Goal: Task Accomplishment & Management: Use online tool/utility

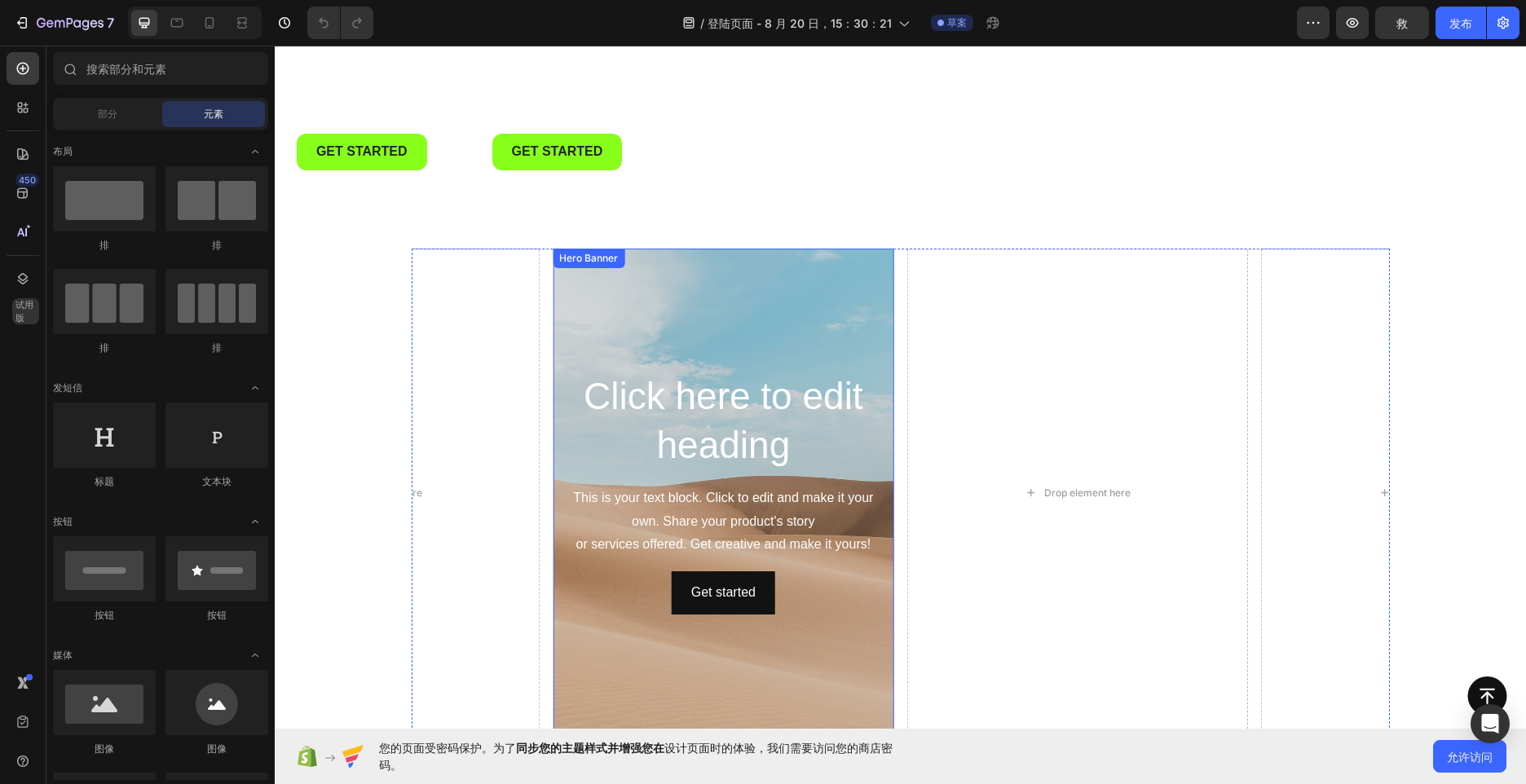
scroll to position [510, 0]
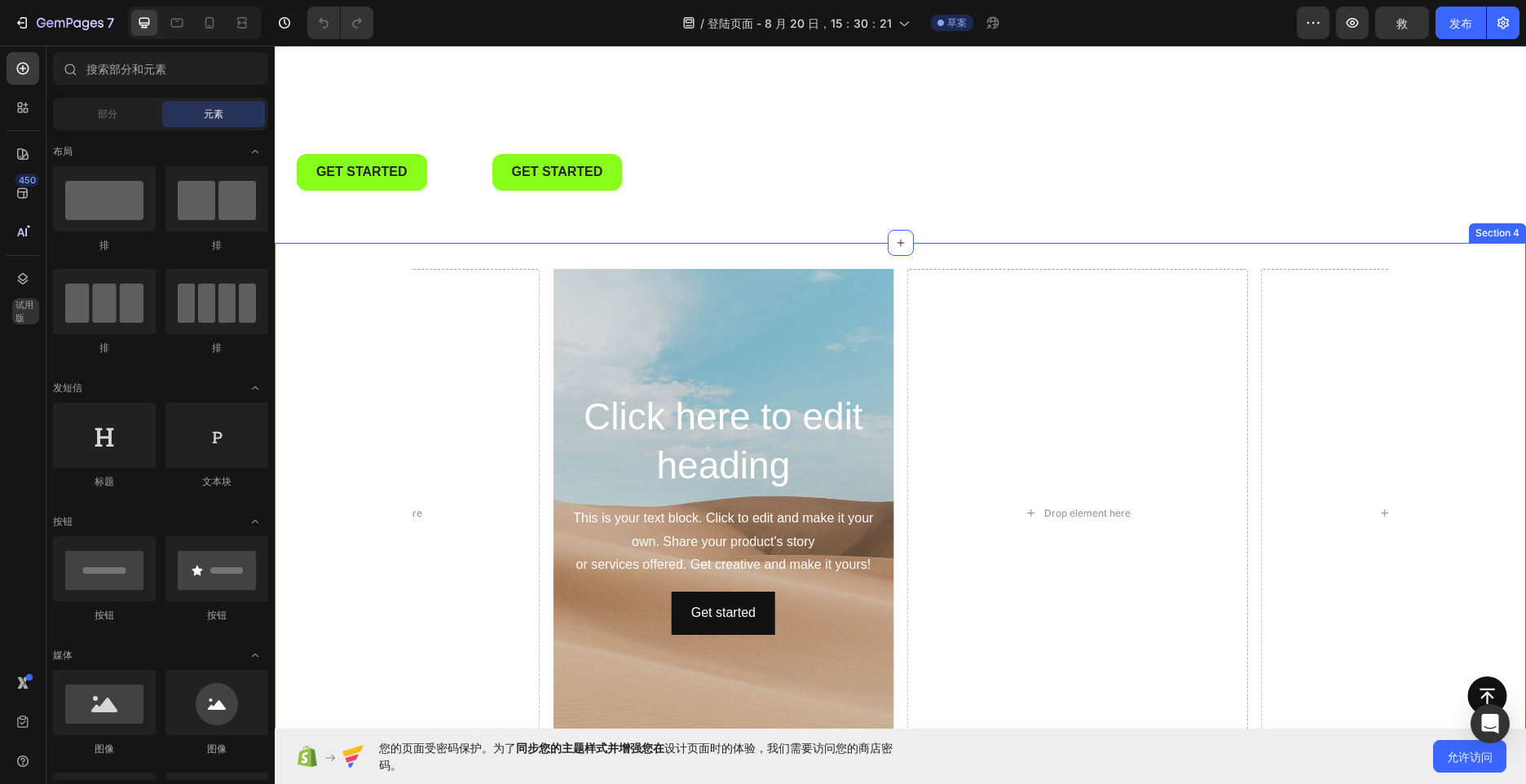
click at [874, 257] on div "Click here to edit heading Heading This is your text block. Click to edit and m…" at bounding box center [900, 531] width 1251 height 577
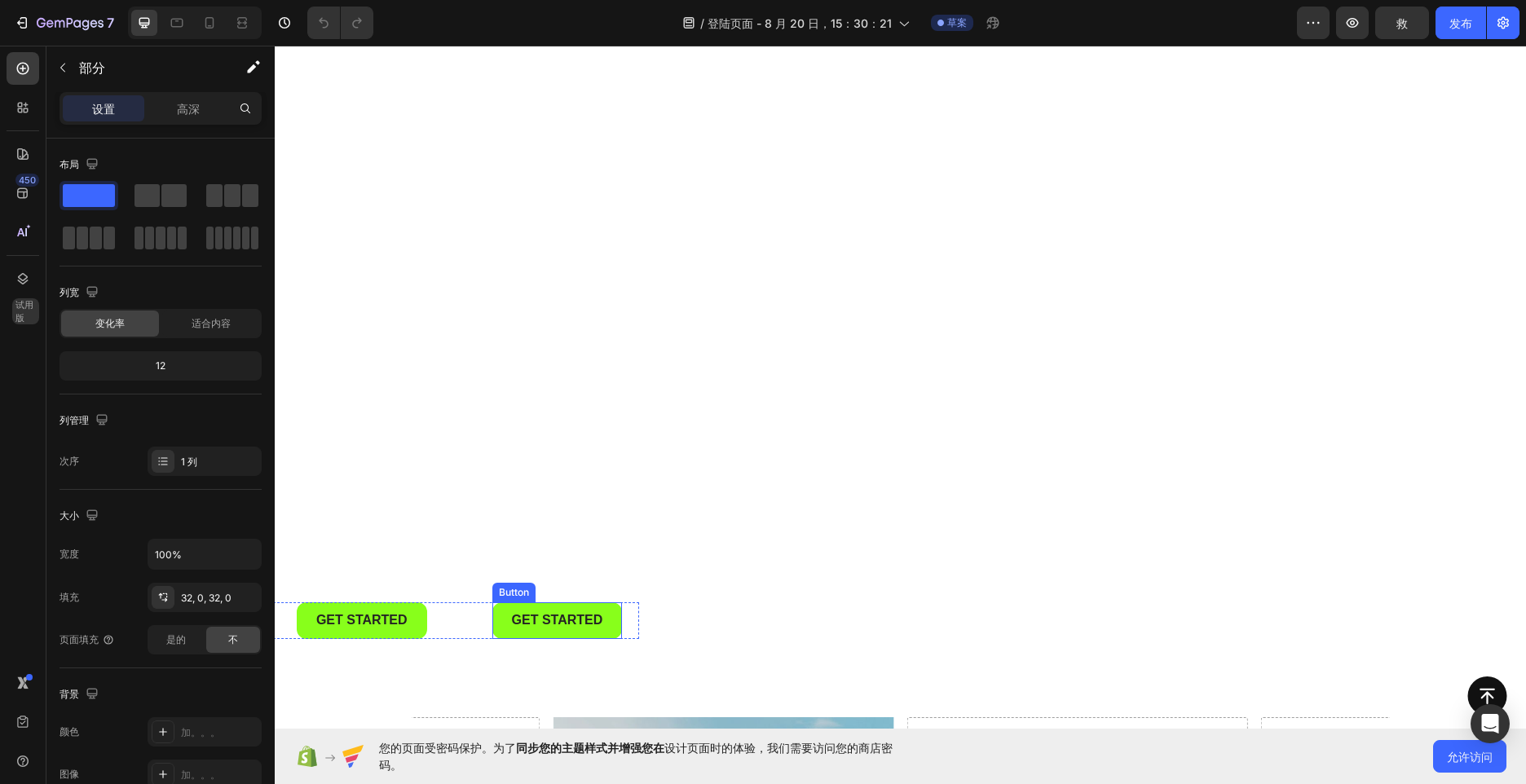
scroll to position [0, 0]
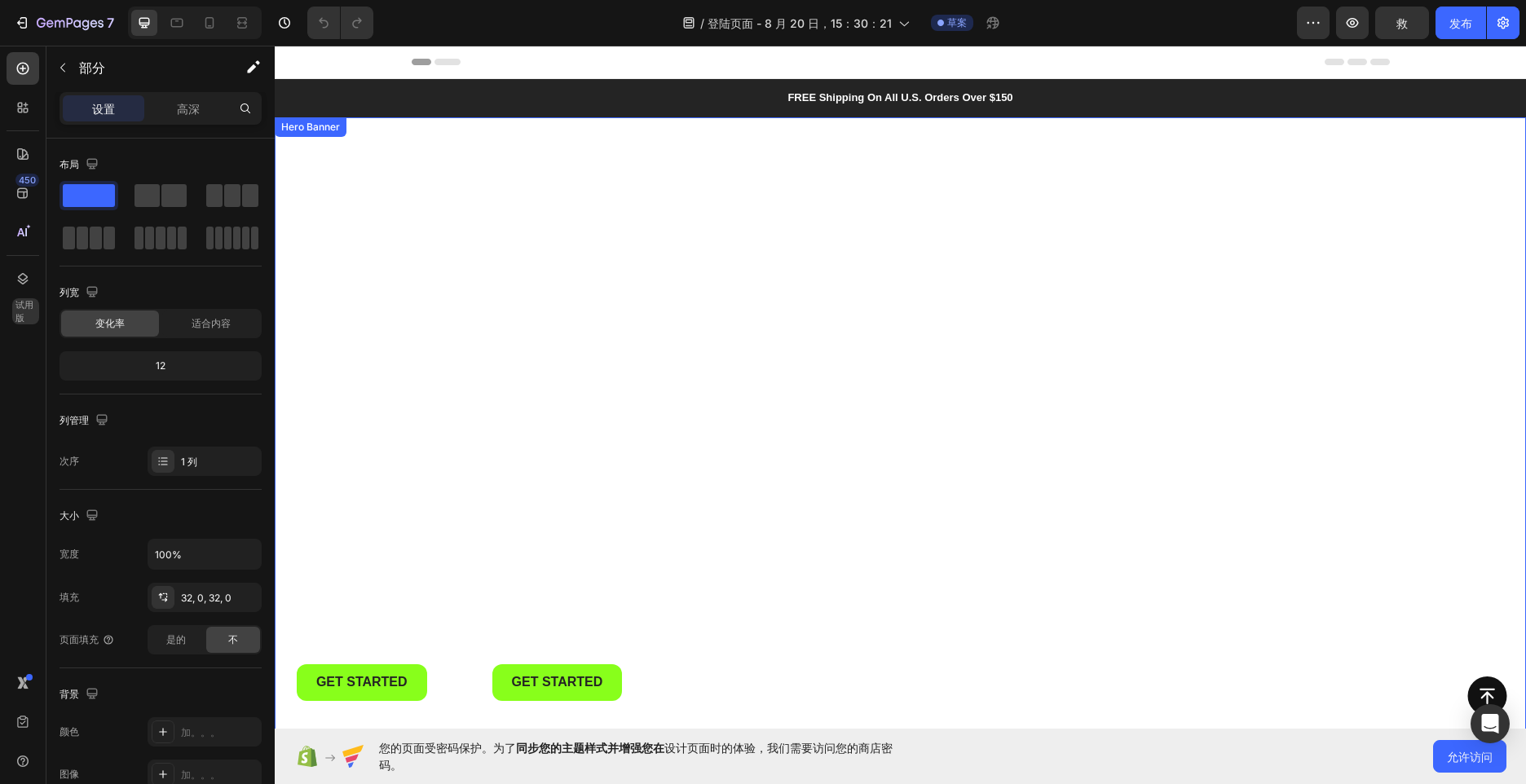
click at [520, 349] on div "Get started Button Get started Button Row" at bounding box center [617, 449] width 387 height 555
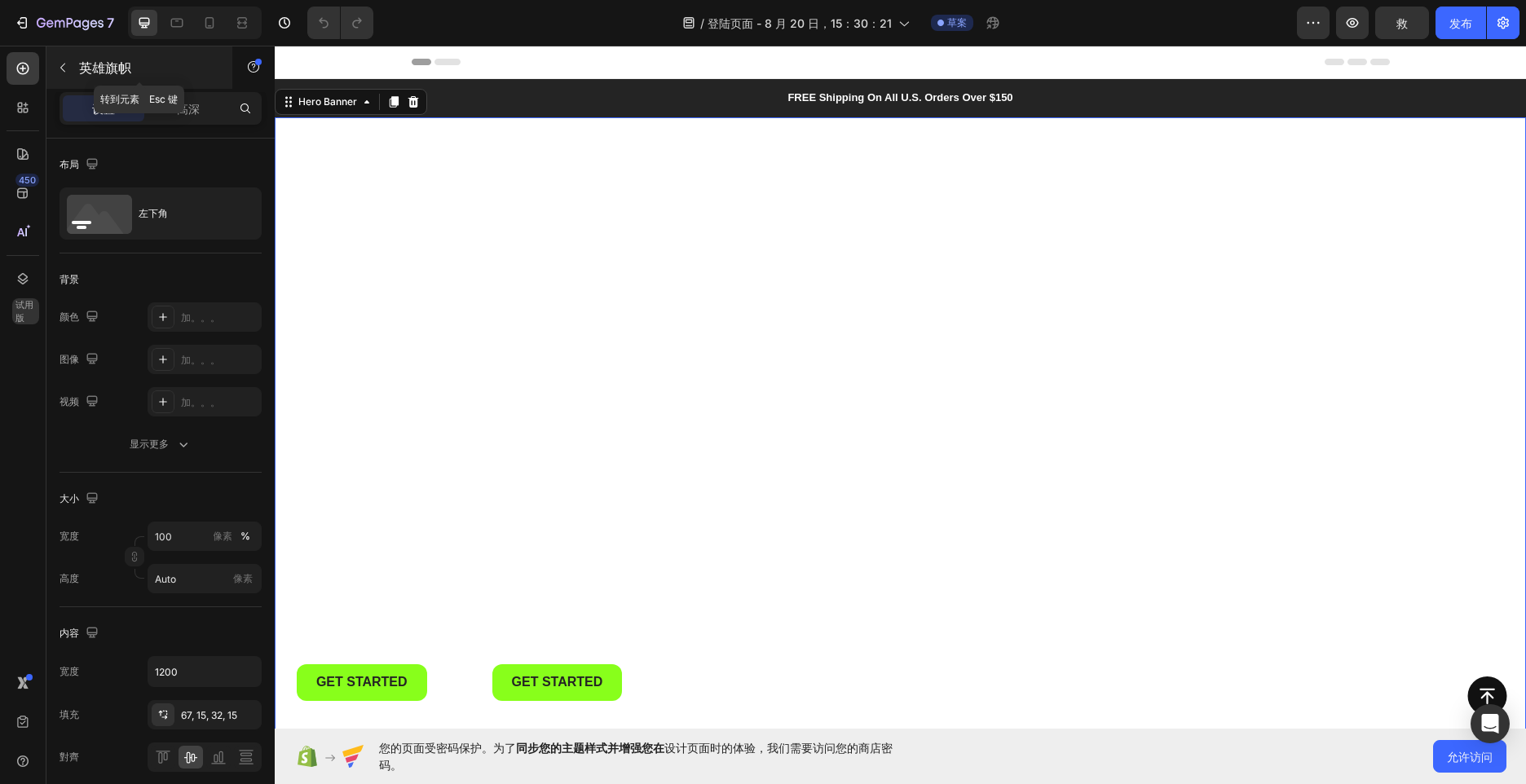
click at [66, 69] on icon "button" at bounding box center [62, 67] width 13 height 13
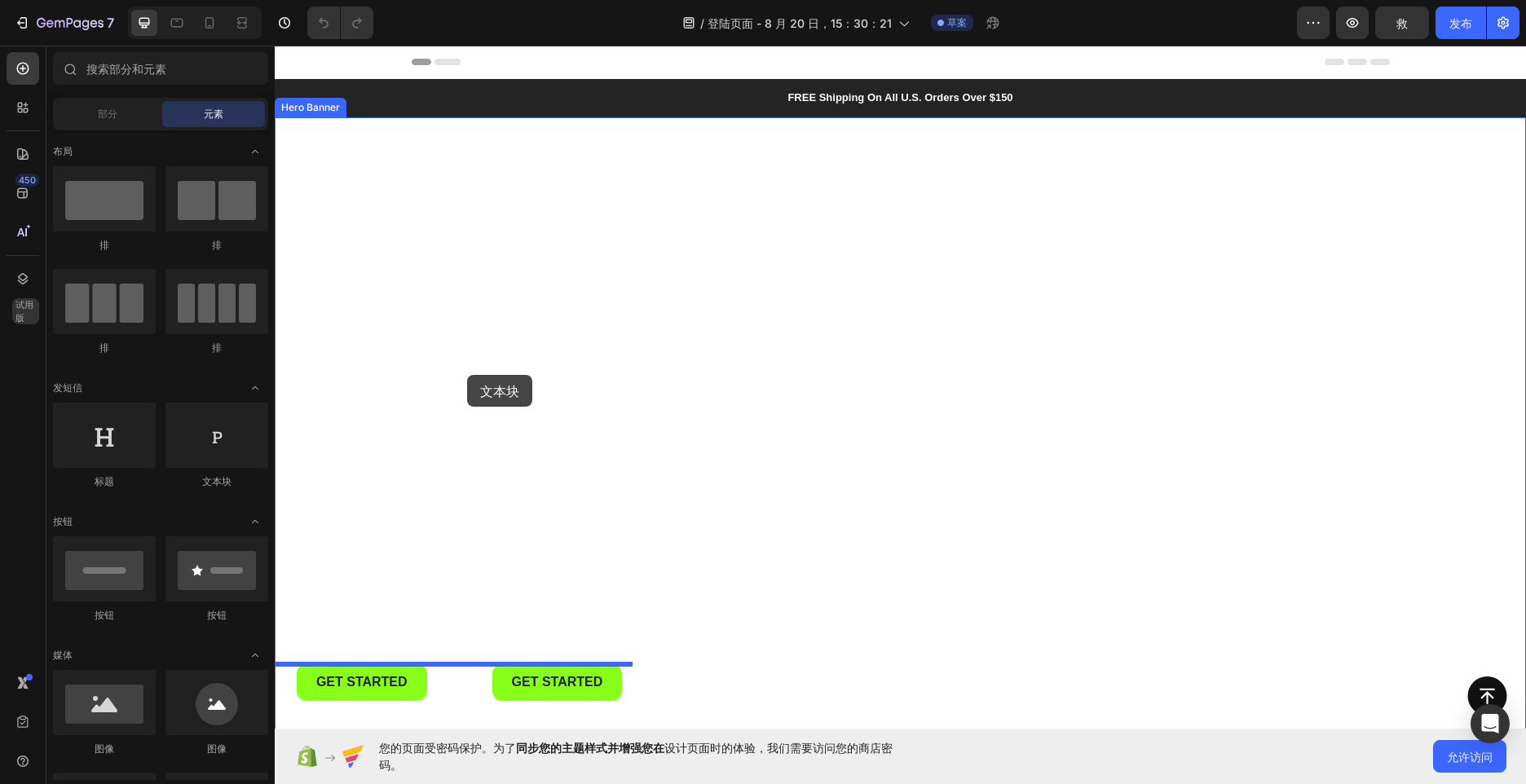
drag, startPoint x: 486, startPoint y: 487, endPoint x: 467, endPoint y: 375, distance: 113.6
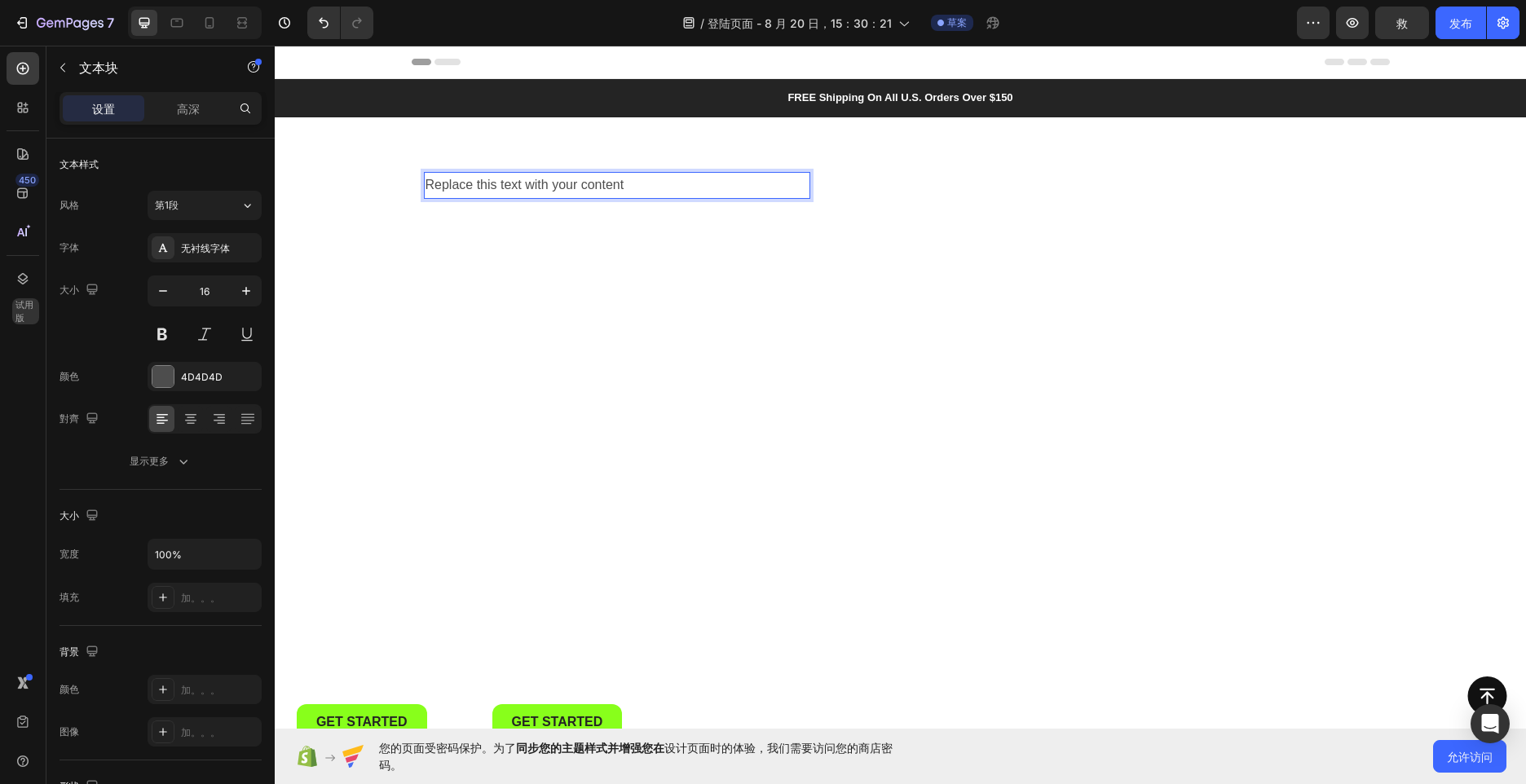
click at [645, 184] on div "Replace this text with your content" at bounding box center [617, 185] width 387 height 27
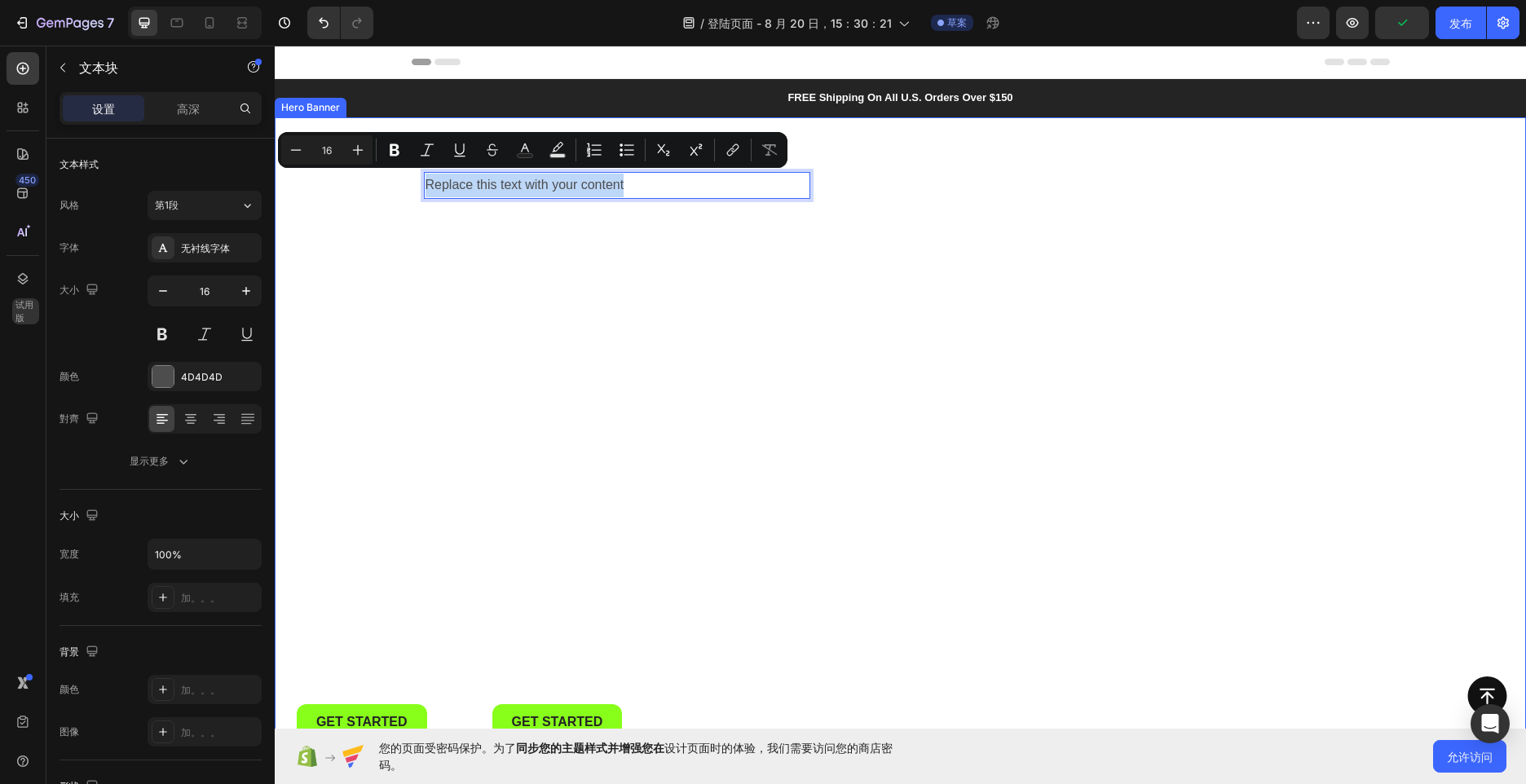
drag, startPoint x: 643, startPoint y: 184, endPoint x: 345, endPoint y: 221, distance: 300.3
click at [345, 221] on div "Replace this text with your content Text Block 16 Get started Button Get starte…" at bounding box center [900, 454] width 1251 height 676
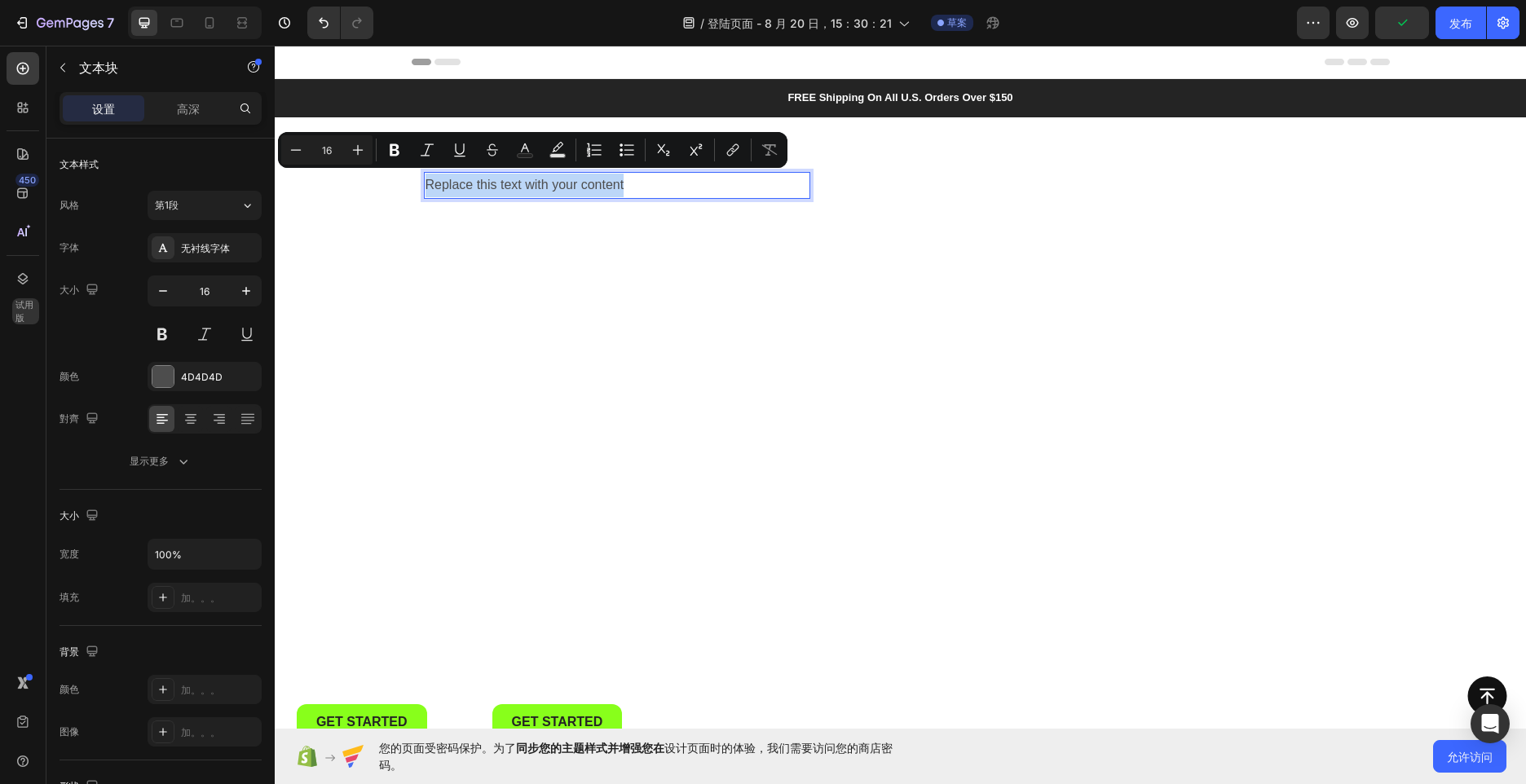
click at [650, 181] on p "Replace this text with your content" at bounding box center [617, 185] width 383 height 24
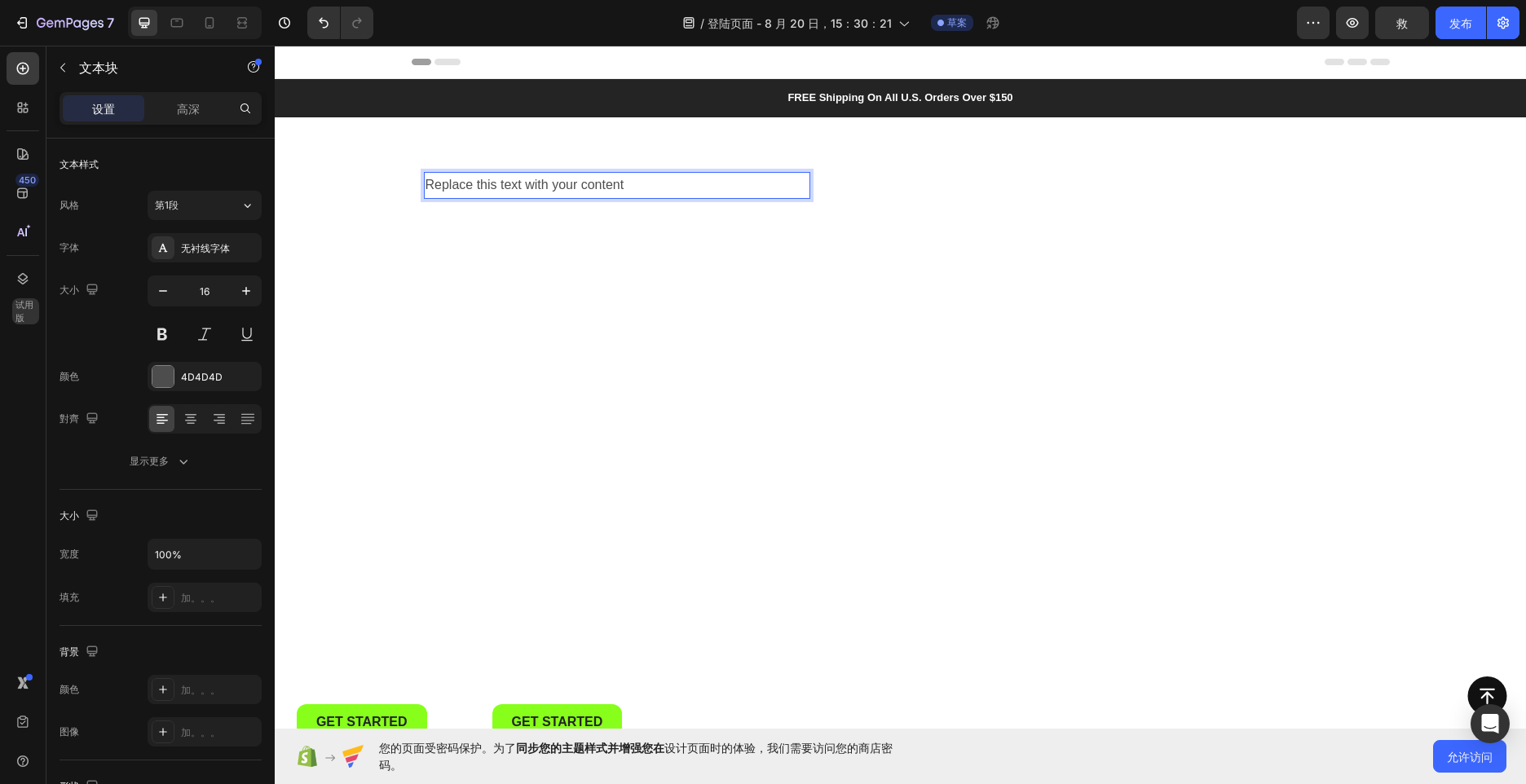
click at [514, 186] on p "Replace this text with your content" at bounding box center [617, 185] width 383 height 24
click at [521, 186] on p "Replace this text with your content" at bounding box center [617, 185] width 383 height 24
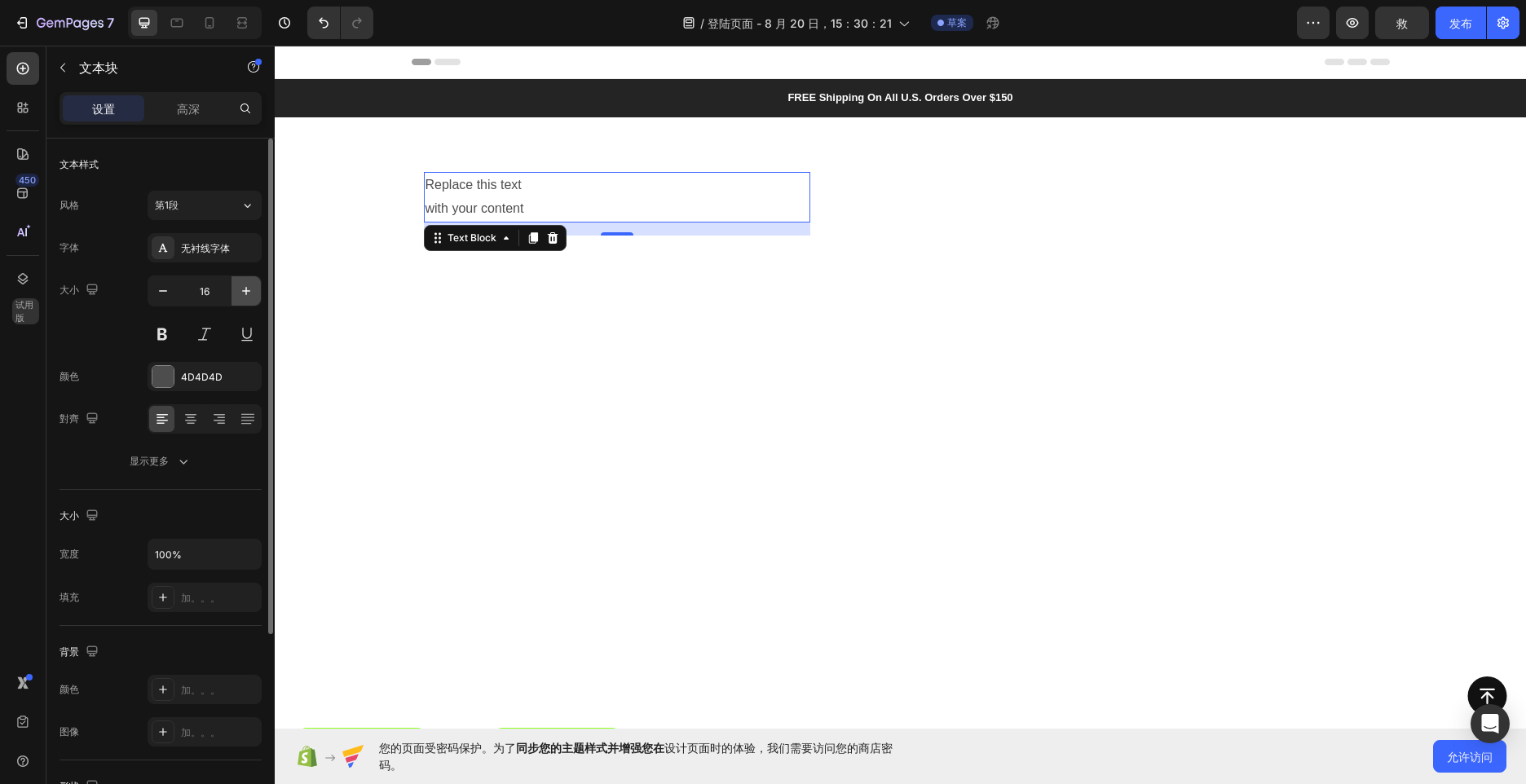
click at [247, 295] on icon "button" at bounding box center [246, 290] width 17 height 17
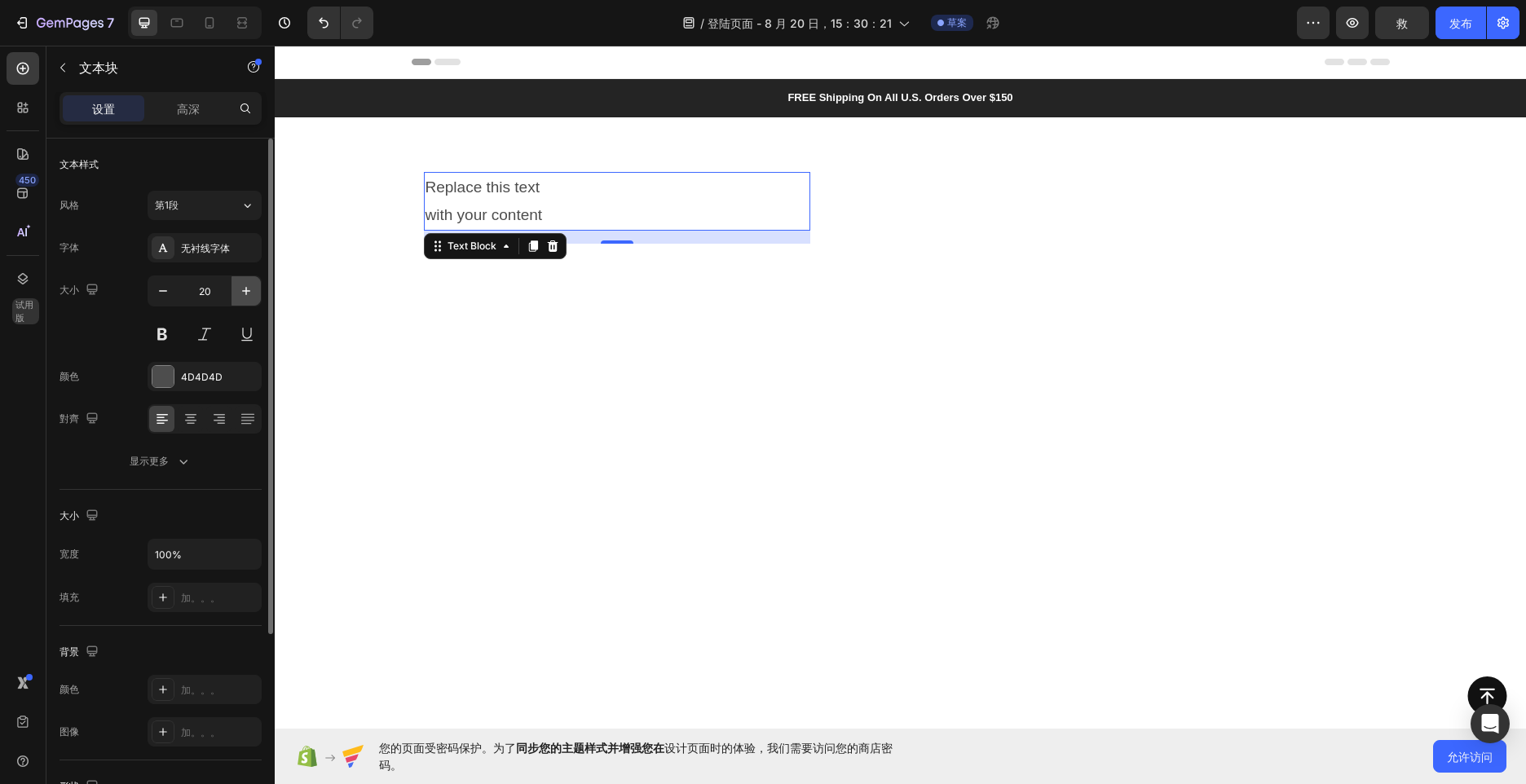
click at [247, 295] on icon "button" at bounding box center [246, 290] width 17 height 17
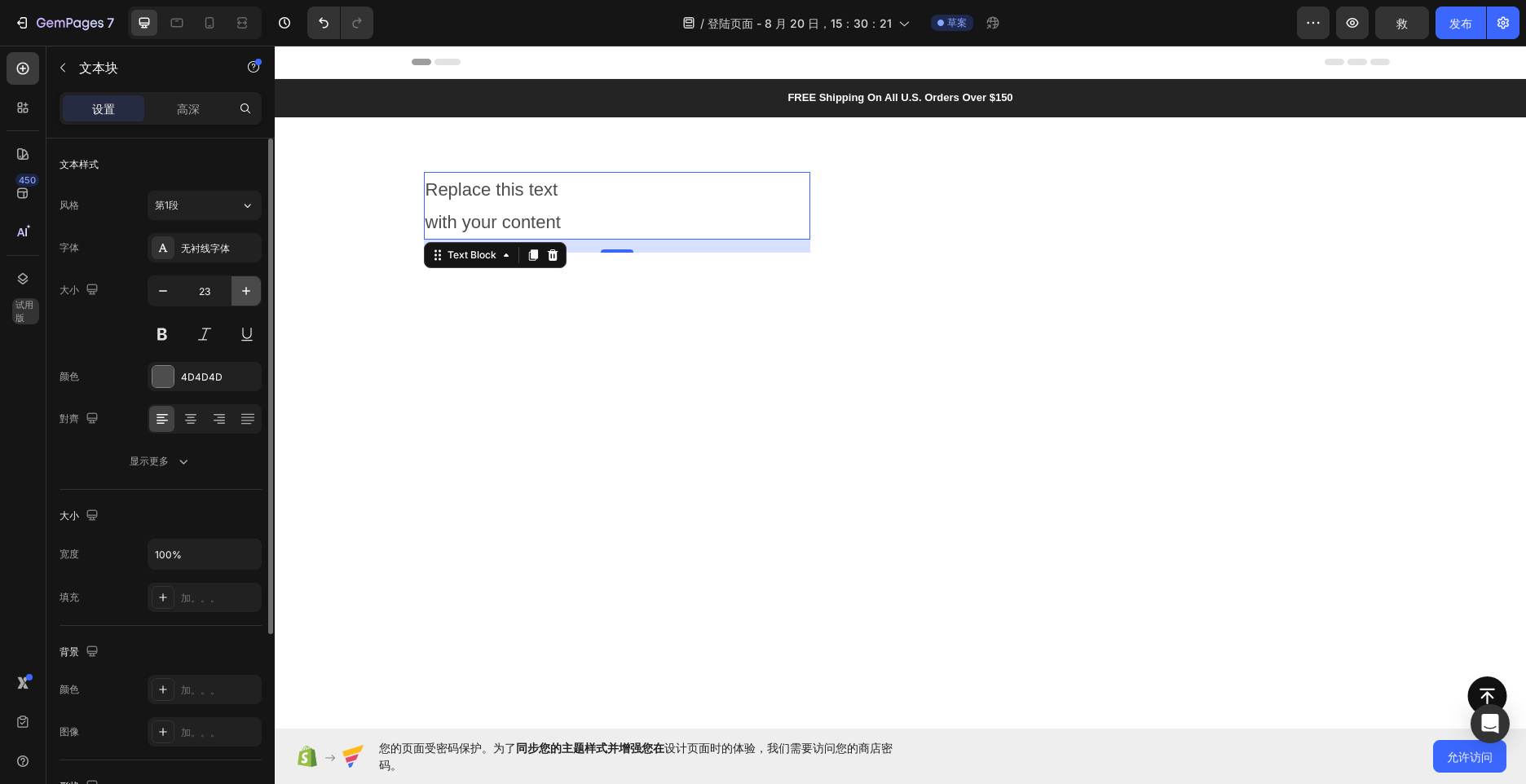
click at [247, 295] on icon "button" at bounding box center [246, 290] width 17 height 17
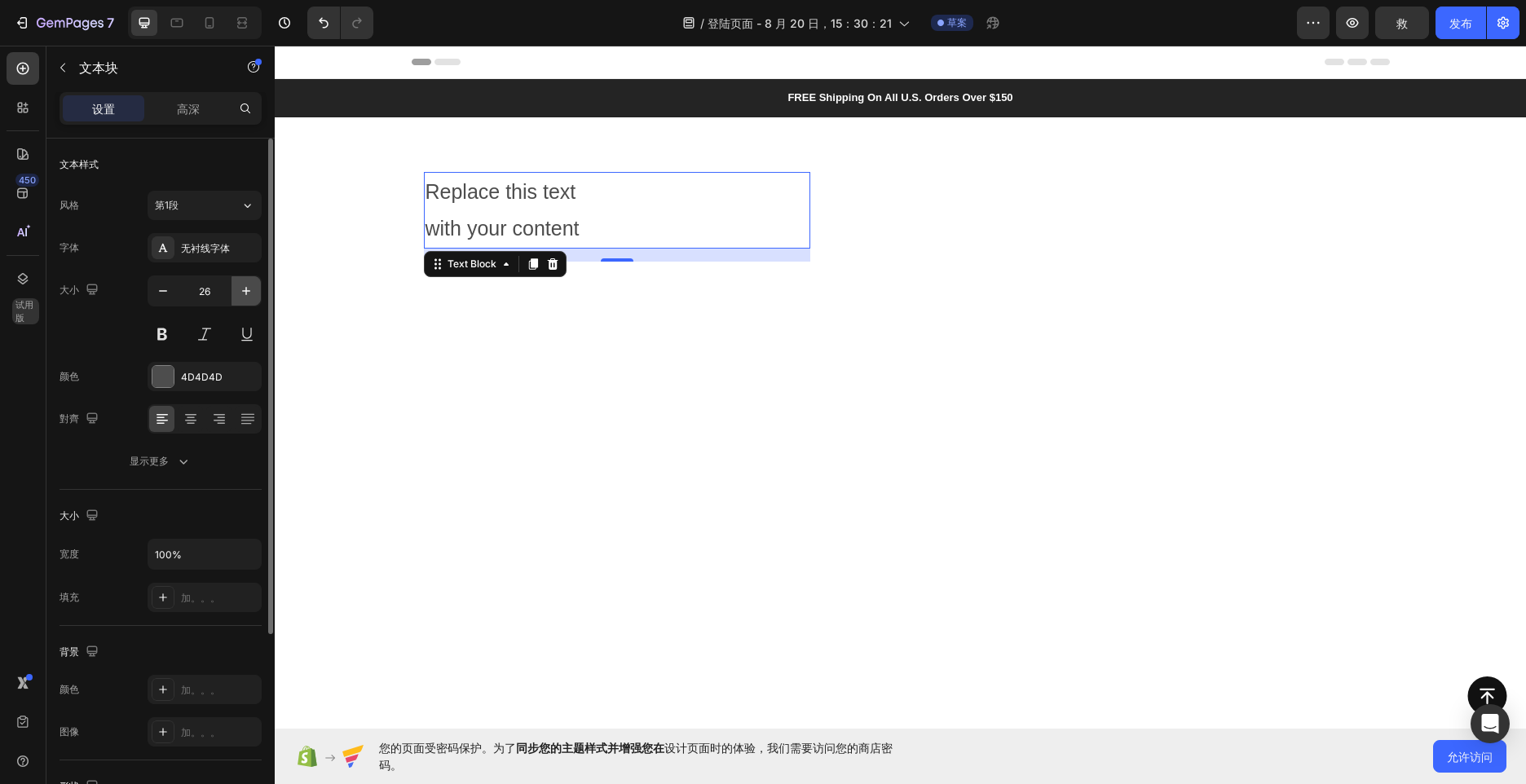
click at [247, 295] on icon "button" at bounding box center [246, 290] width 17 height 17
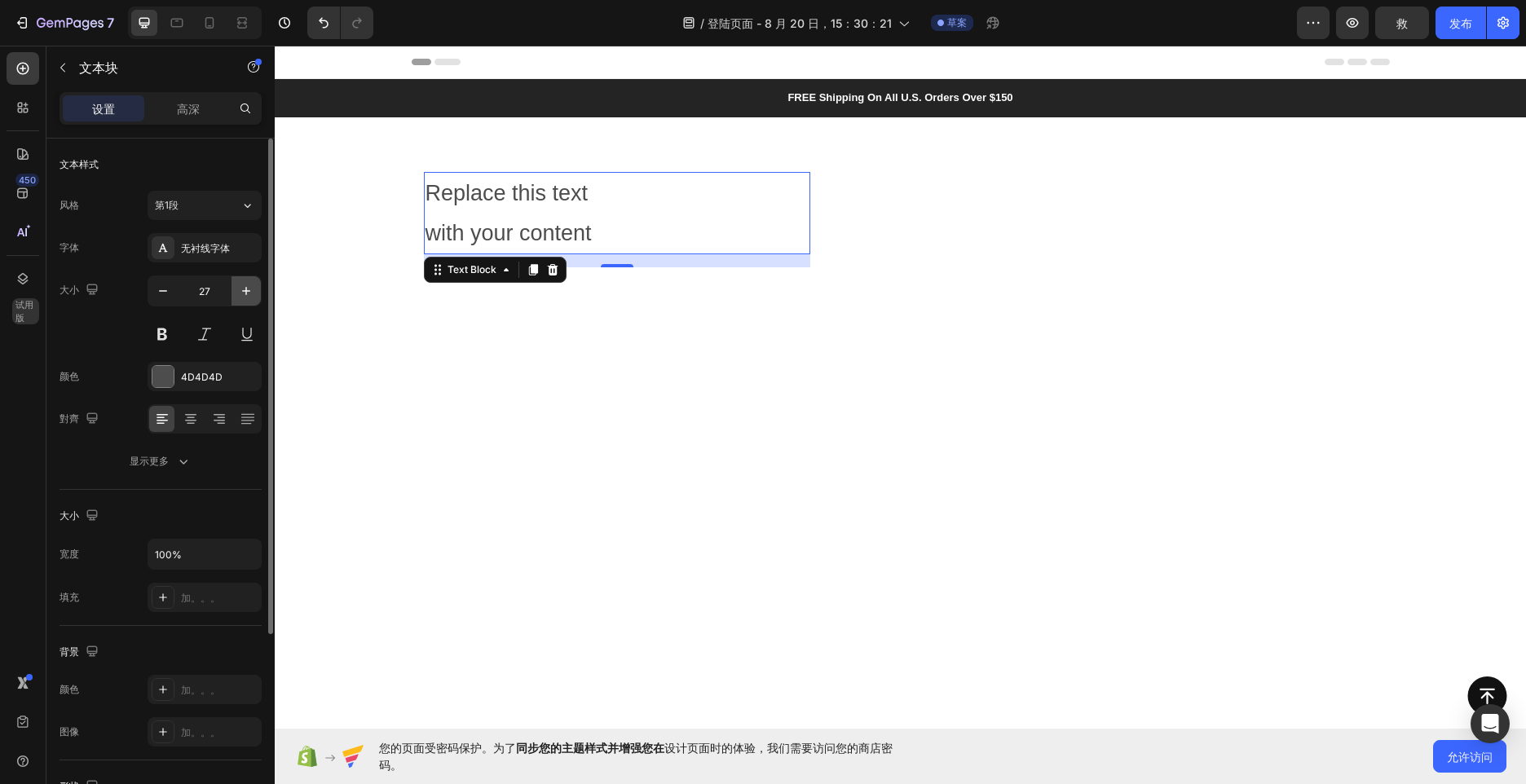
click at [247, 295] on icon "button" at bounding box center [246, 290] width 17 height 17
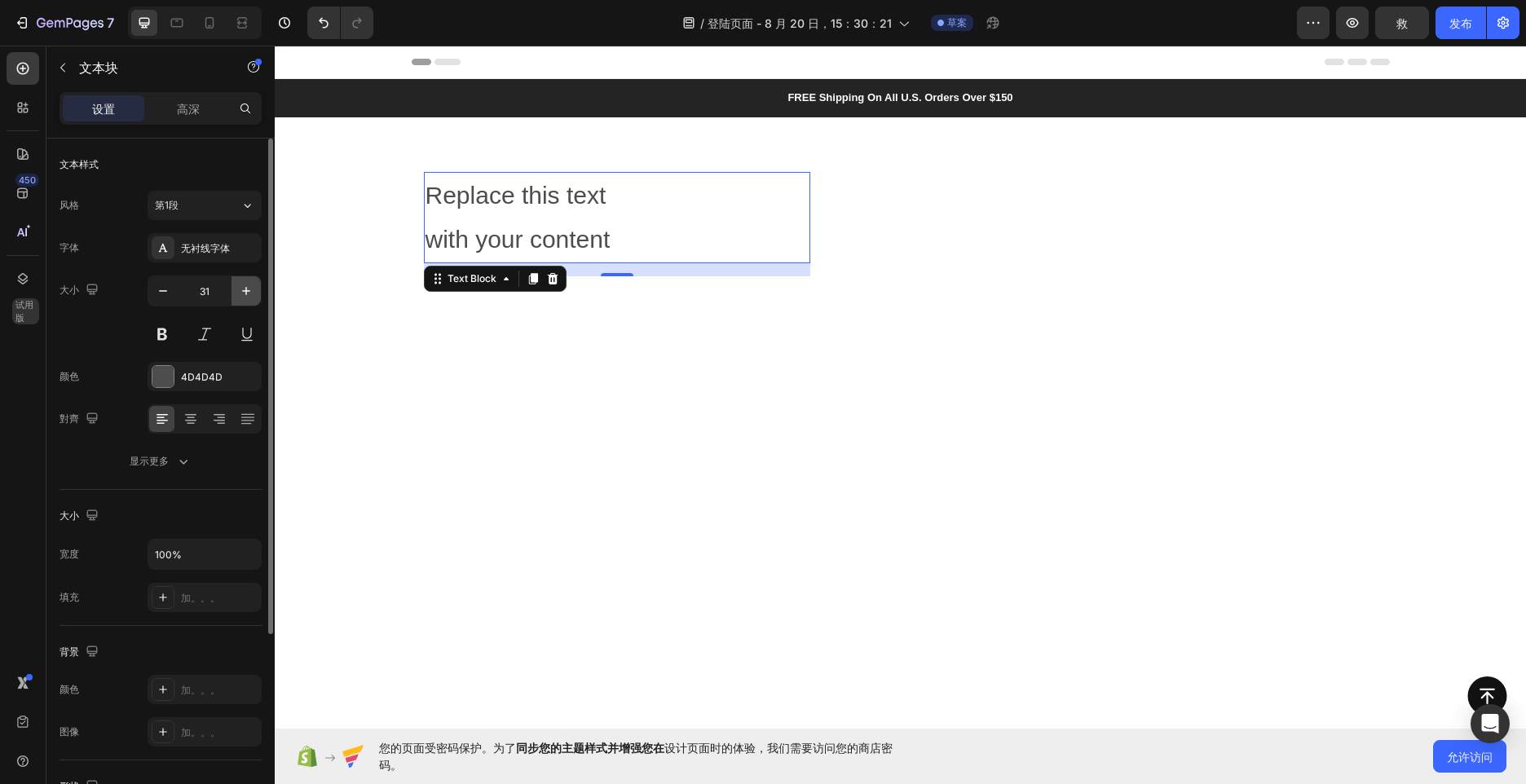
click at [247, 295] on icon "button" at bounding box center [246, 290] width 17 height 17
click at [249, 295] on icon "button" at bounding box center [246, 290] width 17 height 17
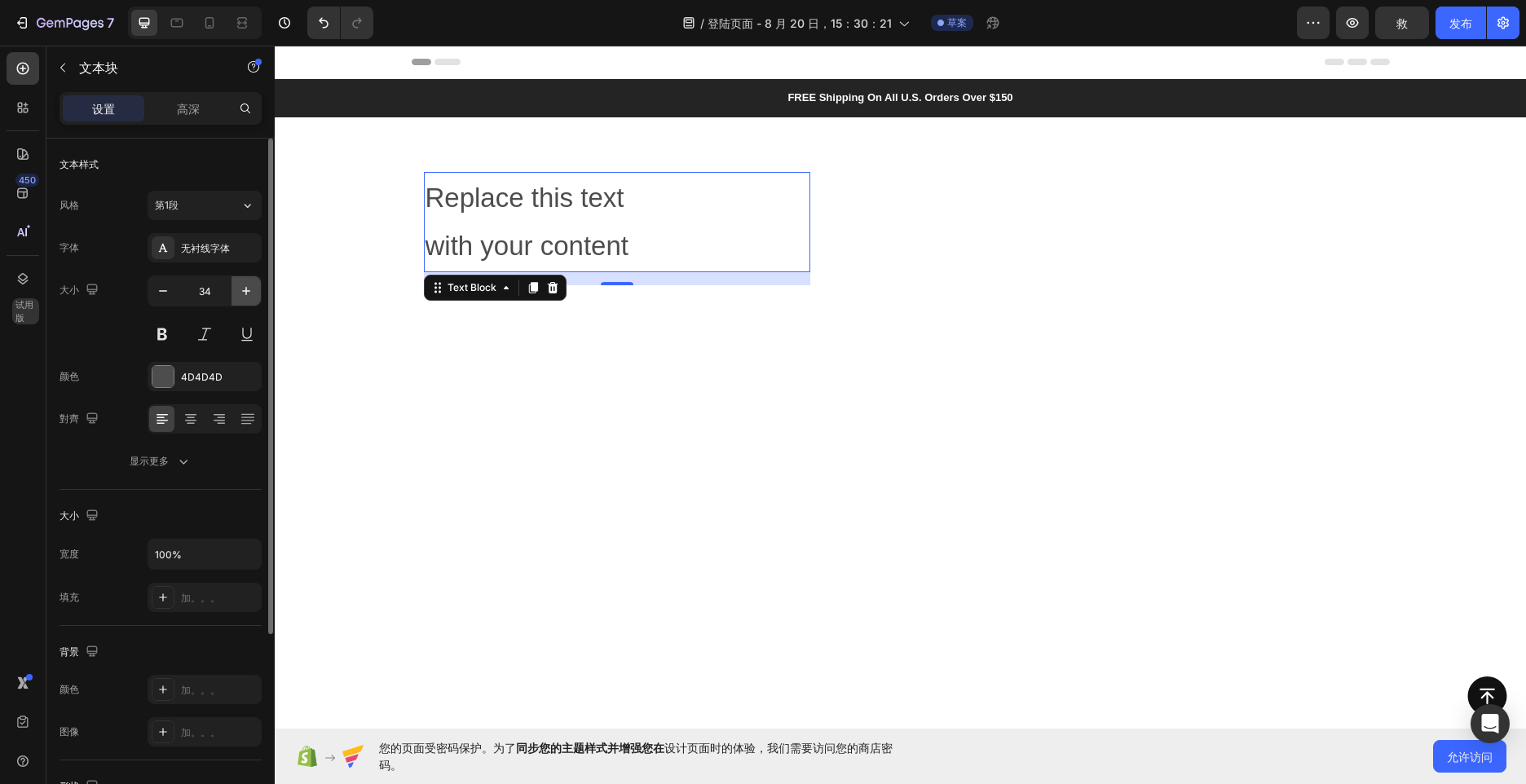
click at [251, 292] on icon "button" at bounding box center [246, 290] width 17 height 17
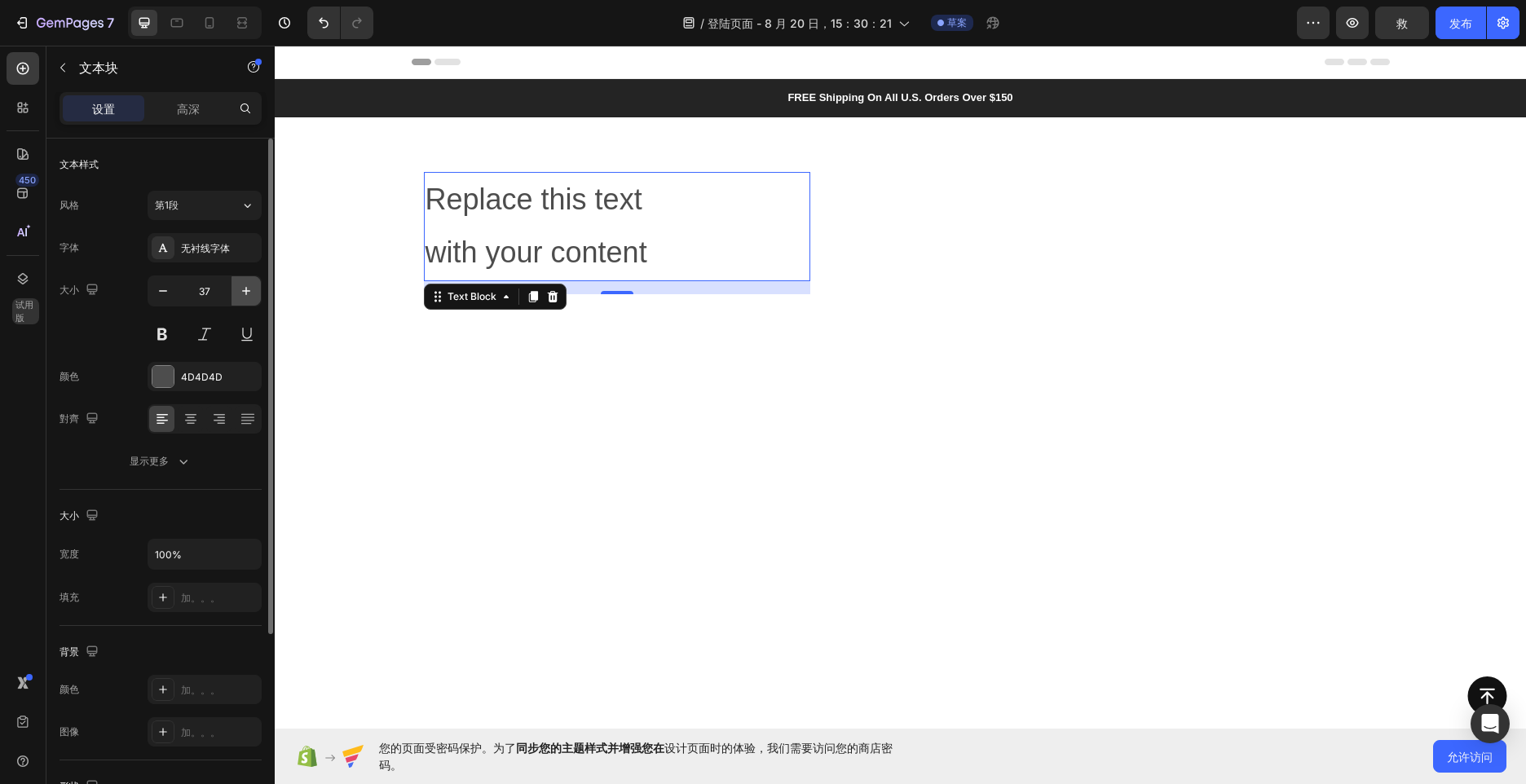
click at [251, 292] on icon "button" at bounding box center [246, 290] width 17 height 17
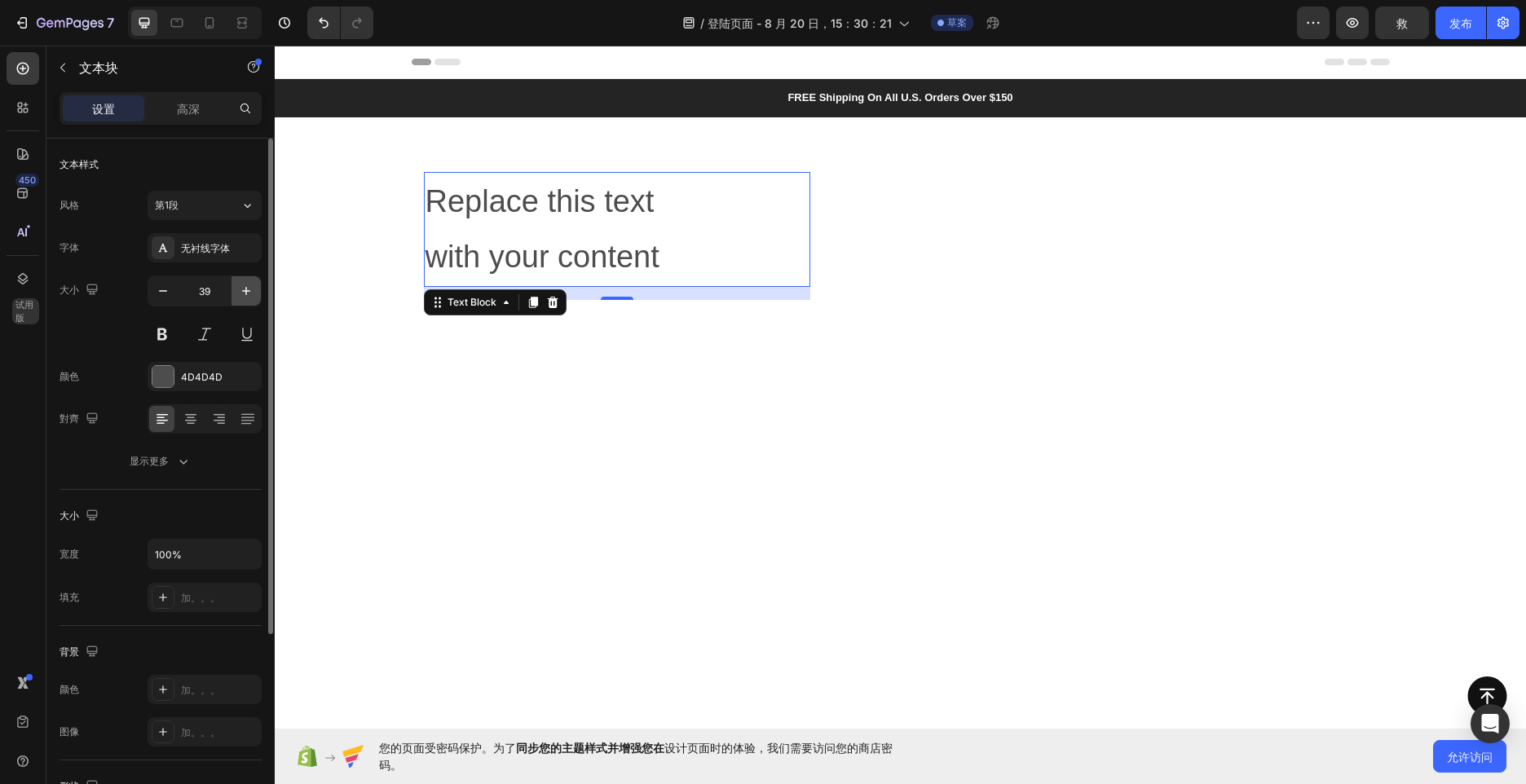
click at [251, 292] on icon "button" at bounding box center [246, 290] width 17 height 17
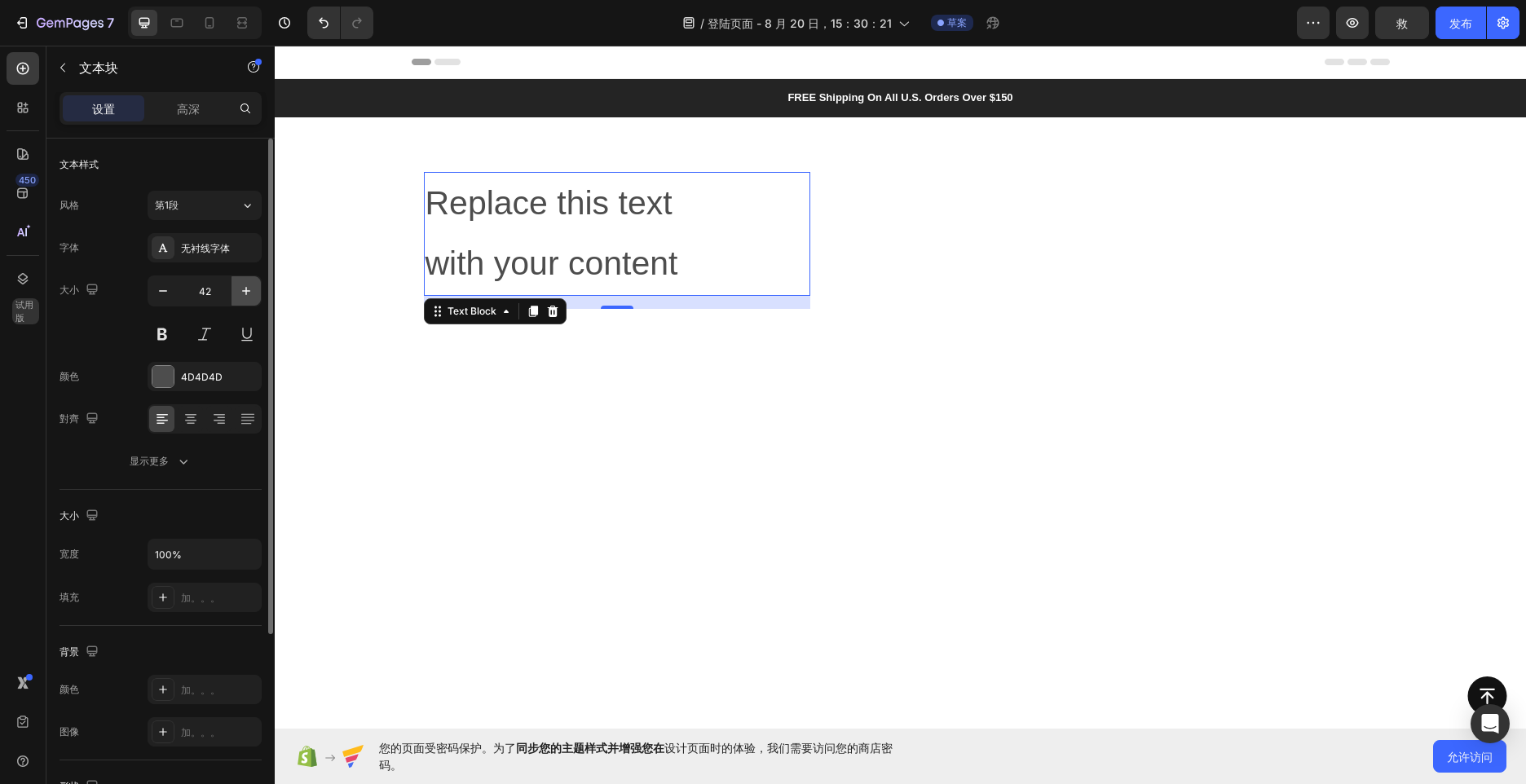
click at [251, 292] on icon "button" at bounding box center [246, 290] width 17 height 17
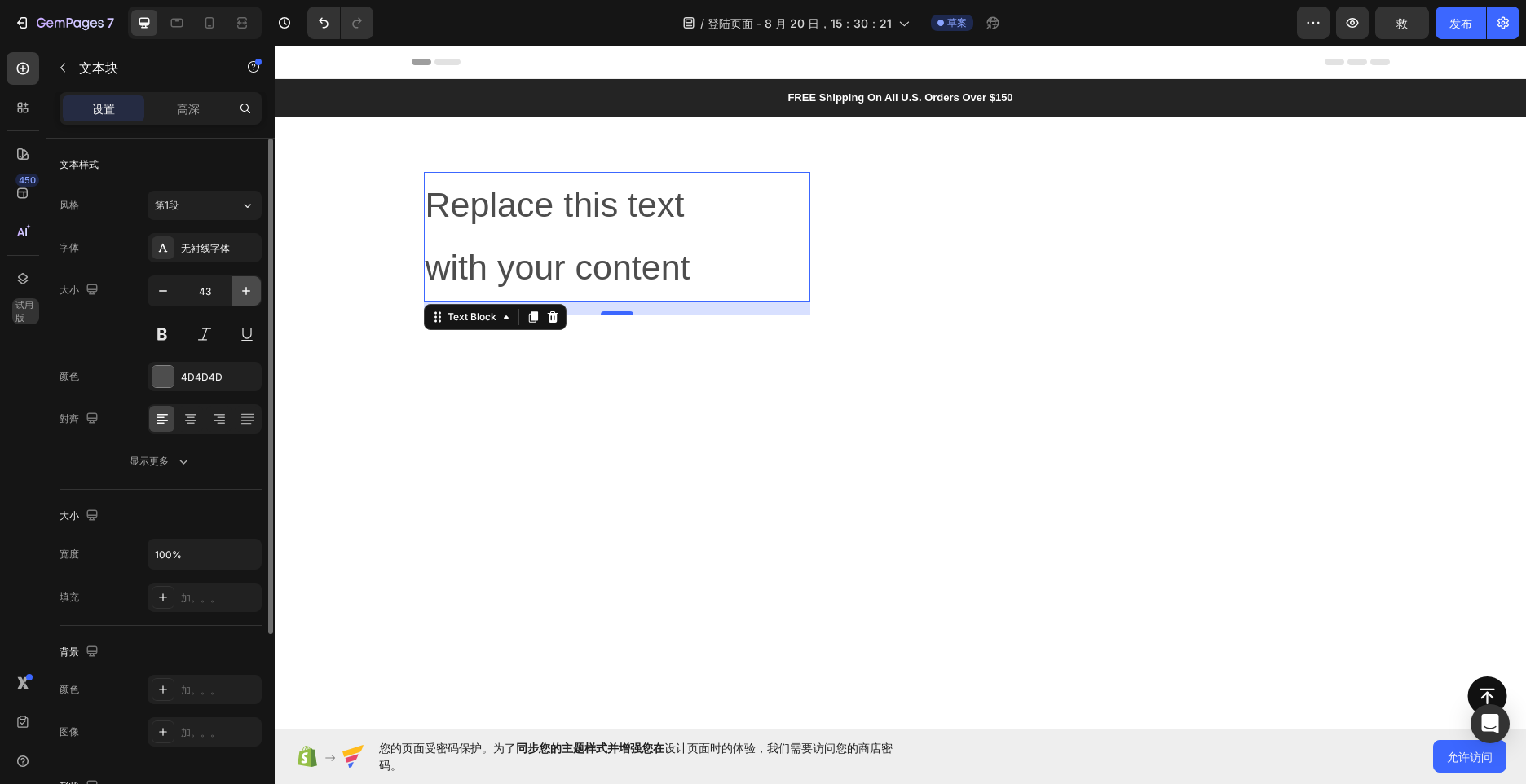
click at [251, 292] on icon "button" at bounding box center [246, 290] width 17 height 17
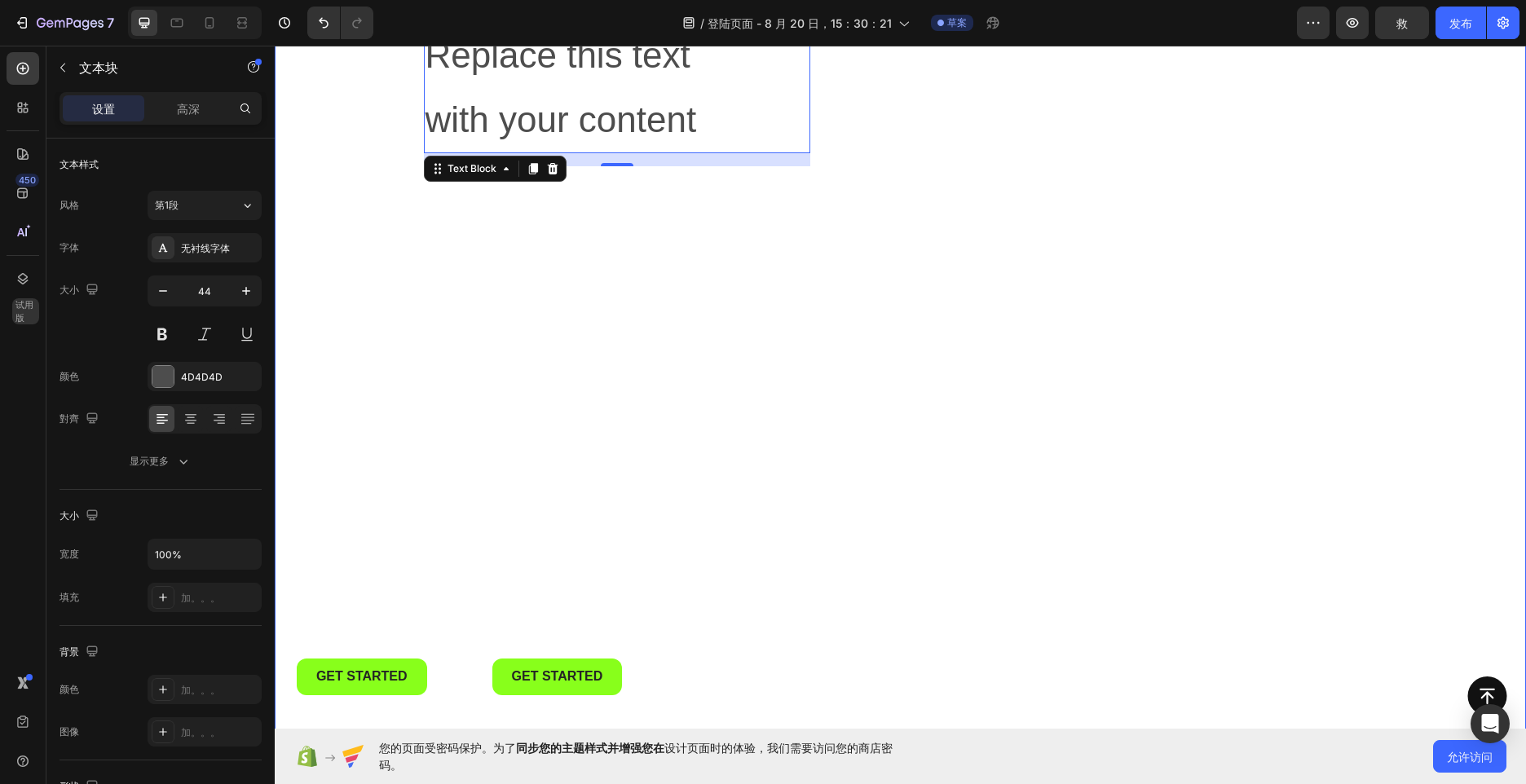
scroll to position [81, 0]
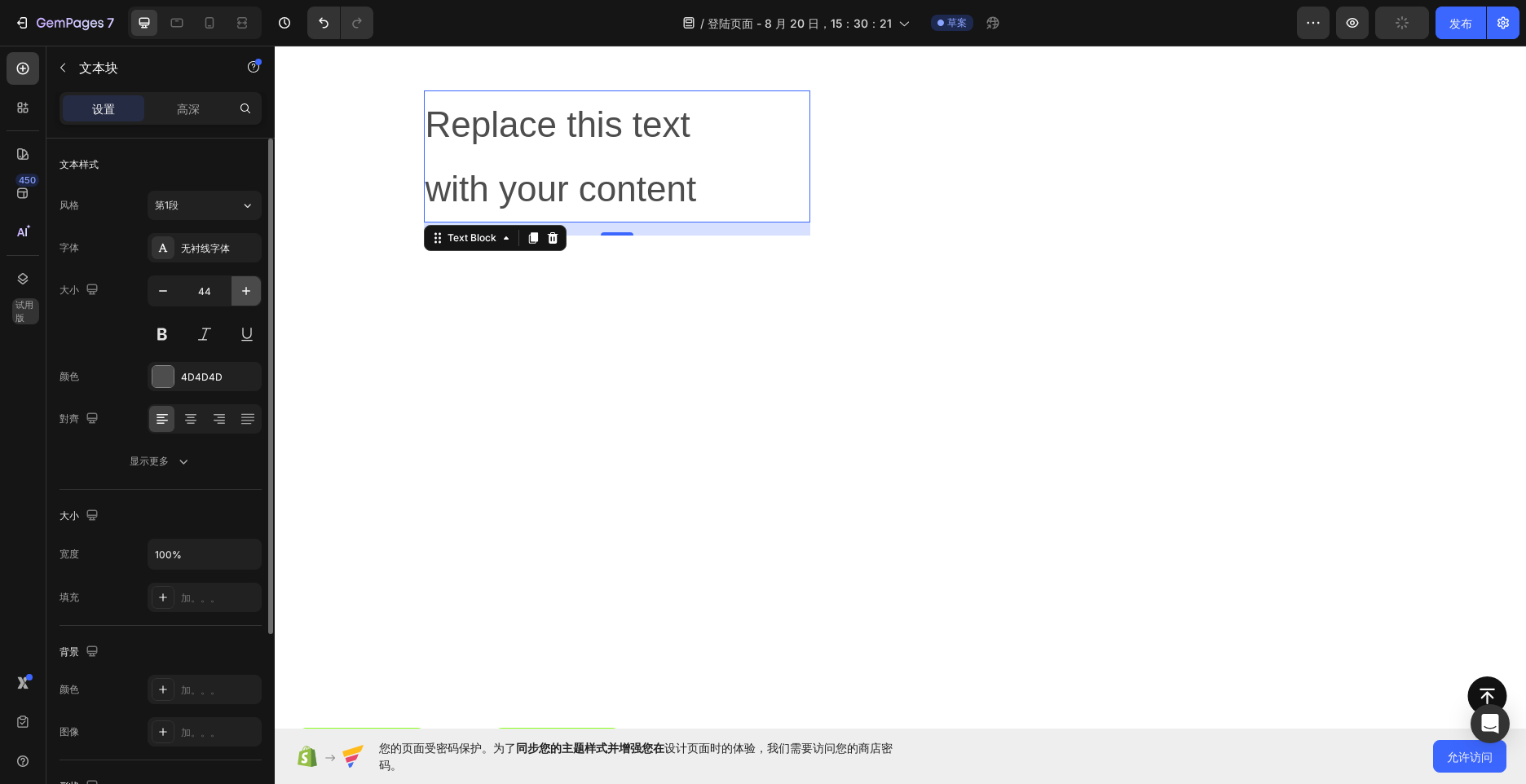
click at [246, 292] on icon "button" at bounding box center [246, 290] width 17 height 17
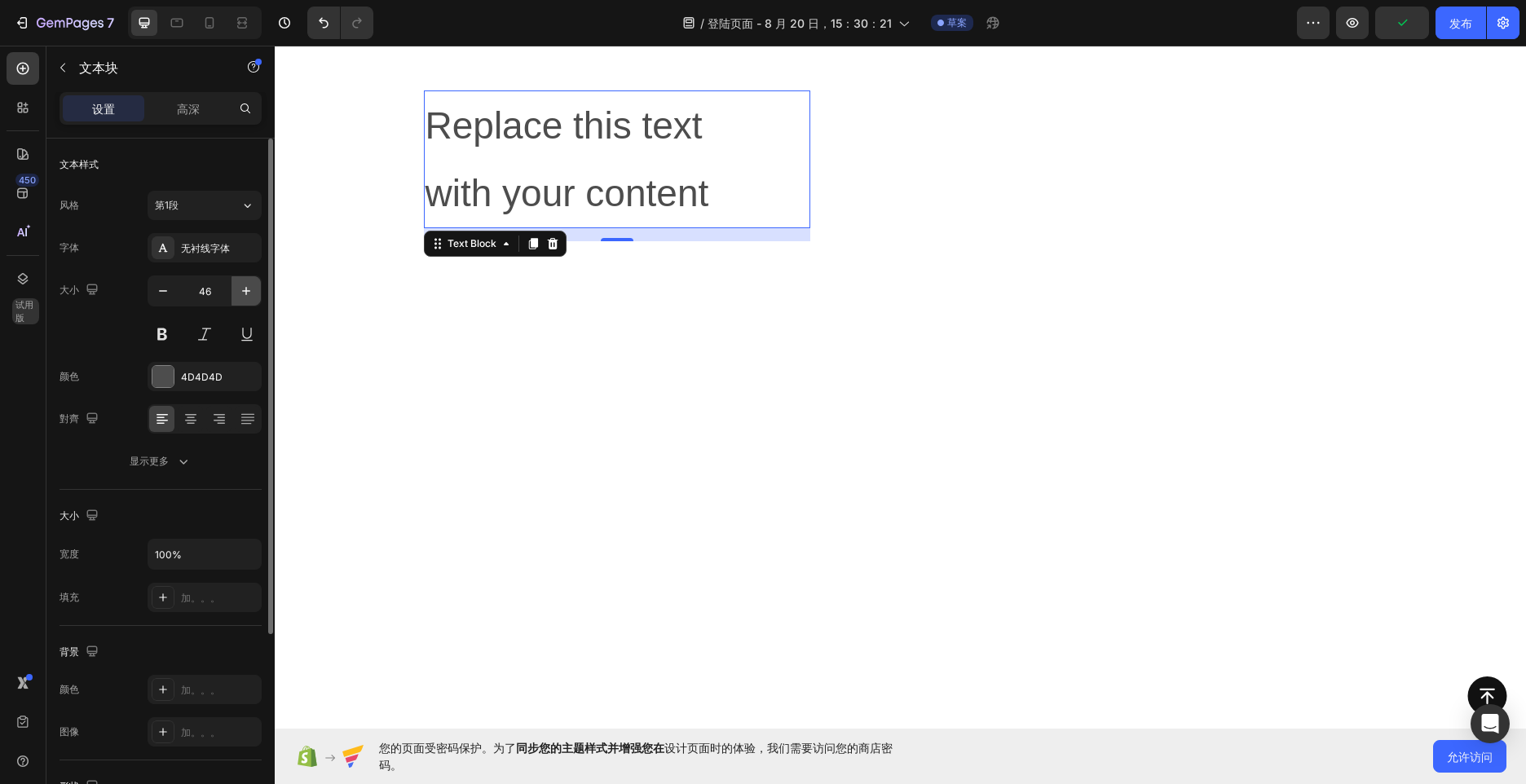
click at [246, 292] on icon "button" at bounding box center [246, 290] width 17 height 17
type input "48"
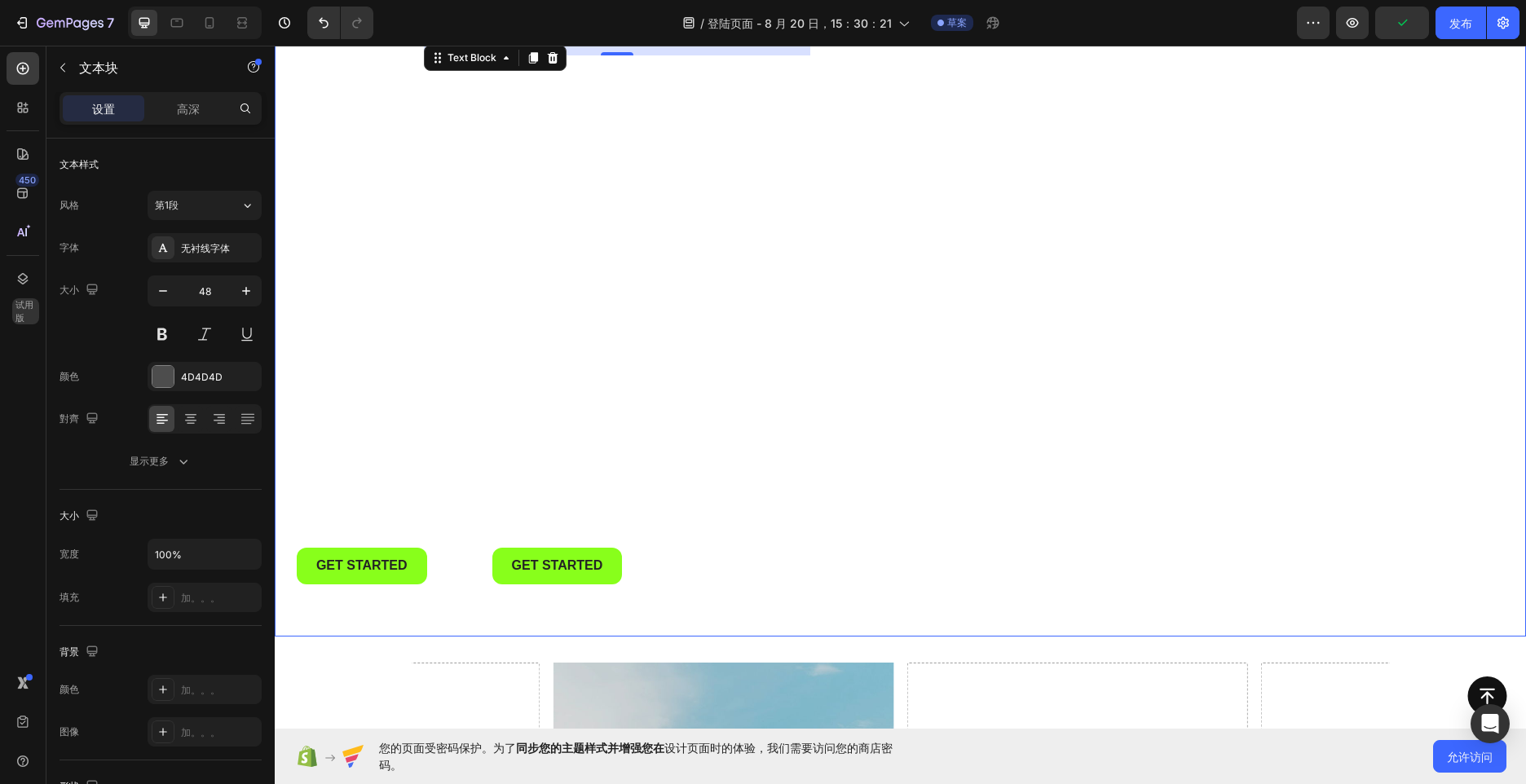
scroll to position [245, 0]
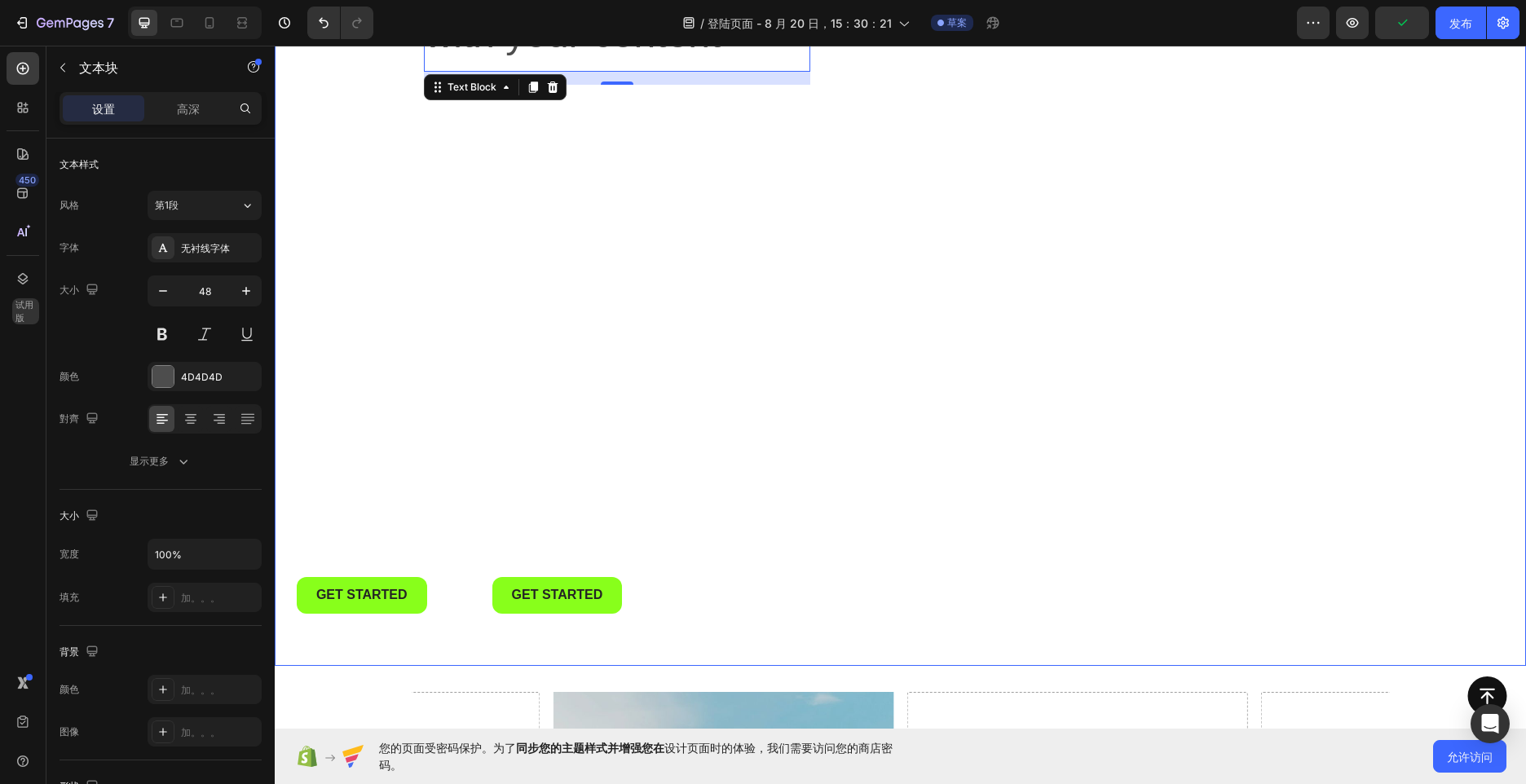
click at [868, 416] on div "Replace this text with your content Text Block 16 Get started Button Get starte…" at bounding box center [901, 269] width 979 height 793
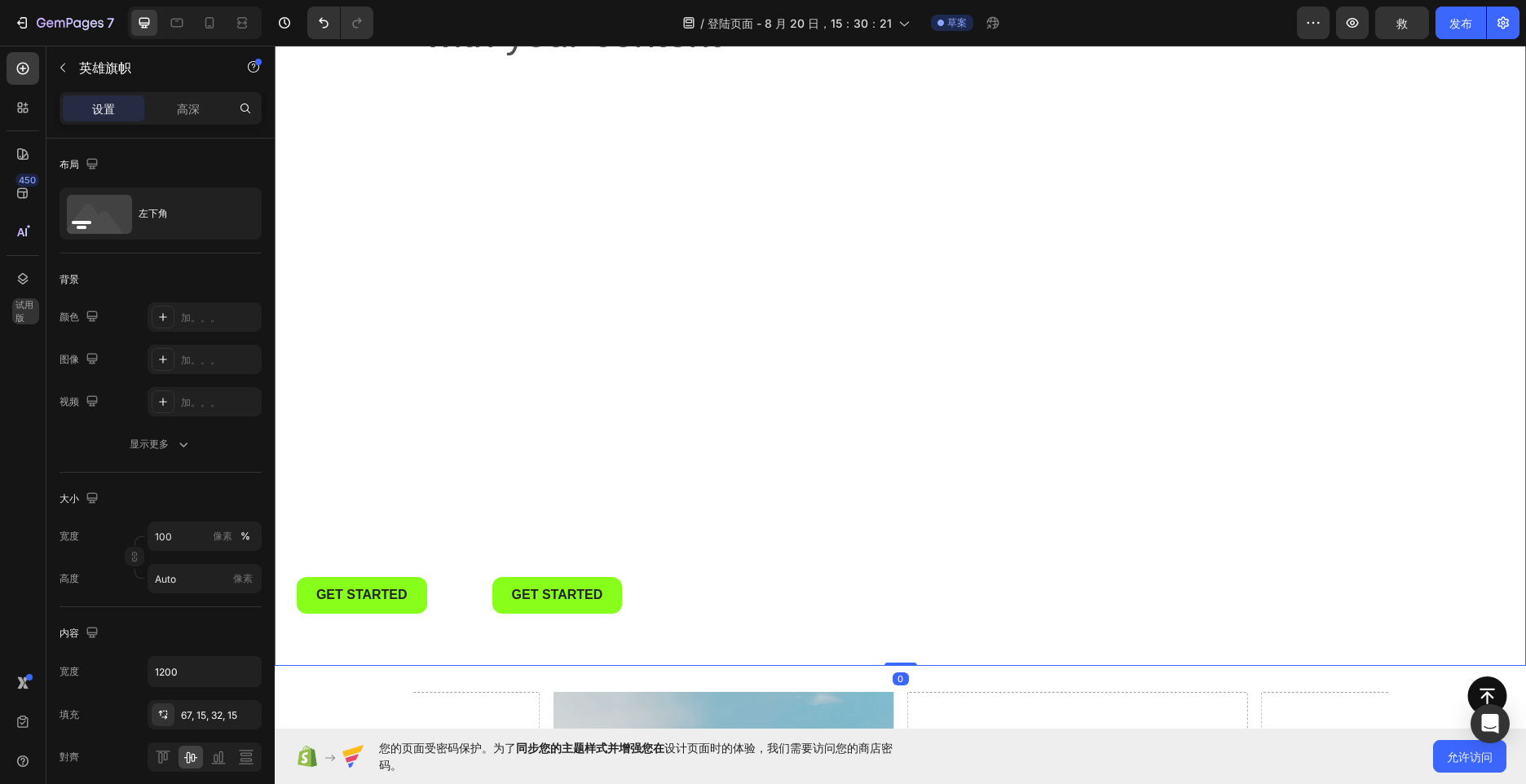
drag, startPoint x: 904, startPoint y: 663, endPoint x: 900, endPoint y: 607, distance: 56.1
click at [900, 607] on div "Replace this text with your content Text Block Get started Button Get started B…" at bounding box center [900, 269] width 1251 height 793
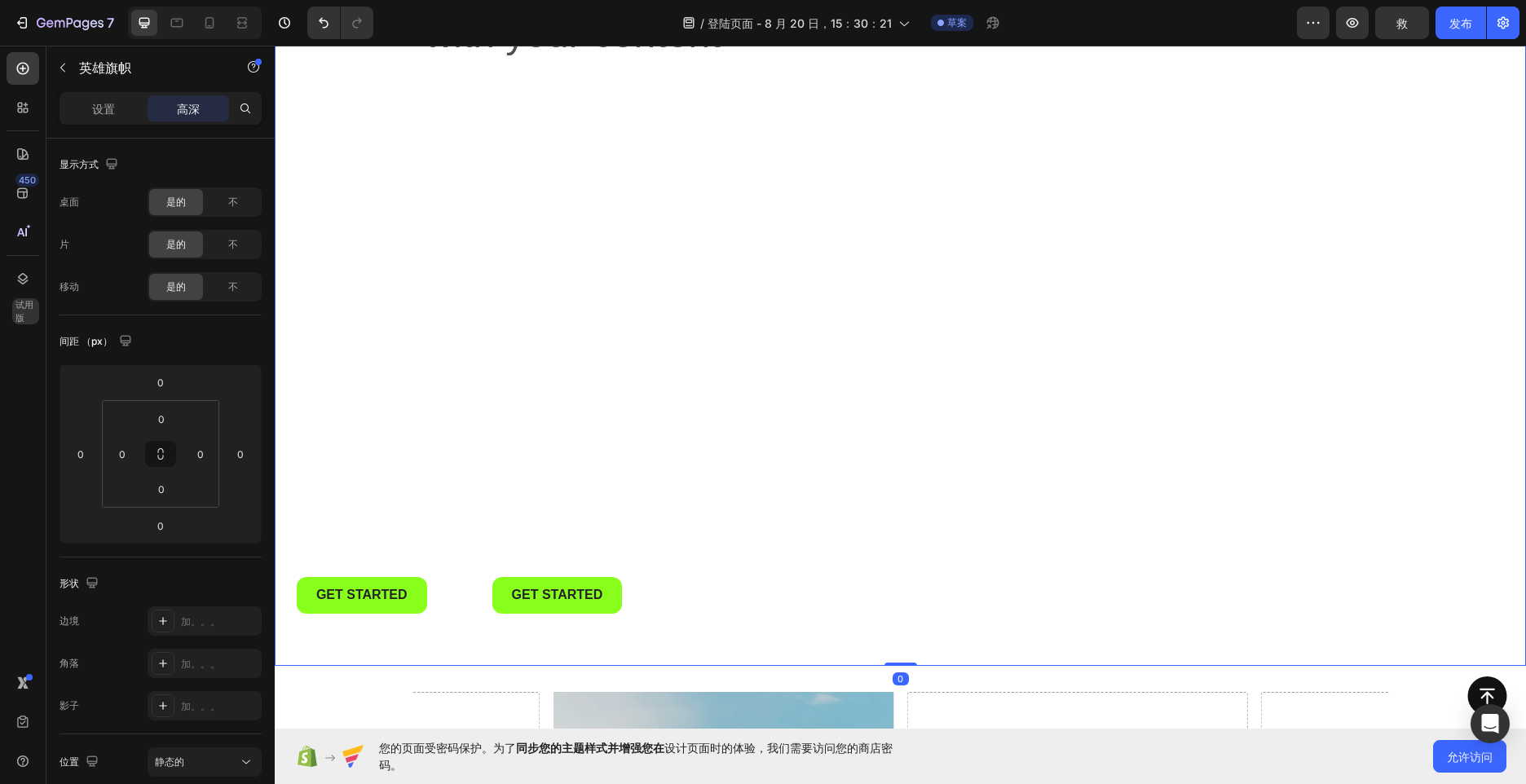
click at [591, 459] on div "Replace this text with your content Text Block Get started Button Get started B…" at bounding box center [617, 283] width 387 height 712
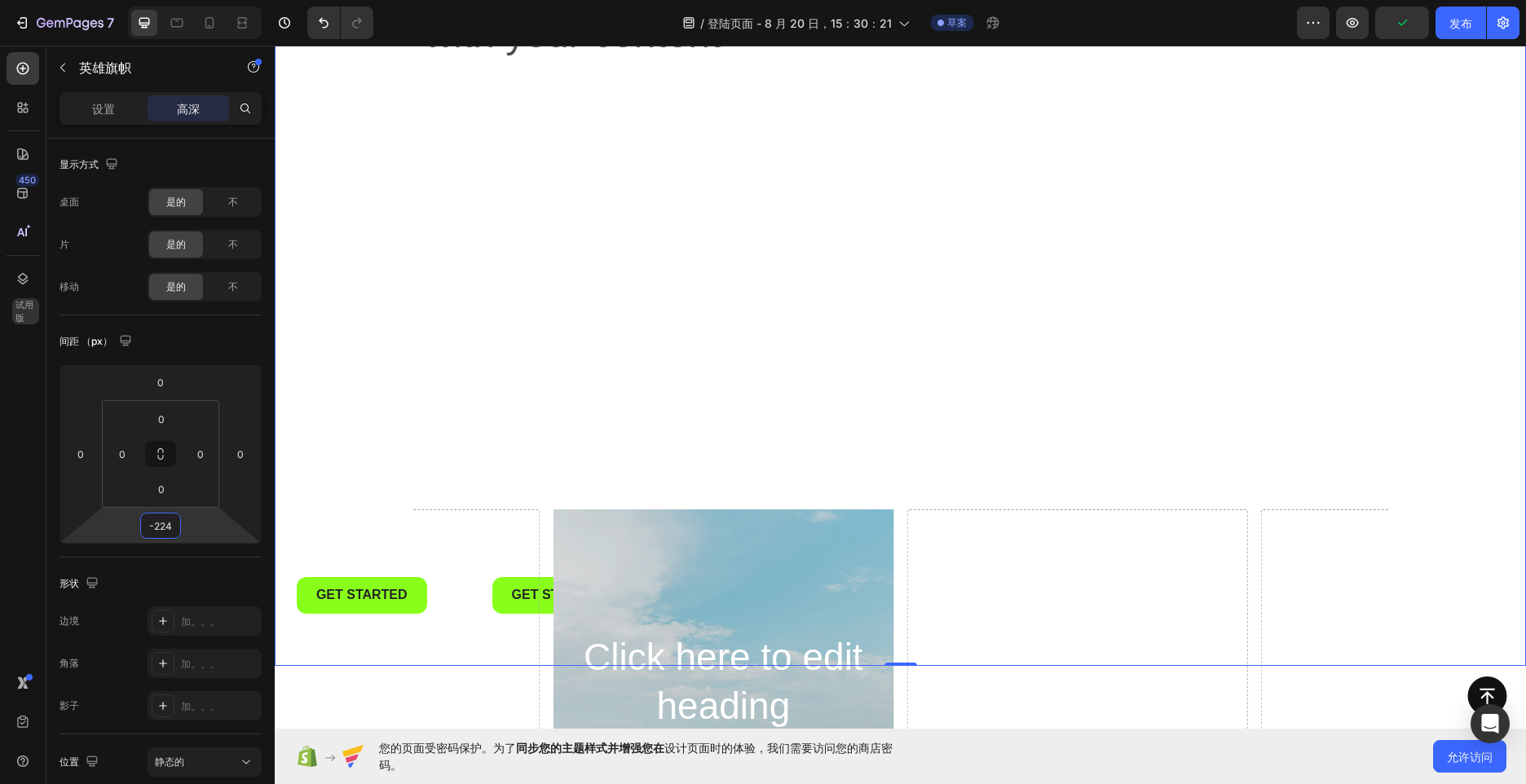
drag, startPoint x: 201, startPoint y: 522, endPoint x: 219, endPoint y: 613, distance: 92.8
click at [219, 0] on html "7 / 登陆页面 - [DATE]15：30：21 草案 Preview 发布 450 试用版 Sections(18) Elements(83) 部分 元素…" at bounding box center [763, 0] width 1526 height 0
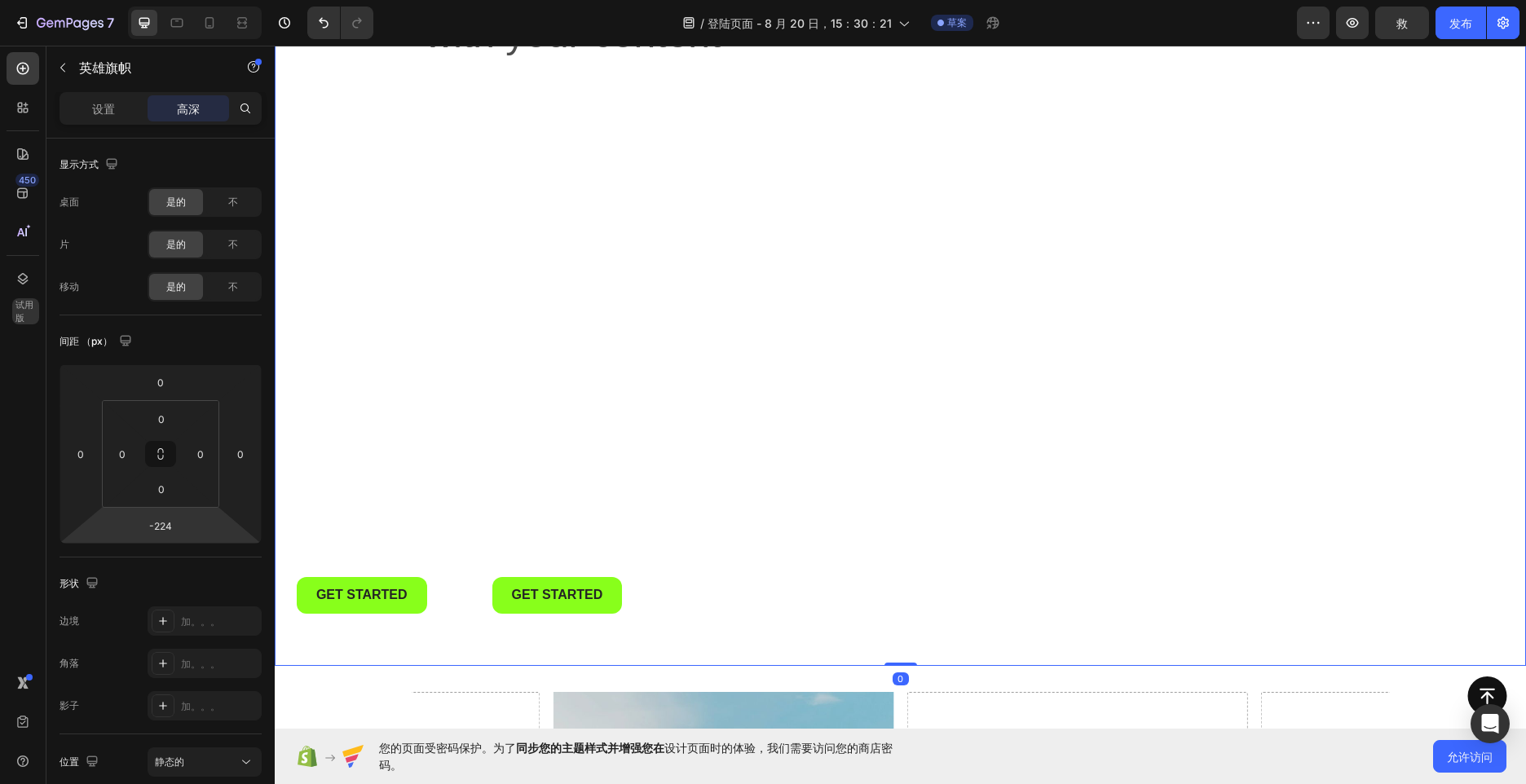
drag, startPoint x: 902, startPoint y: 663, endPoint x: 884, endPoint y: 558, distance: 106.5
click at [884, 558] on div "Replace this text with your content Text Block Get started Button Get started B…" at bounding box center [900, 269] width 1251 height 793
type input "0"
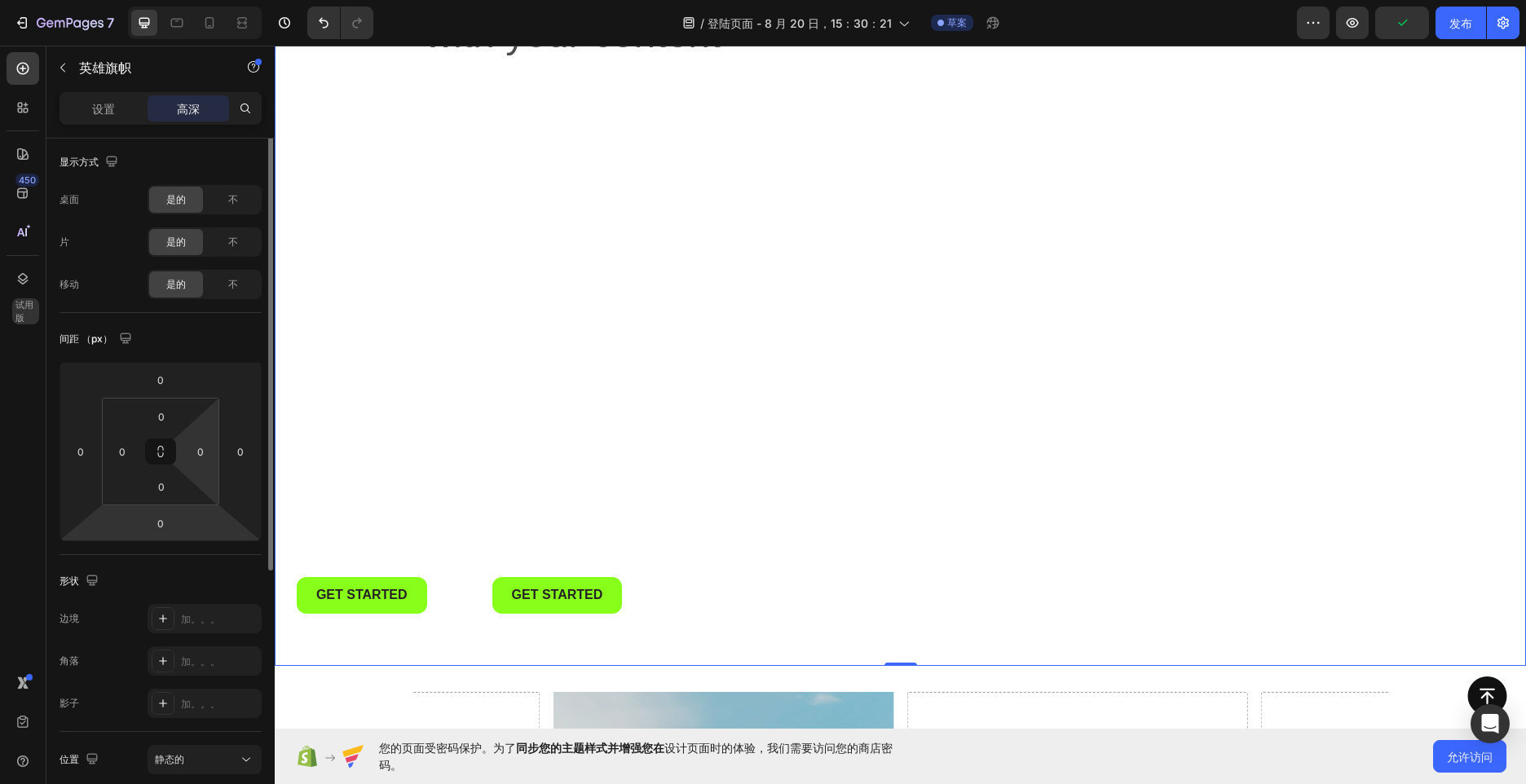
scroll to position [0, 0]
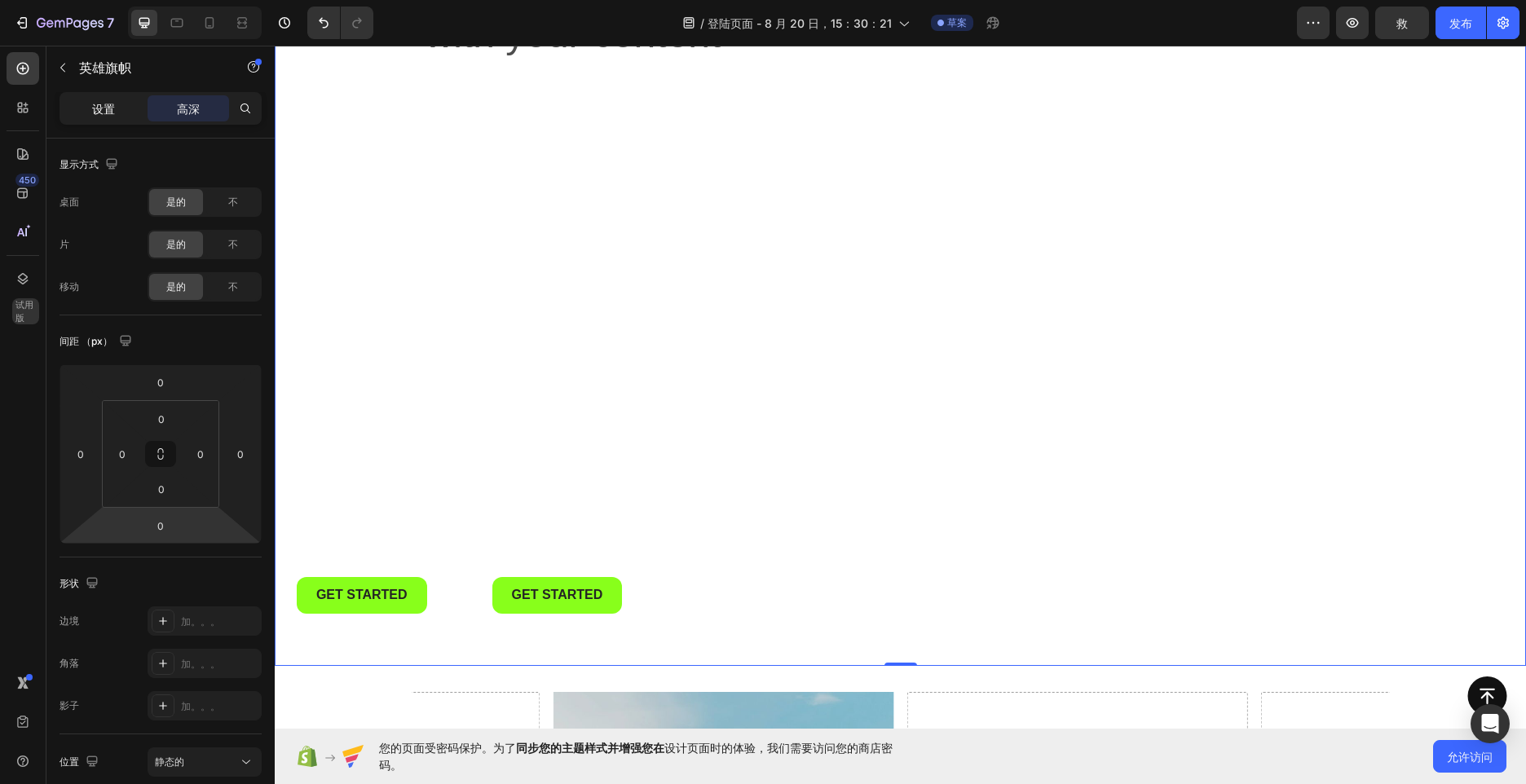
click at [129, 110] on div "设置" at bounding box center [103, 108] width 81 height 26
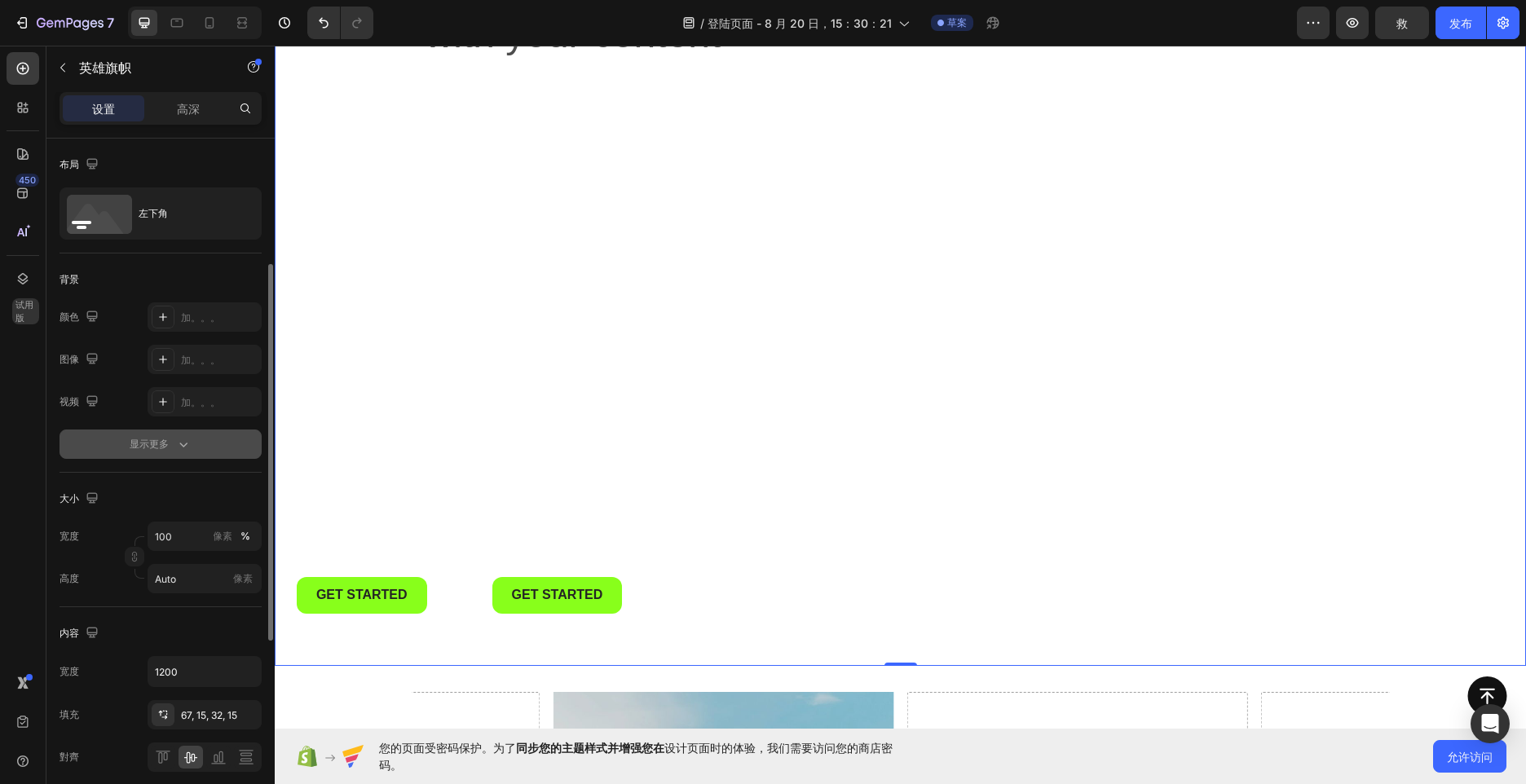
scroll to position [81, 0]
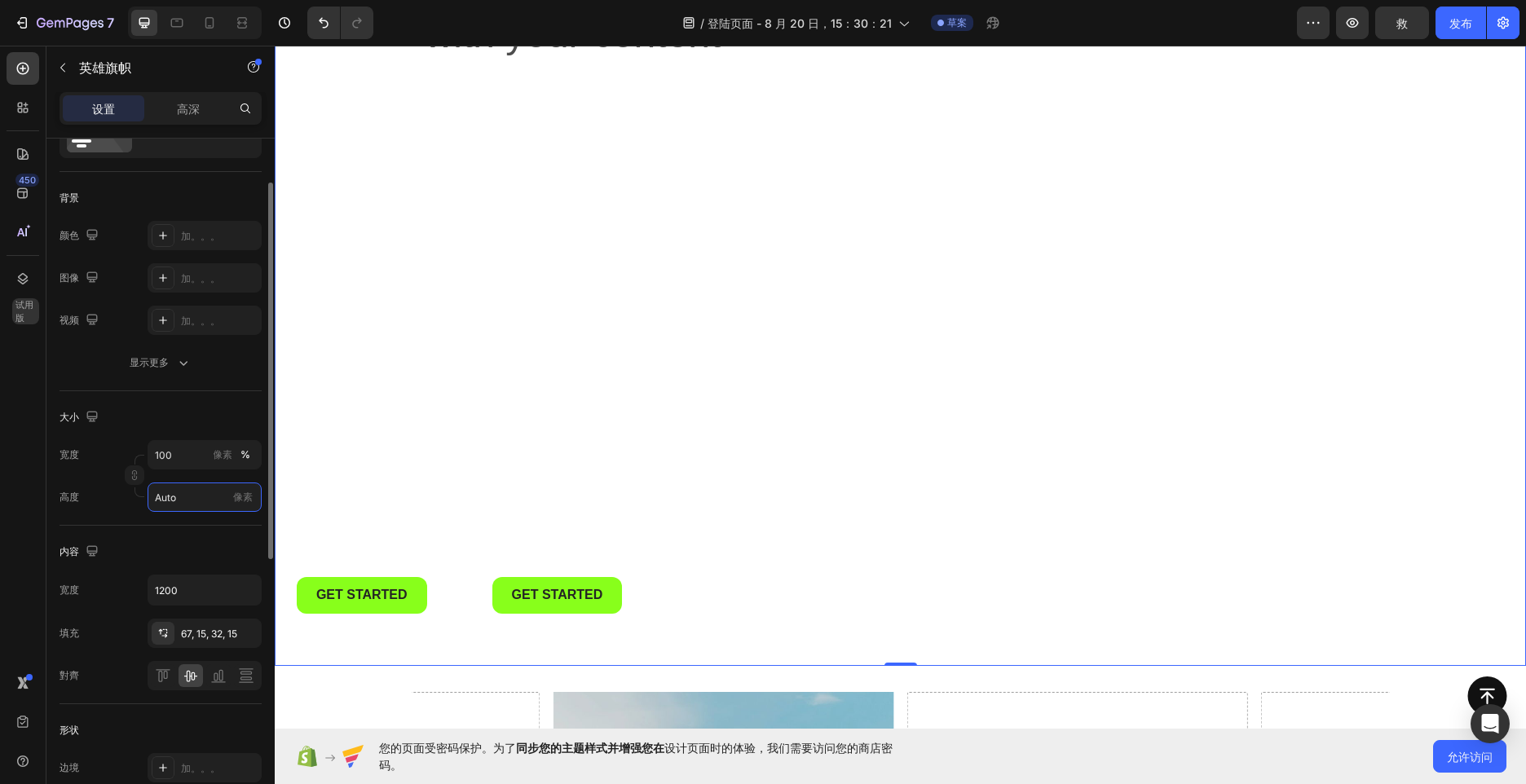
click at [198, 498] on input "Auto" at bounding box center [205, 497] width 115 height 30
click at [112, 498] on div "高度 Auto 像素" at bounding box center [160, 497] width 202 height 30
click at [202, 498] on input "Auto" at bounding box center [205, 497] width 115 height 30
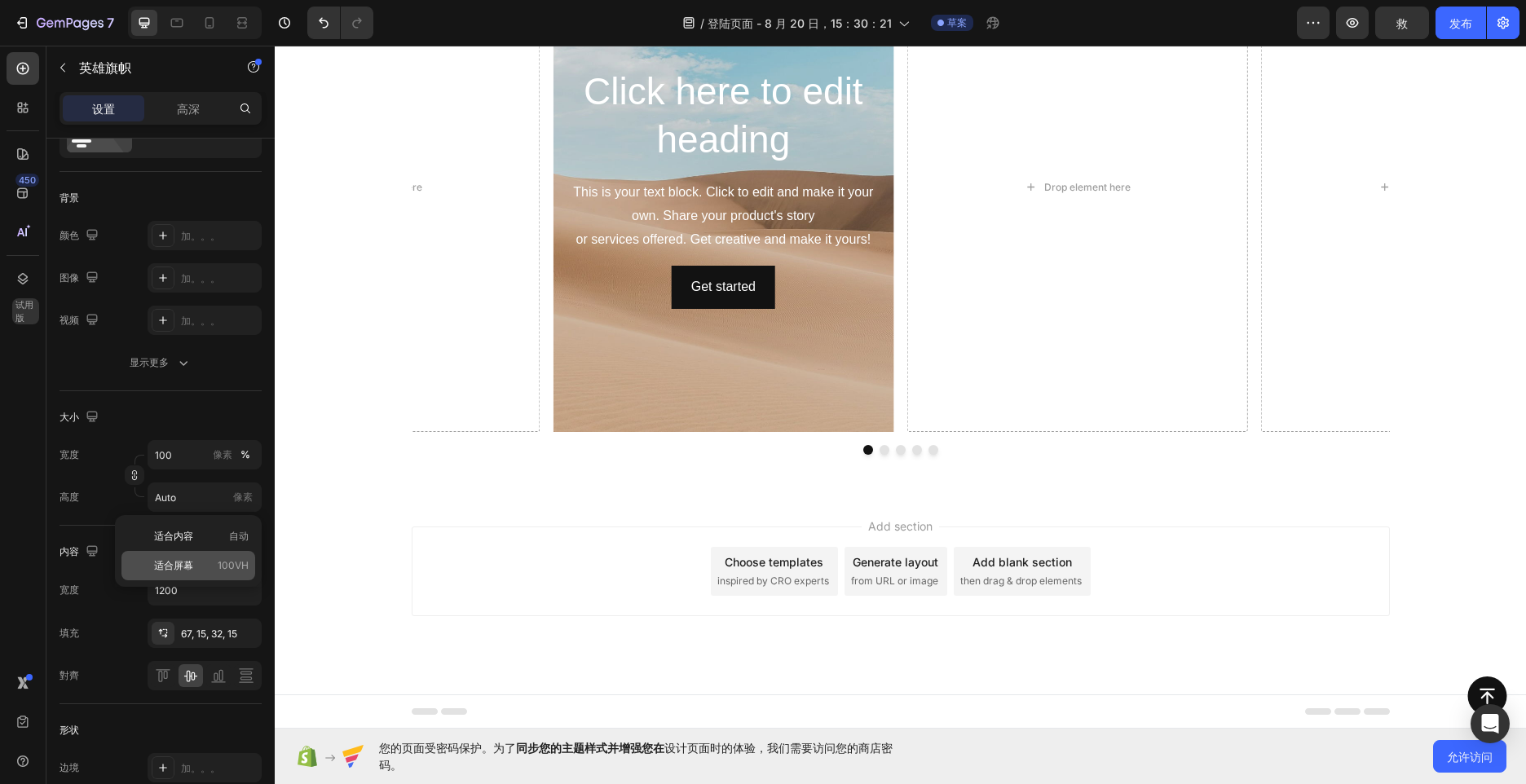
click at [202, 555] on div "适合屏幕 100VH" at bounding box center [188, 565] width 134 height 30
type input "100 vh"
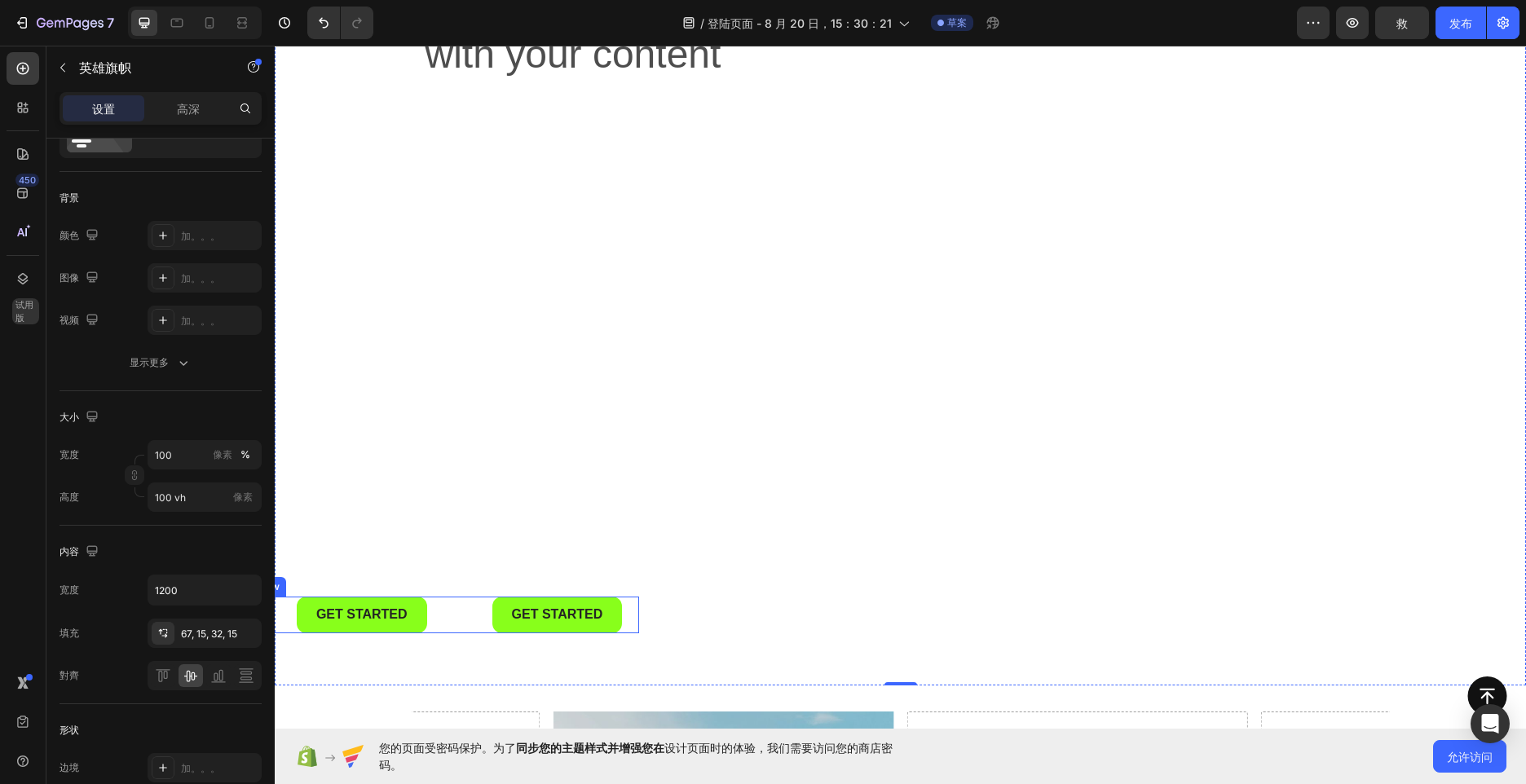
scroll to position [0, 0]
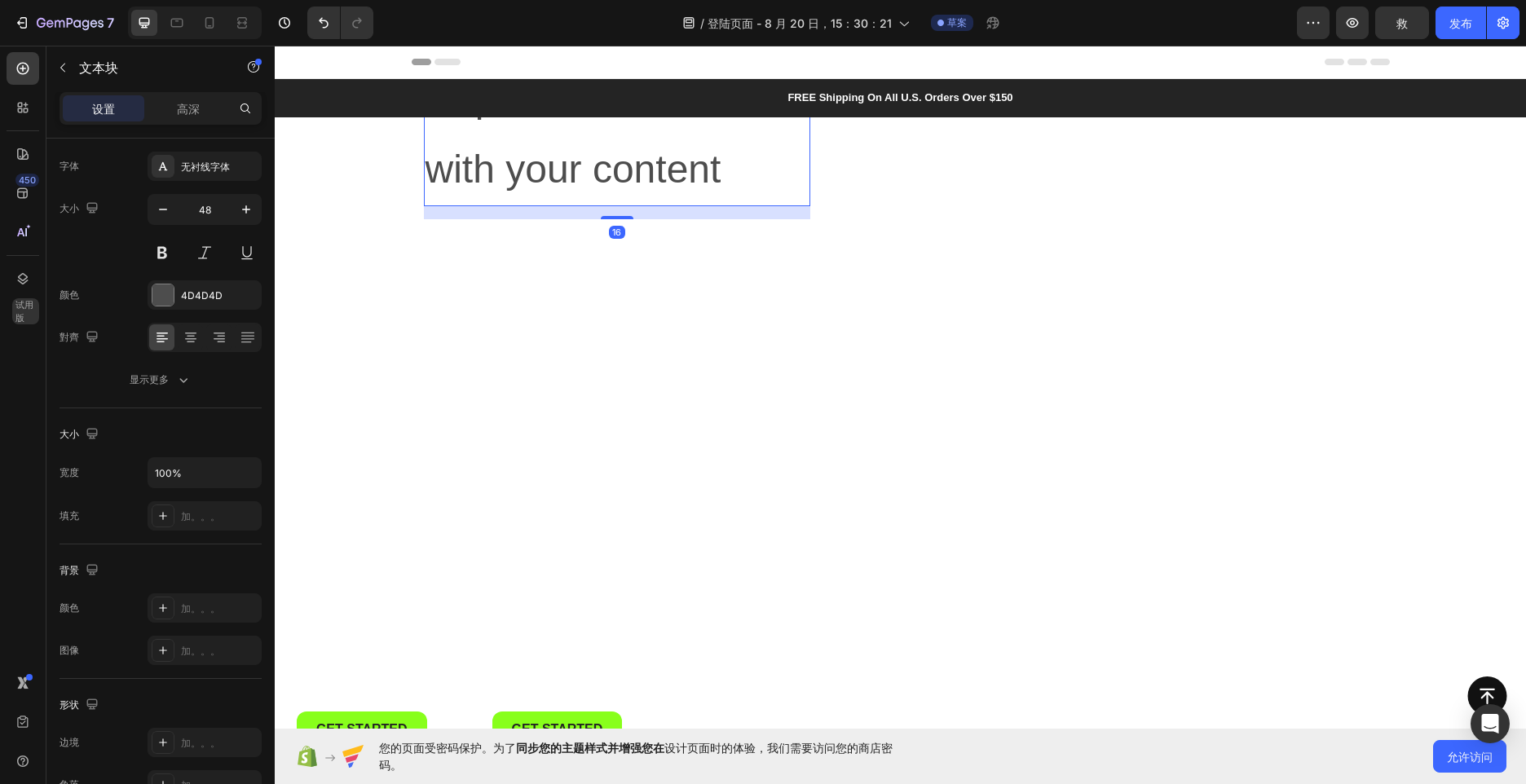
click at [523, 178] on p "Replace this text with your content" at bounding box center [617, 134] width 383 height 141
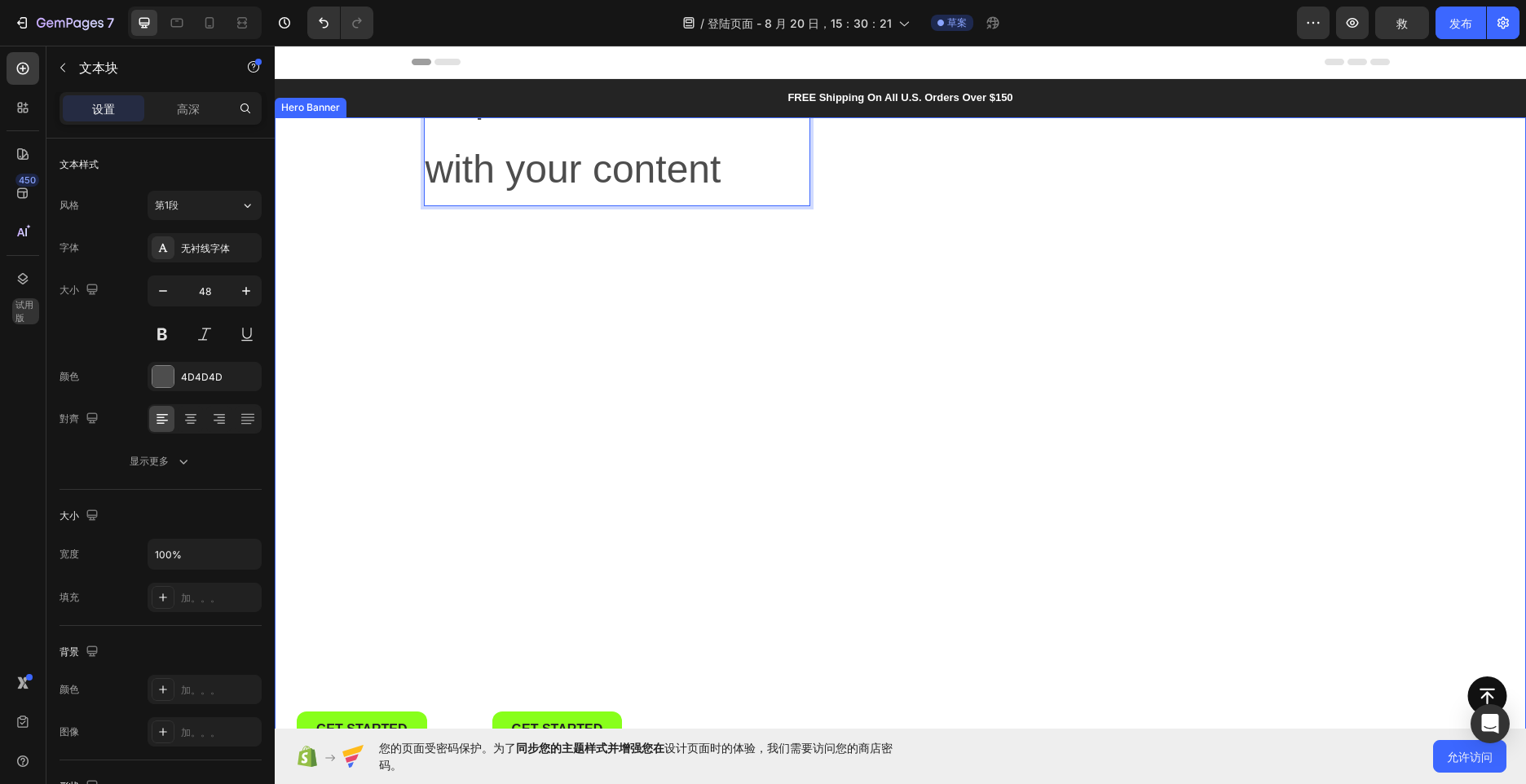
drag, startPoint x: 549, startPoint y: 164, endPoint x: 544, endPoint y: 213, distance: 49.3
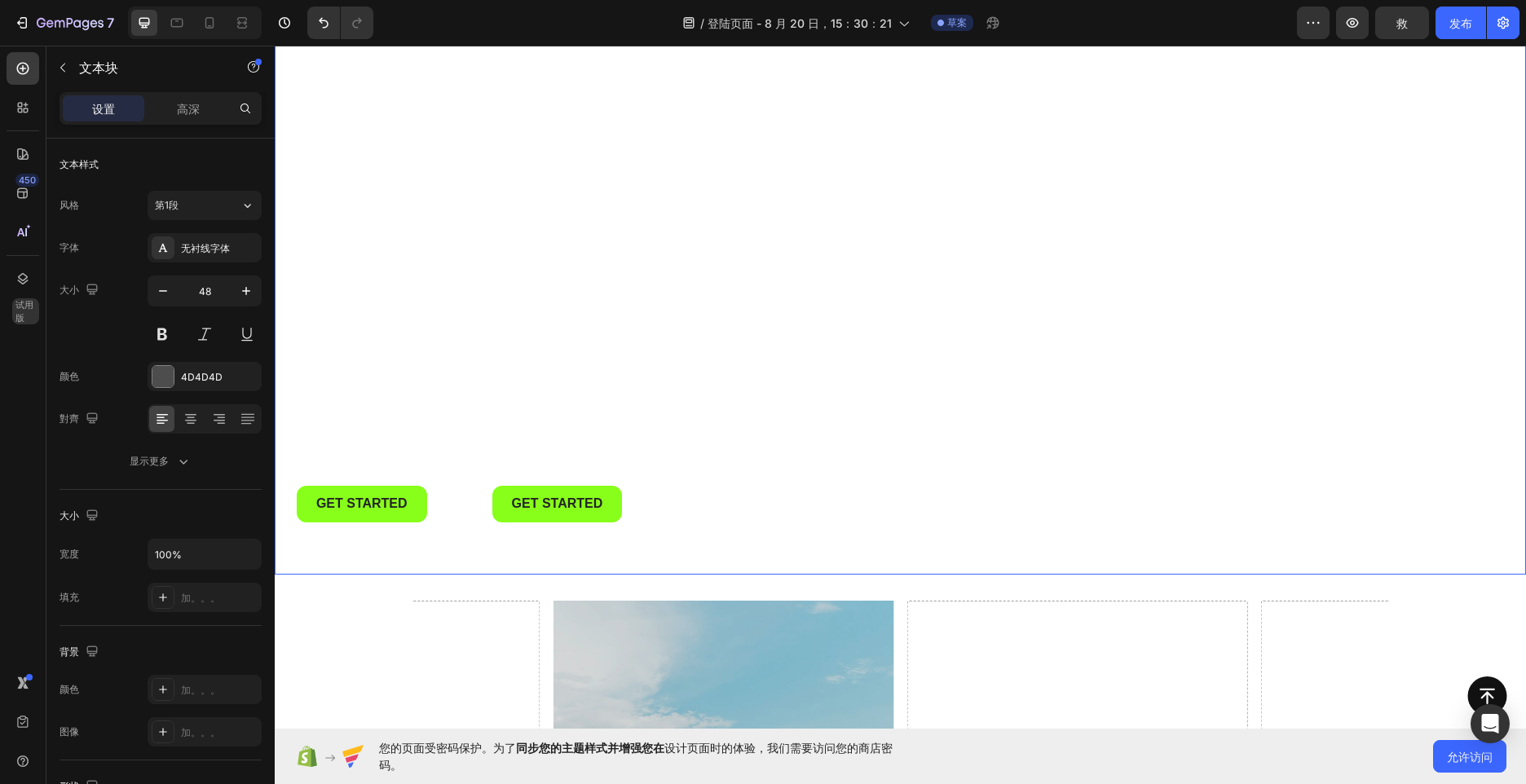
scroll to position [245, 0]
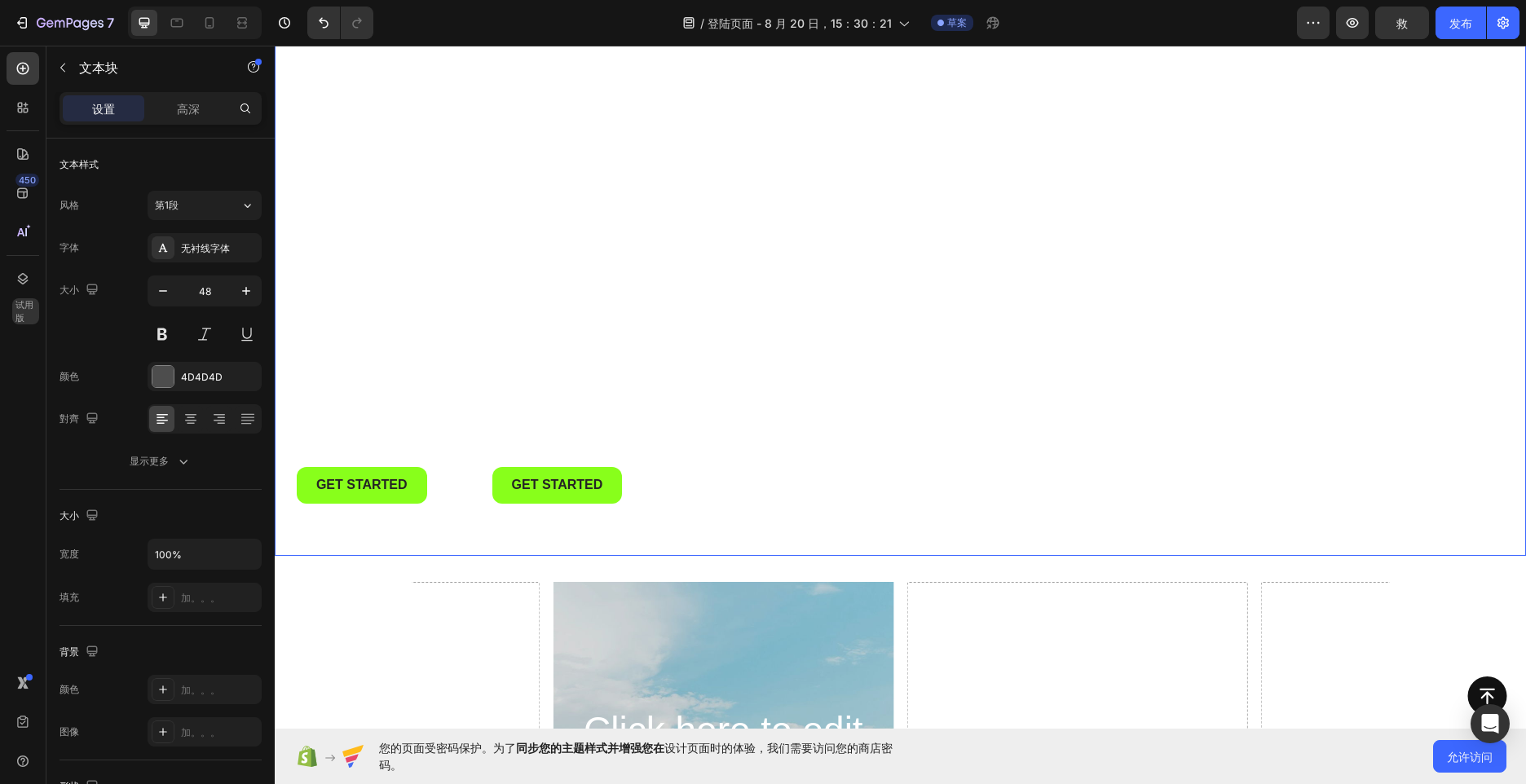
click at [593, 289] on div "Replace this text with your content Text Block 16 Get started Button Get starte…" at bounding box center [617, 173] width 387 height 712
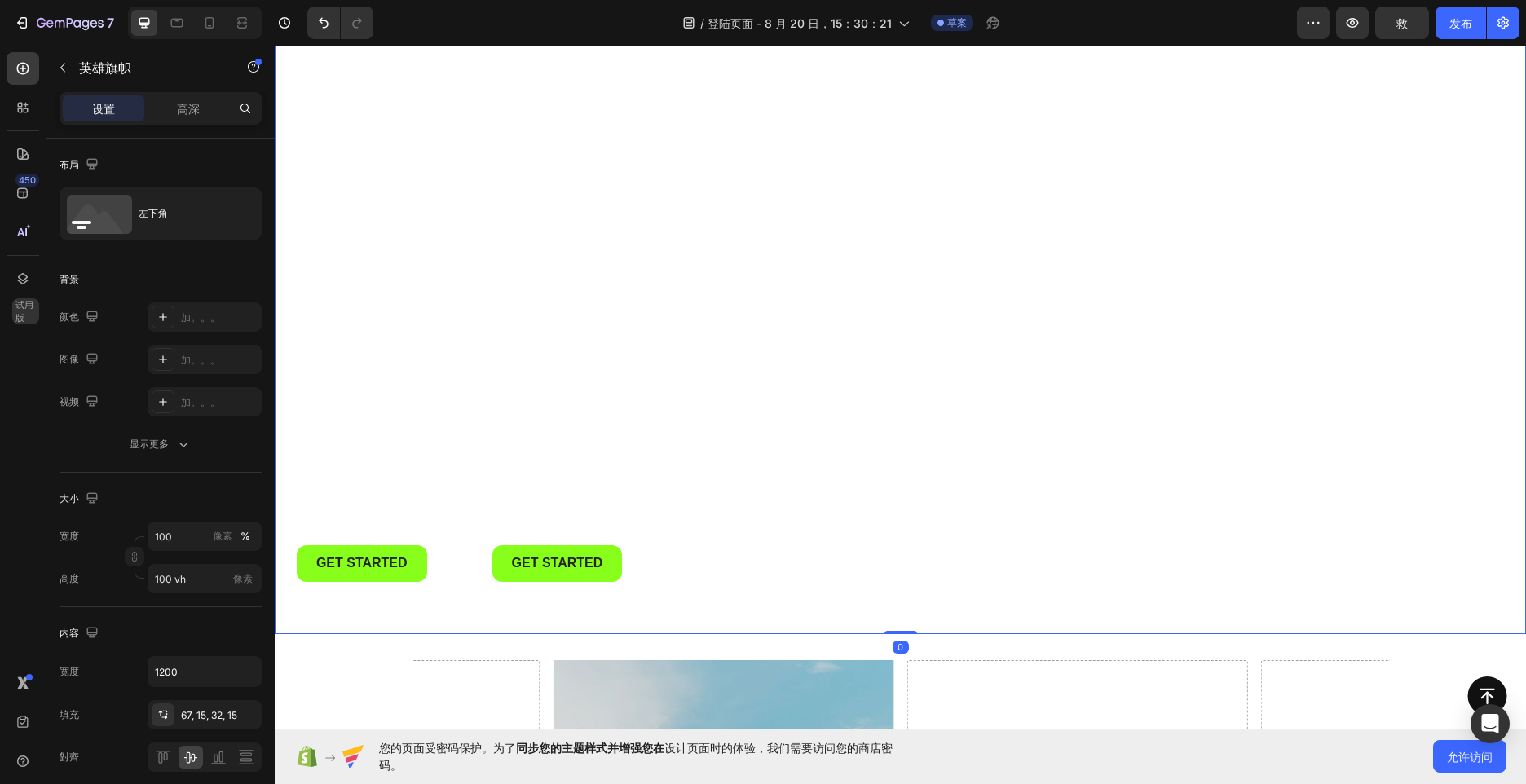
scroll to position [163, 0]
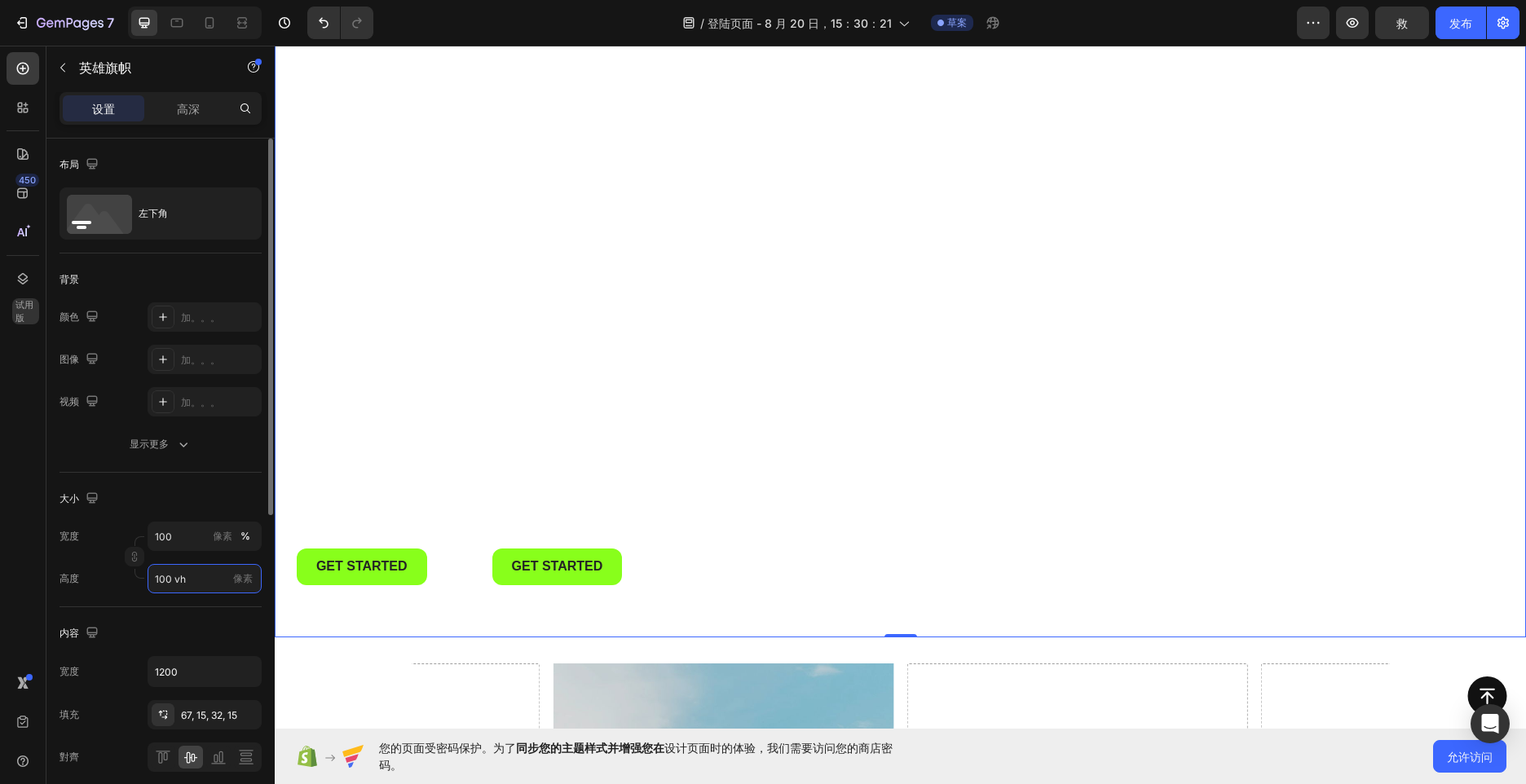
click at [206, 583] on input "100 vh" at bounding box center [205, 579] width 115 height 30
click at [180, 671] on input "1200" at bounding box center [205, 671] width 113 height 30
click at [222, 588] on input "100 vh" at bounding box center [205, 579] width 115 height 30
click at [192, 573] on input "100 vh" at bounding box center [205, 579] width 115 height 30
drag, startPoint x: 192, startPoint y: 573, endPoint x: 156, endPoint y: 574, distance: 36.0
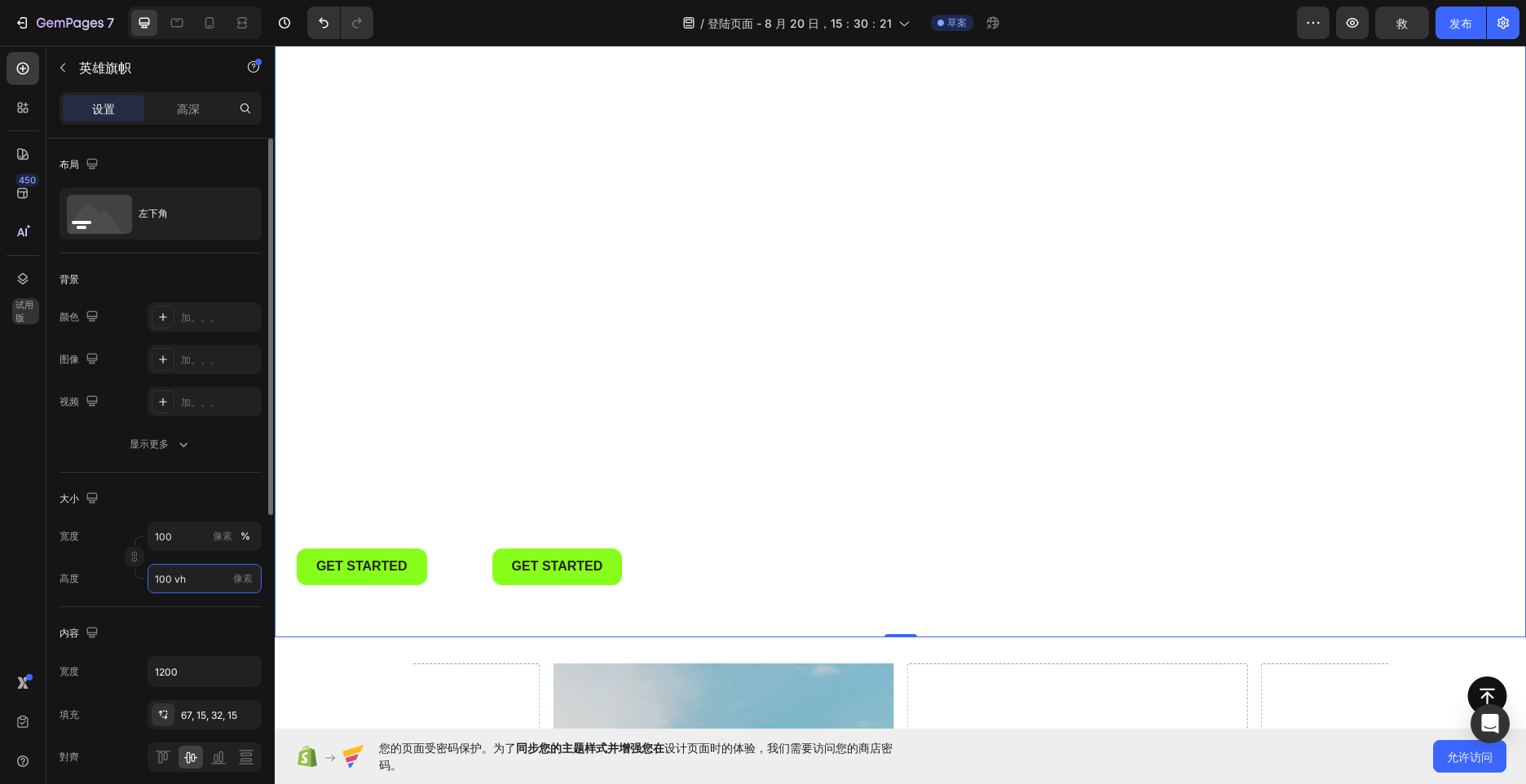
click at [156, 574] on input "100 vh" at bounding box center [205, 579] width 115 height 30
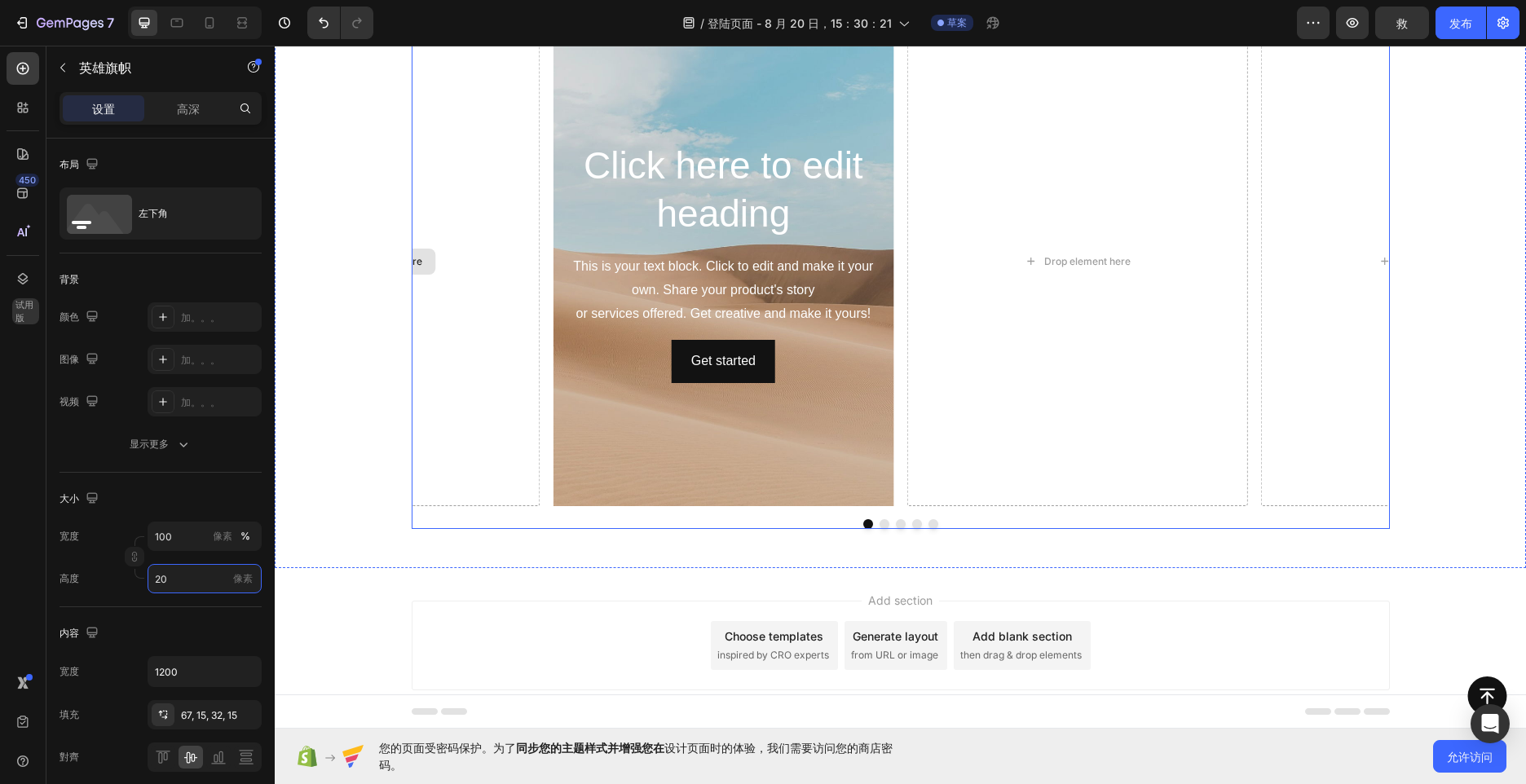
scroll to position [0, 0]
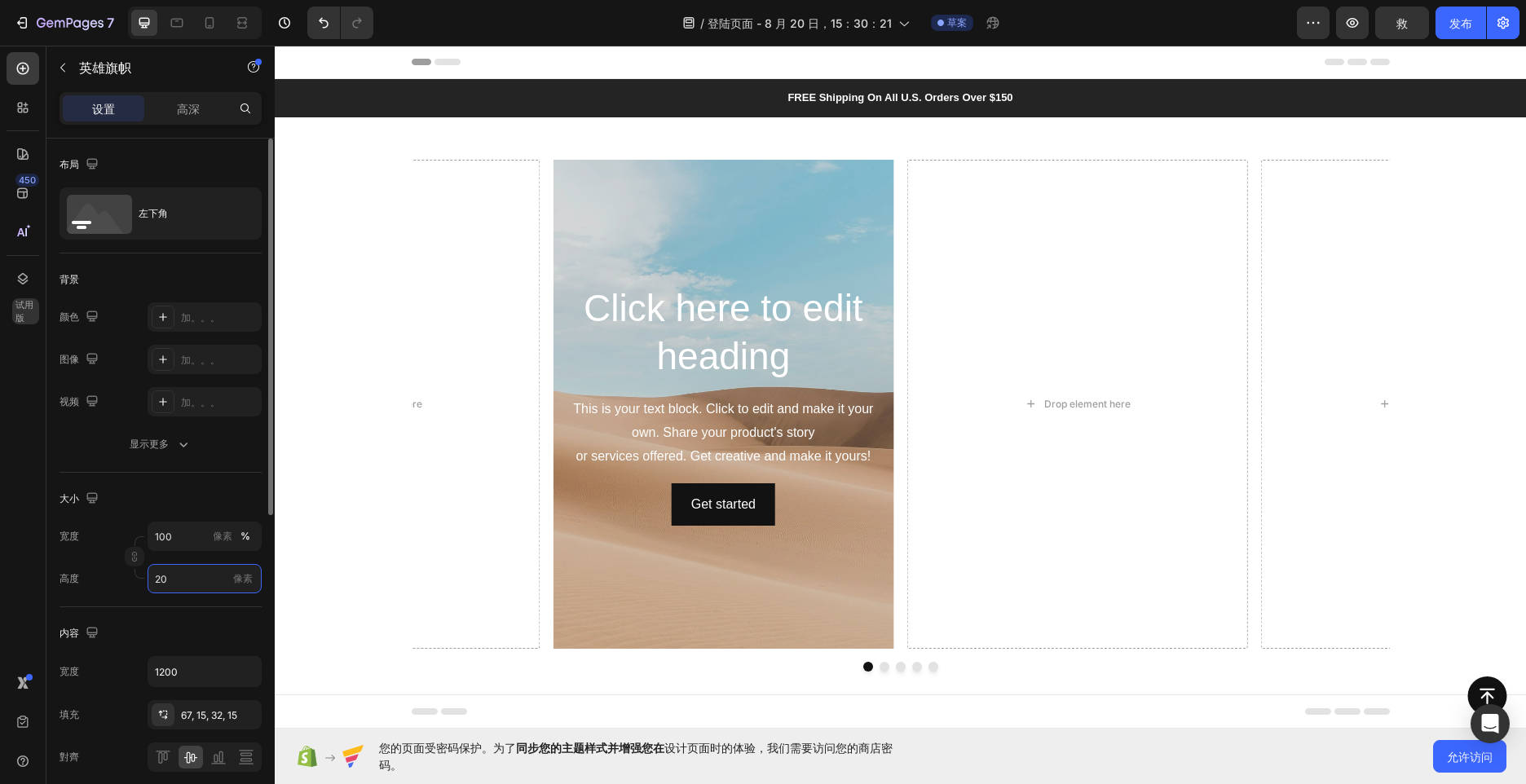
type input "2"
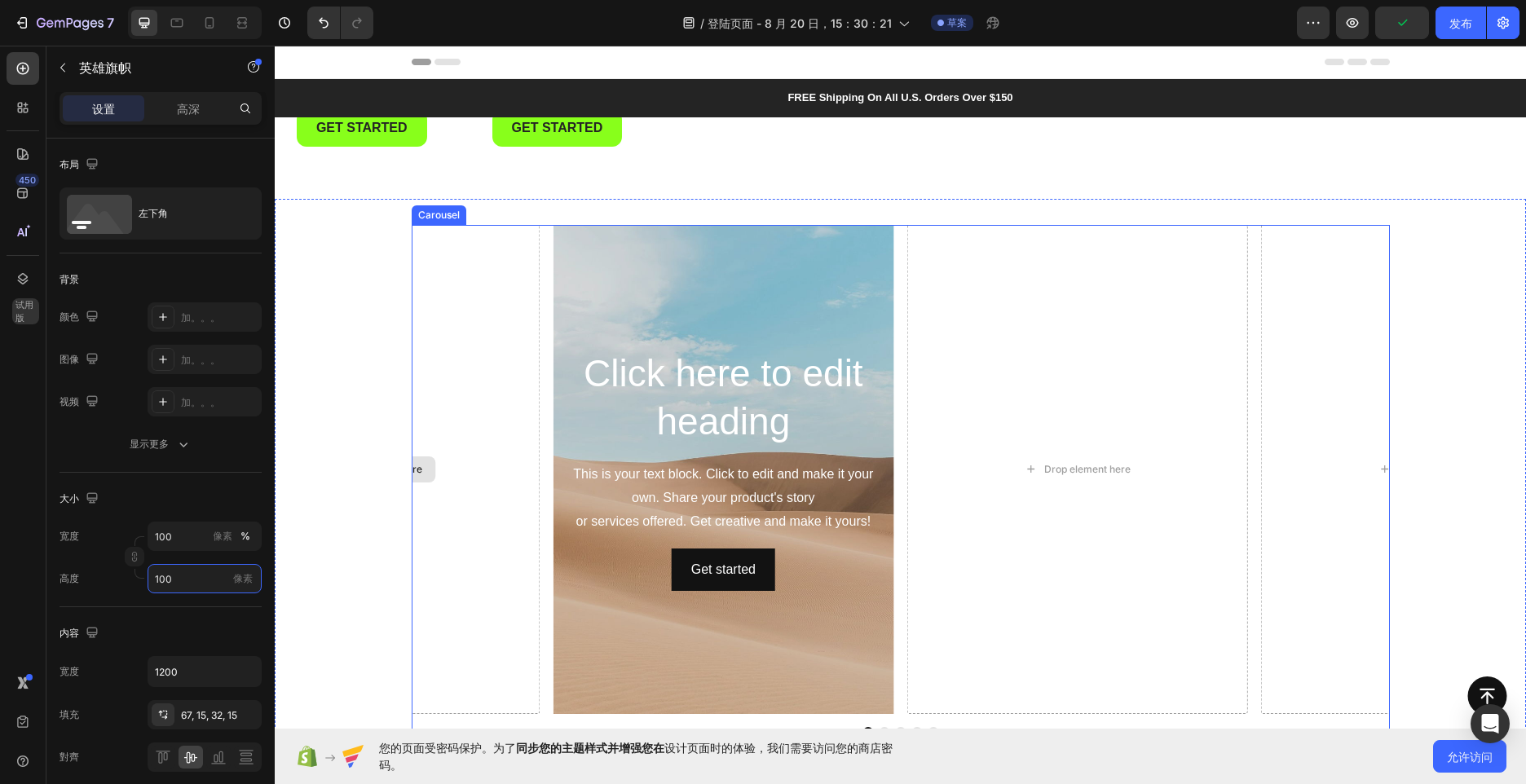
type input "1000"
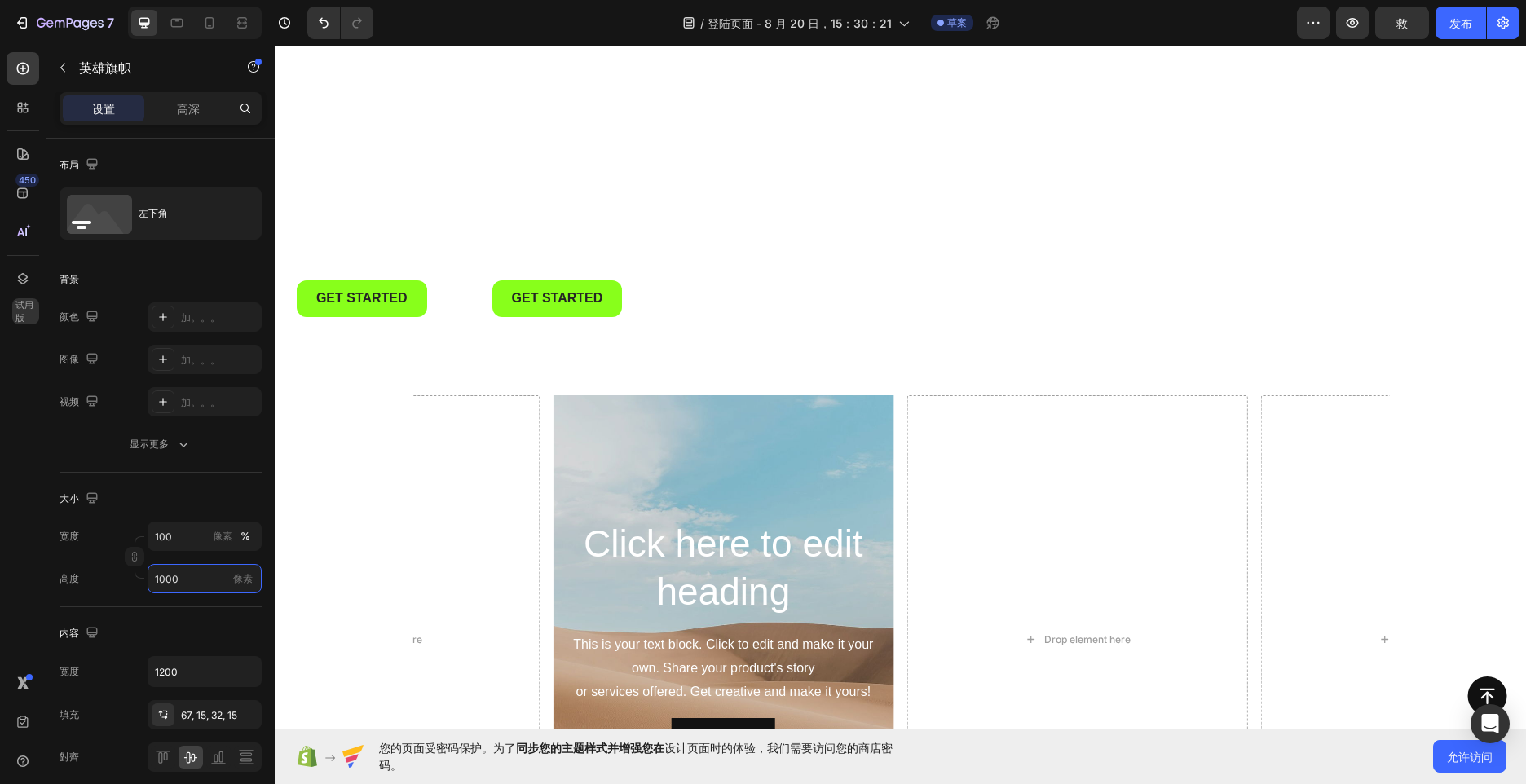
scroll to position [571, 0]
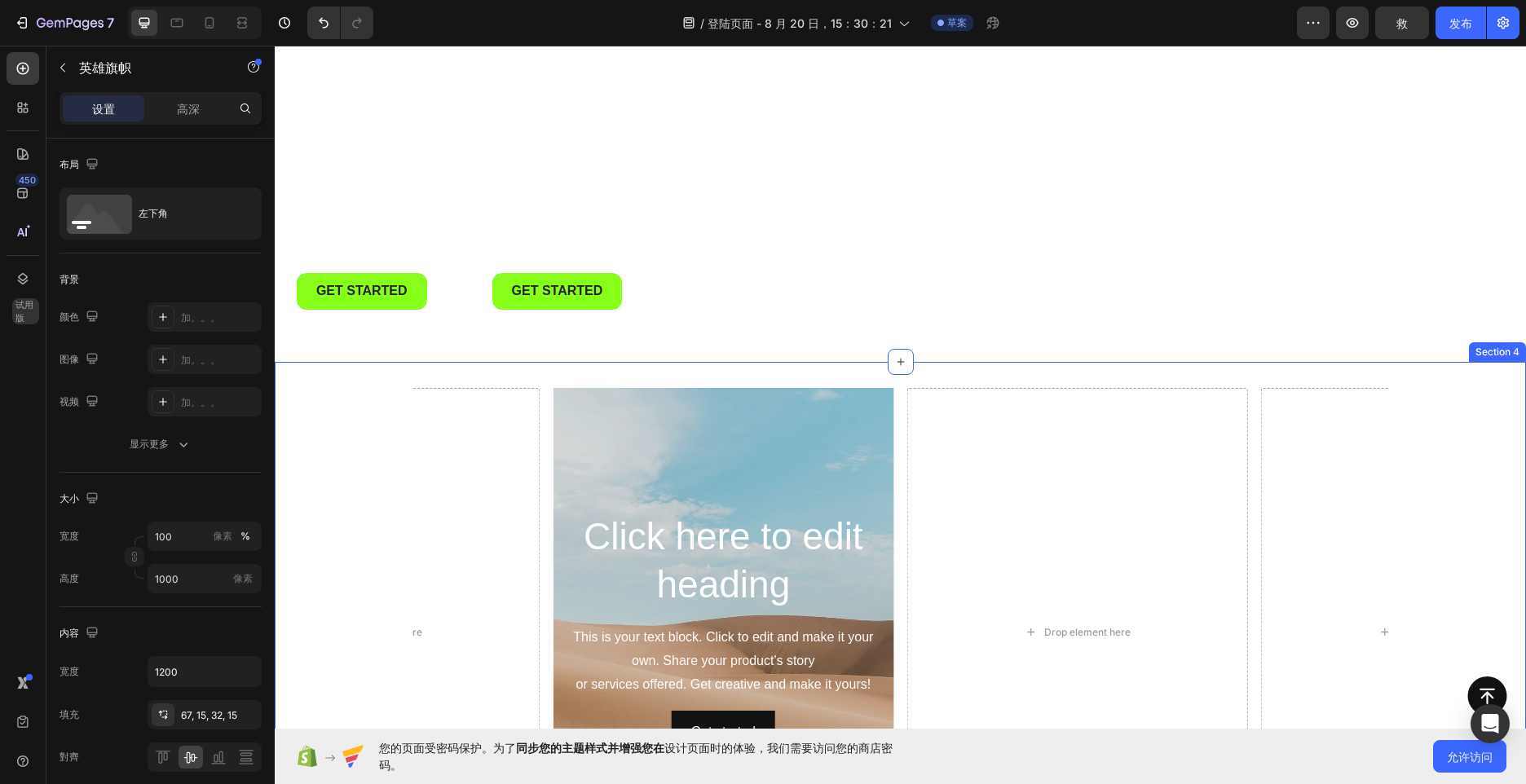
click at [957, 382] on div "Click here to edit heading Heading This is your text block. Click to edit and m…" at bounding box center [900, 650] width 1251 height 577
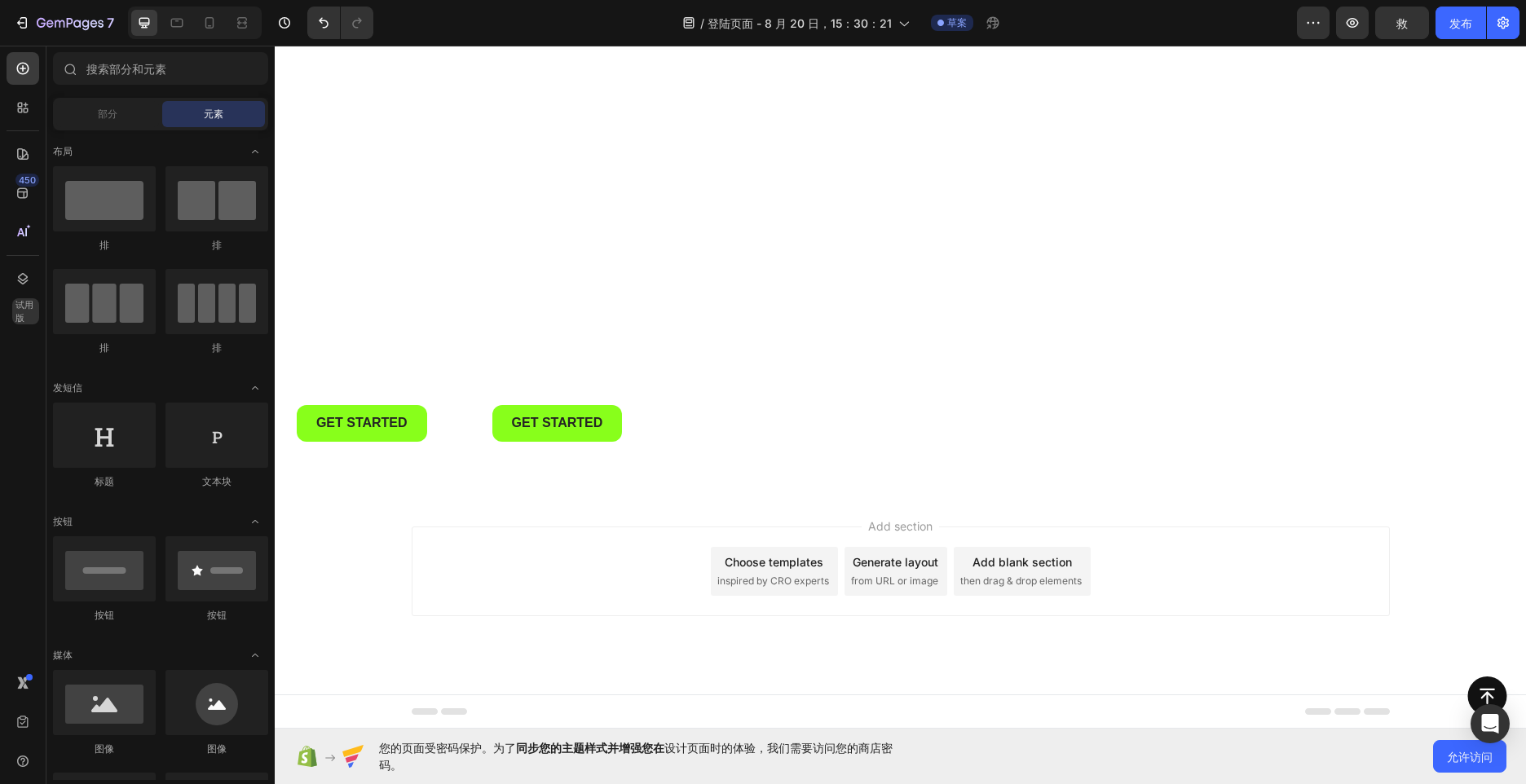
scroll to position [439, 0]
click at [673, 545] on div "Add section Choose templates inspired by CRO experts Generate layout from URL o…" at bounding box center [901, 571] width 979 height 90
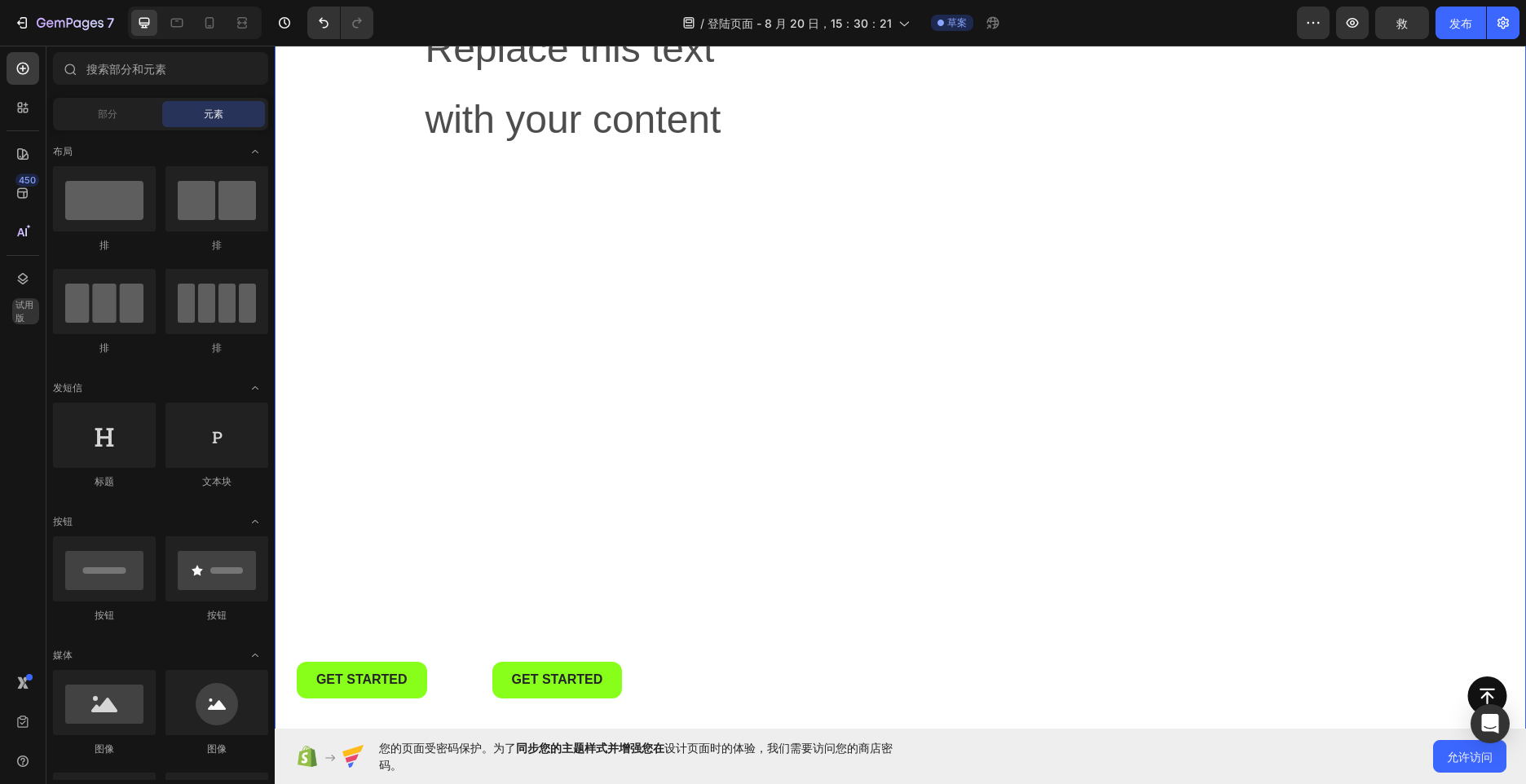
scroll to position [194, 0]
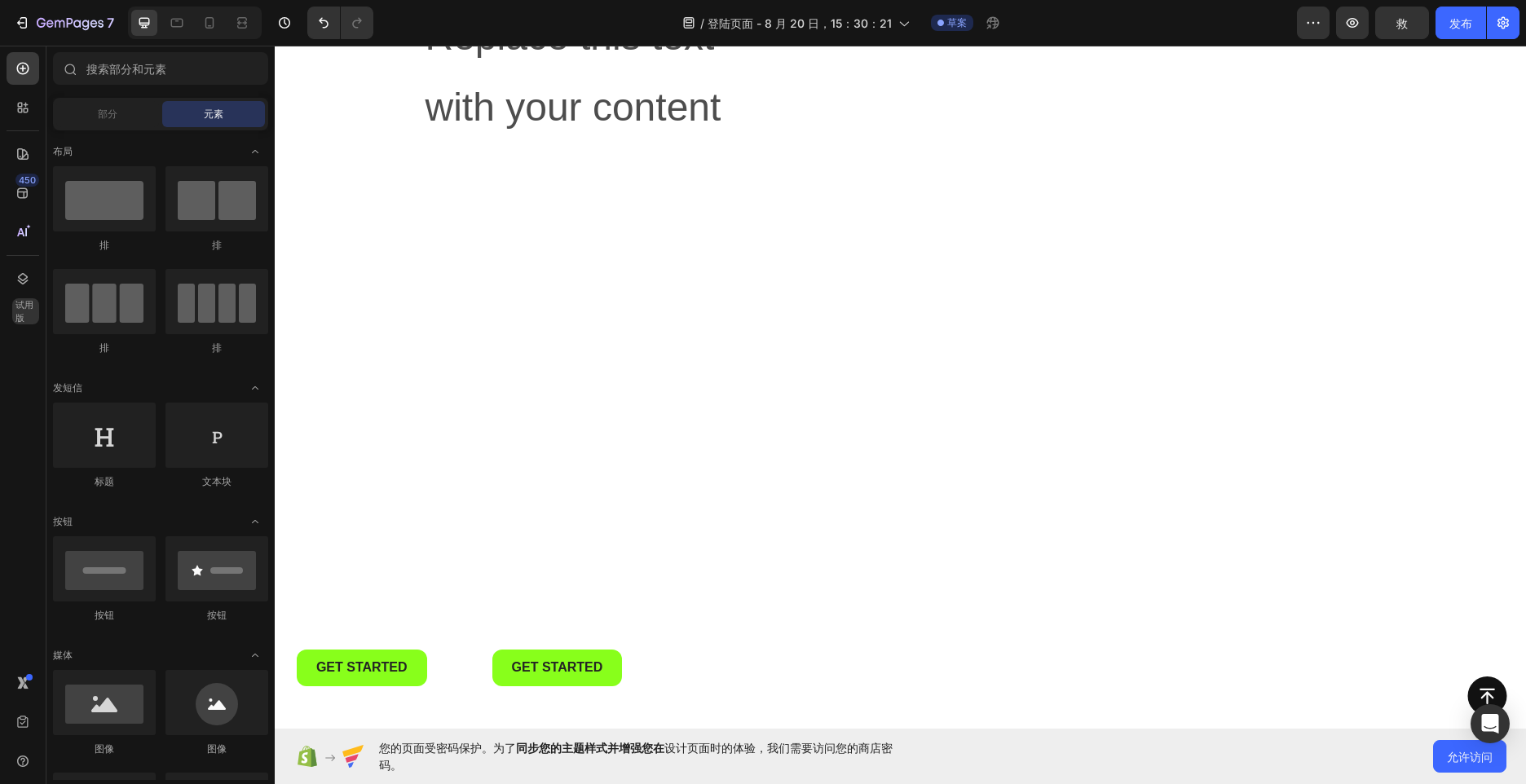
click at [440, 421] on div "Replace this text with your content Text Block Get started Button Get started B…" at bounding box center [617, 356] width 387 height 712
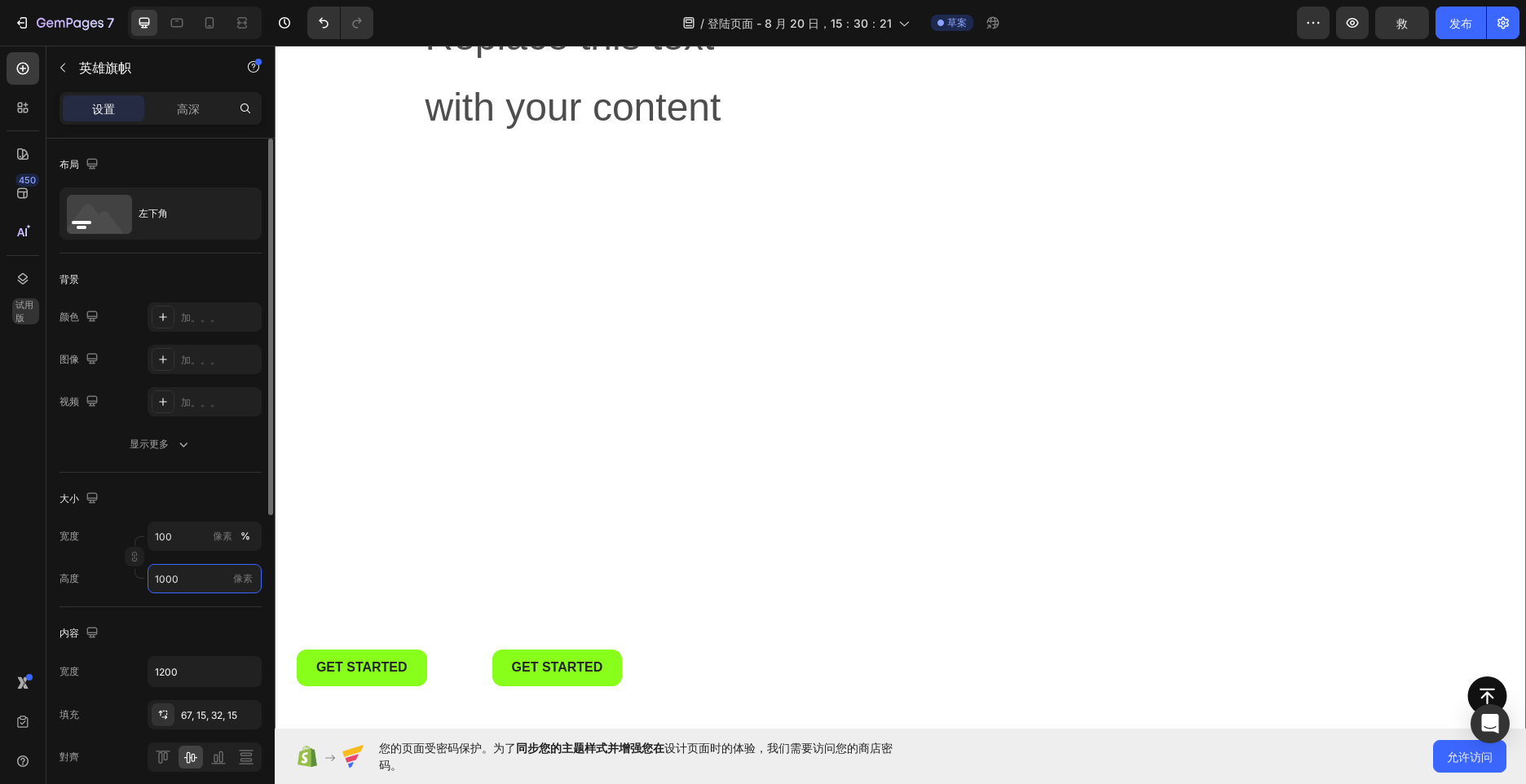
click at [191, 578] on input "1000" at bounding box center [205, 579] width 115 height 30
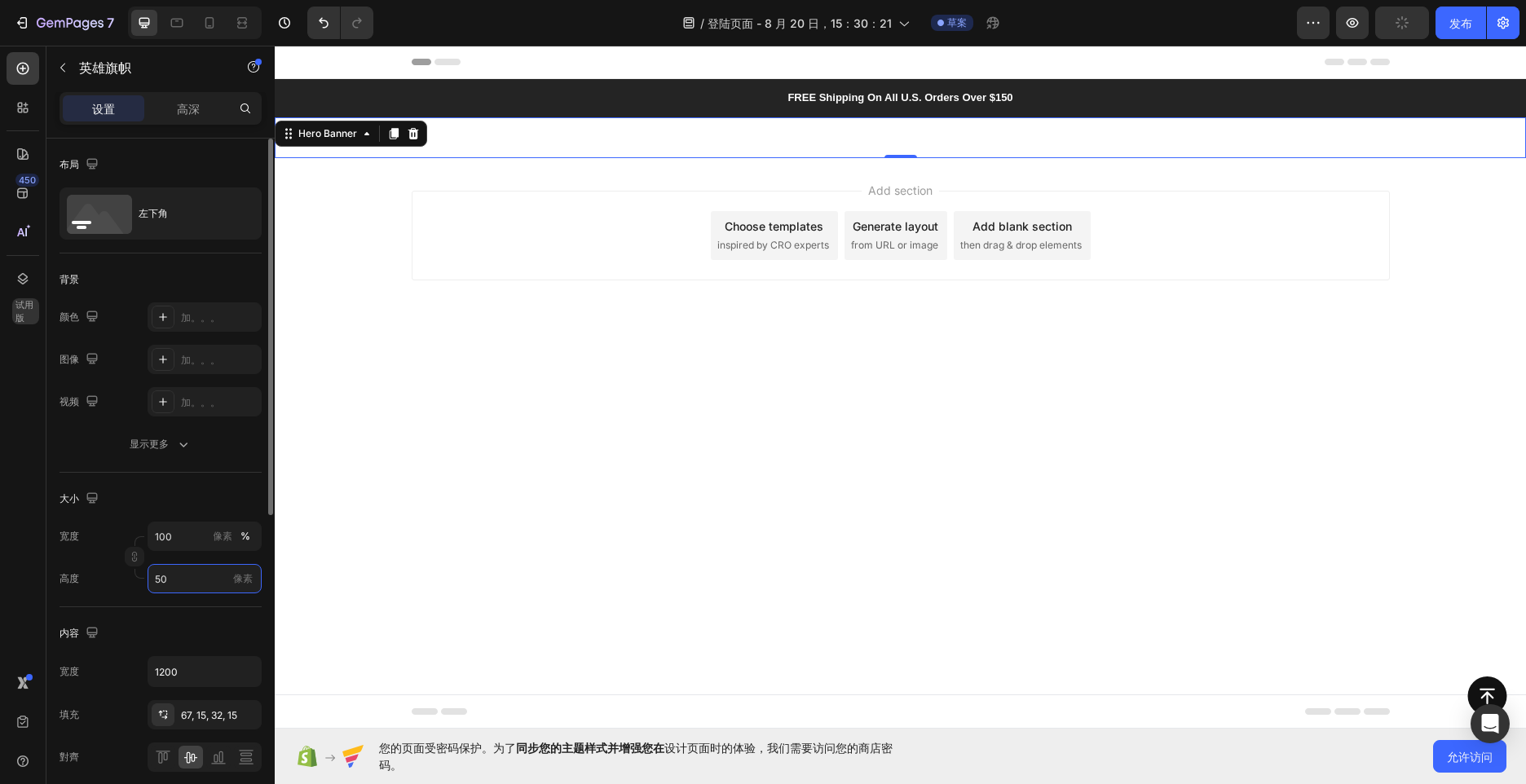
type input "500"
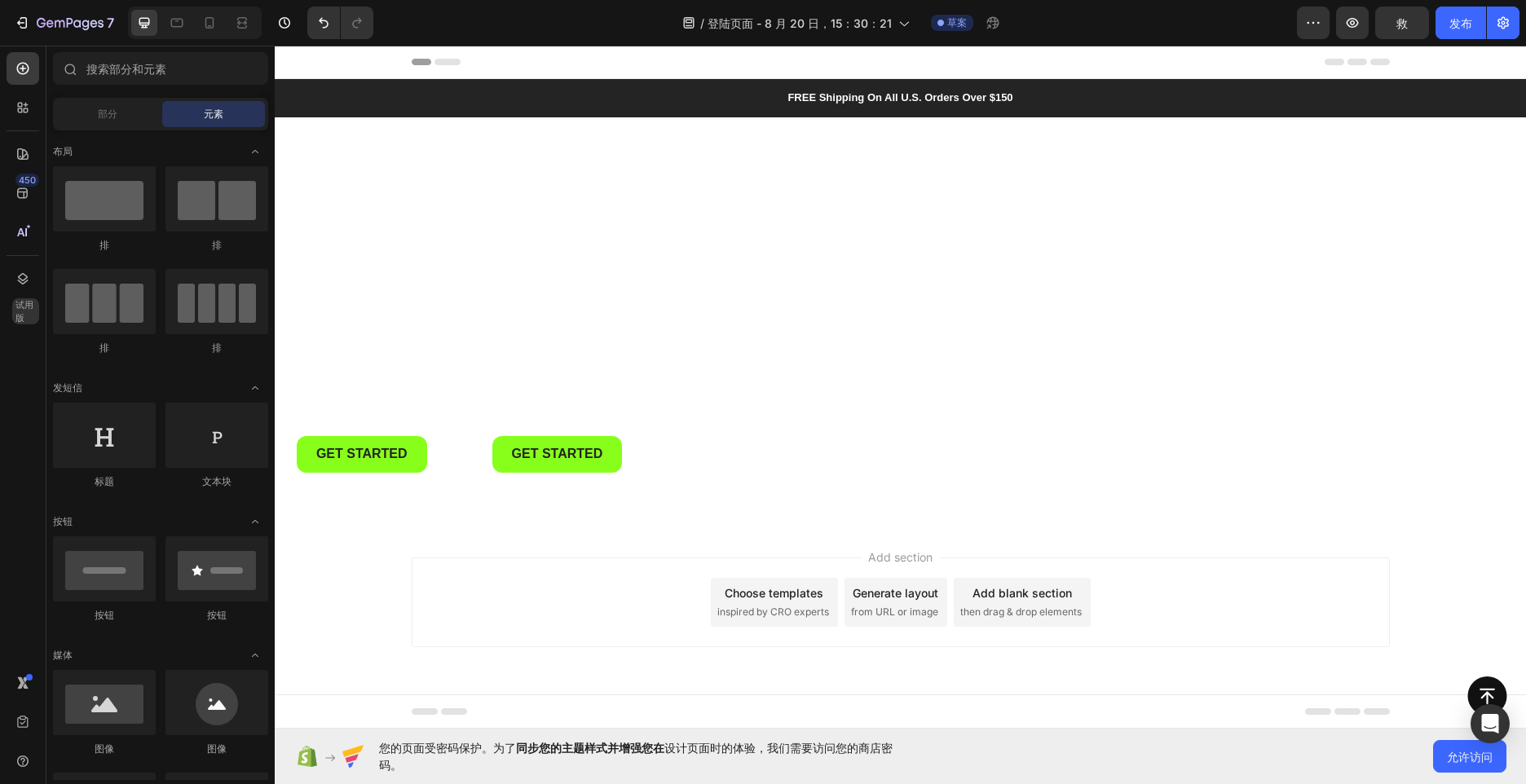
click at [367, 560] on div "Add section Choose templates inspired by CRO experts Generate layout from URL o…" at bounding box center [900, 624] width 1251 height 200
click at [397, 377] on div "Overlay" at bounding box center [900, 321] width 1251 height 407
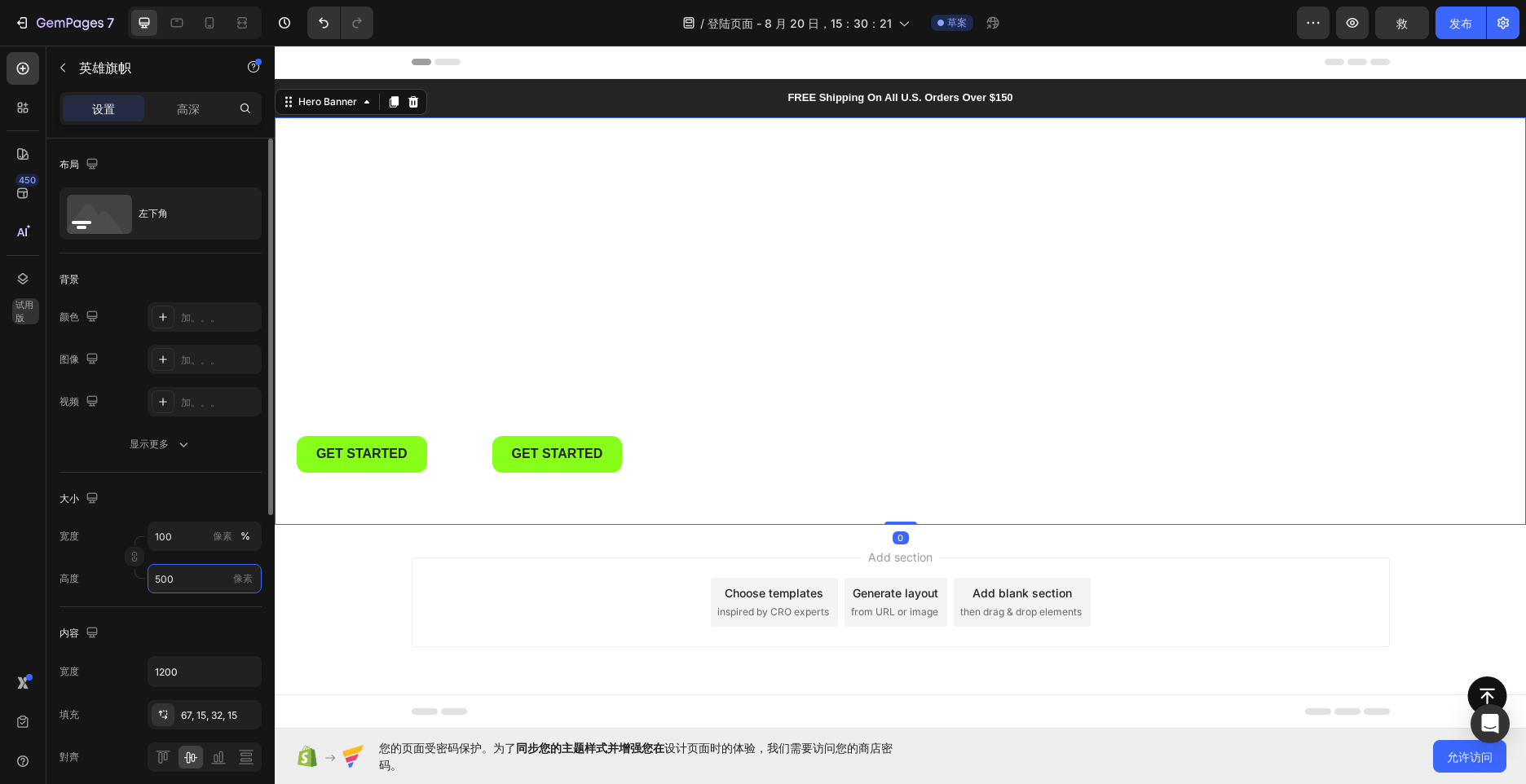
click at [198, 574] on input "500" at bounding box center [205, 579] width 115 height 30
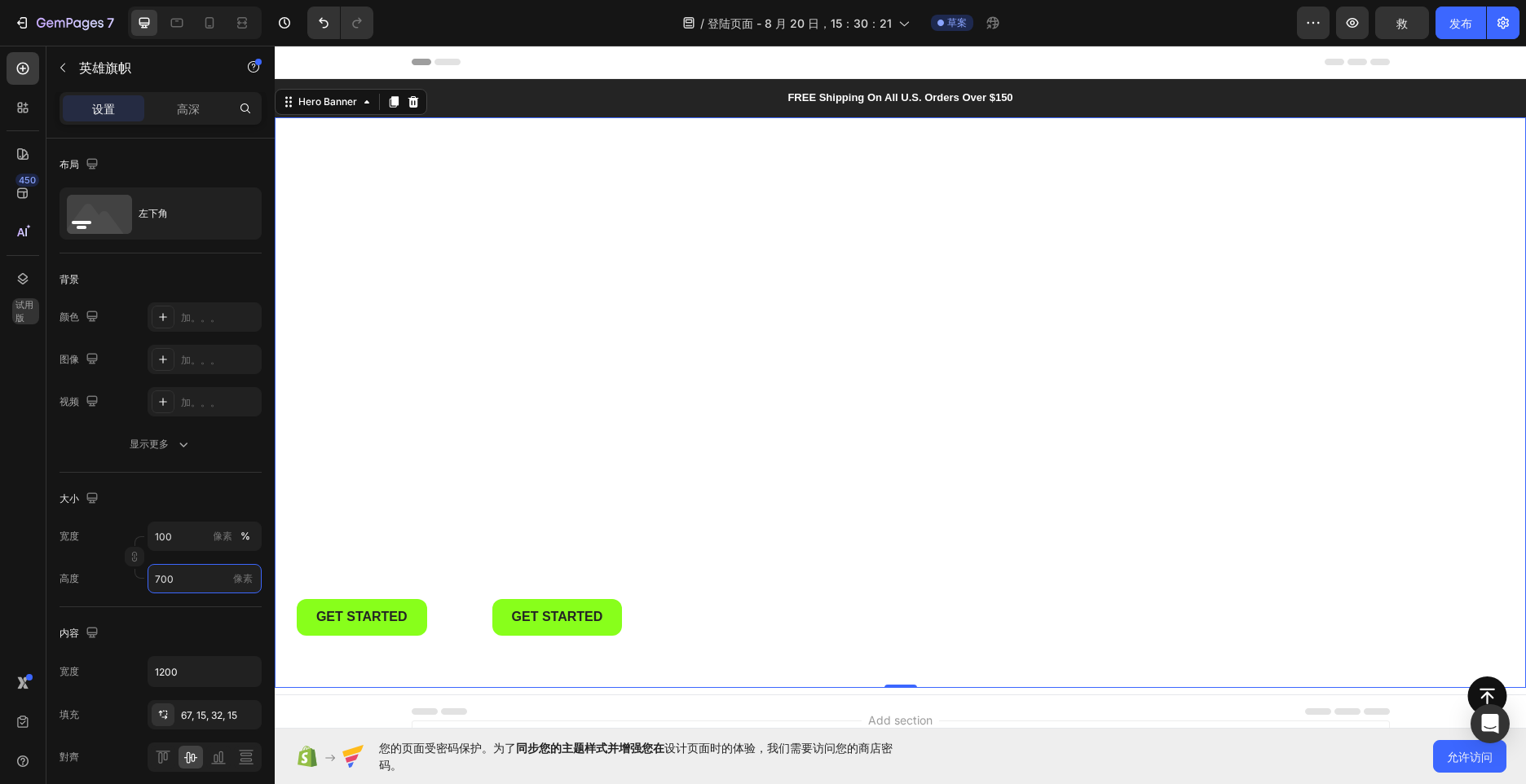
type input "700"
click at [456, 510] on div "Replace this text with your content Text Block Get started Button Get started B…" at bounding box center [617, 305] width 387 height 712
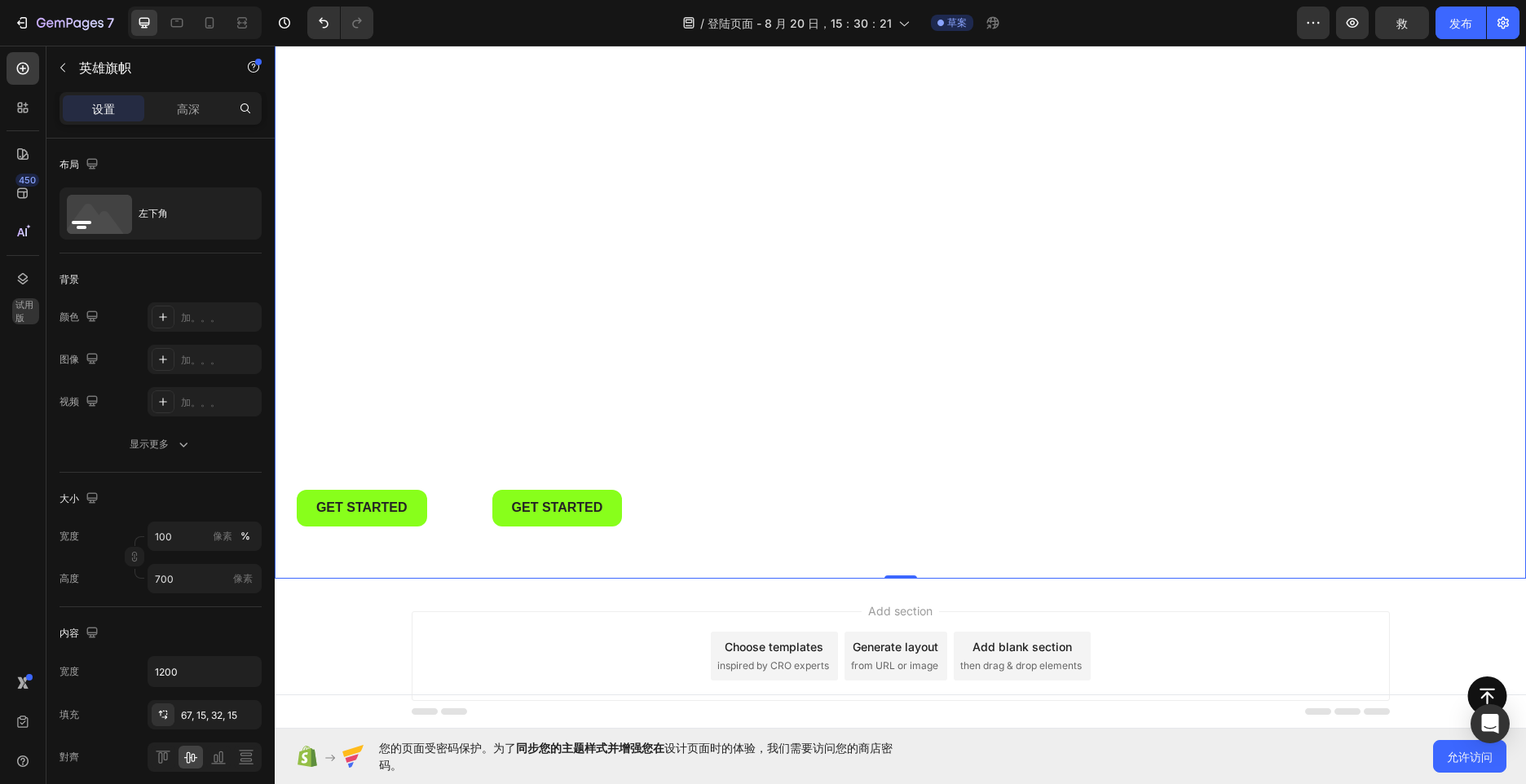
scroll to position [160, 0]
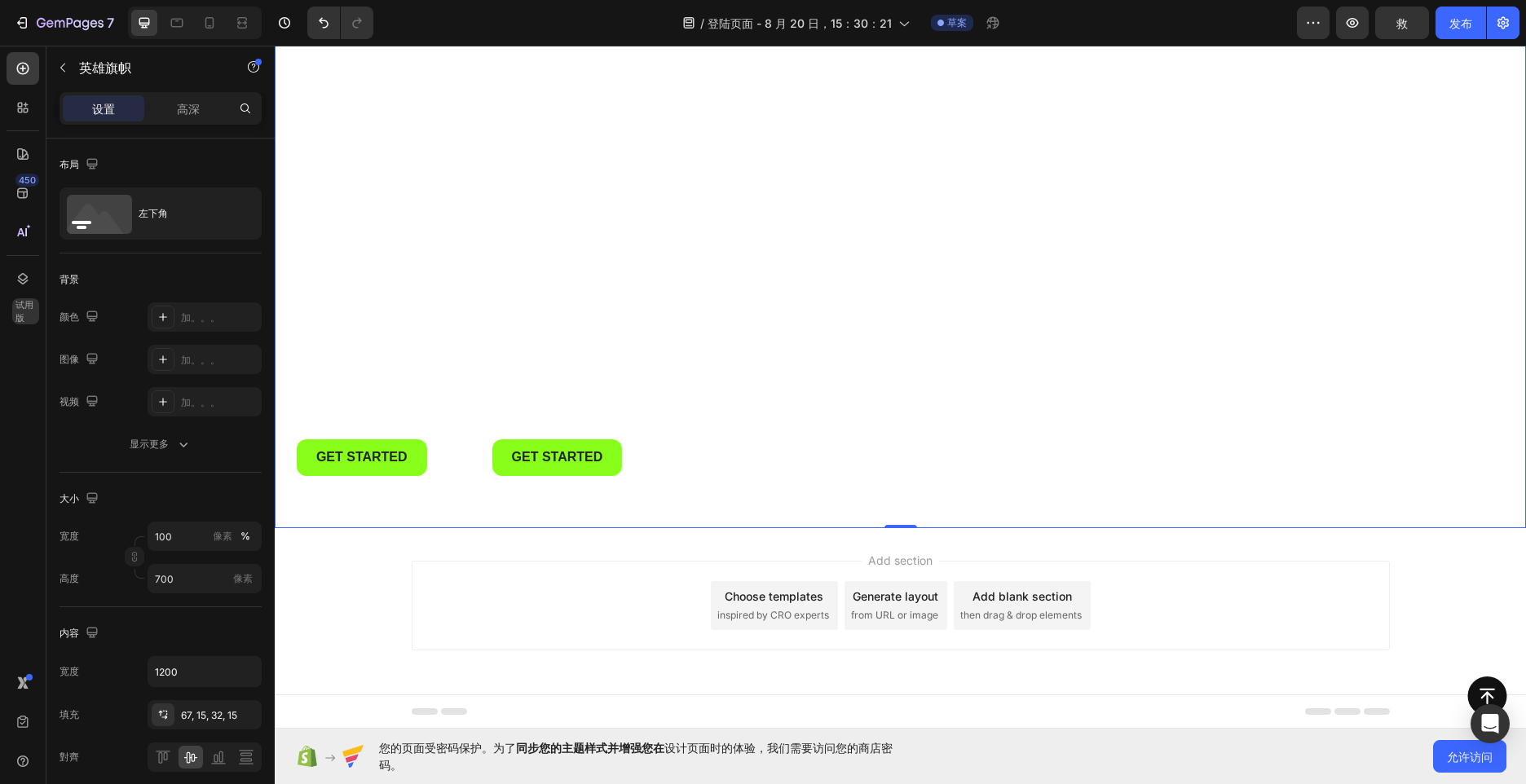
click at [587, 546] on div "Add section Choose templates inspired by CRO experts Generate layout from URL o…" at bounding box center [900, 628] width 1251 height 200
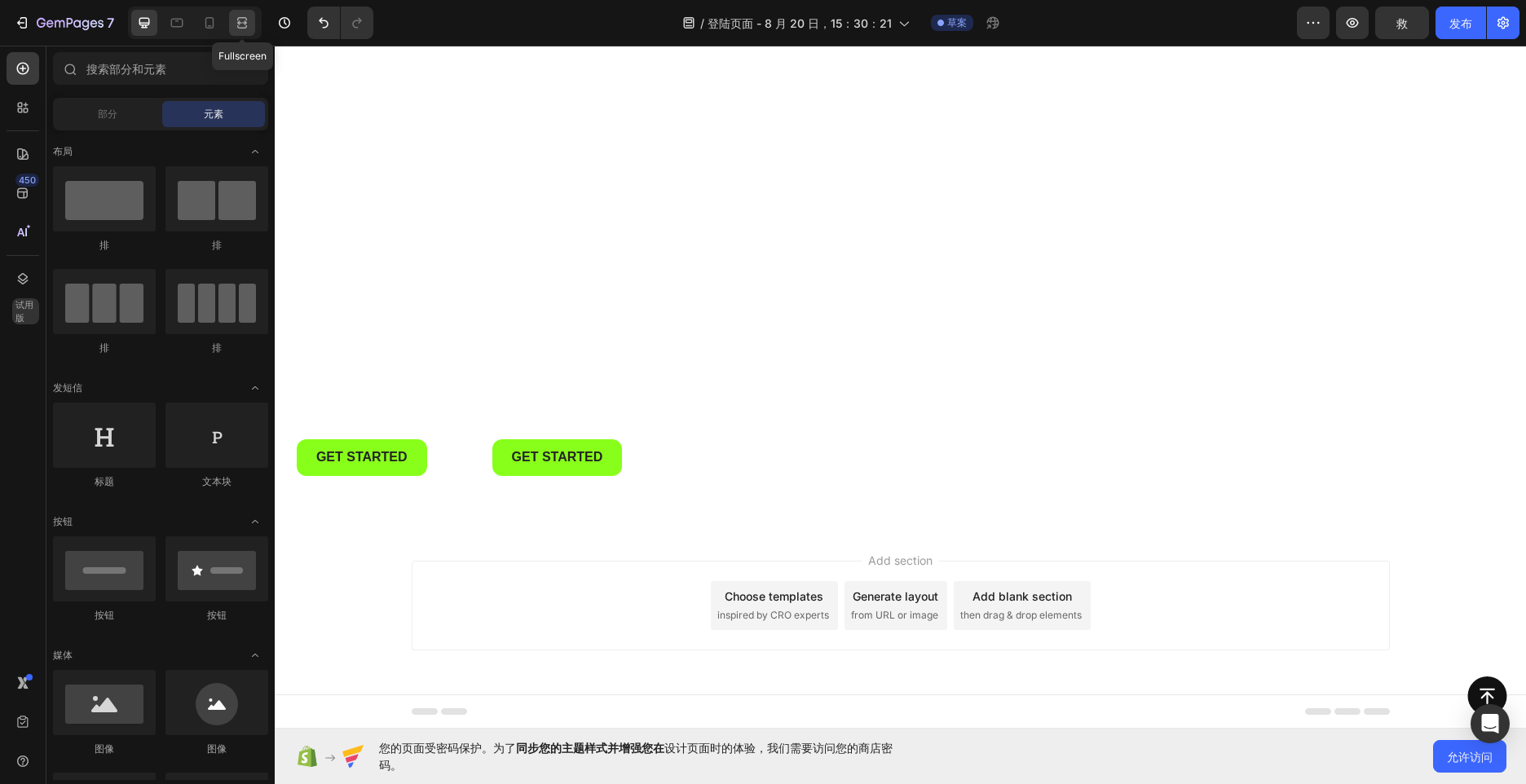
click at [242, 24] on icon at bounding box center [245, 22] width 5 height 4
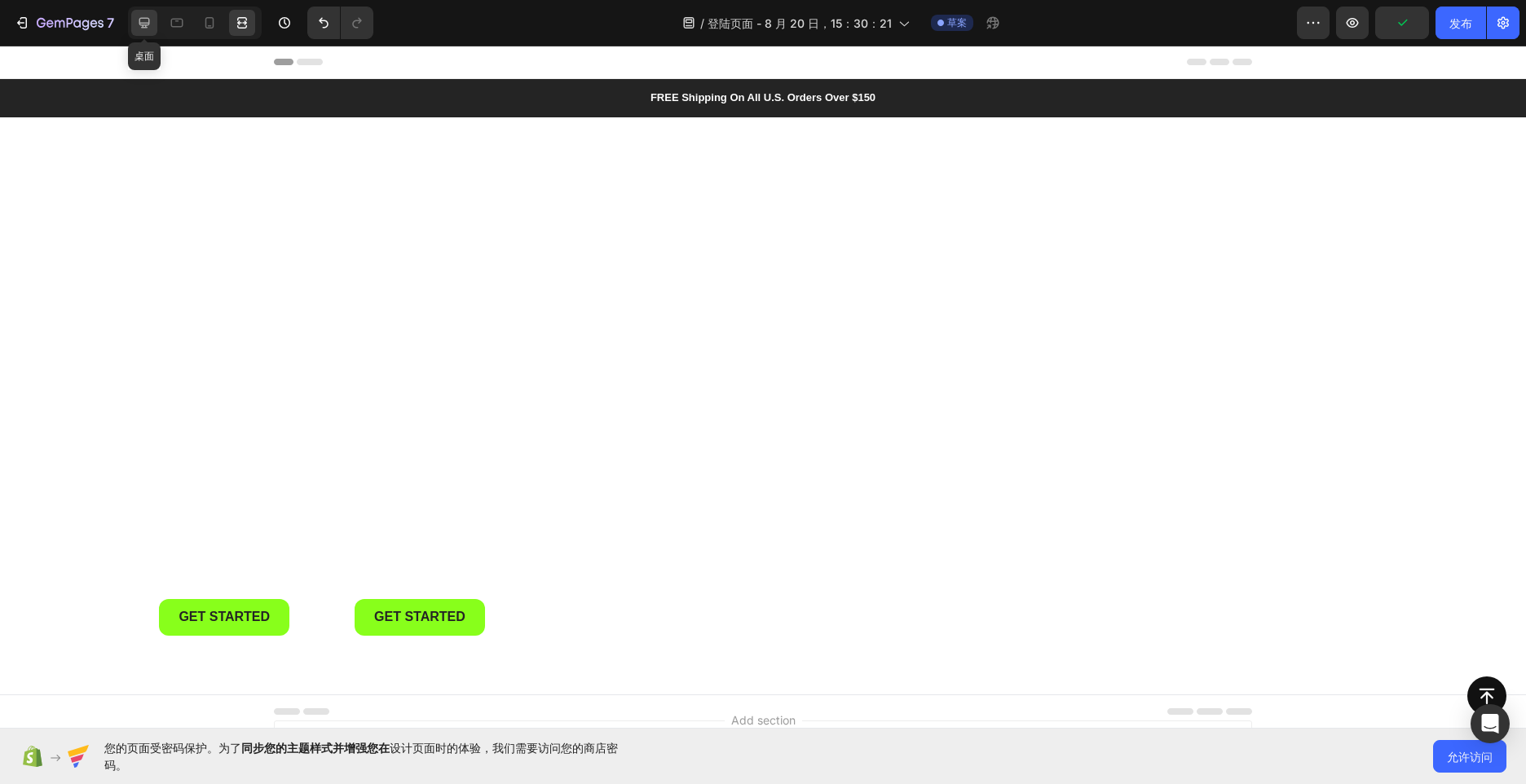
click at [143, 15] on icon at bounding box center [144, 23] width 17 height 17
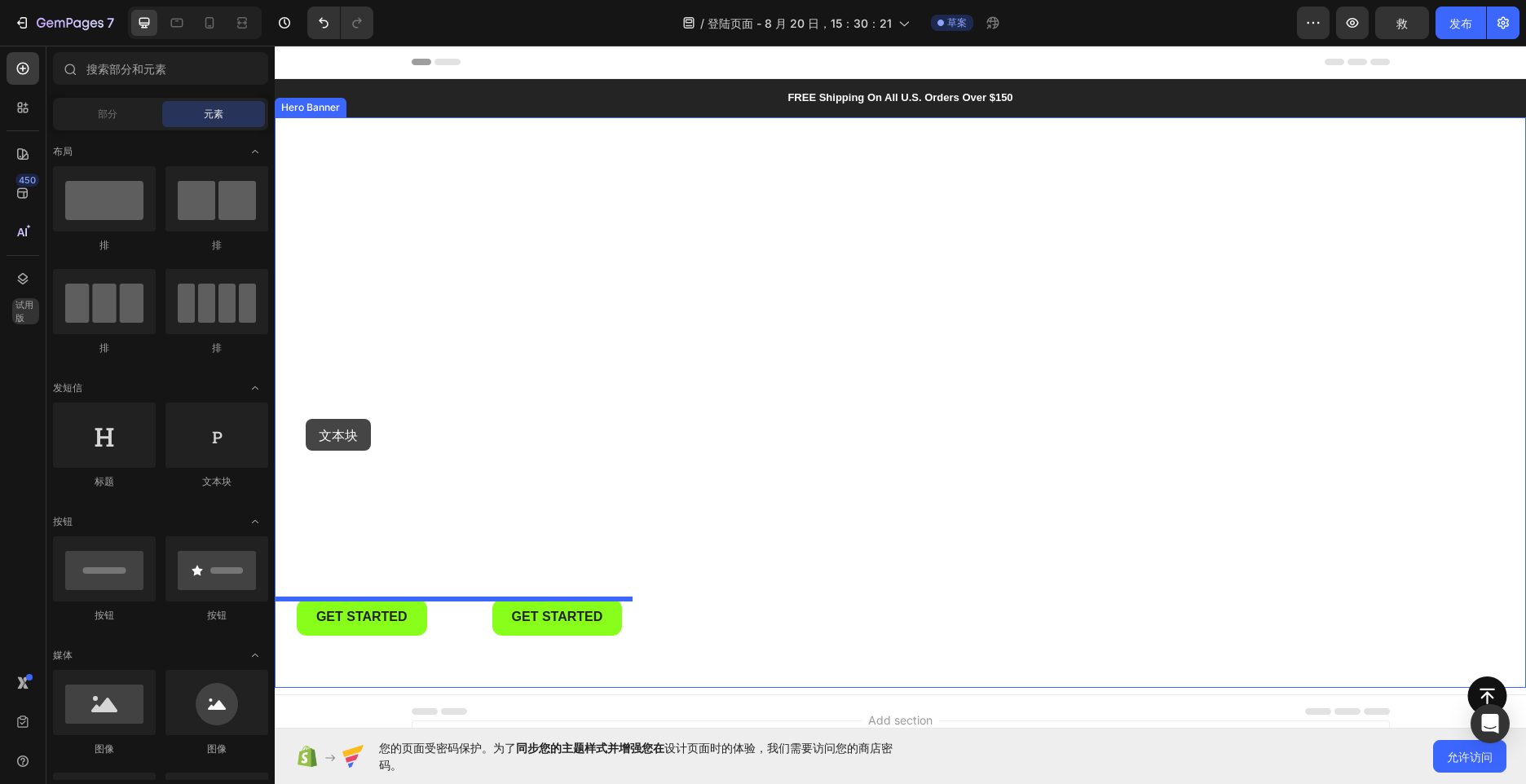
drag, startPoint x: 505, startPoint y: 486, endPoint x: 467, endPoint y: 366, distance: 125.9
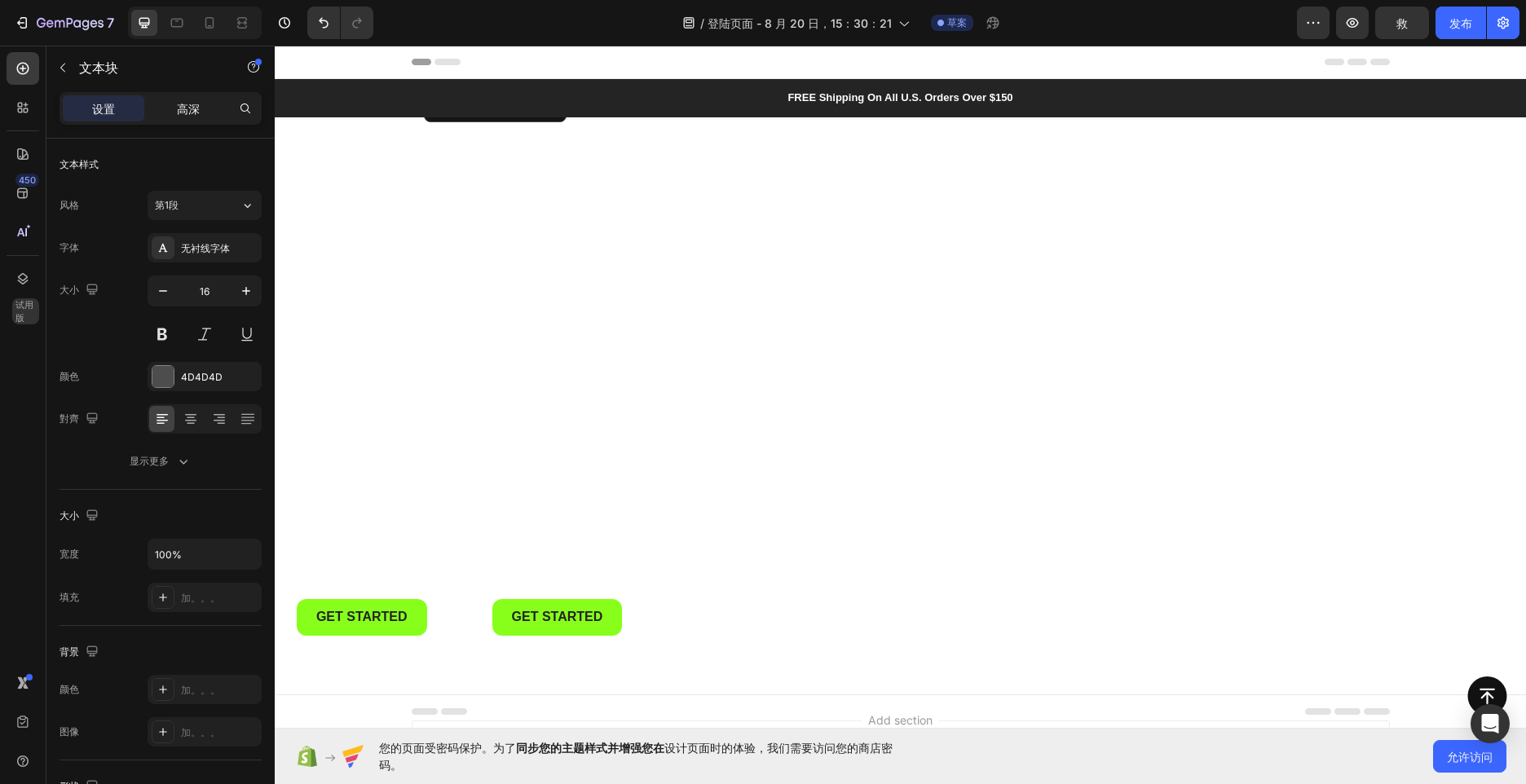
click at [178, 99] on div "高深" at bounding box center [188, 108] width 81 height 26
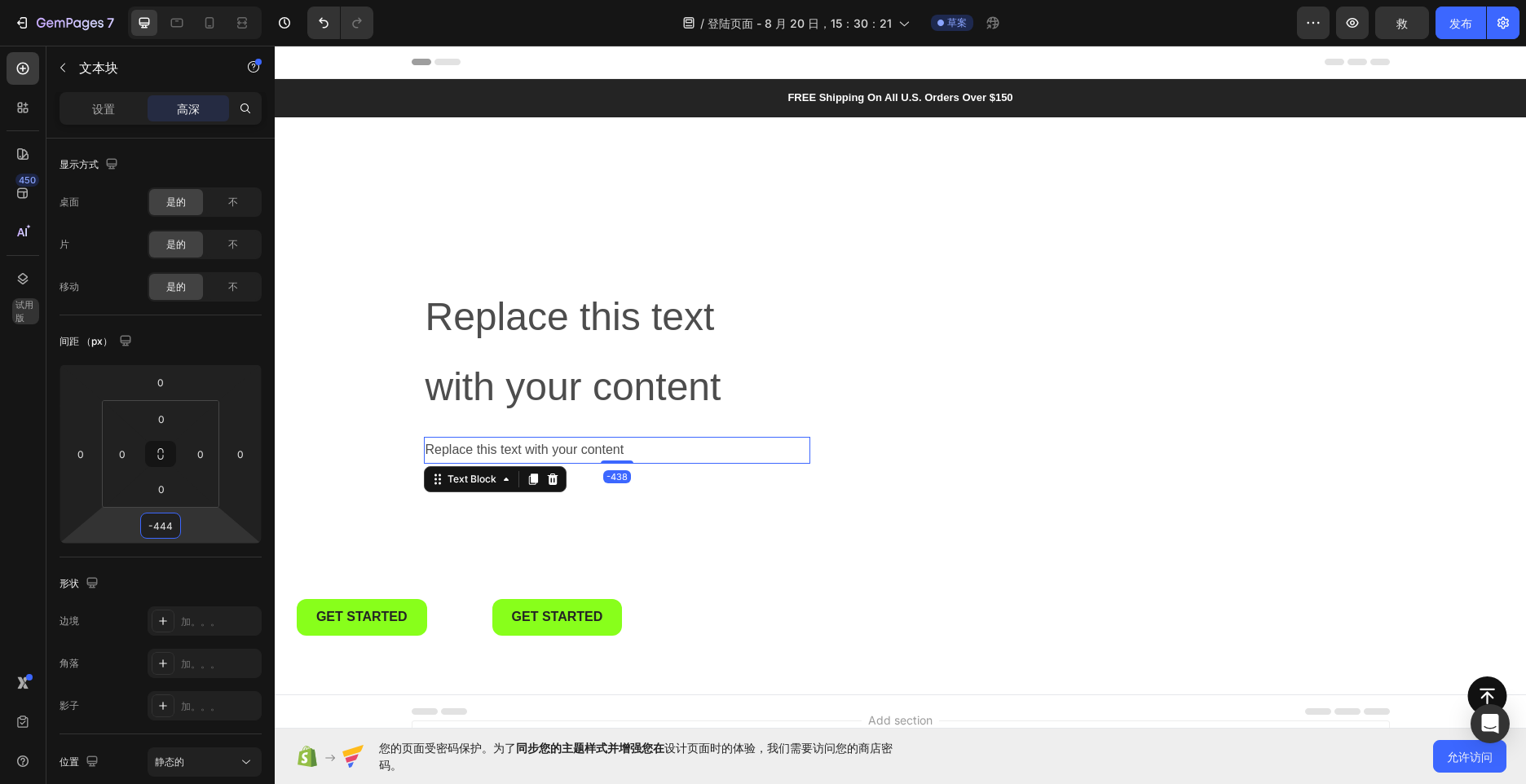
type input "-446"
drag, startPoint x: 189, startPoint y: 523, endPoint x: 187, endPoint y: 711, distance: 188.0
click at [187, 0] on html "7 / 登陆页面 - [DATE]15：30：21 草案 Preview 救 发布 450 试用版 Sections(18) Elements(83) 部分 …" at bounding box center [763, 0] width 1526 height 0
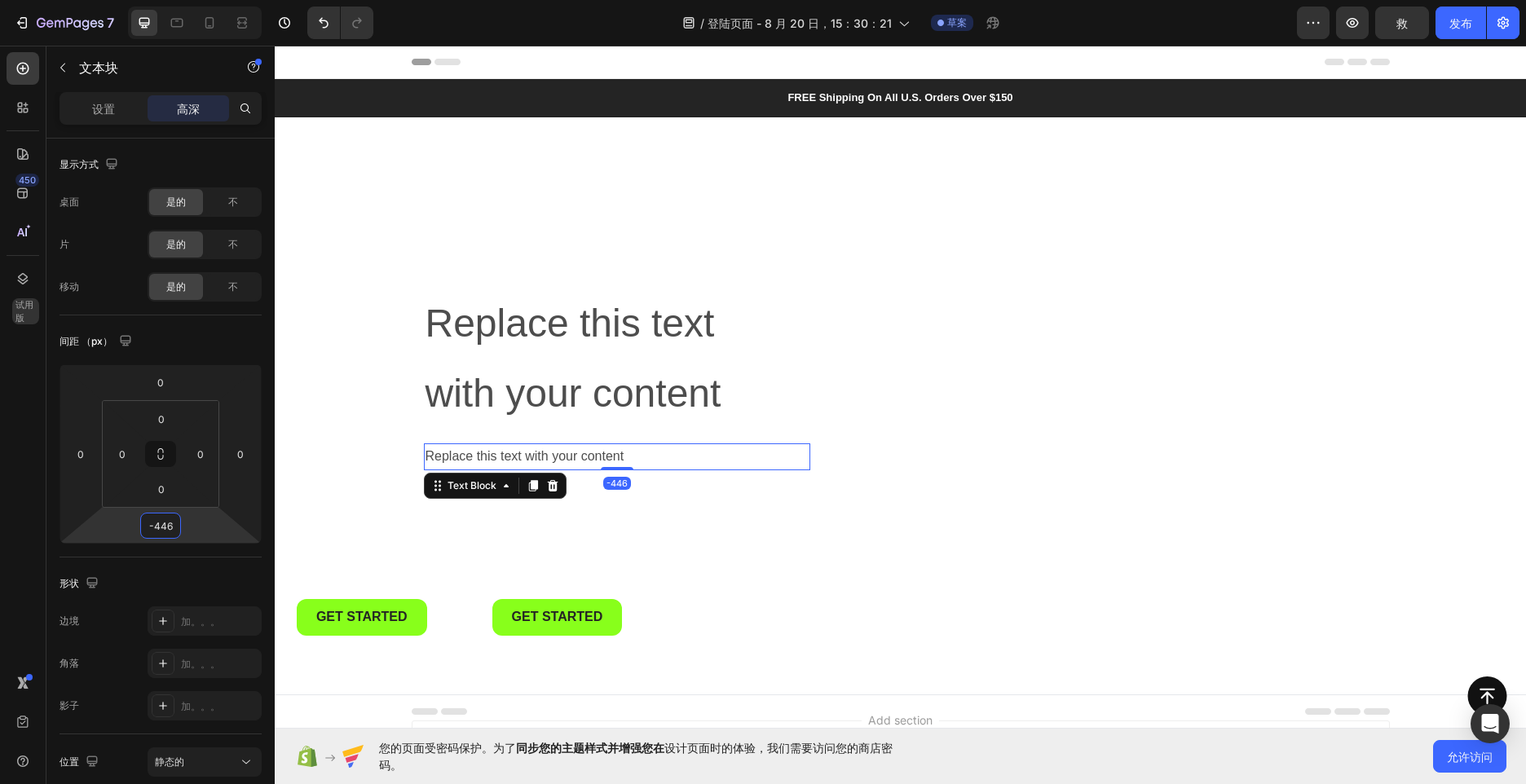
click at [650, 465] on div "Replace this text with your content" at bounding box center [617, 456] width 387 height 27
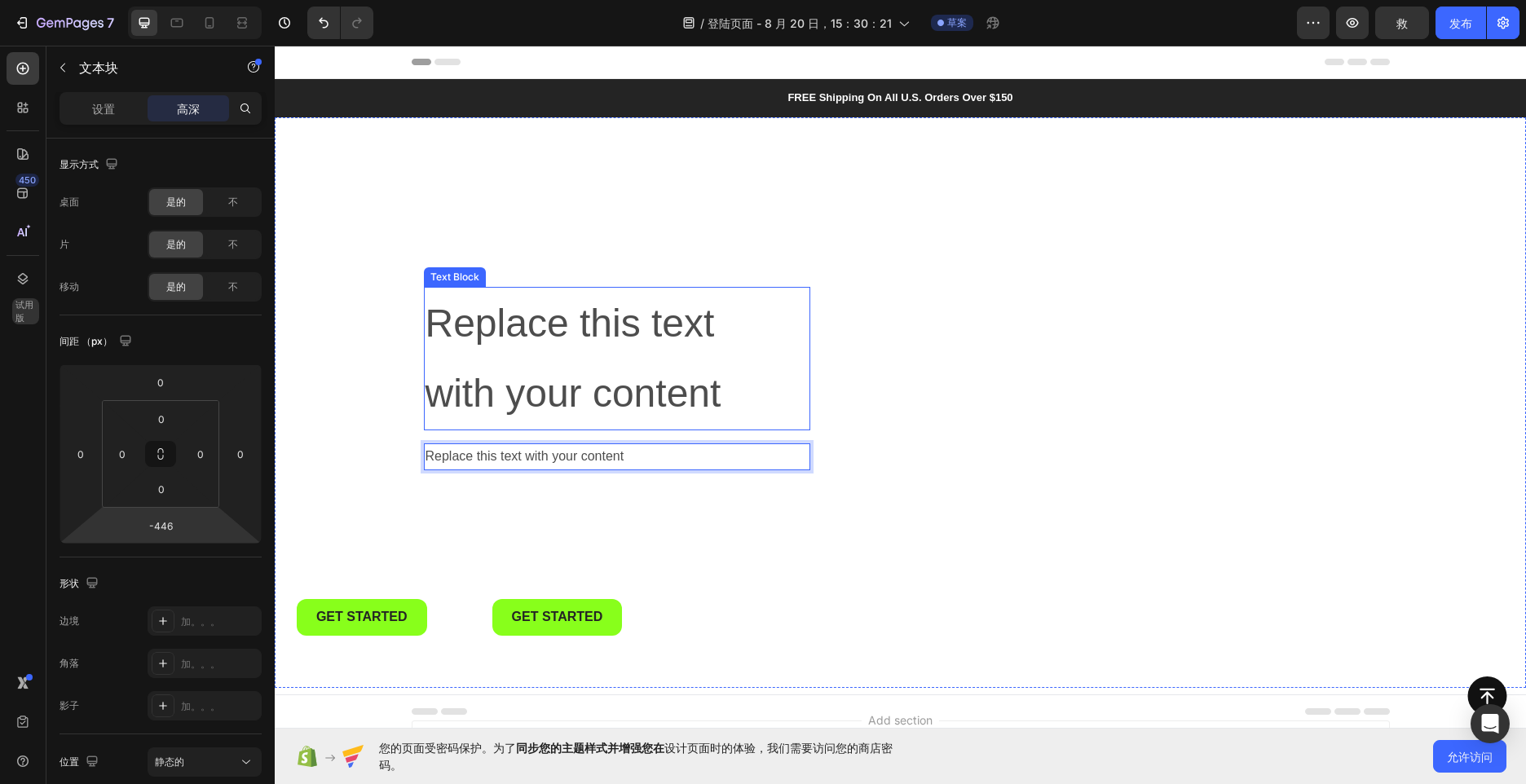
click at [634, 404] on p "Replace this text with your content" at bounding box center [617, 358] width 383 height 141
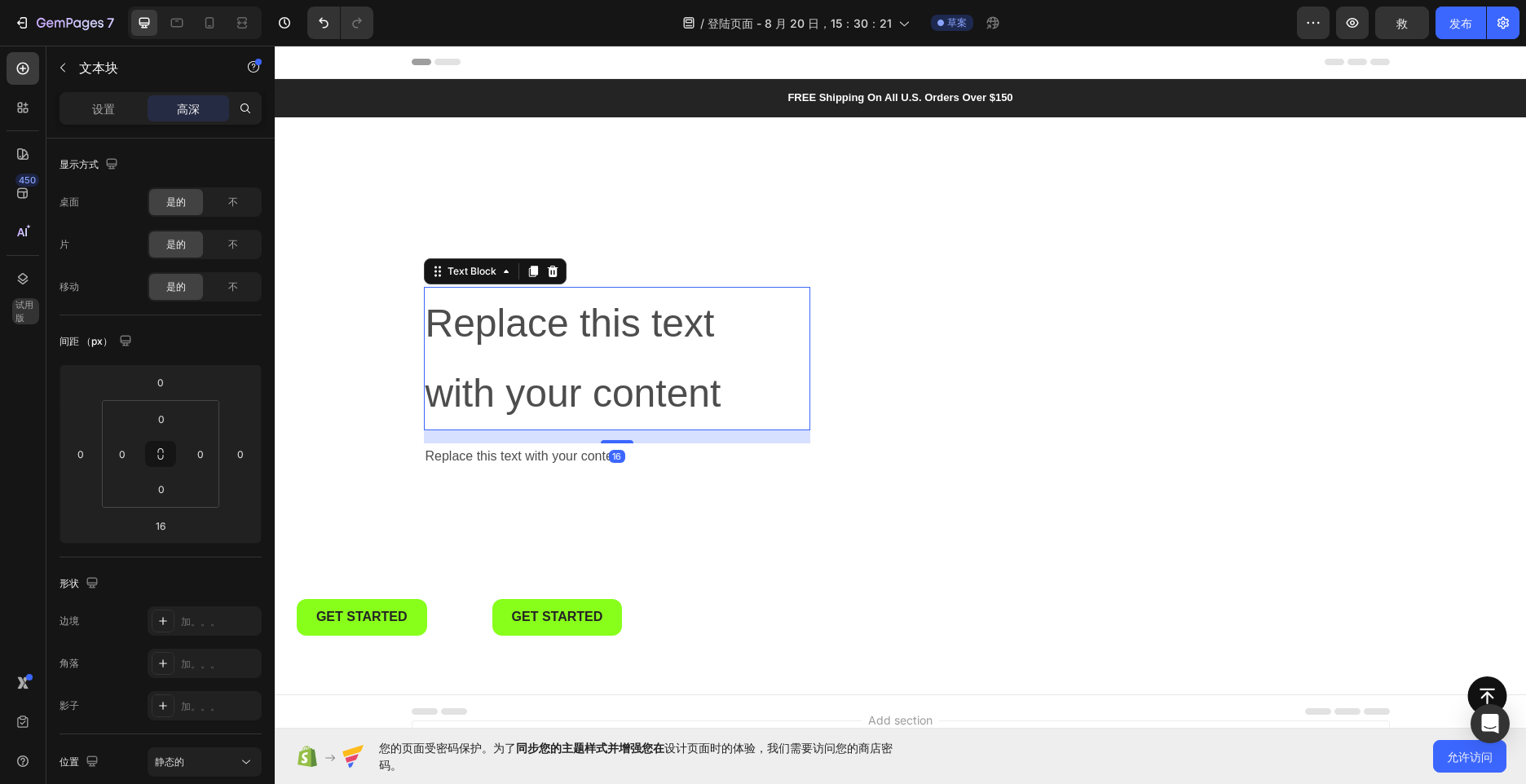
click at [668, 456] on p "Replace this text with your content" at bounding box center [617, 456] width 383 height 24
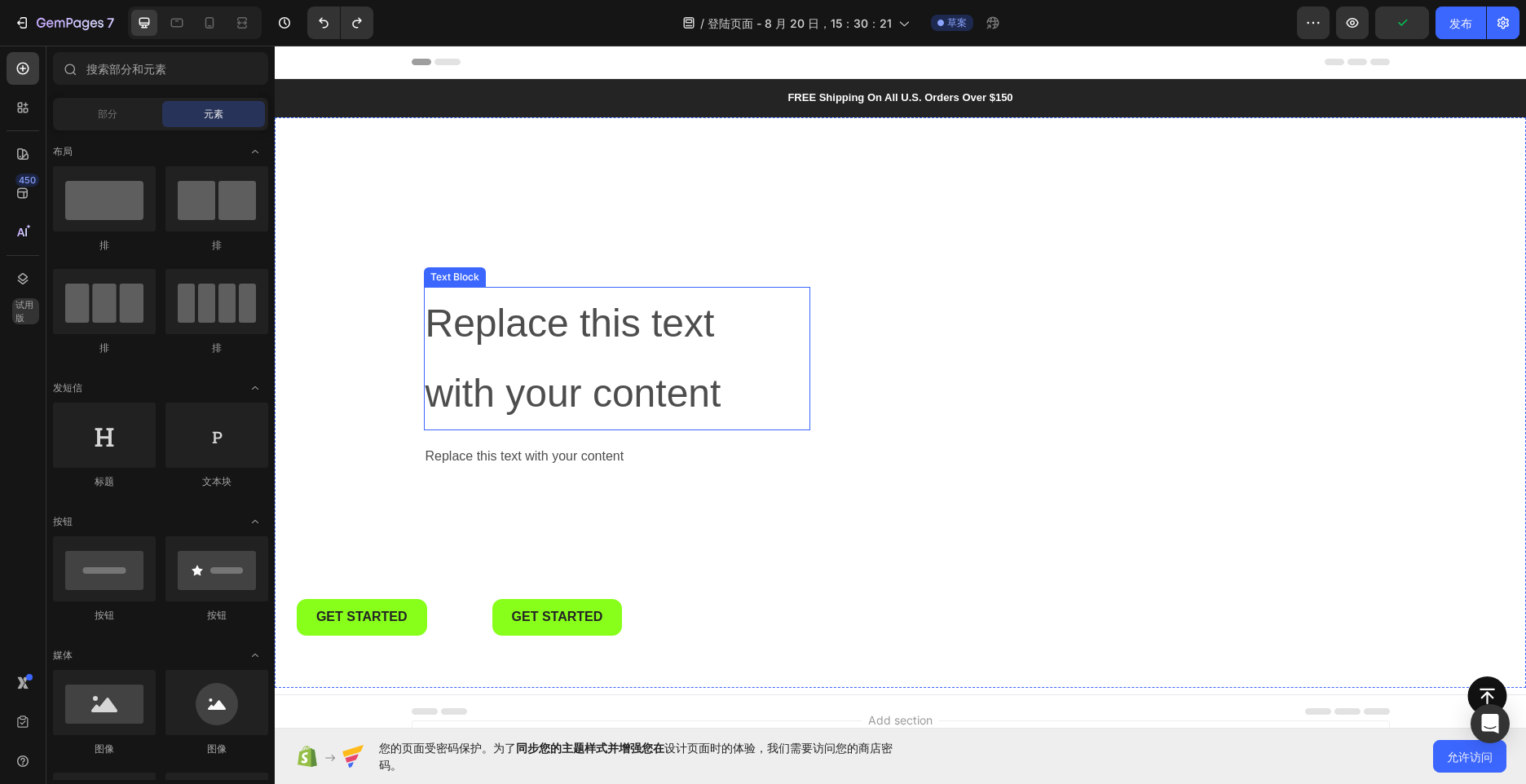
click at [547, 397] on p "Replace this text with your content" at bounding box center [617, 358] width 383 height 141
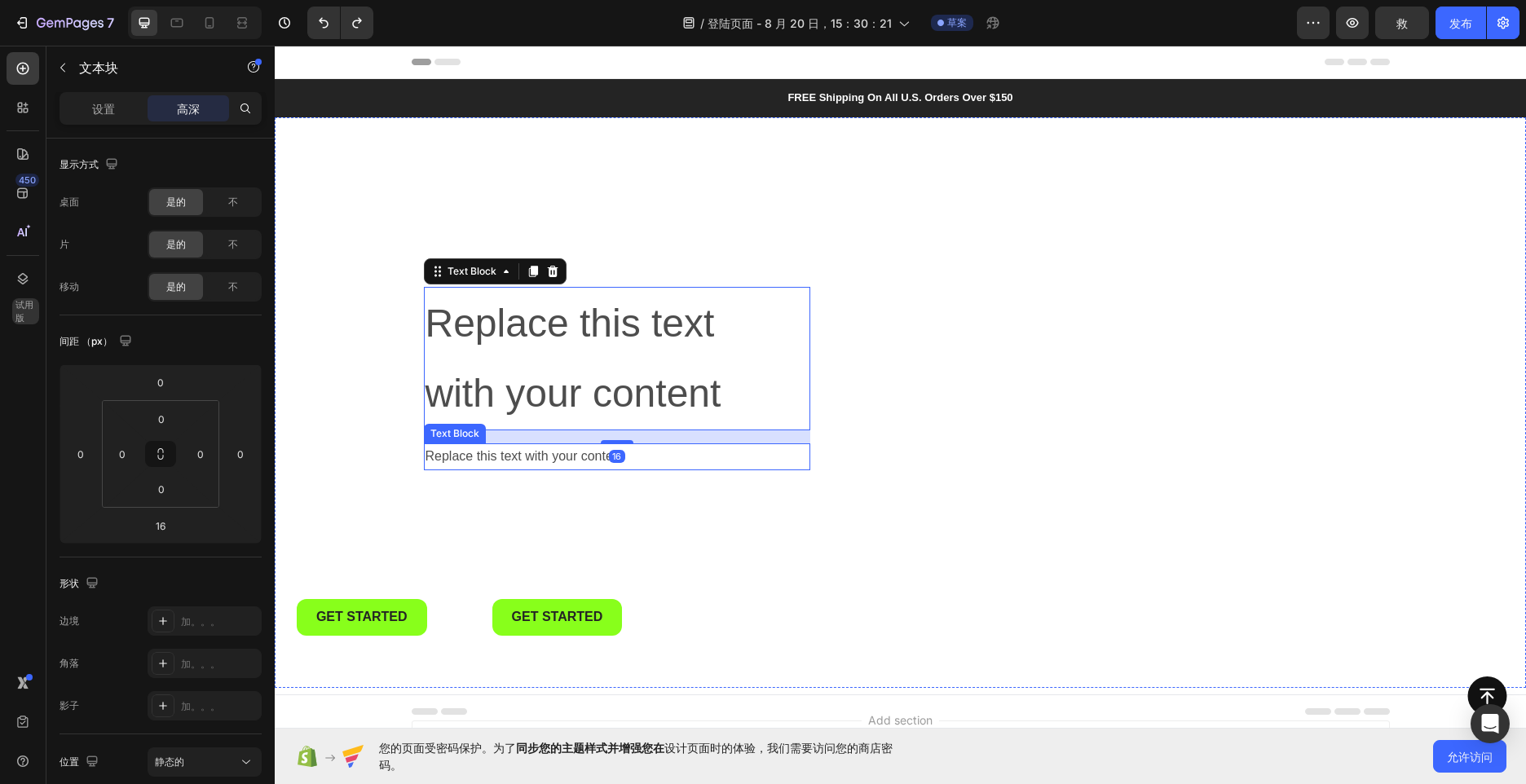
click at [533, 453] on div "Replace this text with your content" at bounding box center [617, 456] width 387 height 27
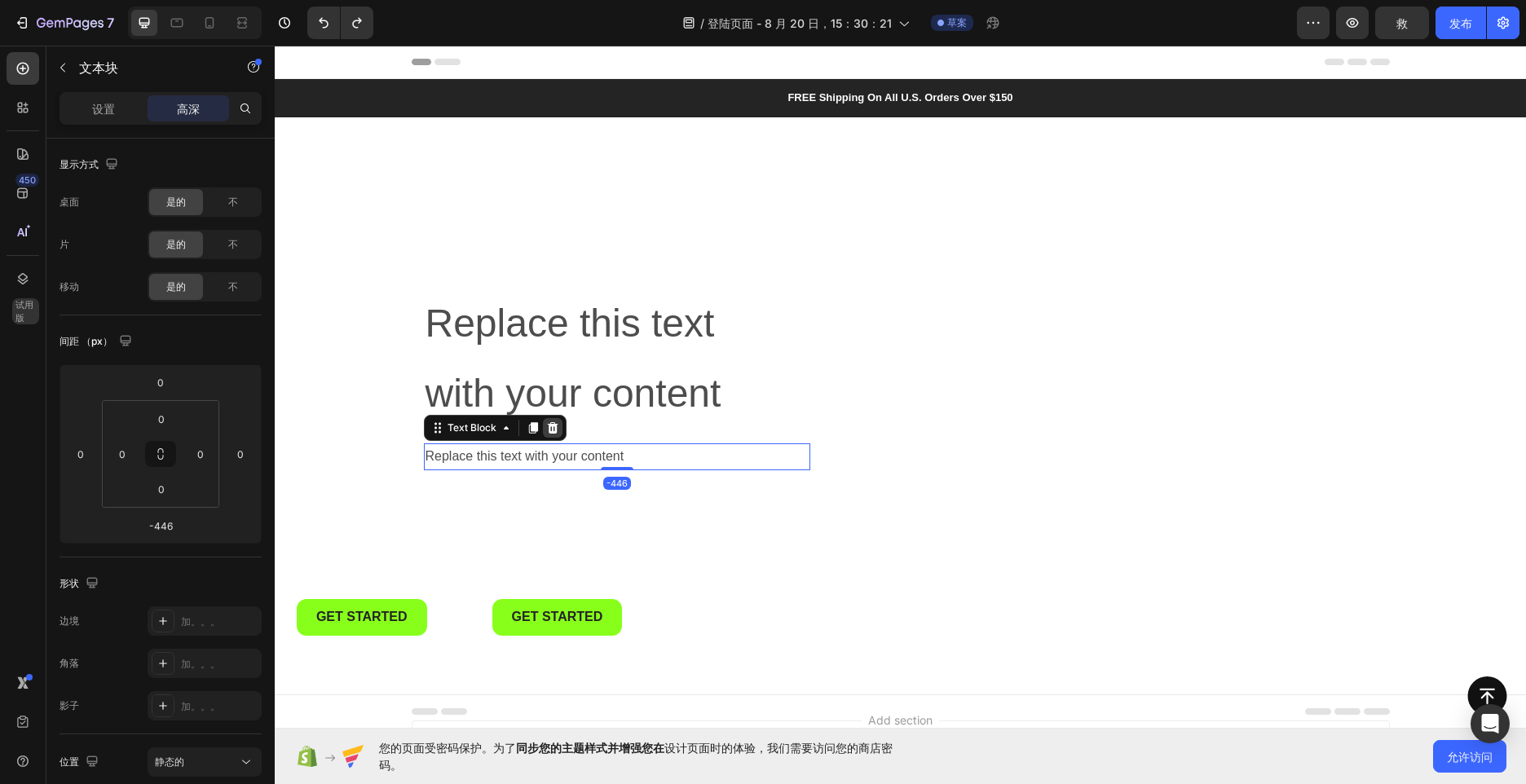
click at [551, 426] on icon at bounding box center [553, 427] width 13 height 13
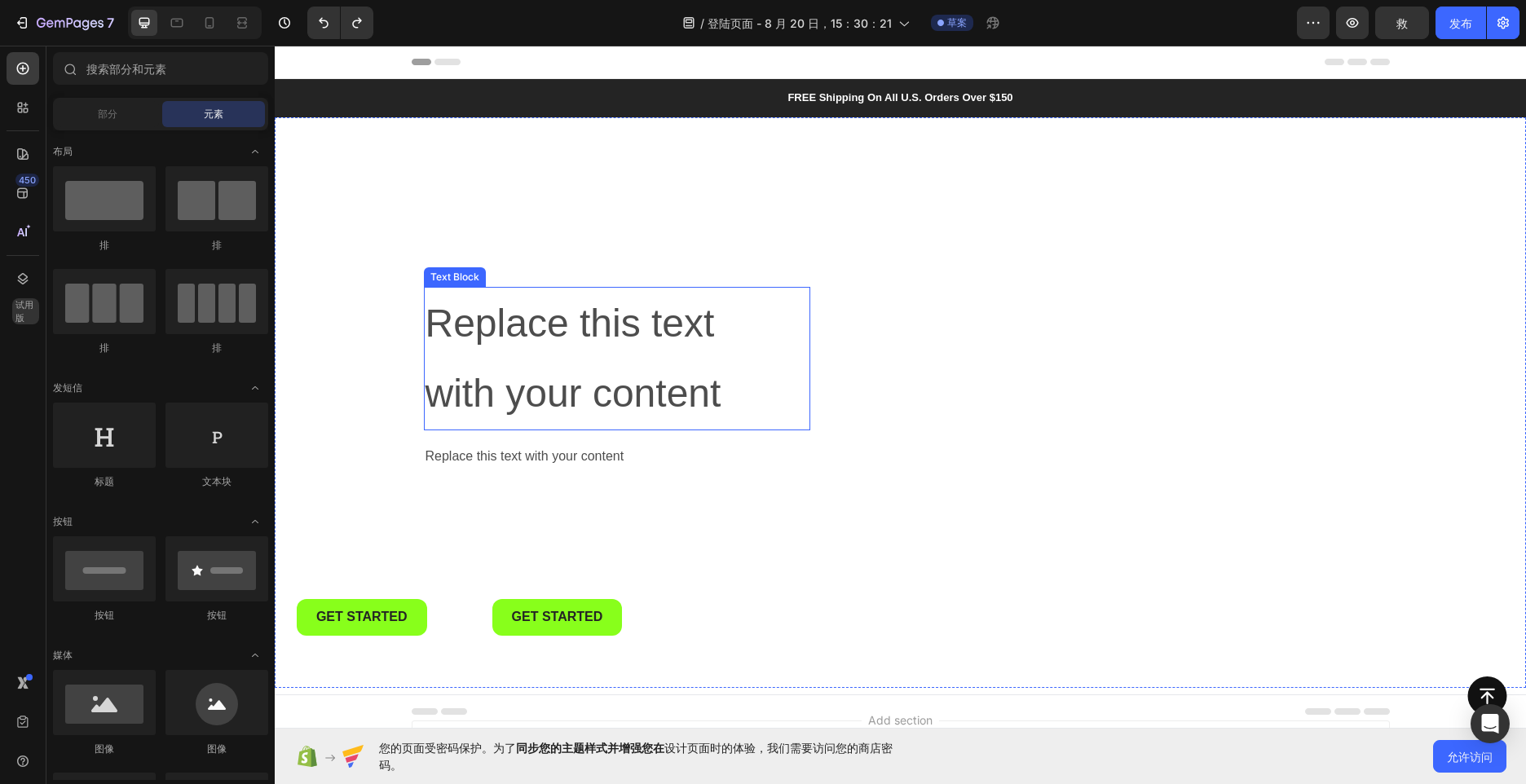
click at [550, 303] on p "Replace this text with your content" at bounding box center [617, 358] width 383 height 141
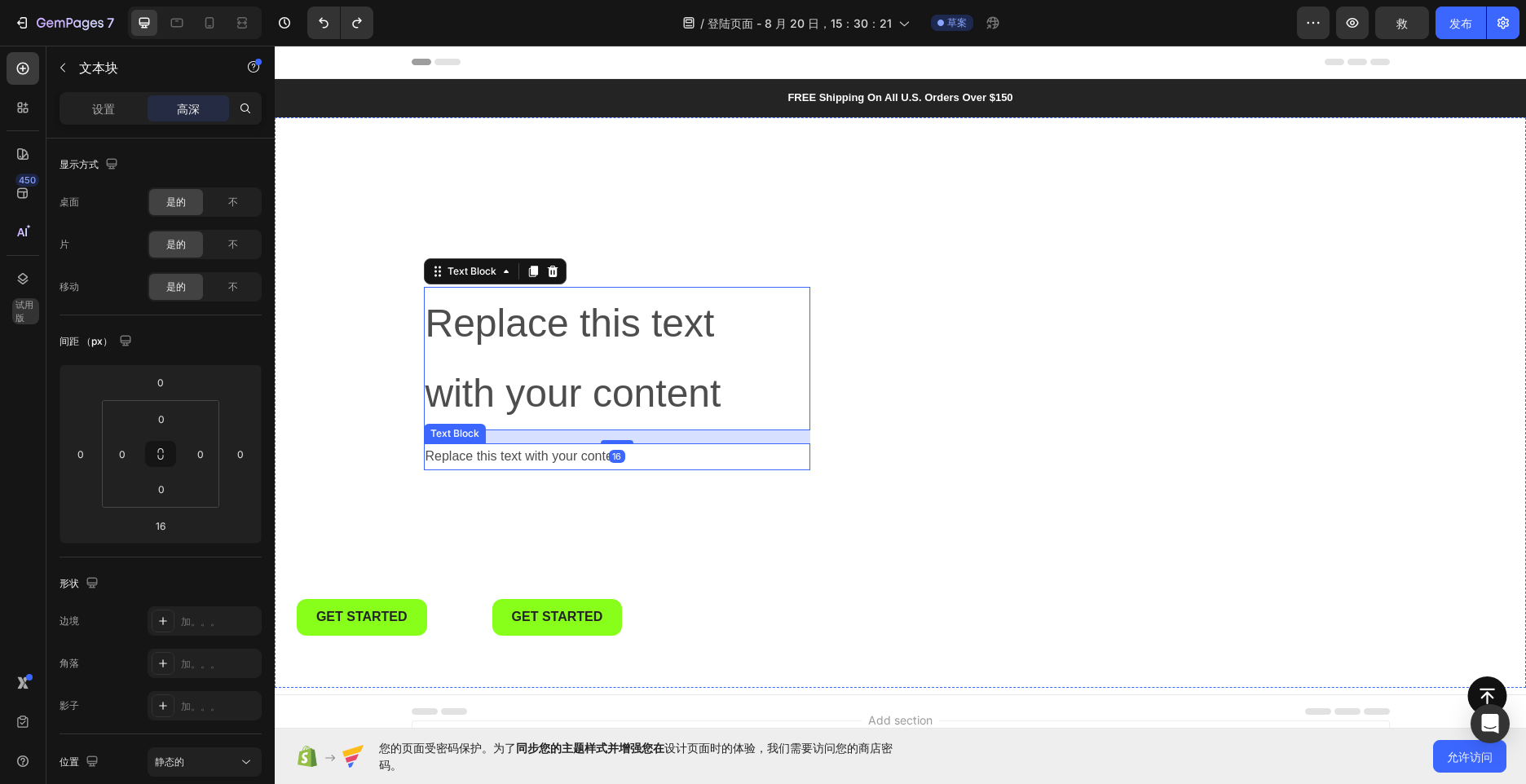
click at [547, 460] on div "Replace this text with your content" at bounding box center [617, 456] width 387 height 27
click at [554, 385] on p "Replace this text with your content" at bounding box center [617, 358] width 383 height 141
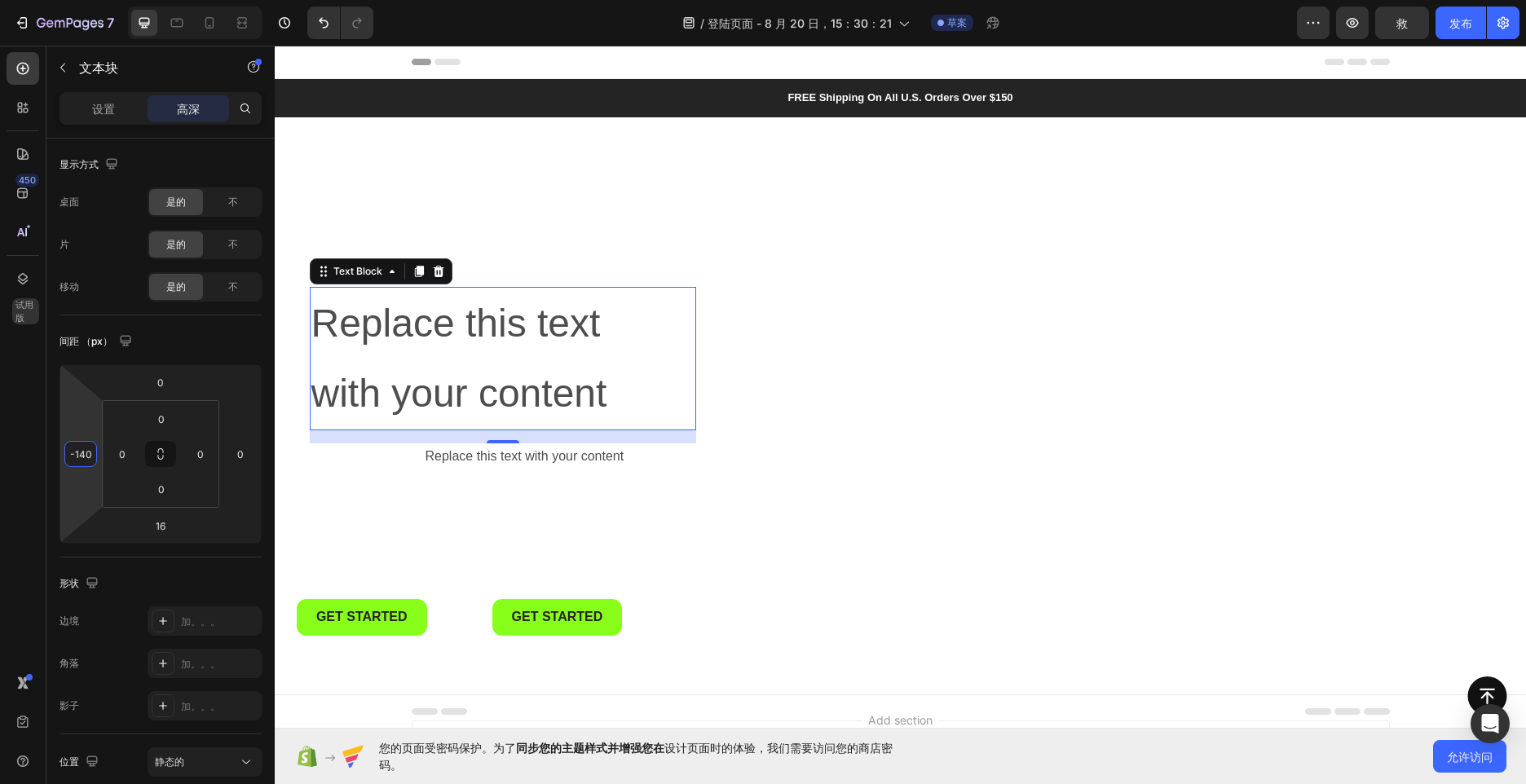
type input "-138"
drag, startPoint x: 90, startPoint y: 472, endPoint x: 206, endPoint y: 510, distance: 122.1
click at [206, 0] on html "7 / 登陆页面 - [DATE]15：30：21 草案 Preview 救 发布 450 试用版 Sections(18) Elements(83) 部分 …" at bounding box center [763, 0] width 1526 height 0
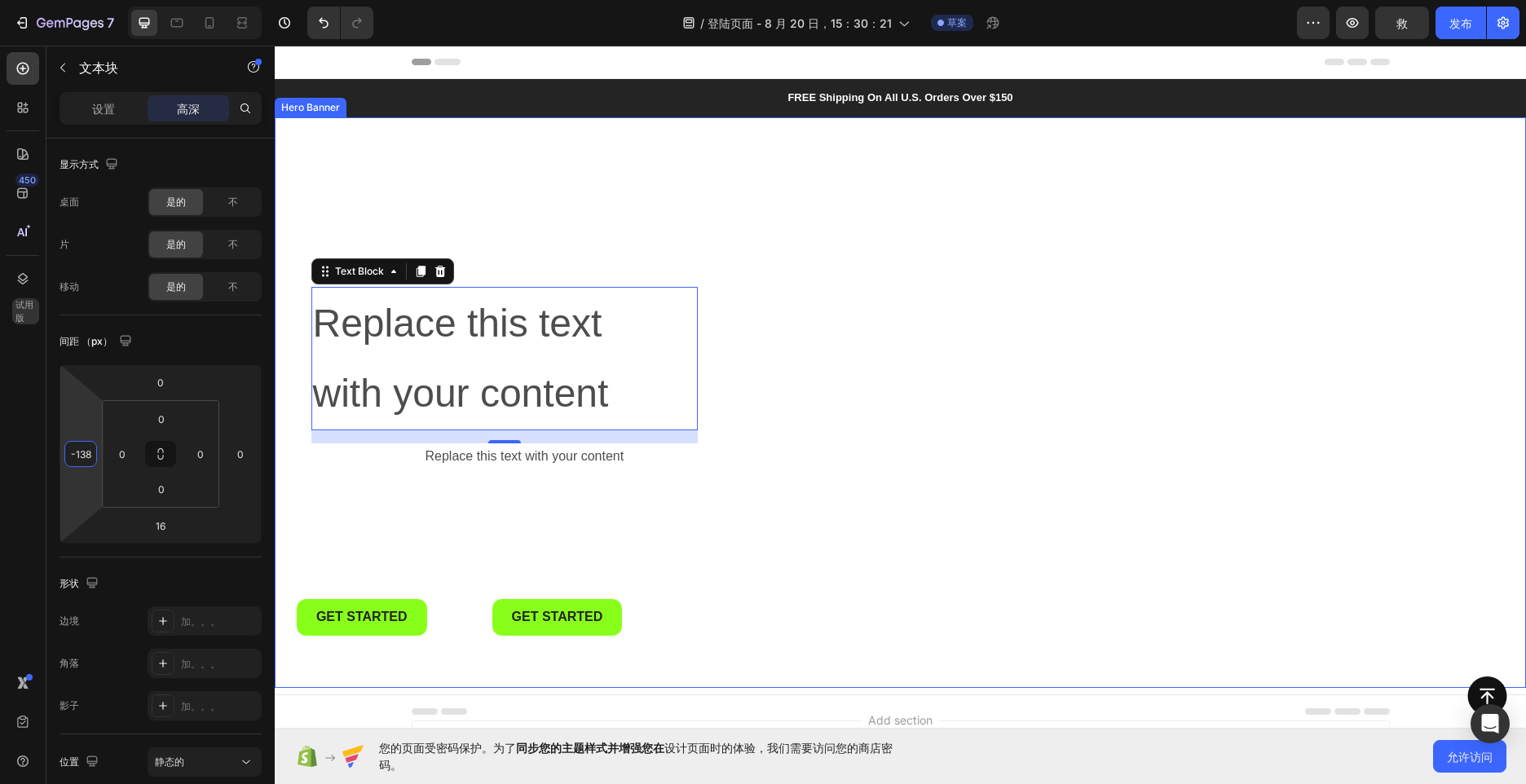
click at [521, 462] on div "Replace this text with your content" at bounding box center [617, 456] width 387 height 27
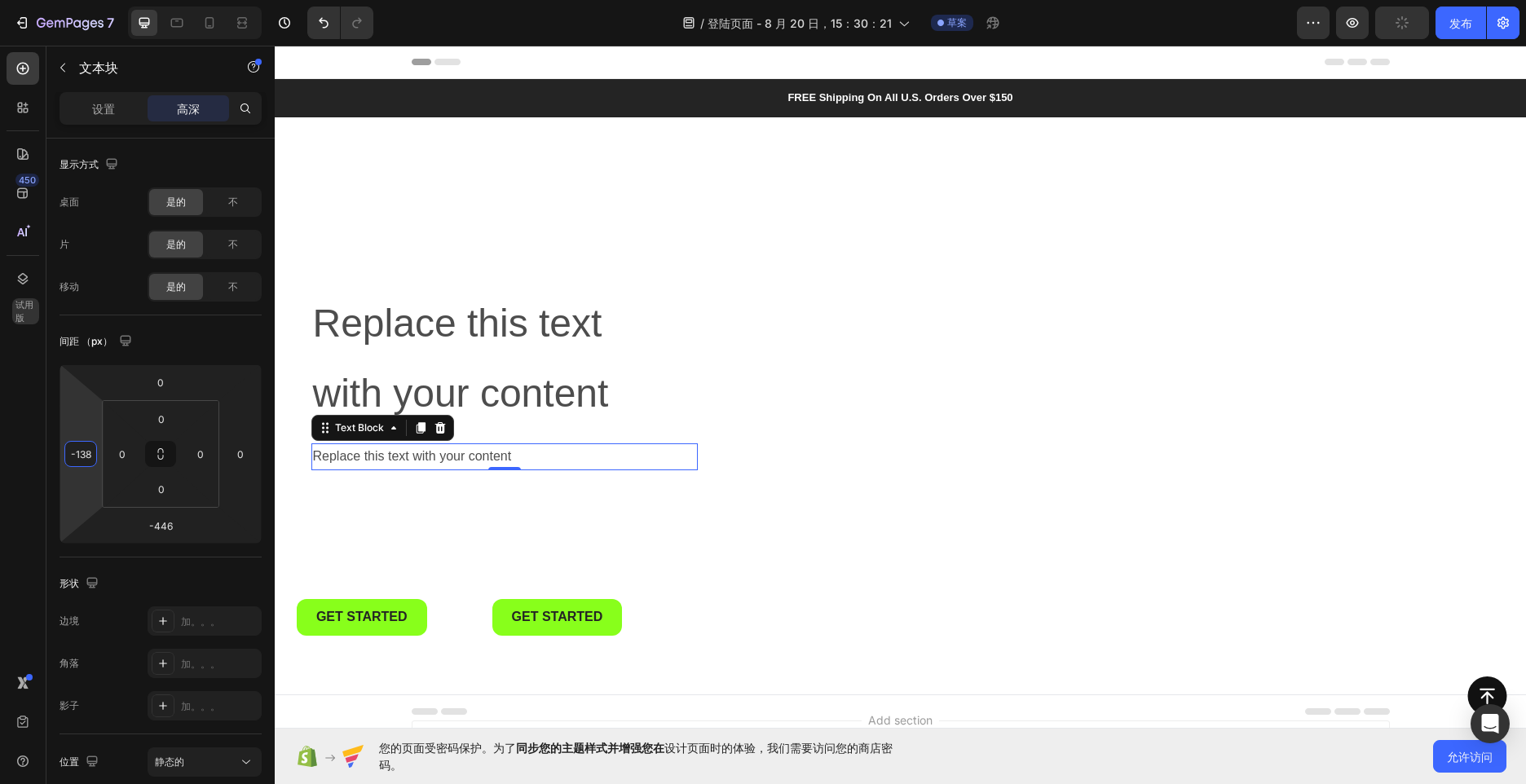
drag, startPoint x: 91, startPoint y: 431, endPoint x: 105, endPoint y: 487, distance: 57.7
click at [105, 0] on html "7 / 登陆页面 - [DATE]15：30：21 草案 Preview 发布 450 试用版 Sections(18) Elements(83) 部分 元素…" at bounding box center [763, 0] width 1526 height 0
click at [244, 25] on icon at bounding box center [242, 23] width 17 height 17
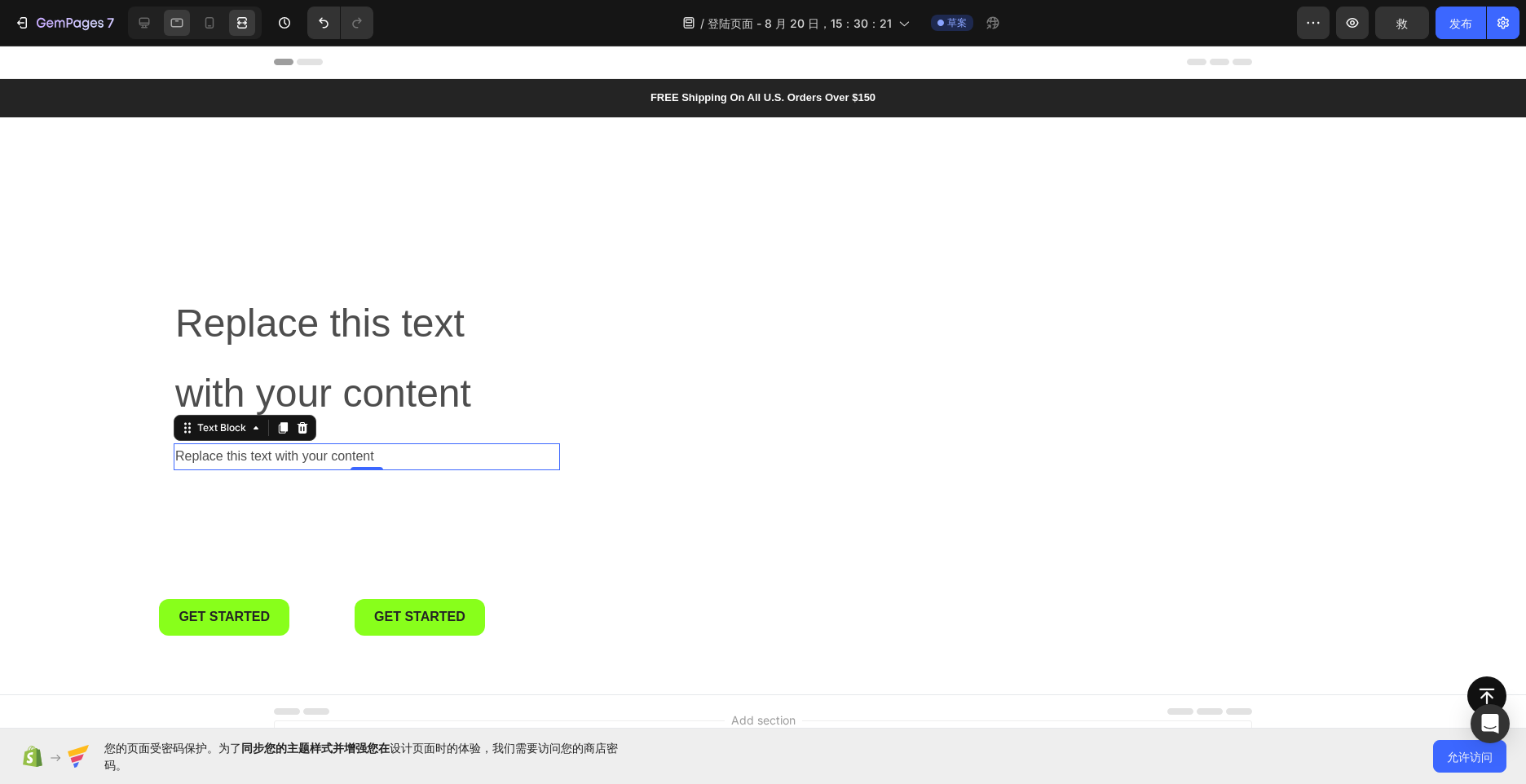
click at [165, 14] on div at bounding box center [177, 23] width 26 height 26
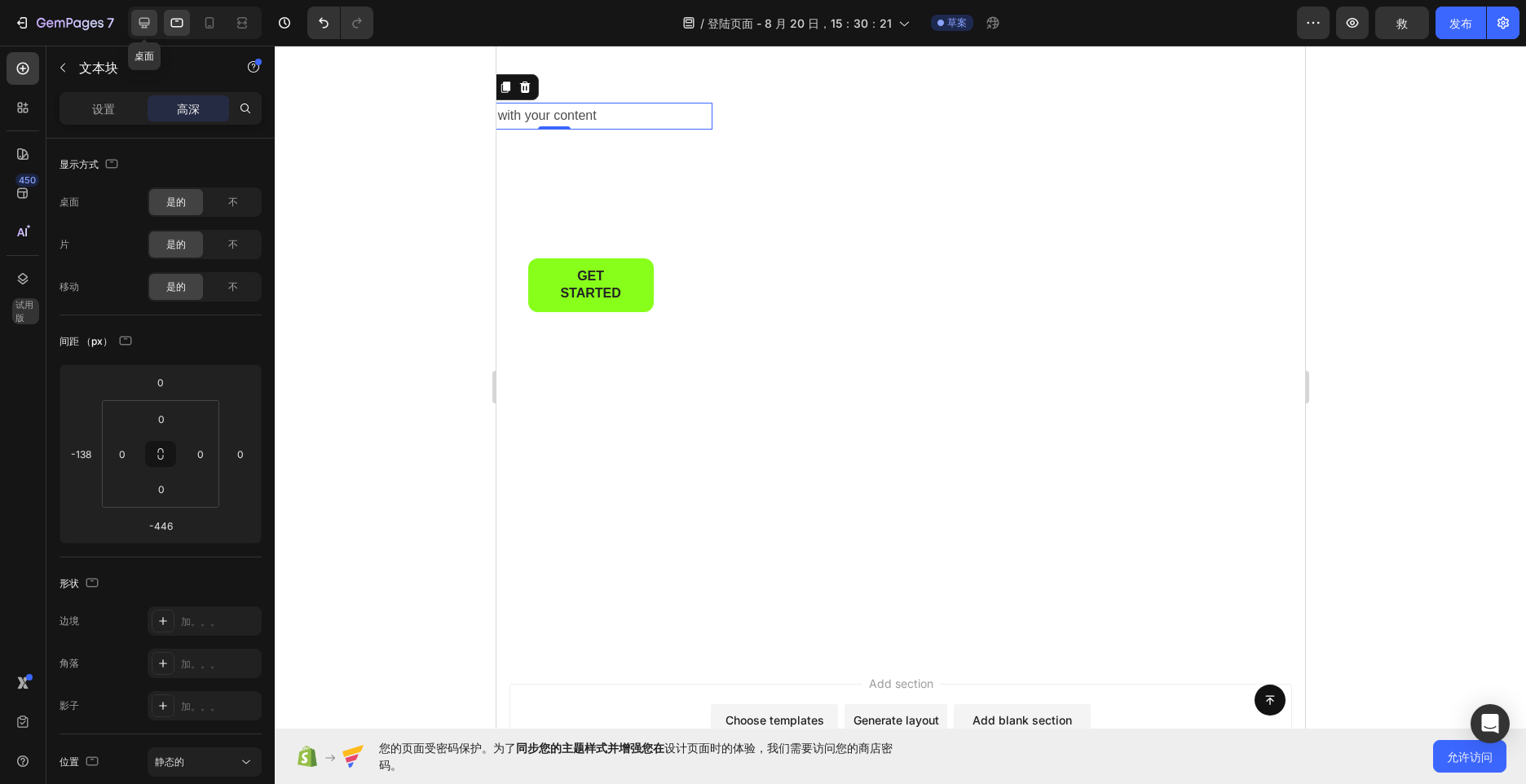
click at [144, 22] on icon at bounding box center [144, 23] width 17 height 17
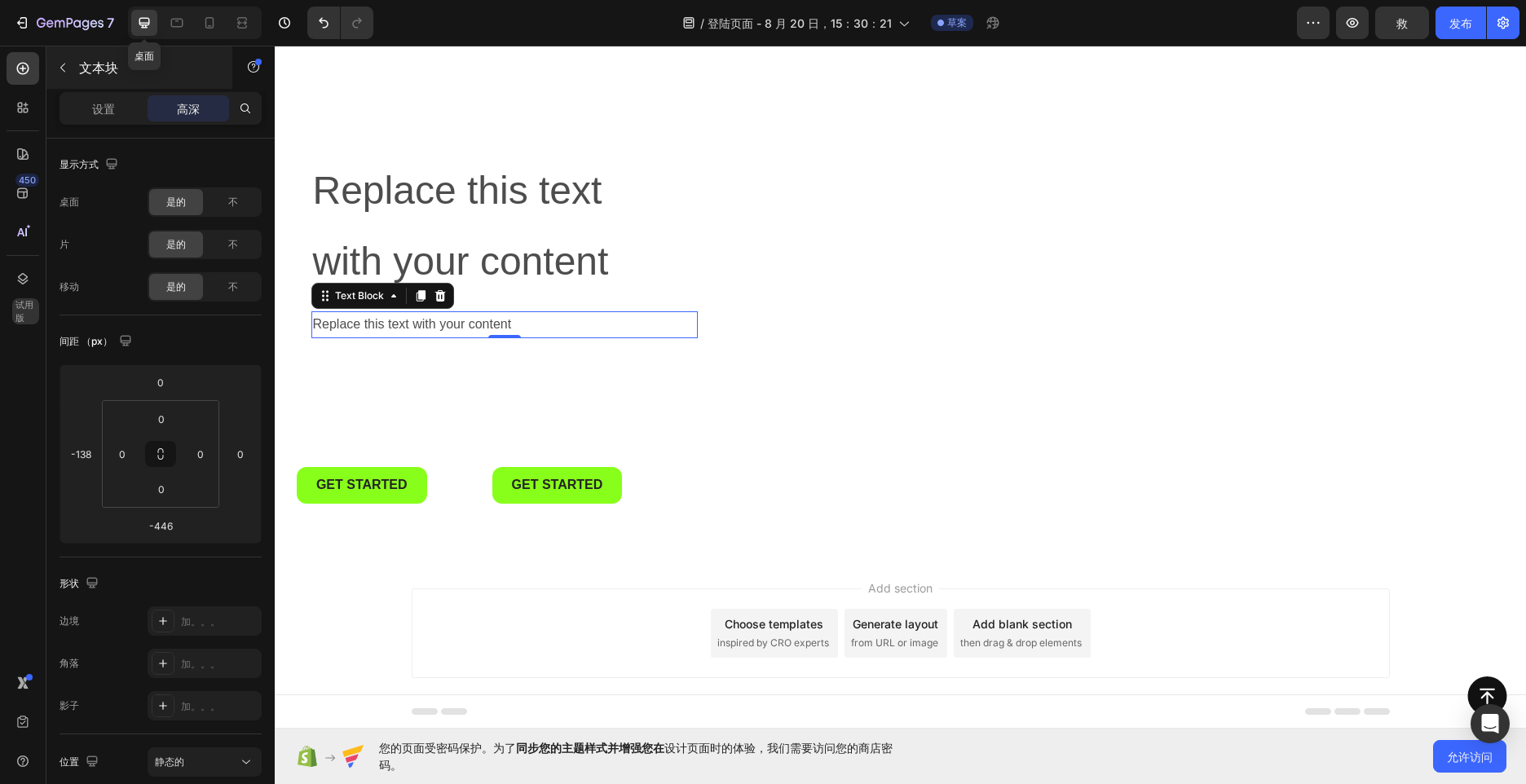
scroll to position [154, 0]
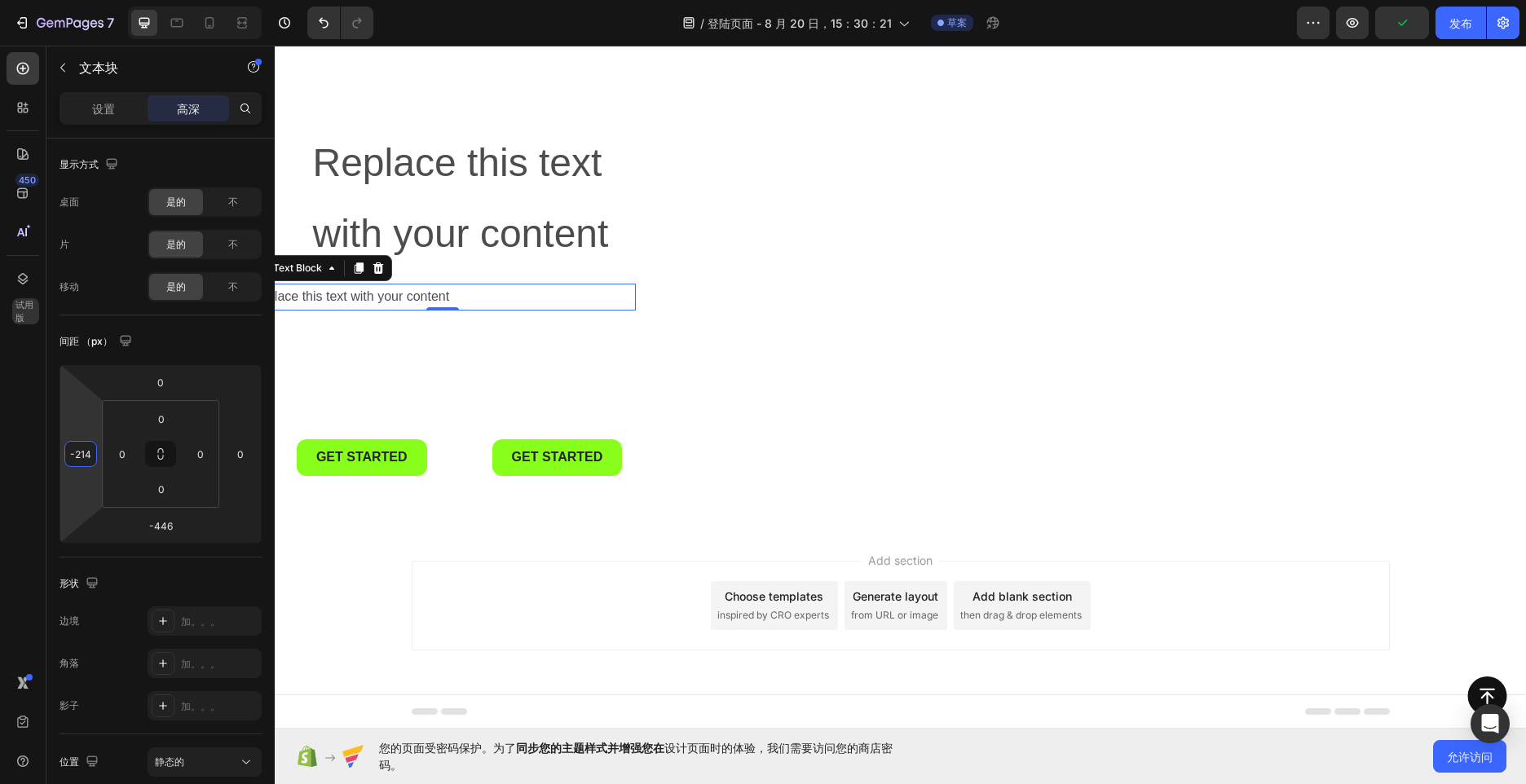
type input "-216"
drag, startPoint x: 88, startPoint y: 428, endPoint x: 88, endPoint y: 461, distance: 33.0
click at [88, 0] on html "7 / 登陆页面 - [DATE]15：30：21 草案 Preview 救 发布 450 试用版 Sections(18) Elements(83) 部分 …" at bounding box center [763, 0] width 1526 height 0
click at [29, 72] on icon at bounding box center [23, 68] width 17 height 17
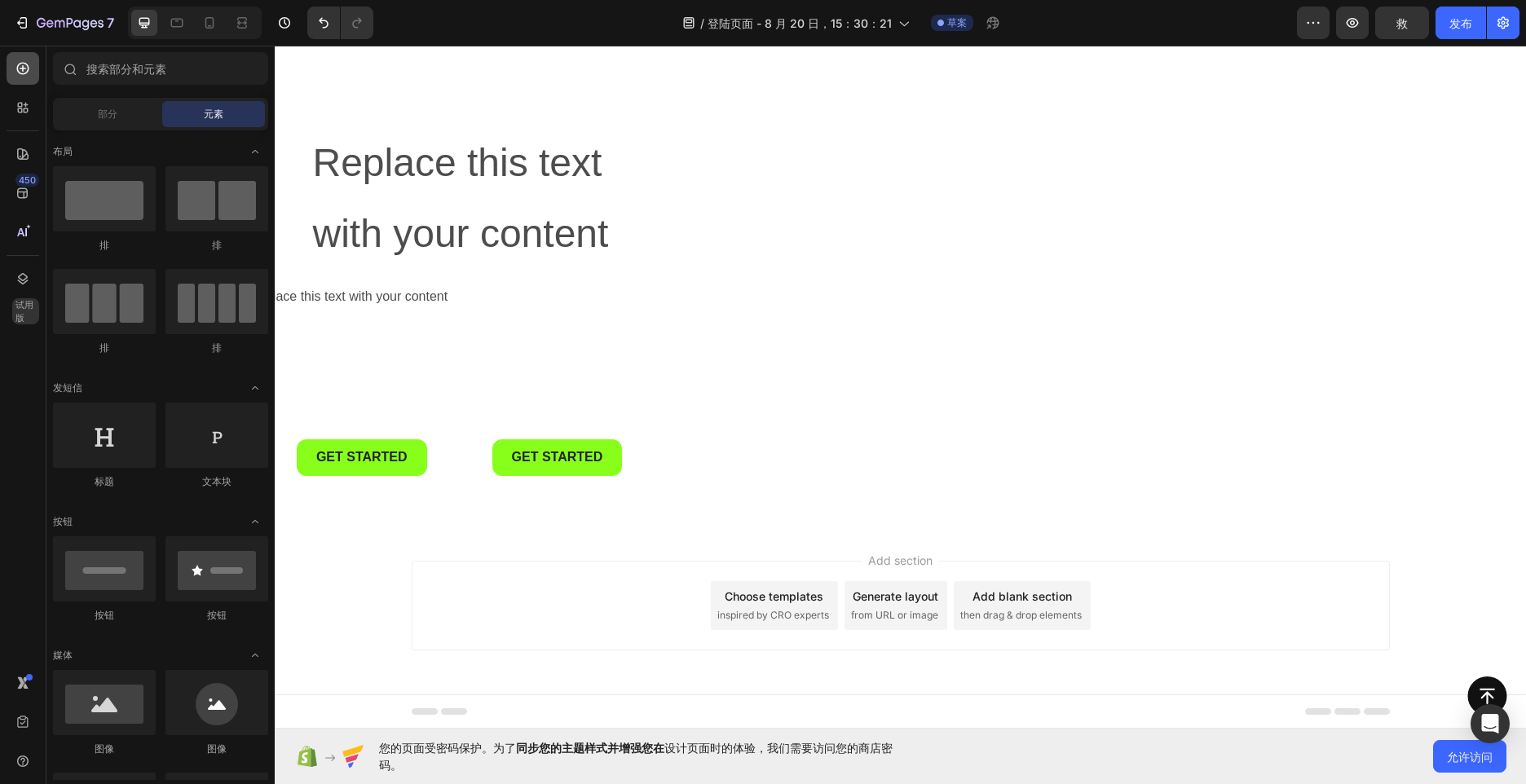
click at [29, 72] on icon at bounding box center [23, 68] width 17 height 17
click at [29, 101] on icon at bounding box center [23, 108] width 17 height 17
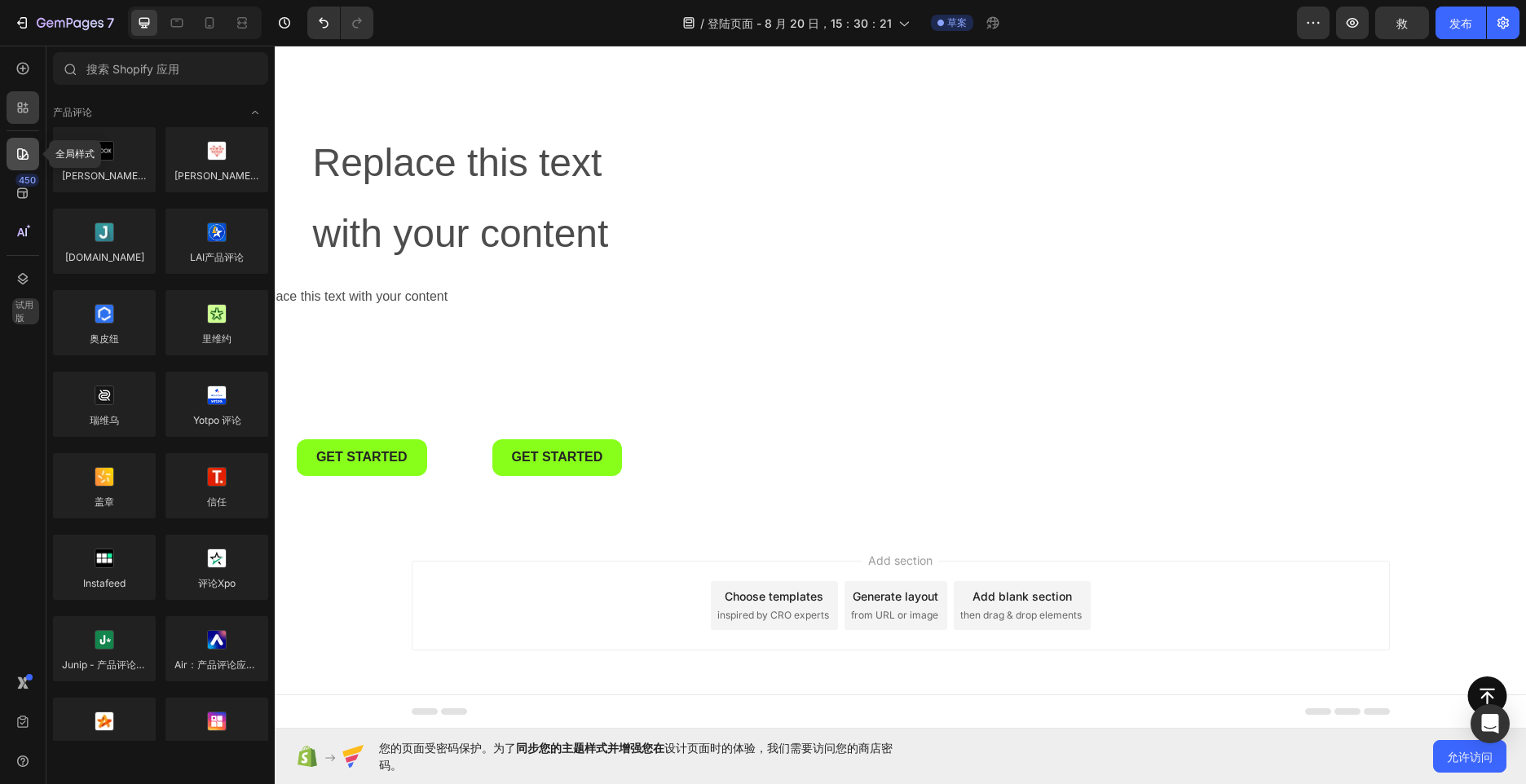
click at [22, 149] on icon at bounding box center [23, 154] width 17 height 17
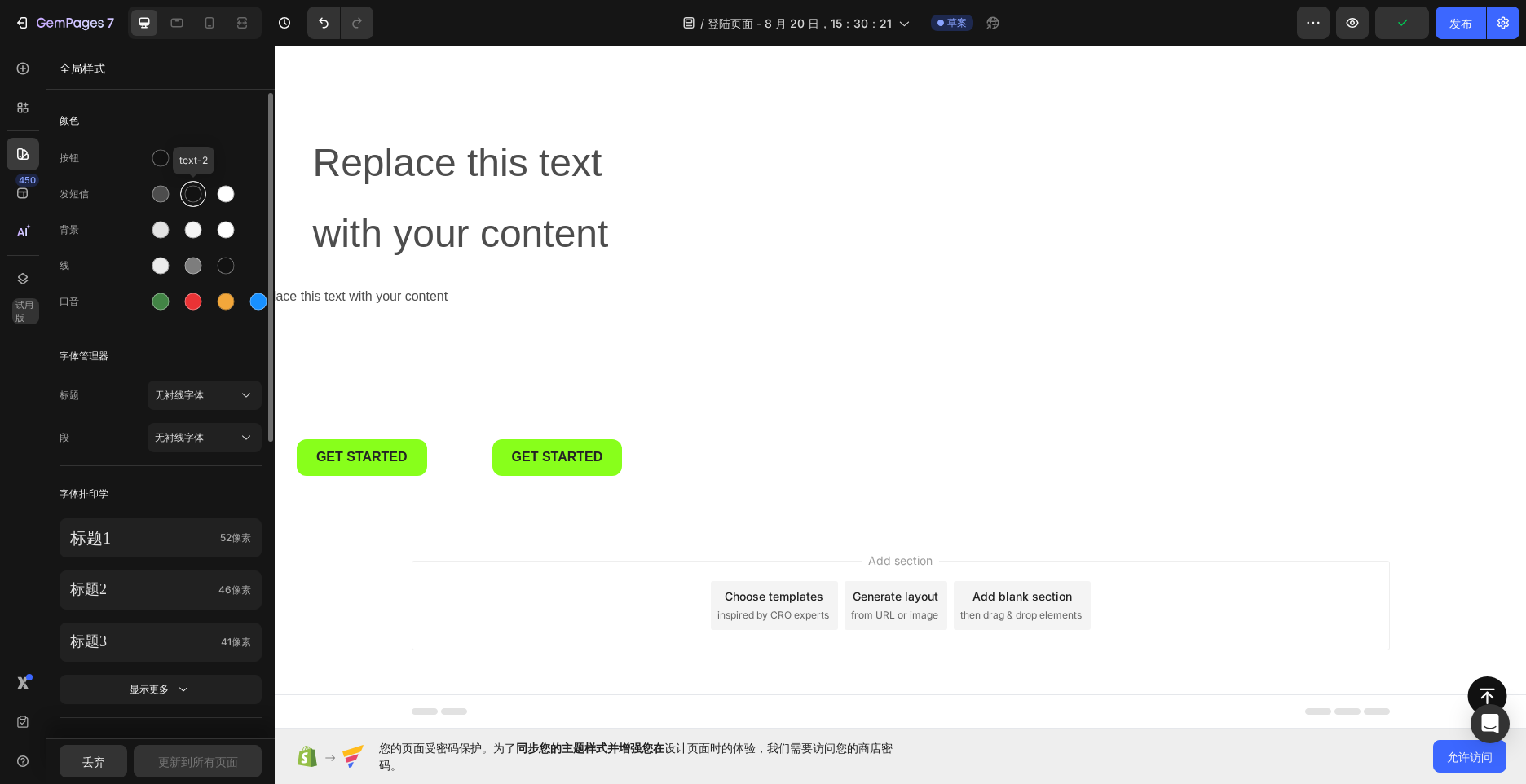
click at [191, 194] on div at bounding box center [194, 195] width 17 height 17
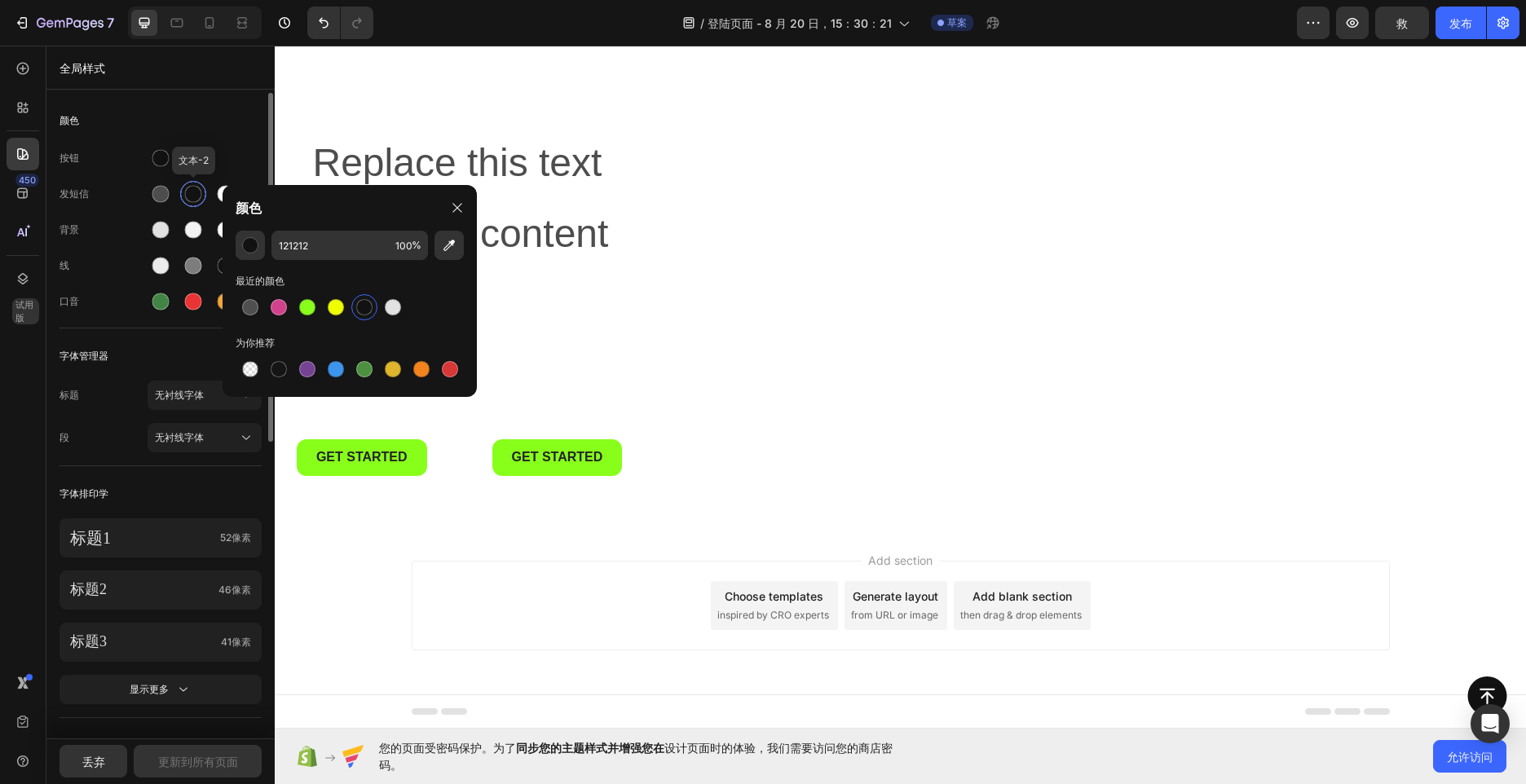
click at [191, 194] on div at bounding box center [194, 195] width 17 height 17
click at [221, 116] on div "颜色" at bounding box center [160, 121] width 202 height 30
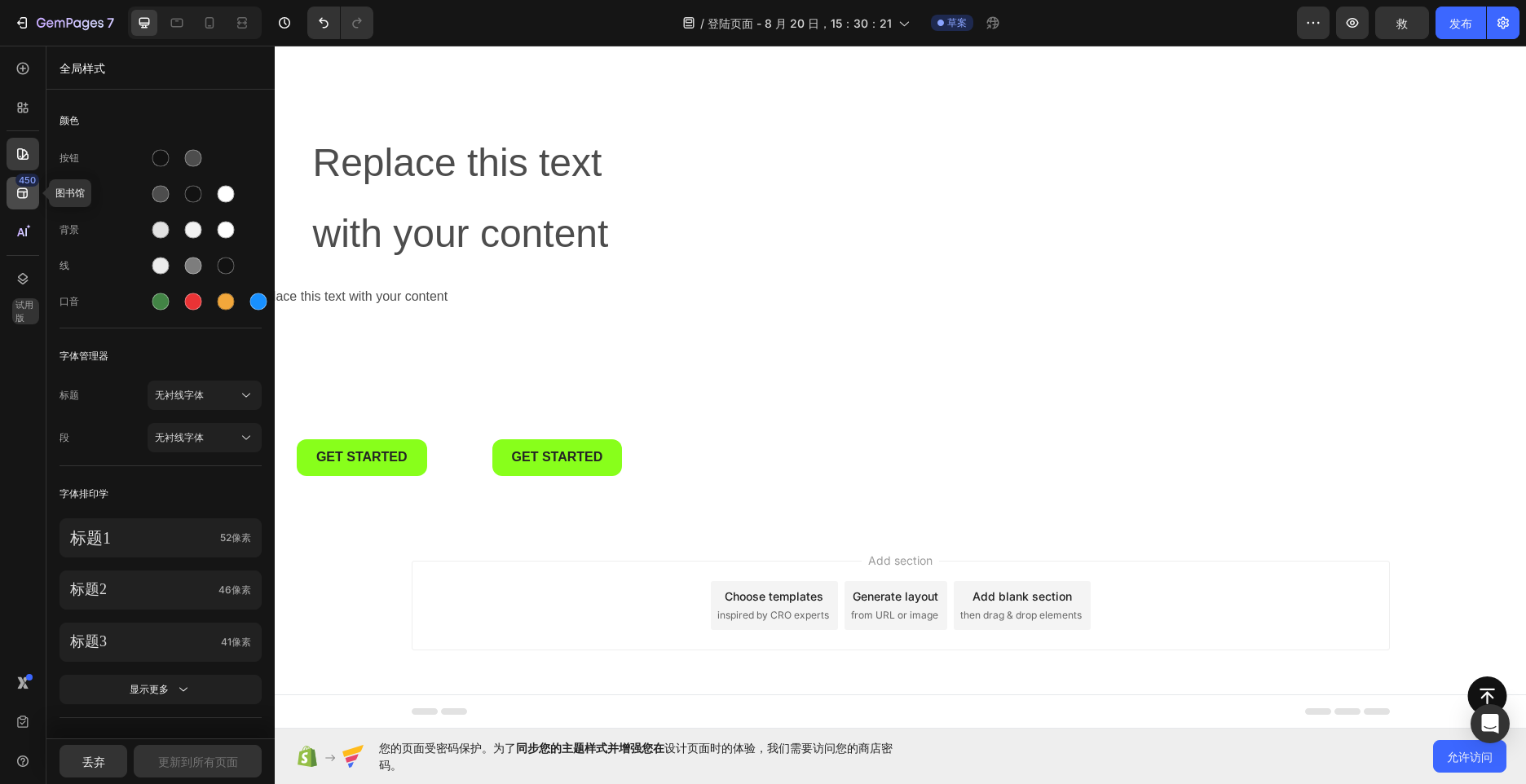
click at [32, 198] on div "450" at bounding box center [22, 192] width 32 height 32
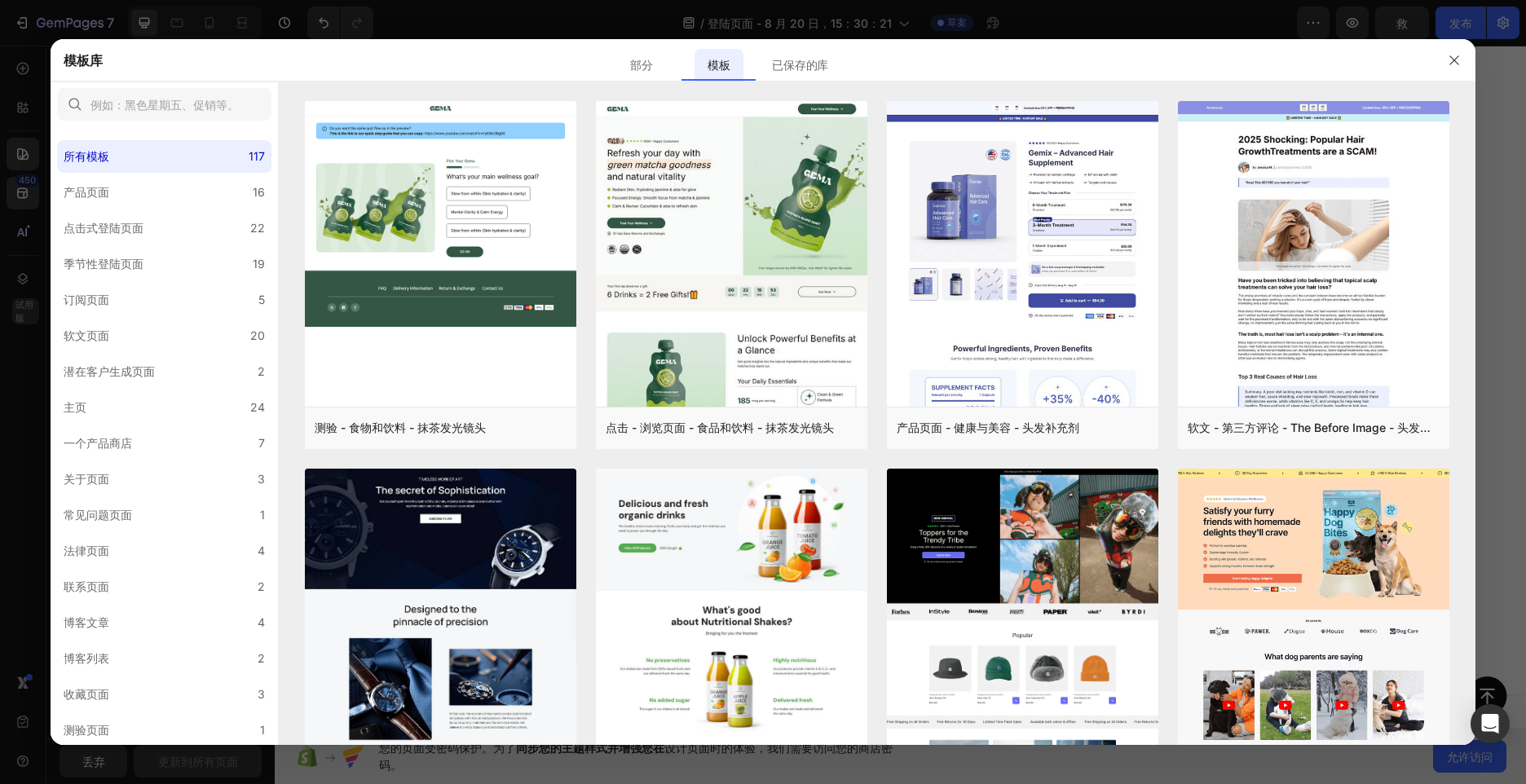
click at [17, 248] on div at bounding box center [763, 392] width 1526 height 784
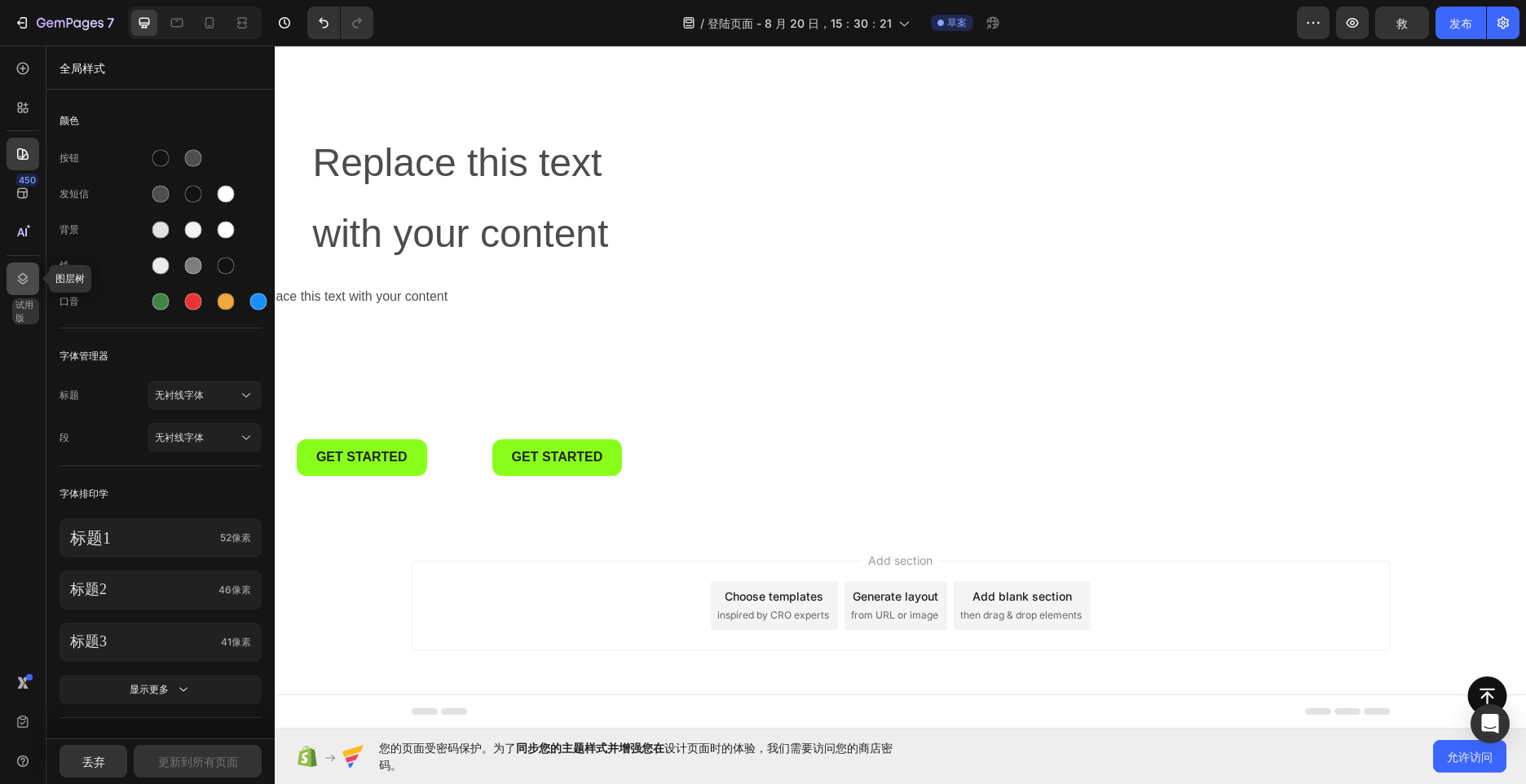
click at [22, 273] on icon at bounding box center [23, 278] width 17 height 17
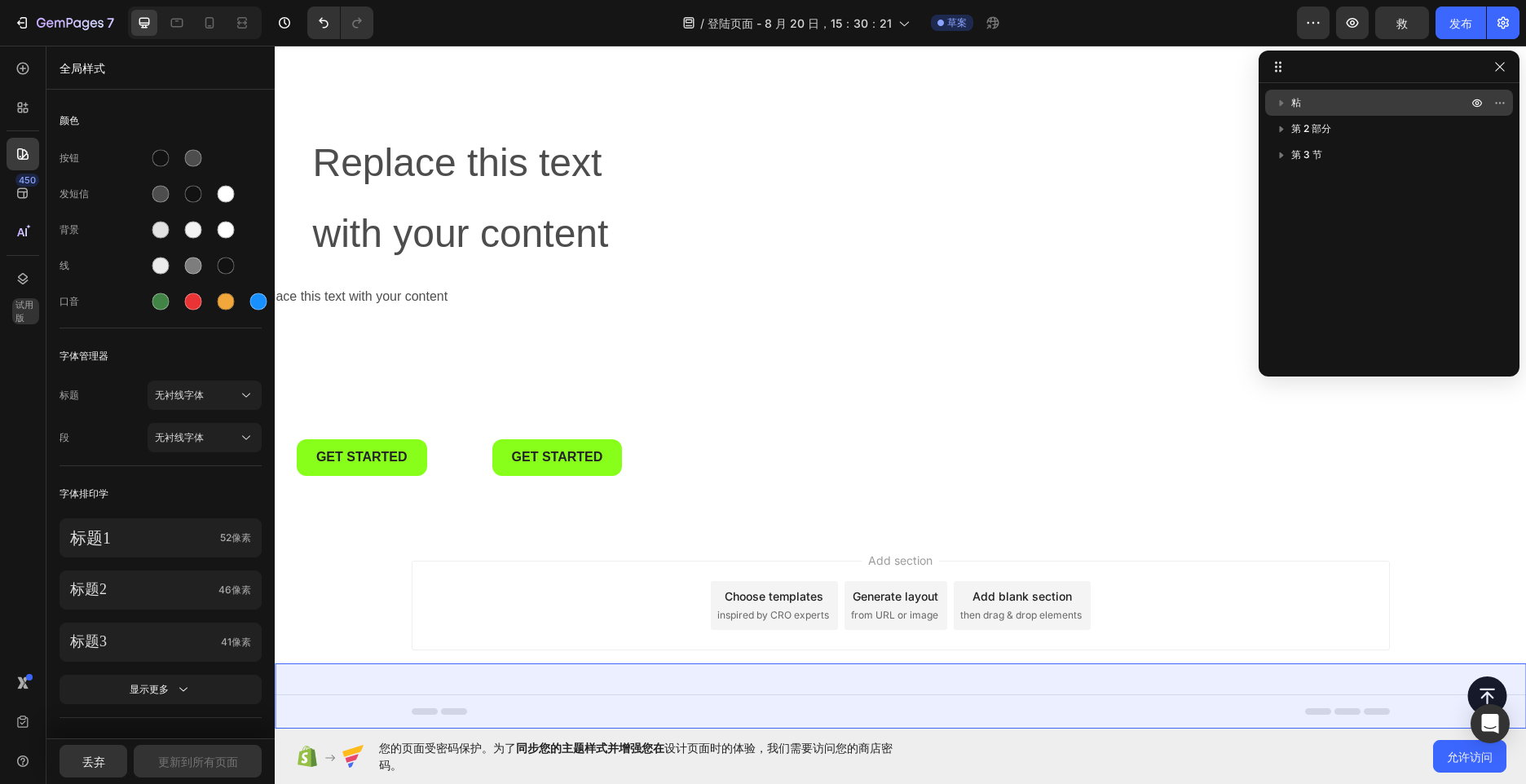
click at [1274, 104] on icon "button" at bounding box center [1281, 102] width 17 height 17
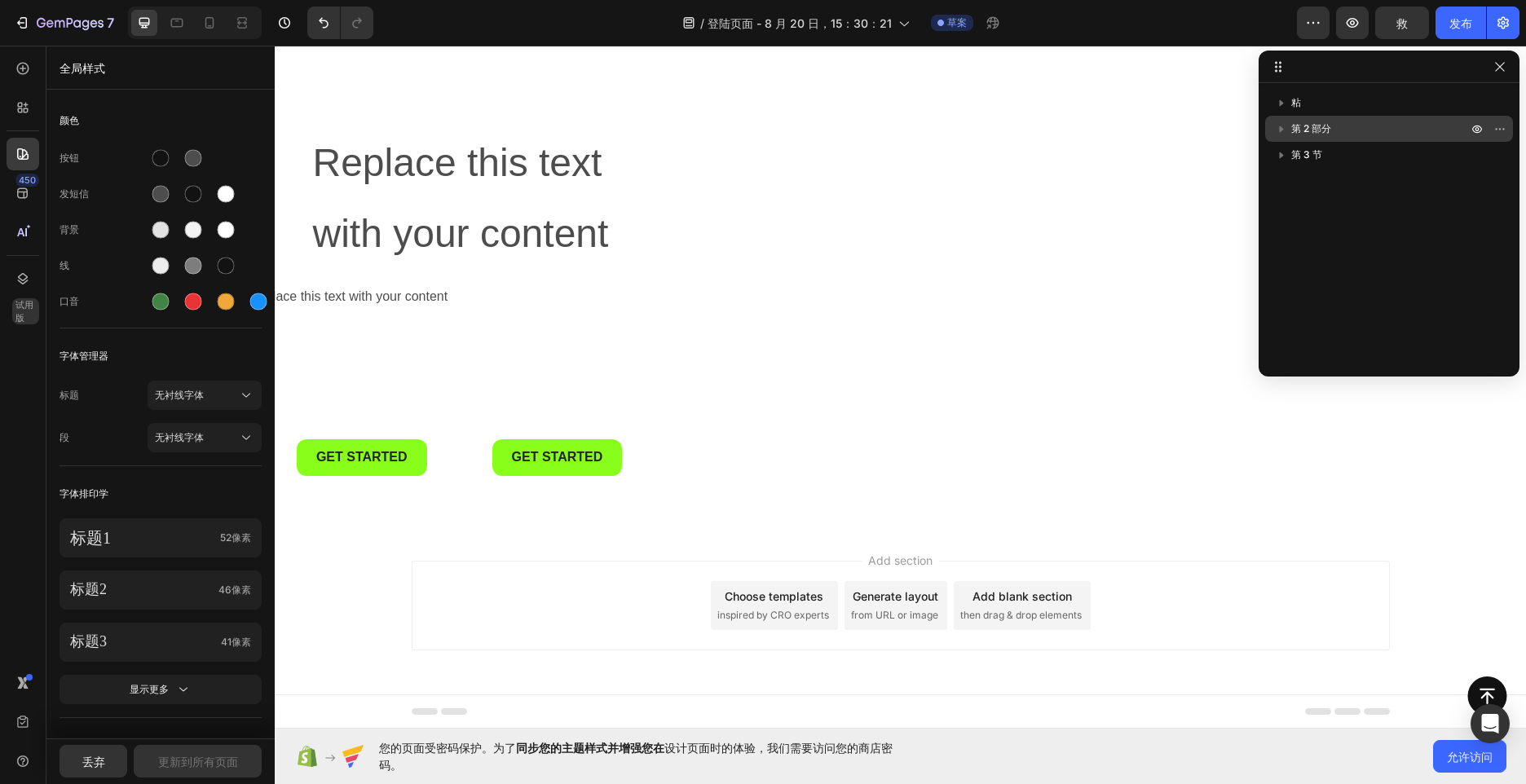
click at [1282, 132] on icon "button" at bounding box center [1281, 128] width 17 height 17
click at [32, 370] on div "450 试用版" at bounding box center [22, 359] width 32 height 614
click at [322, 56] on div "Overlay" at bounding box center [900, 243] width 1251 height 571
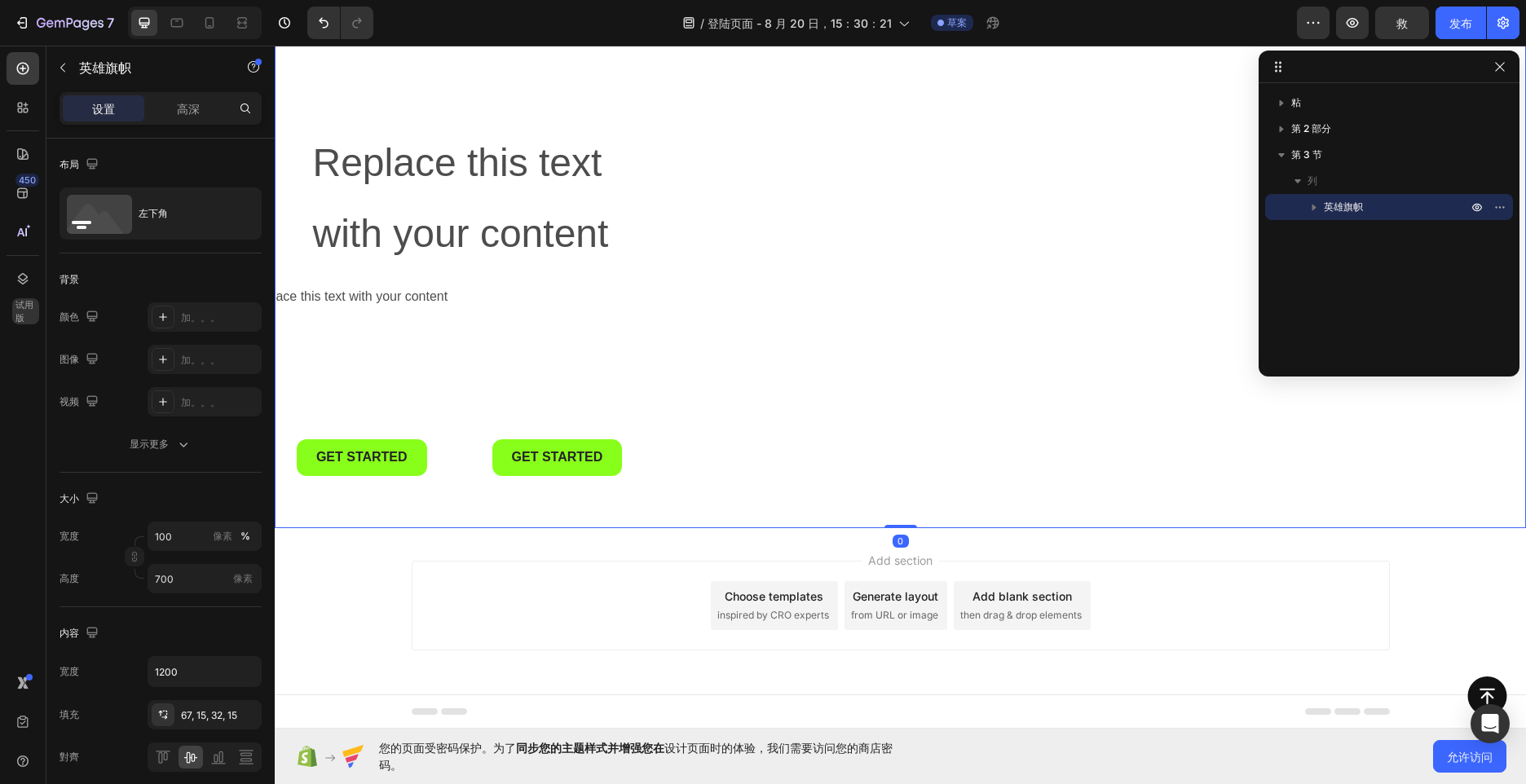
click at [413, 569] on div "Add section Choose templates inspired by CRO experts Generate layout from URL o…" at bounding box center [901, 605] width 979 height 90
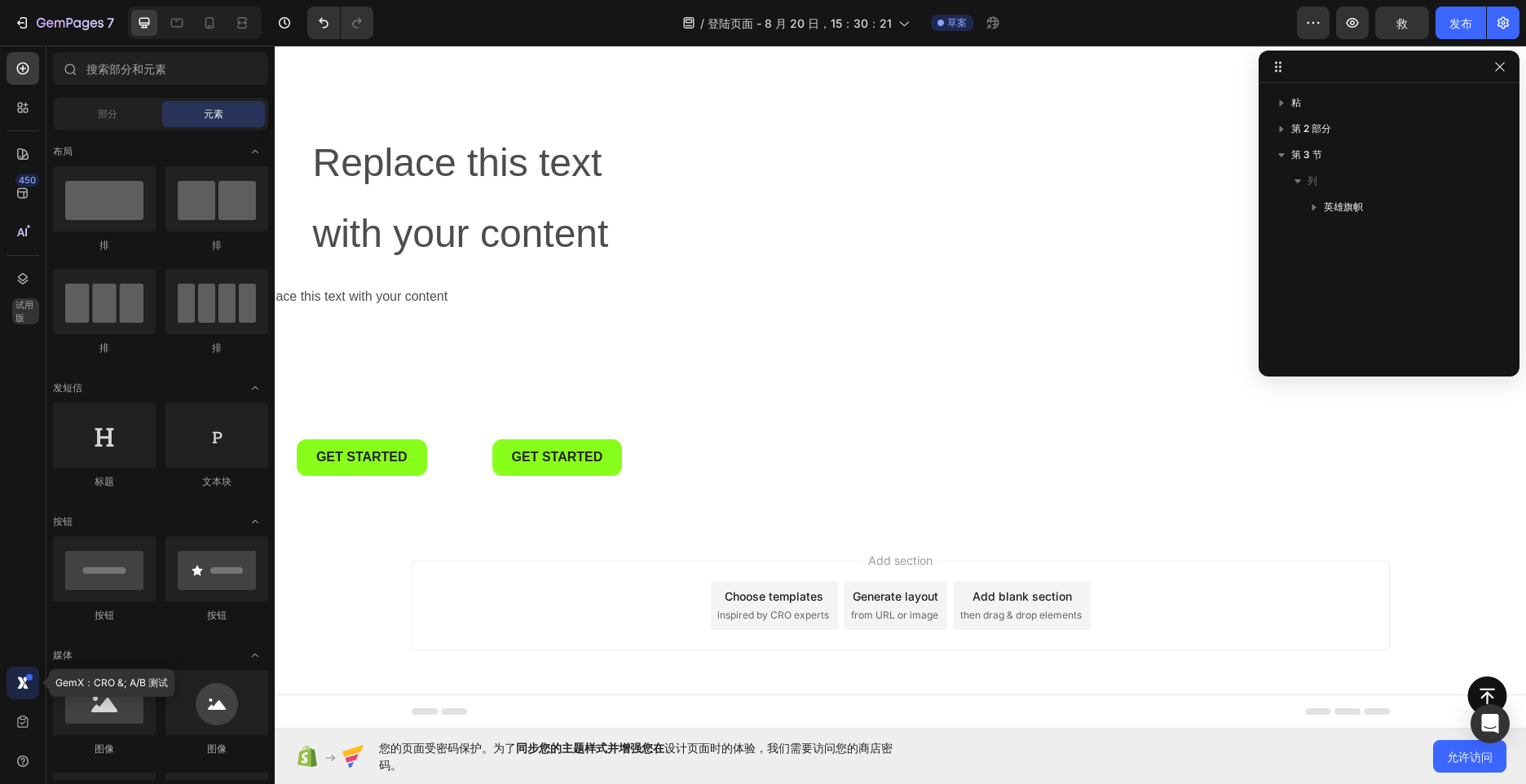
click at [25, 684] on icon at bounding box center [25, 685] width 6 height 6
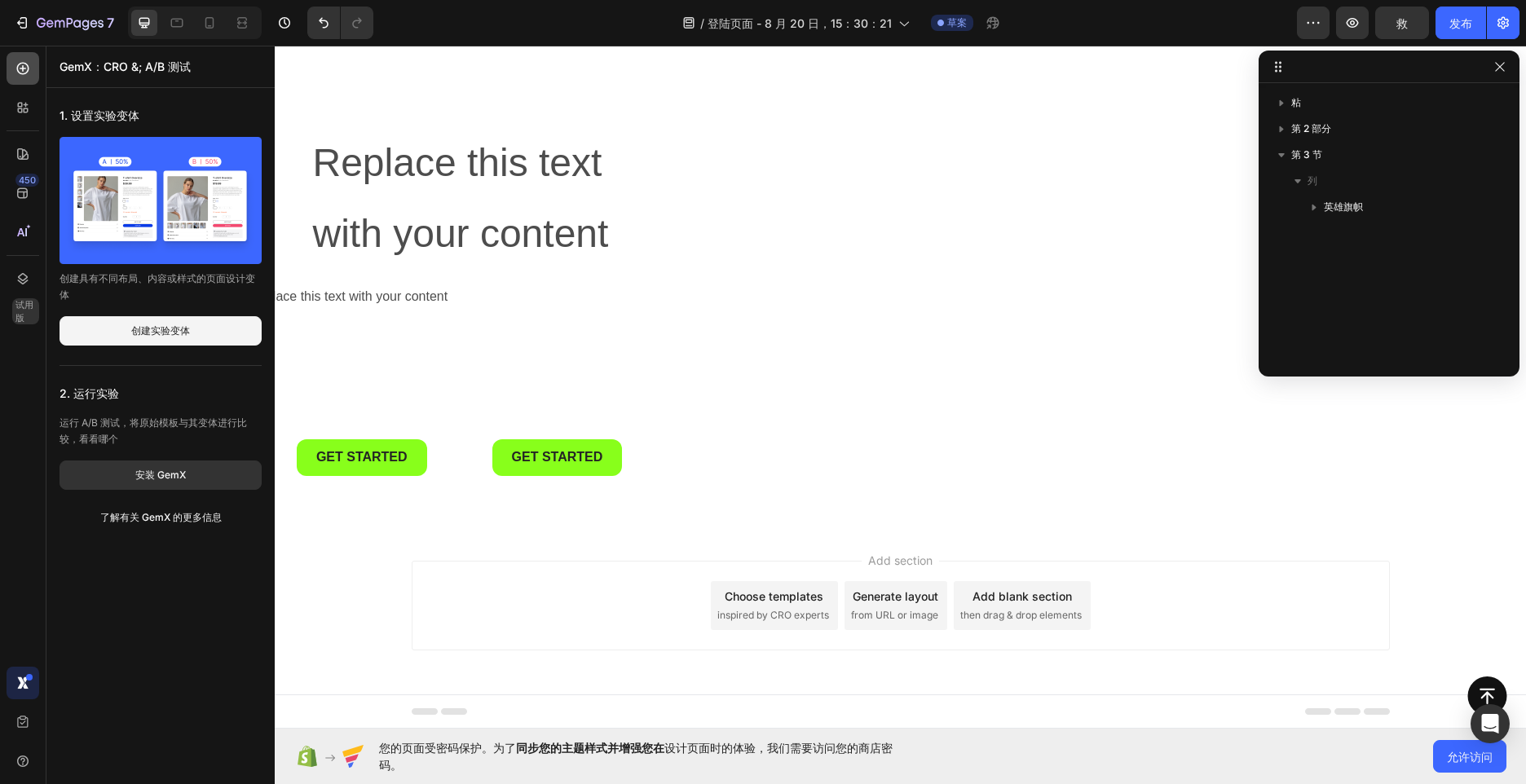
click at [20, 64] on icon at bounding box center [24, 69] width 12 height 12
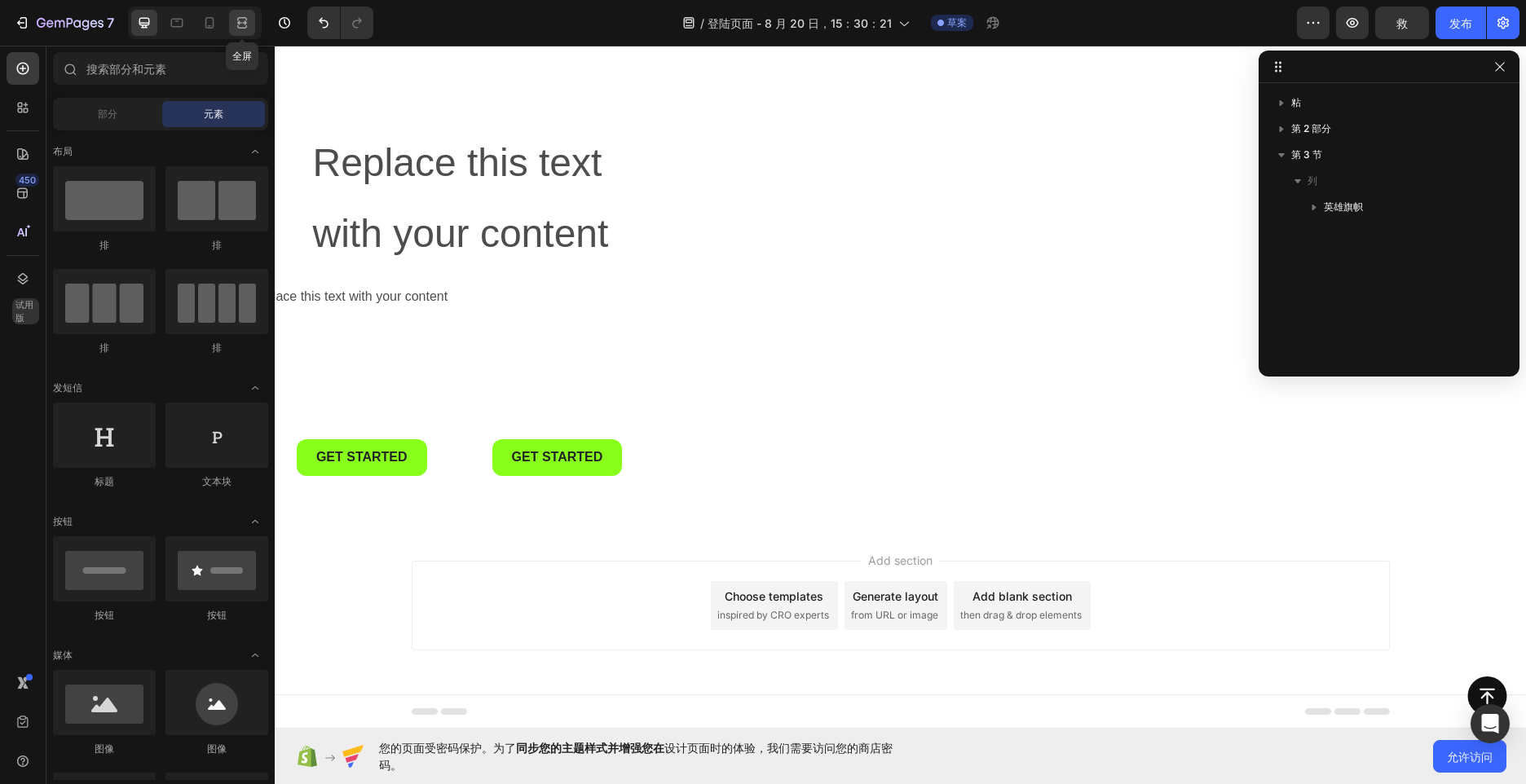
click at [252, 23] on div at bounding box center [242, 23] width 26 height 26
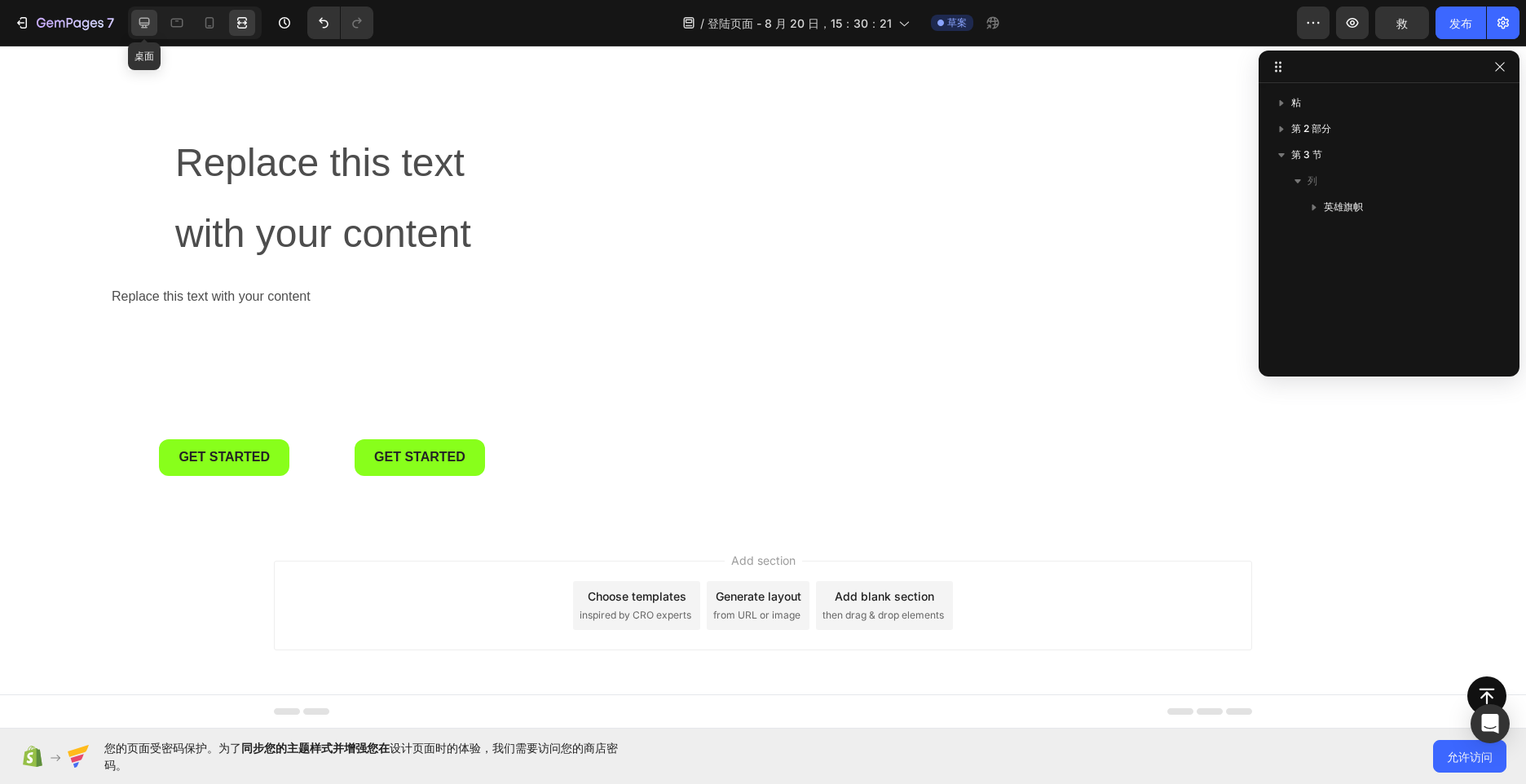
click at [151, 21] on icon at bounding box center [144, 23] width 17 height 17
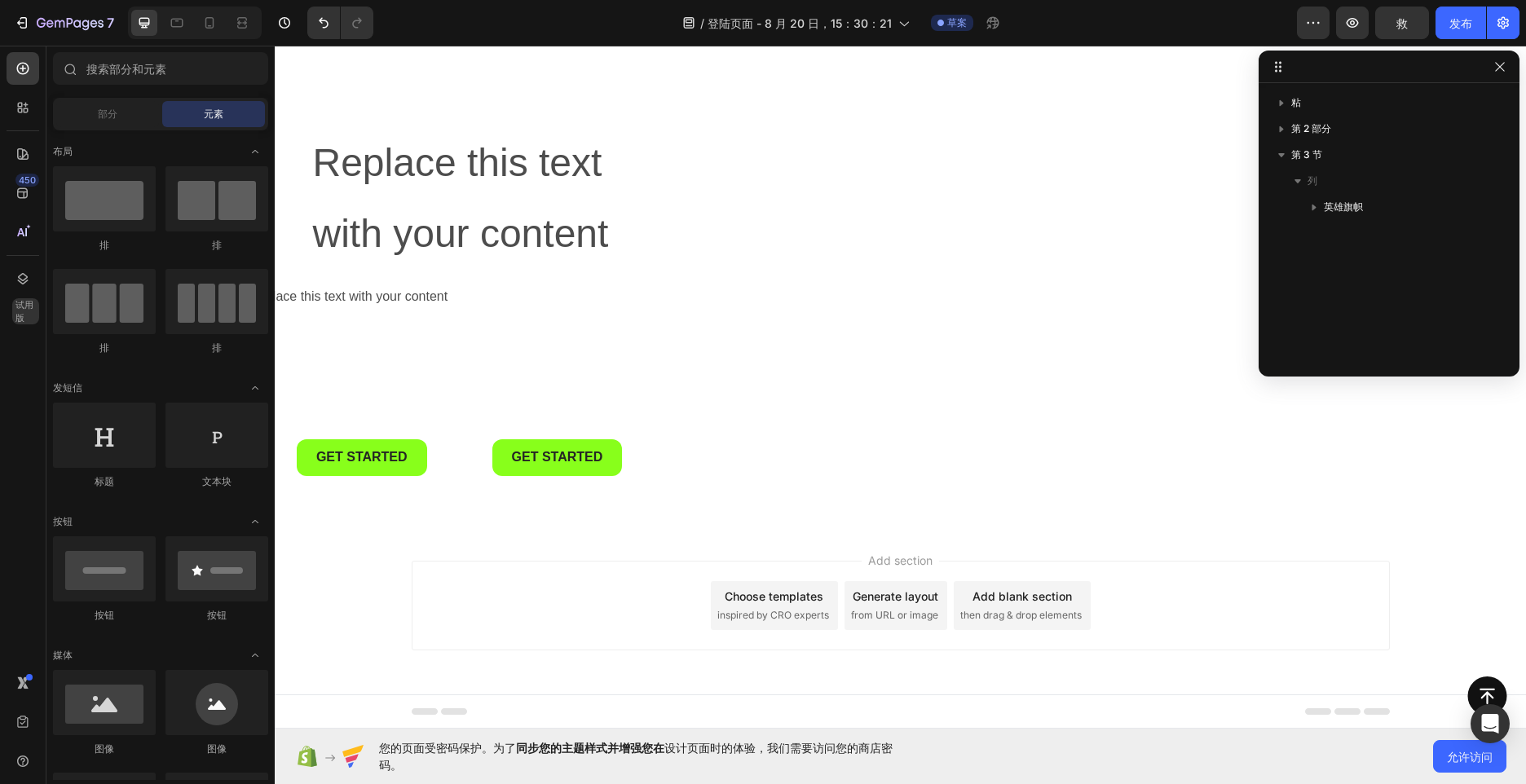
click at [321, 192] on p "Replace this text with your content" at bounding box center [505, 198] width 383 height 141
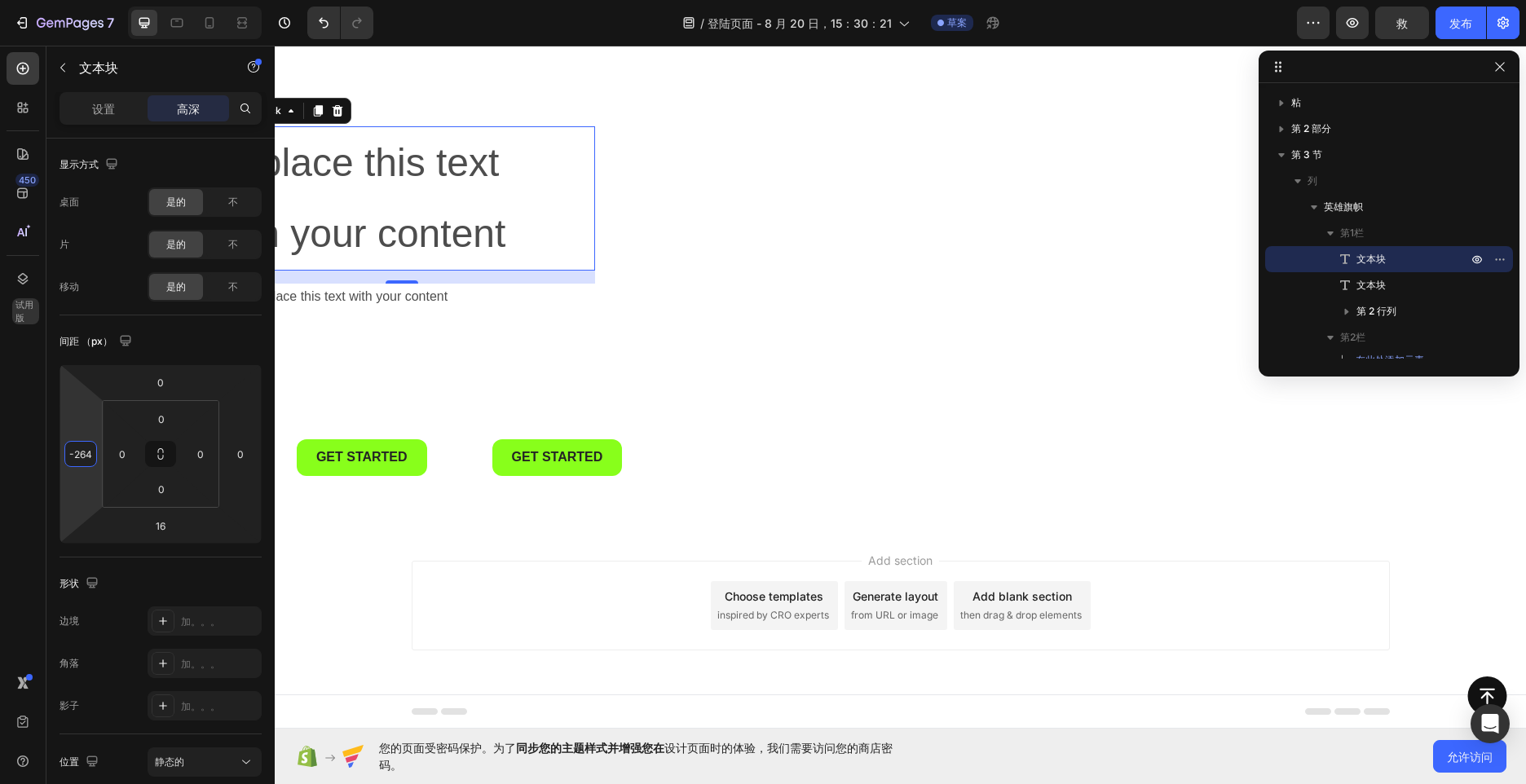
type input "-266"
drag, startPoint x: 85, startPoint y: 413, endPoint x: 85, endPoint y: 464, distance: 51.0
click at [85, 0] on html "7 / 登陆页面 - [DATE]15：30：21 草案 Preview 救 发布 450 试用版 Sections(18) Elements(83) 部分 …" at bounding box center [763, 0] width 1526 height 0
click at [248, 25] on icon at bounding box center [242, 23] width 17 height 17
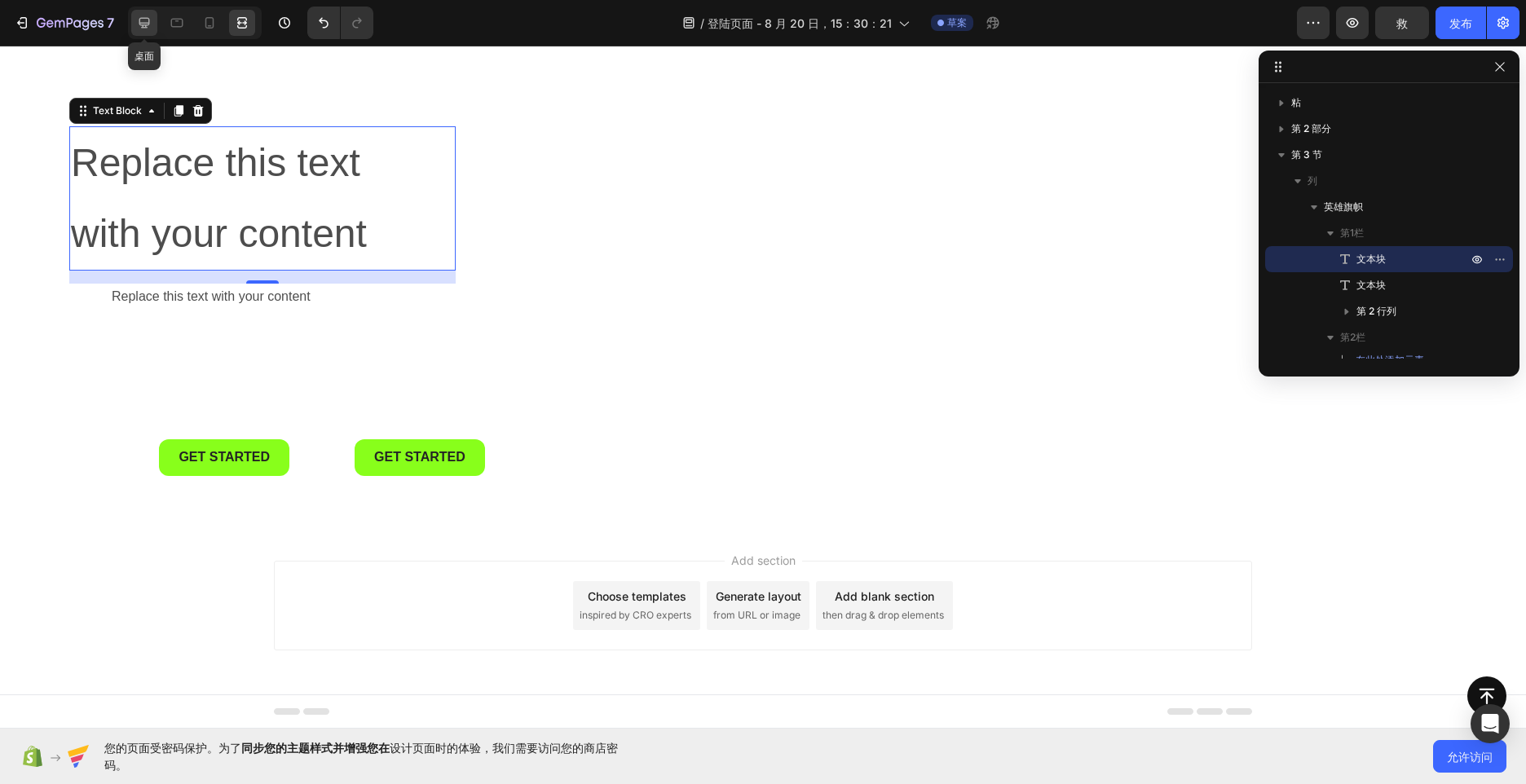
click at [135, 24] on div at bounding box center [144, 23] width 26 height 26
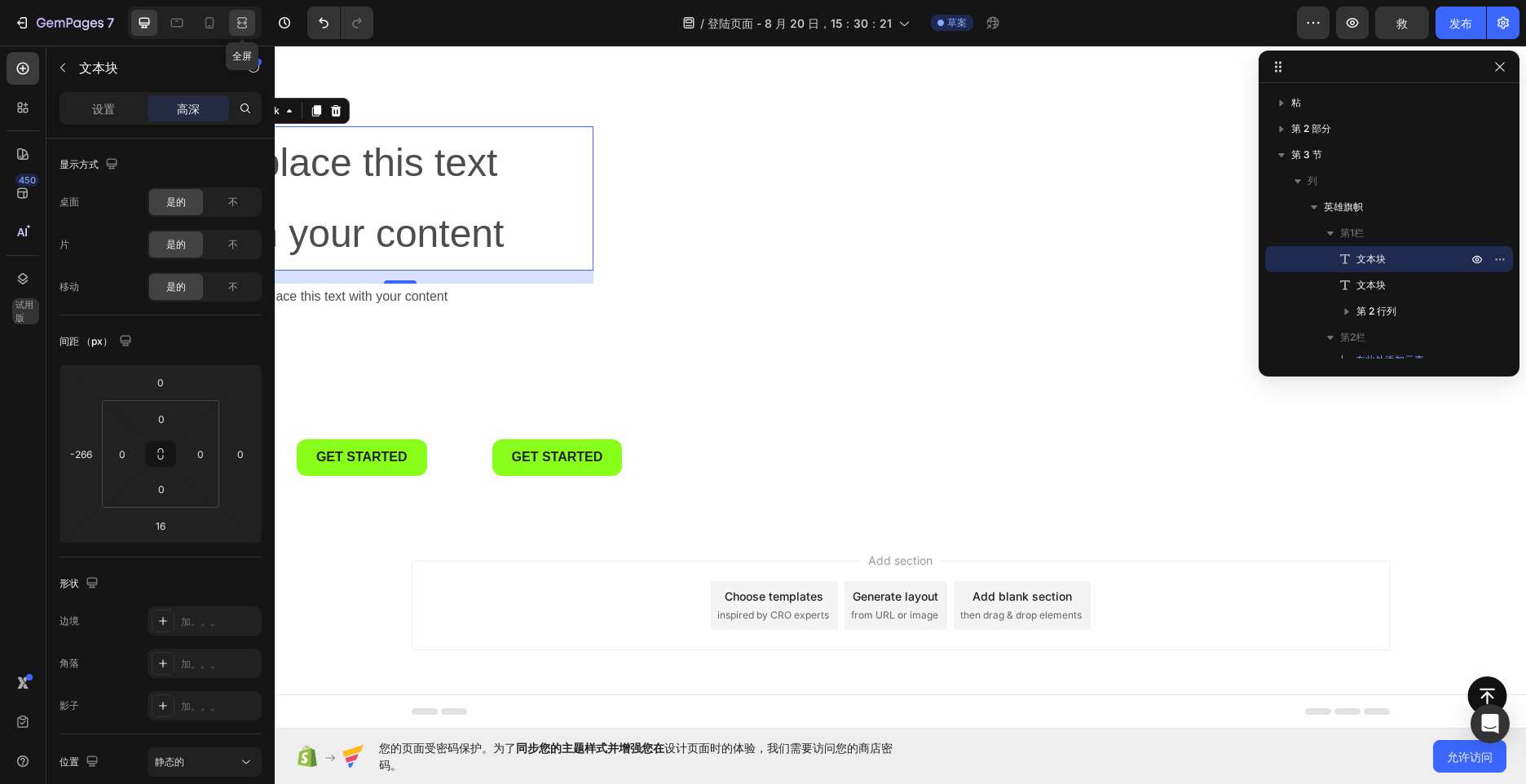
click at [247, 12] on div at bounding box center [242, 23] width 26 height 26
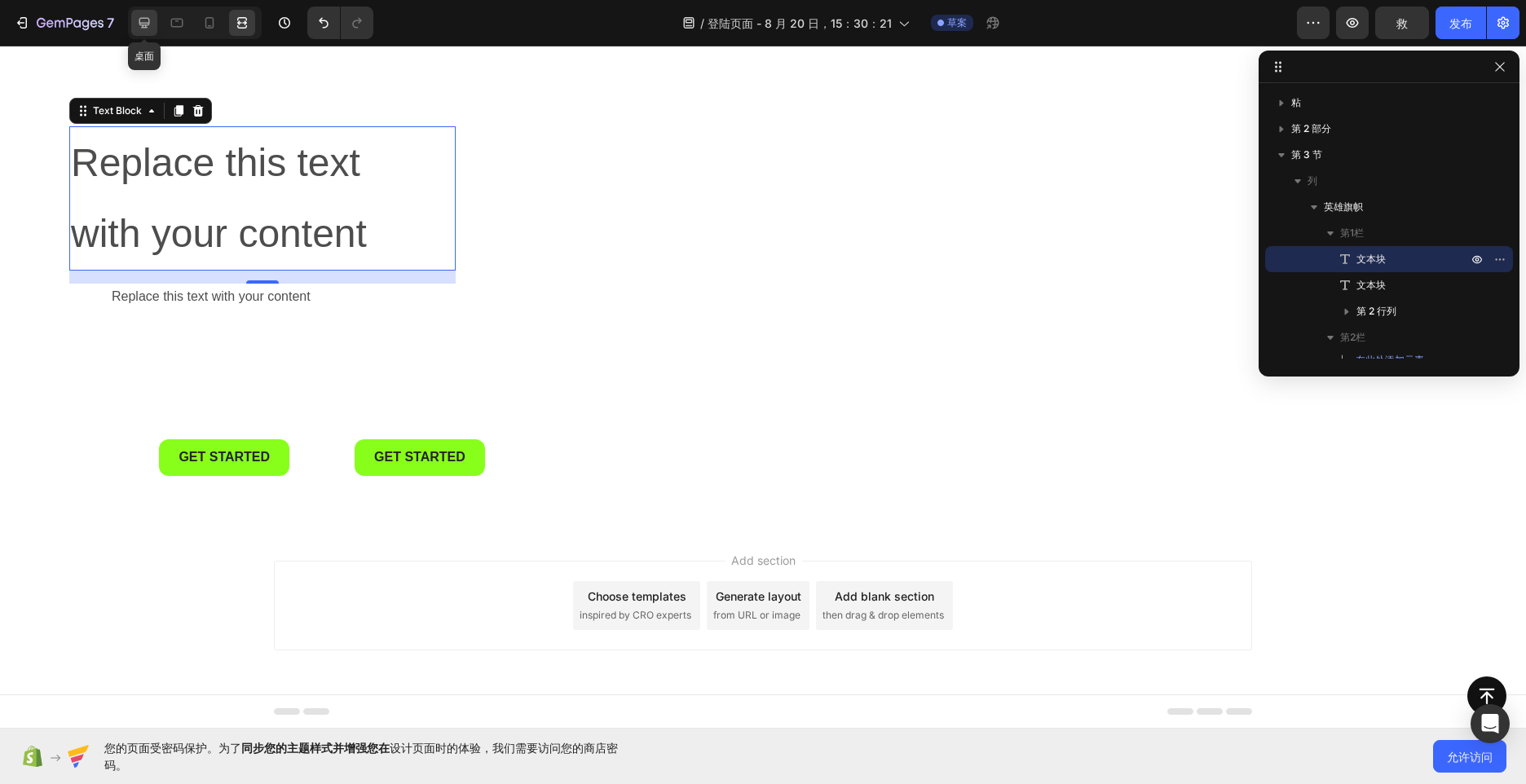
click at [136, 19] on div at bounding box center [144, 23] width 26 height 26
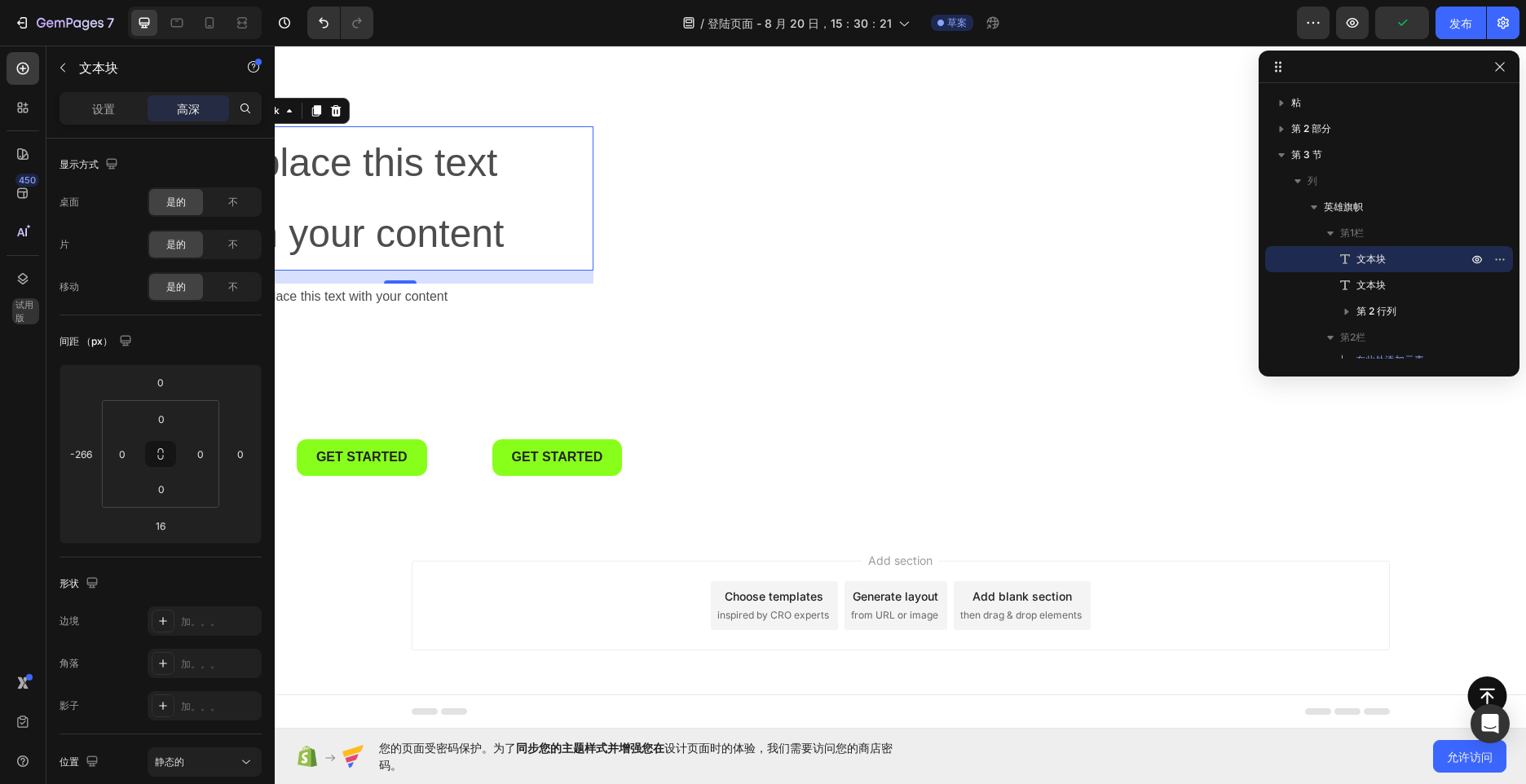
click at [392, 299] on div "16" at bounding box center [400, 296] width 17 height 13
click at [335, 291] on div "Replace this text with your content" at bounding box center [441, 296] width 387 height 27
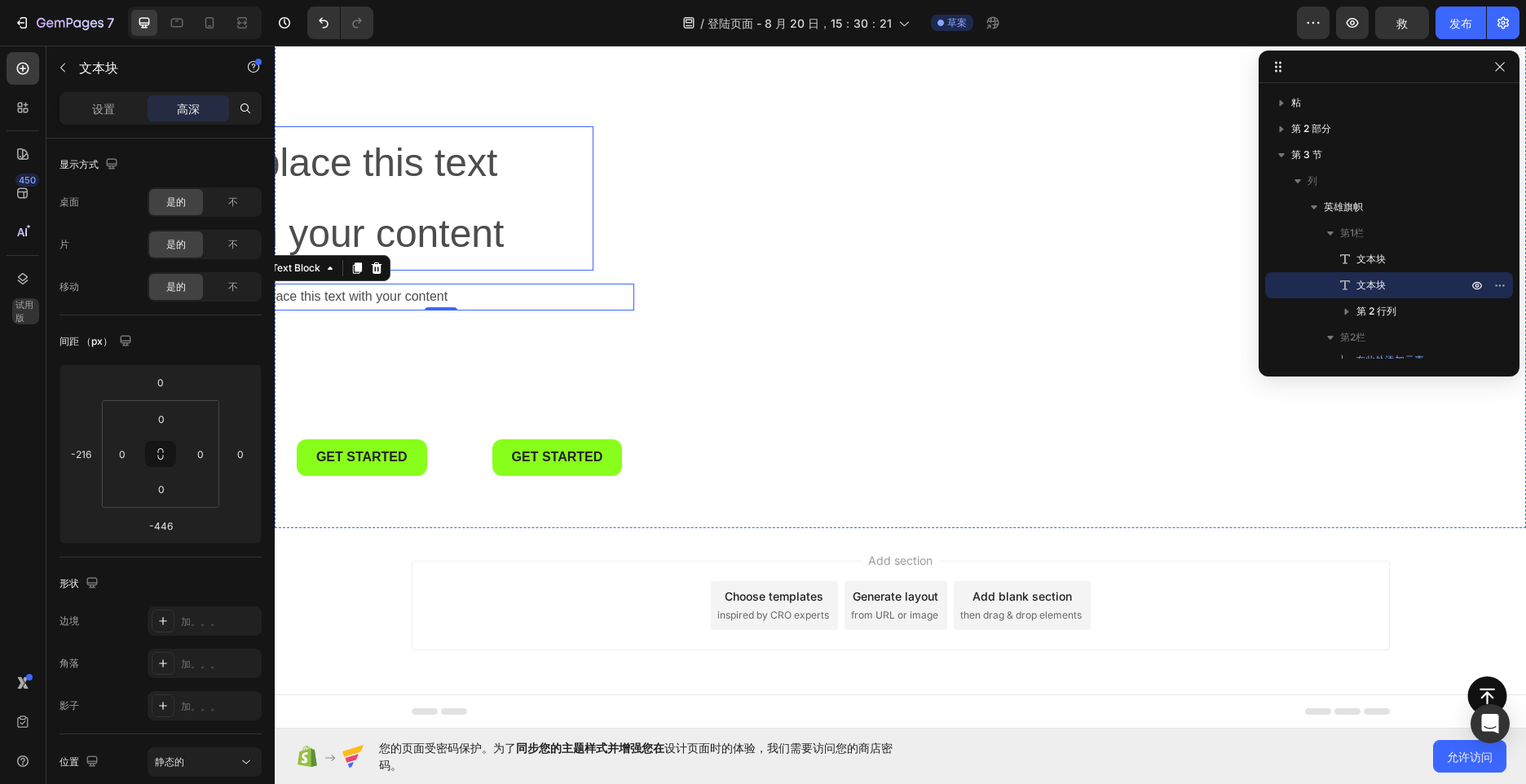
click at [359, 170] on p "Replace this text with your content" at bounding box center [401, 198] width 383 height 141
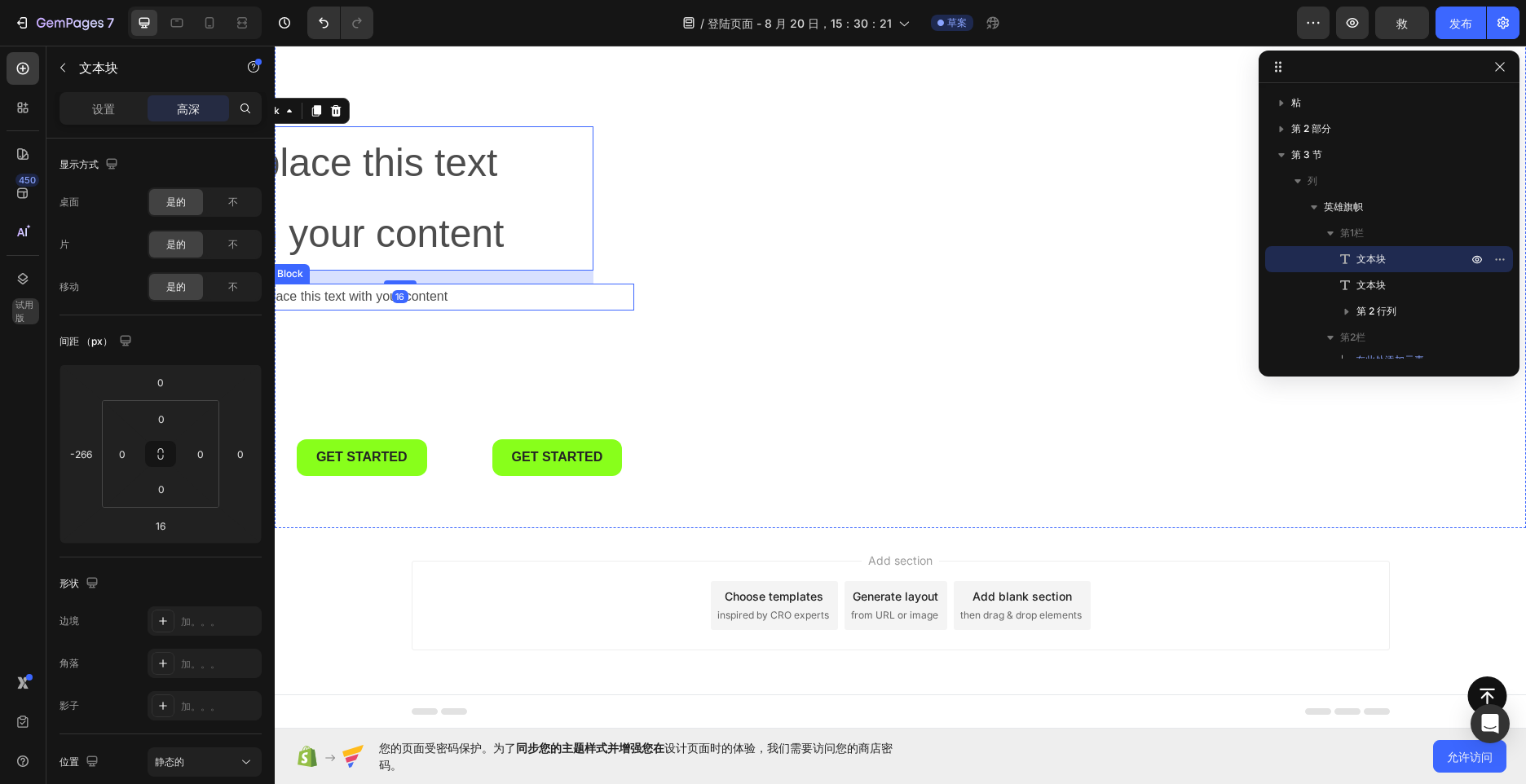
click at [495, 303] on div "Replace this text with your content" at bounding box center [441, 296] width 387 height 27
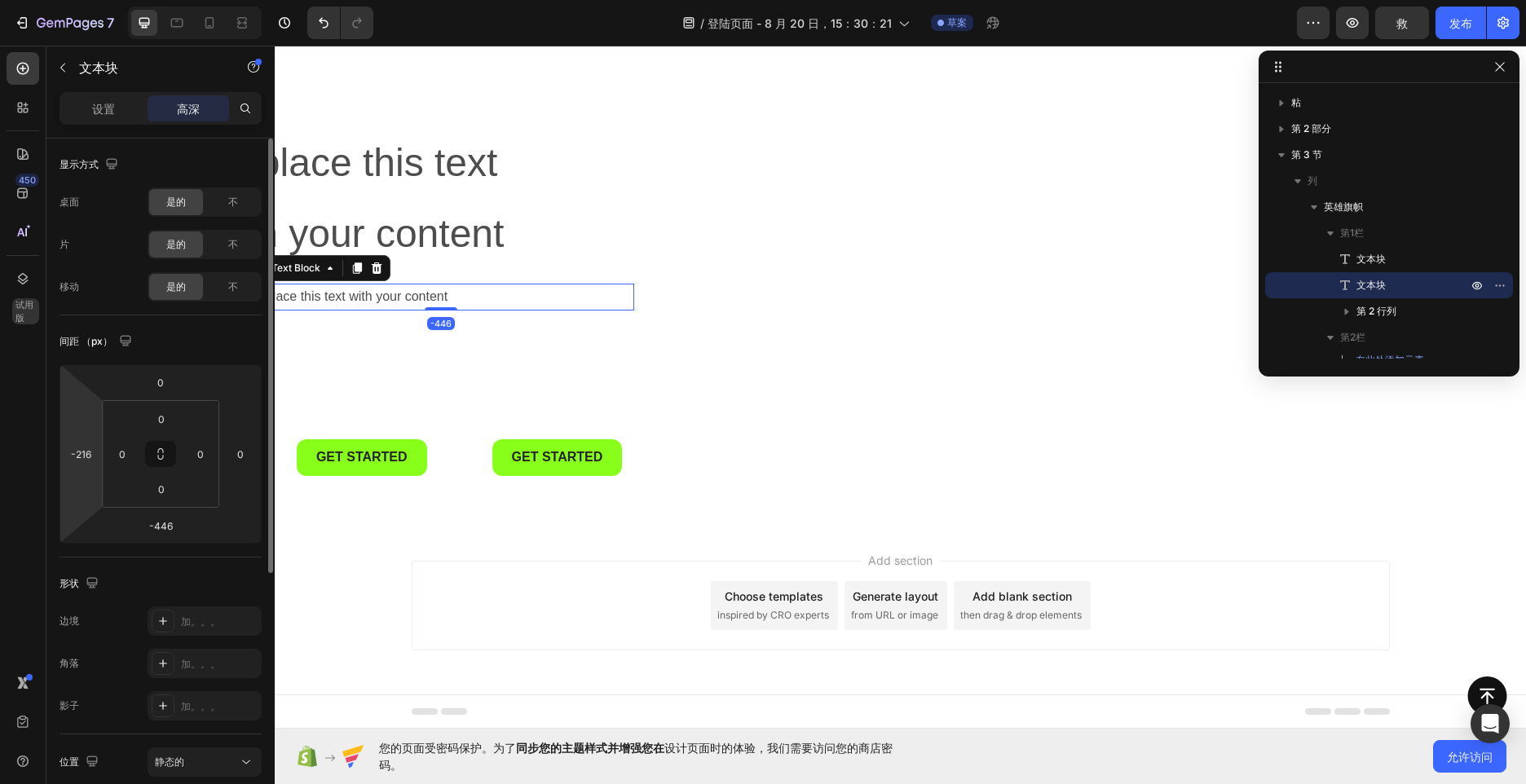
click at [101, 0] on html "7 / 登陆页面 - [DATE]15：30：21 草案 Preview 救 发布 450 试用版 Sections(18) Elements(83) 部分 …" at bounding box center [763, 0] width 1526 height 0
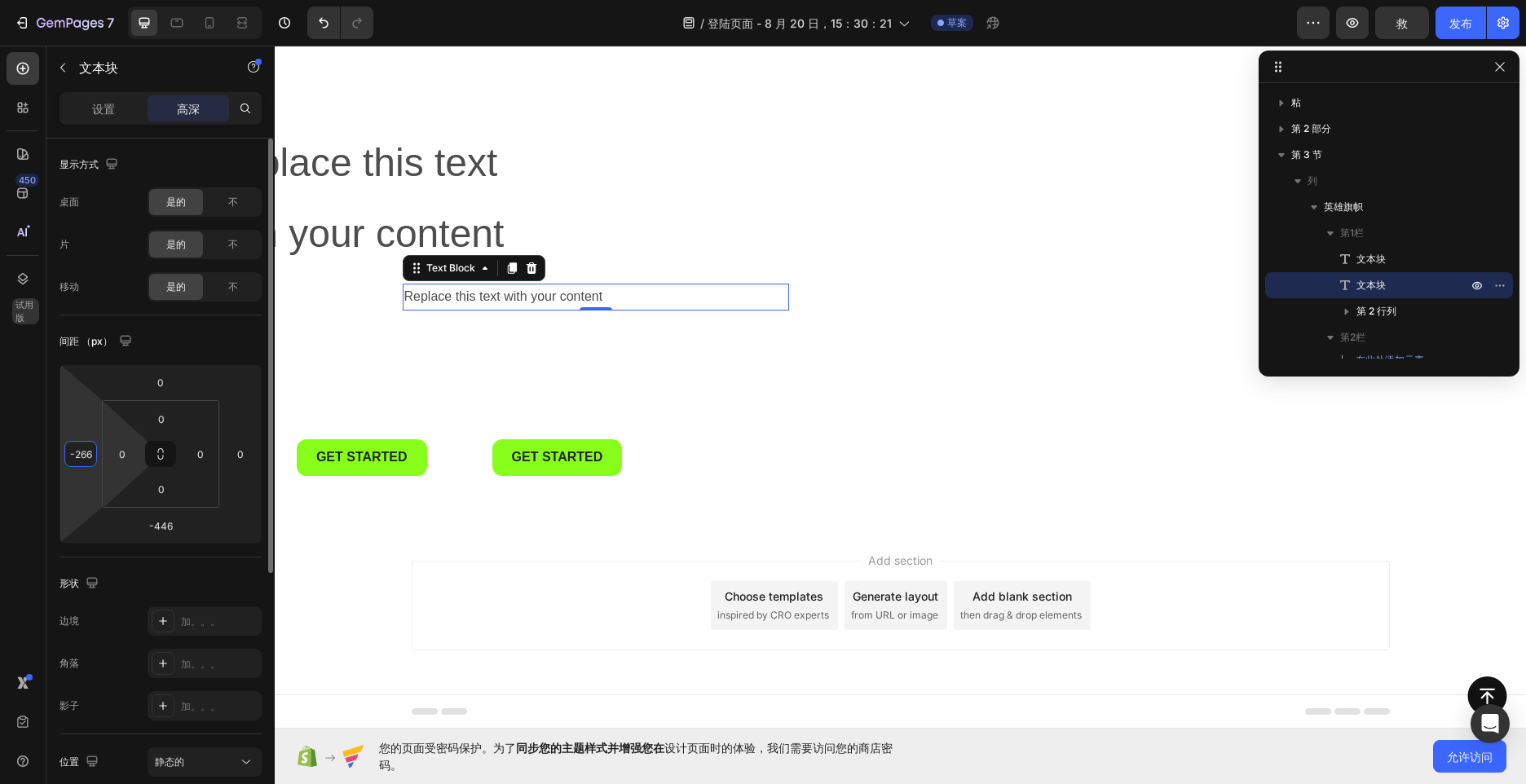
type input "-266"
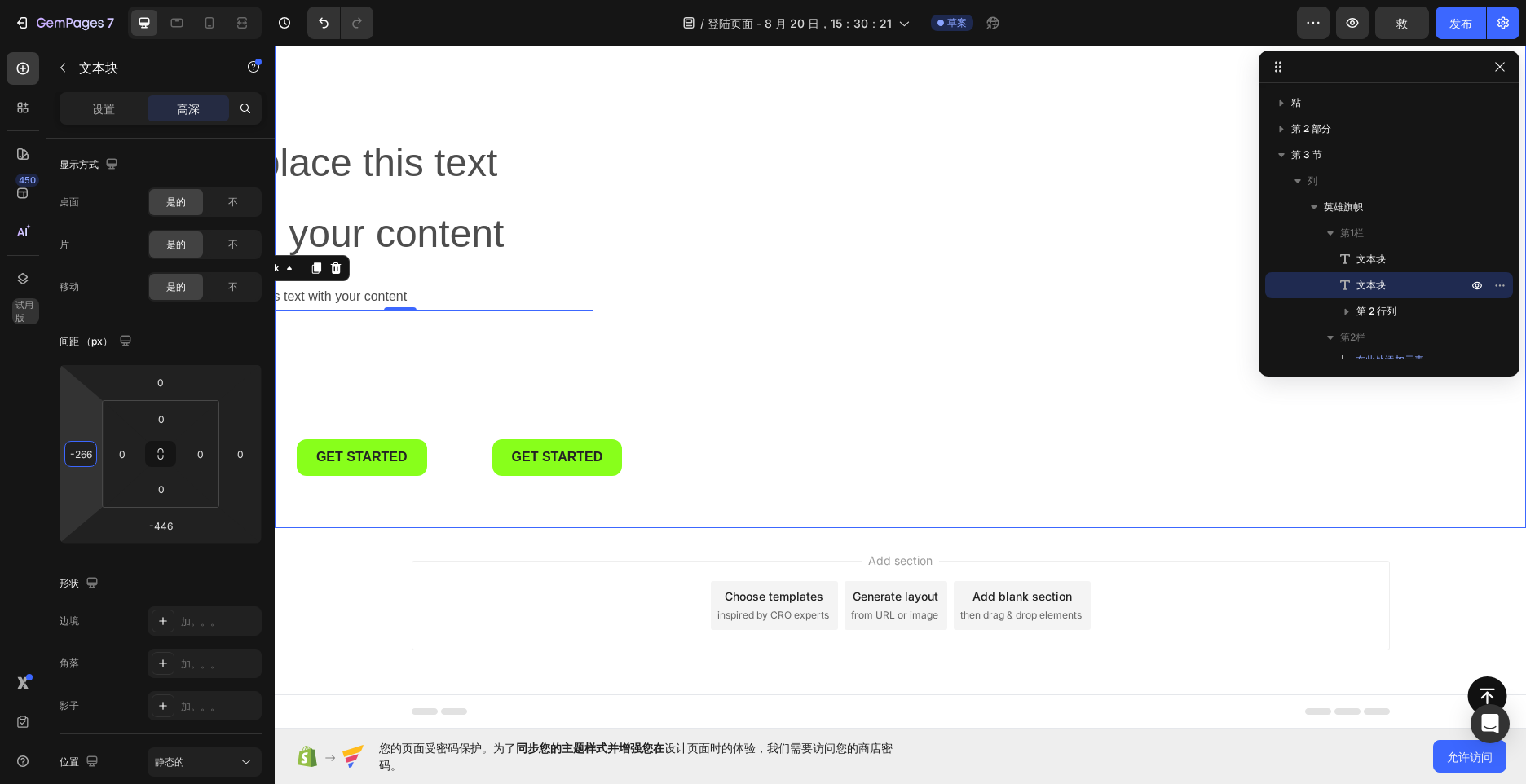
click at [708, 118] on div "Replace this text with your content Text Block Replace this text with your cont…" at bounding box center [901, 299] width 979 height 455
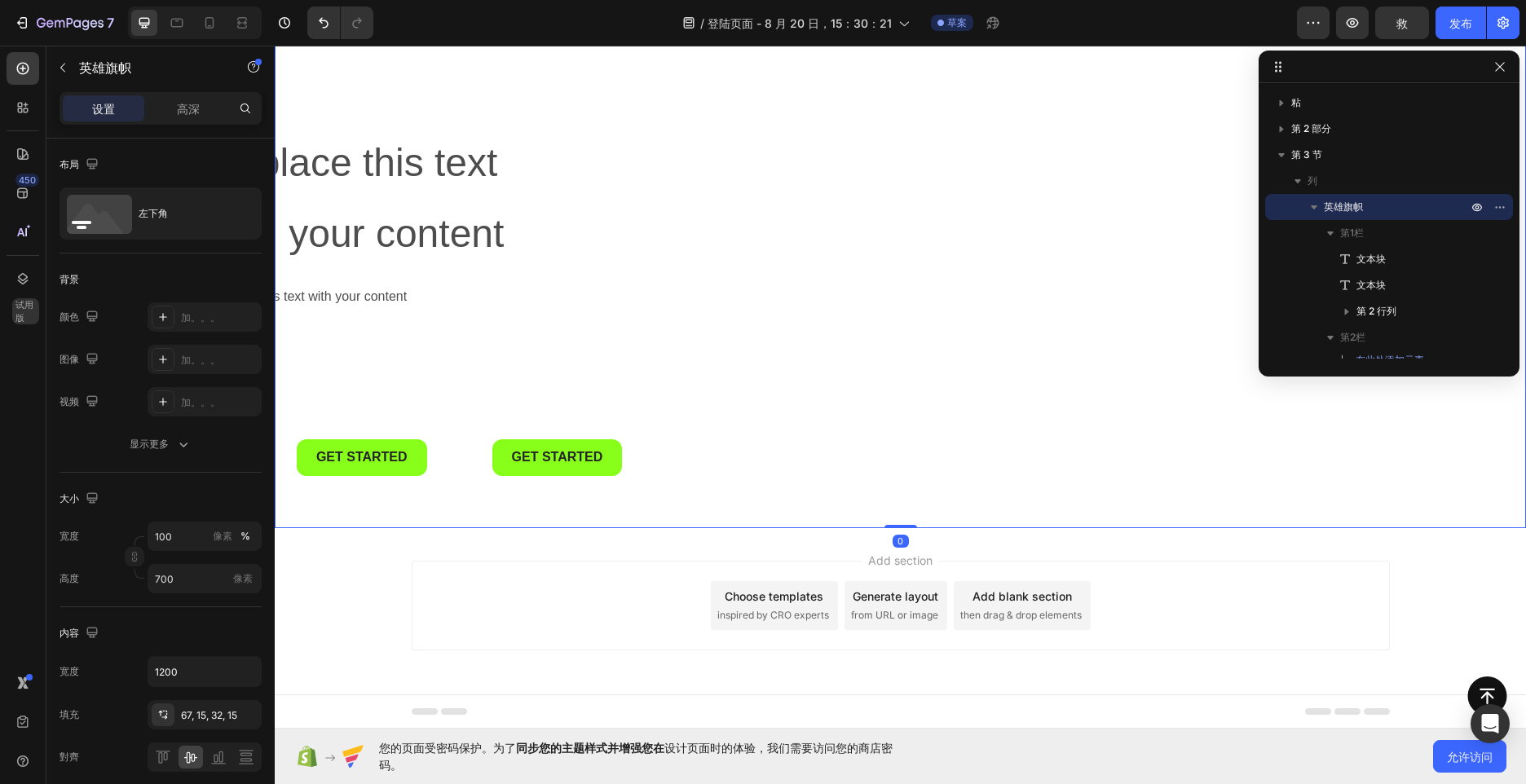
click at [256, 29] on div at bounding box center [194, 22] width 134 height 32
click at [253, 28] on div at bounding box center [242, 23] width 26 height 26
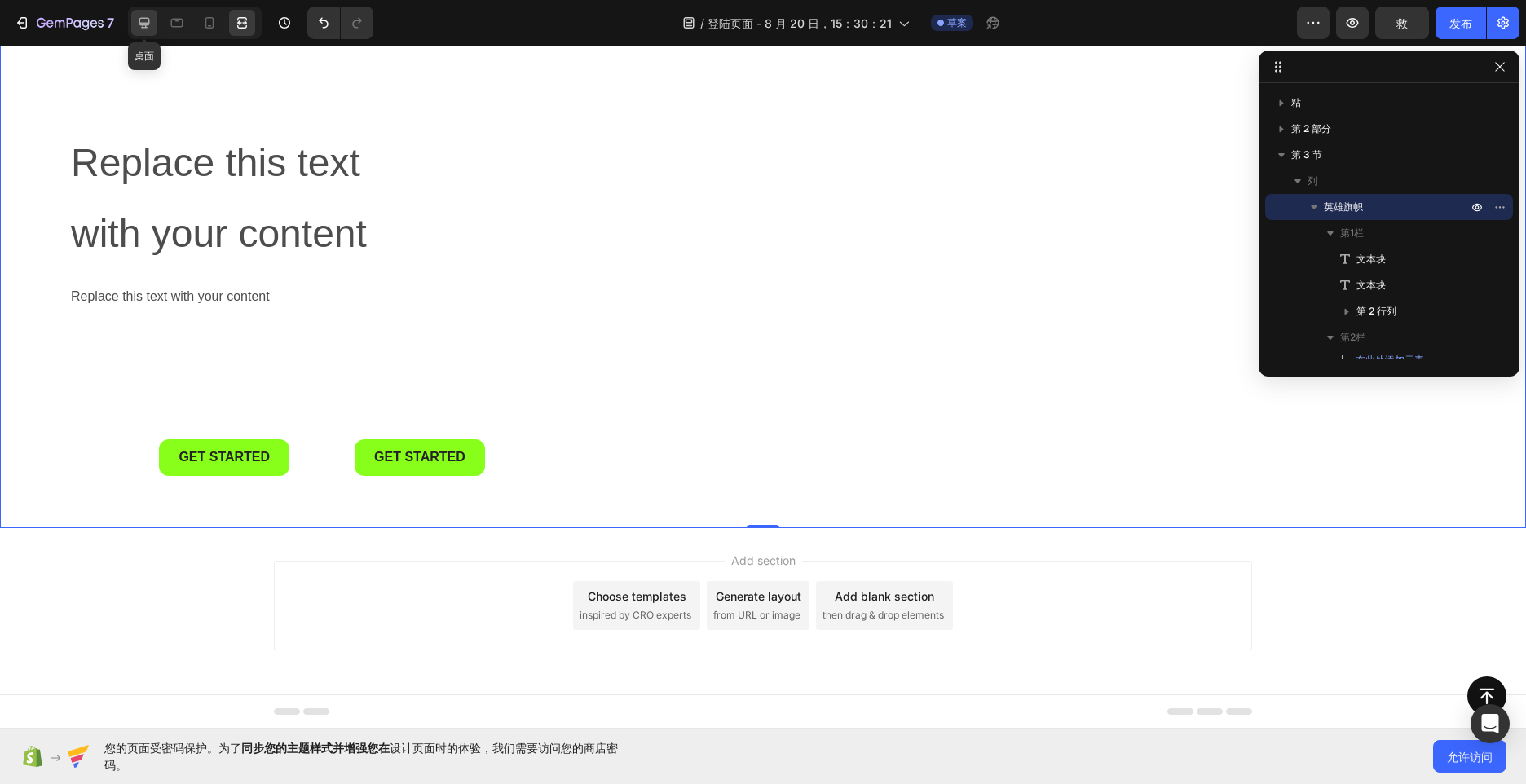
click at [152, 31] on div at bounding box center [144, 23] width 26 height 26
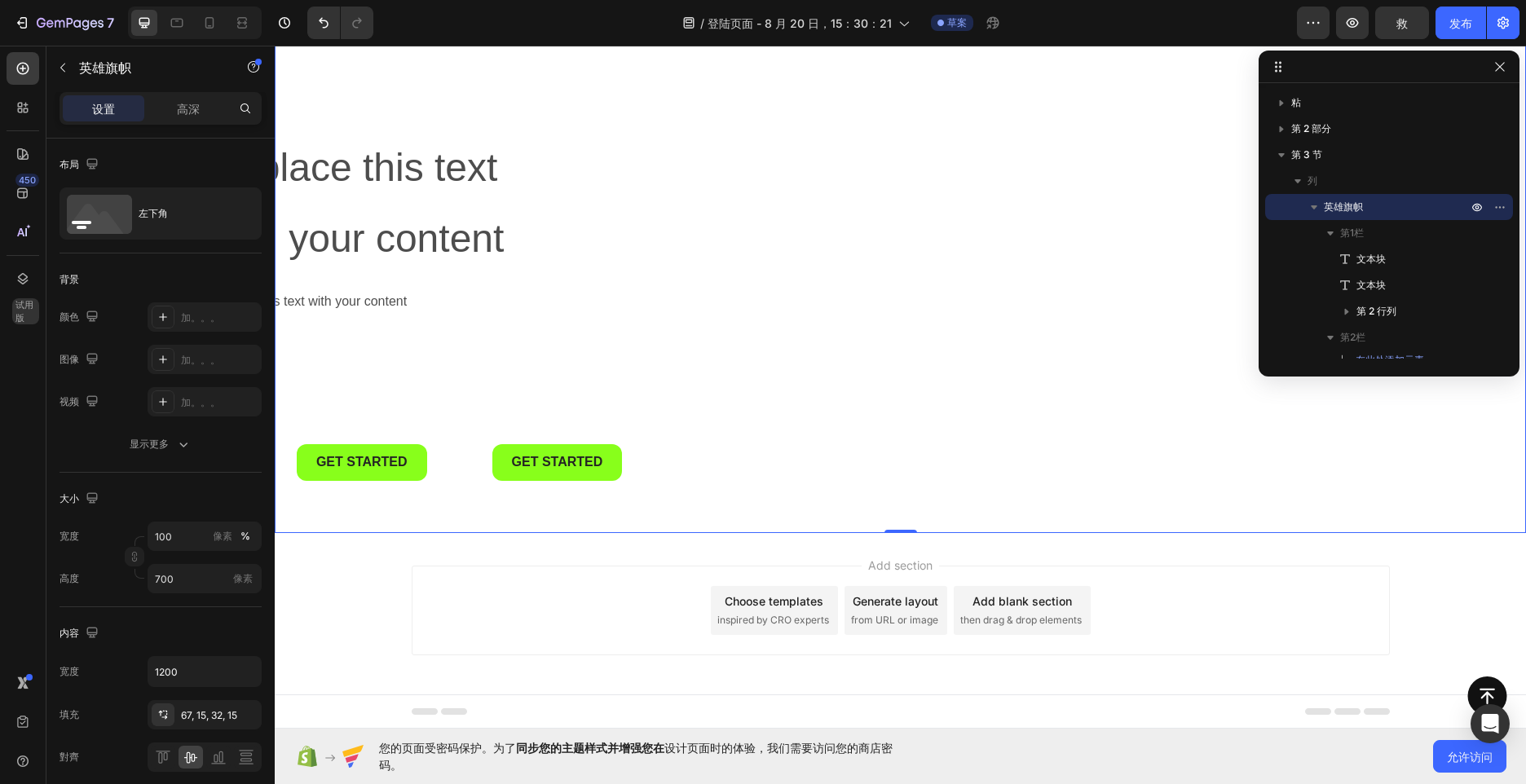
scroll to position [160, 0]
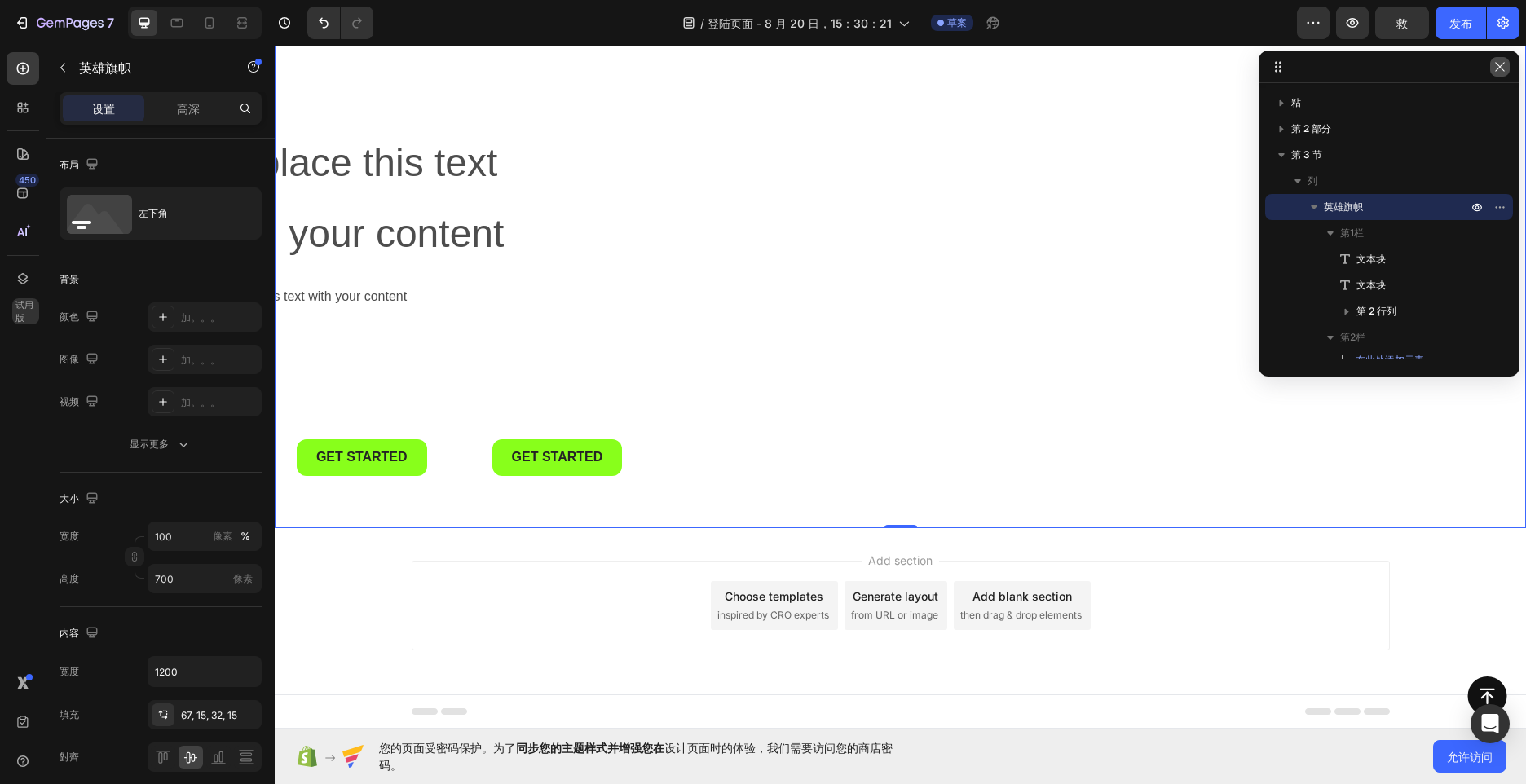
drag, startPoint x: 1500, startPoint y: 72, endPoint x: 977, endPoint y: 163, distance: 530.9
click at [1500, 72] on icon "button" at bounding box center [1500, 66] width 13 height 13
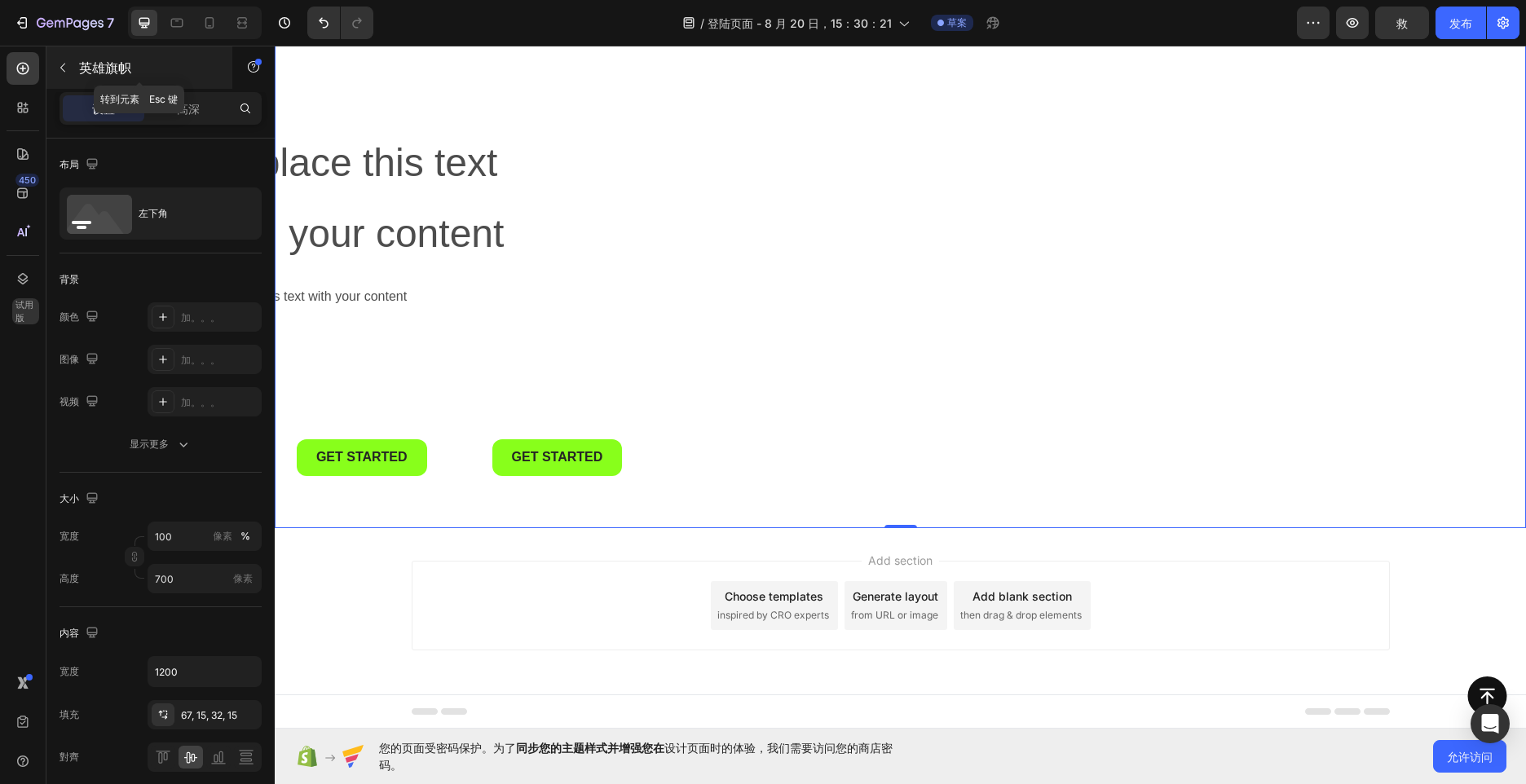
click at [94, 71] on p "英雄旗帜" at bounding box center [148, 67] width 138 height 19
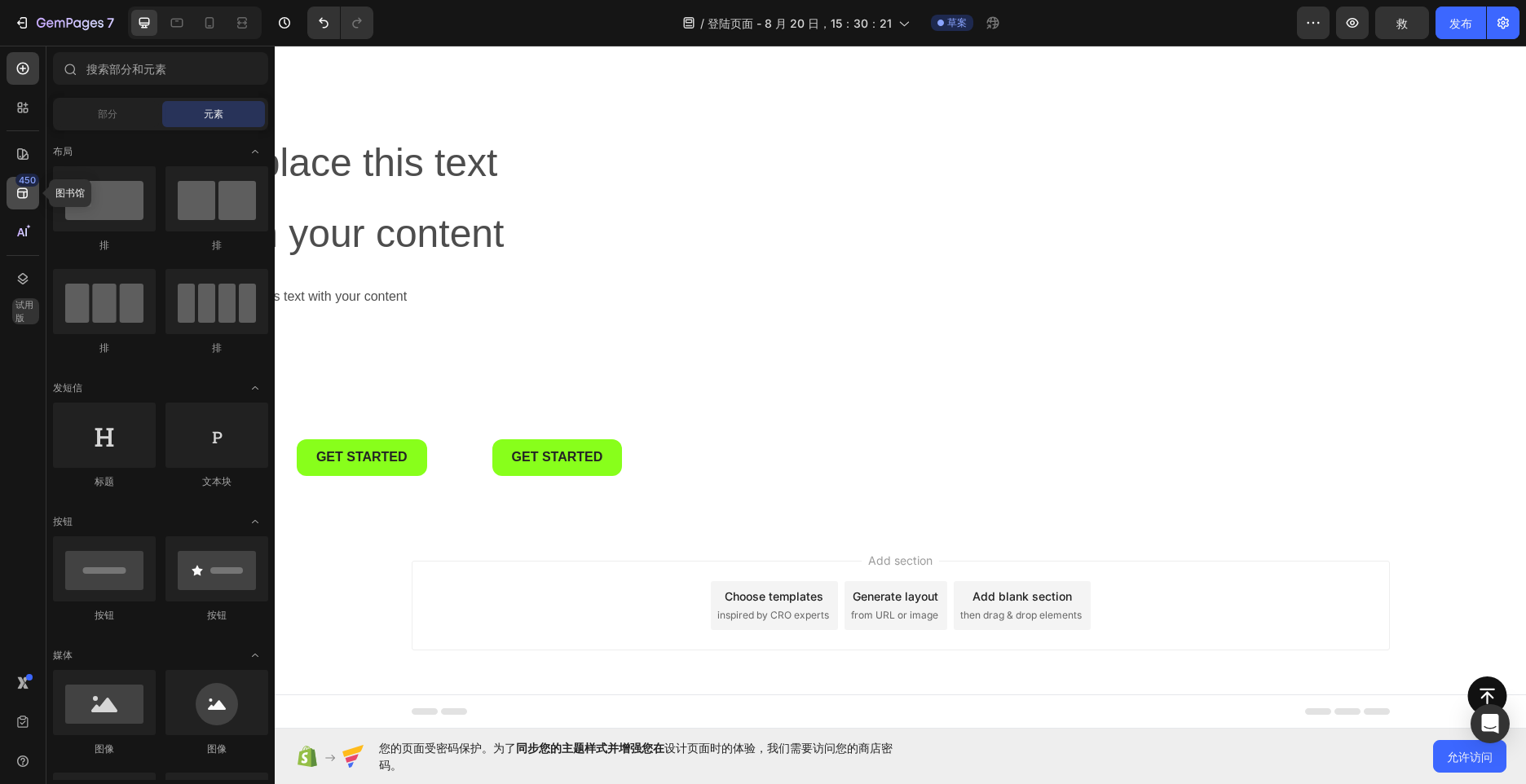
click at [24, 186] on icon at bounding box center [23, 193] width 17 height 17
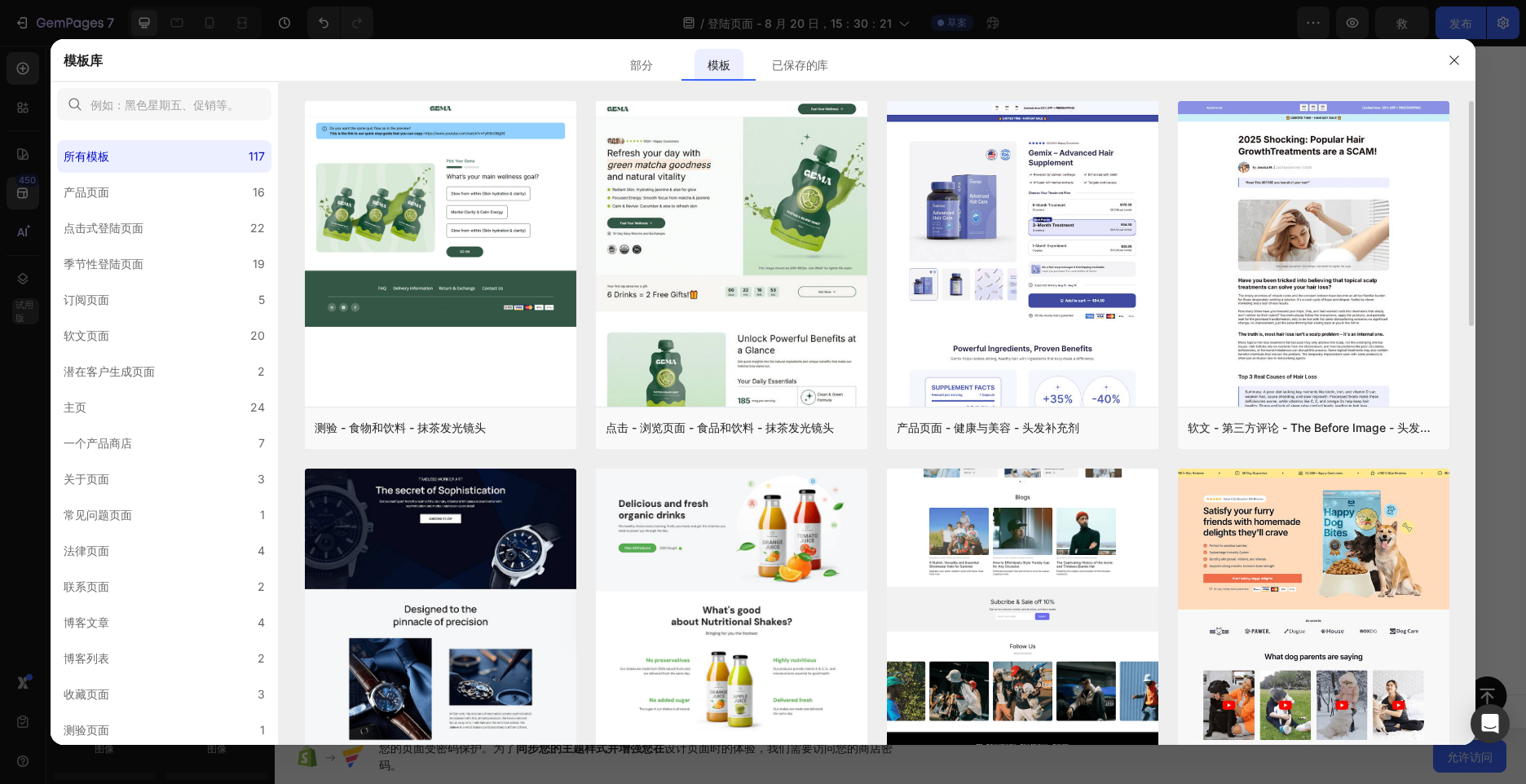
click at [927, 558] on img at bounding box center [1022, 258] width 271 height 1030
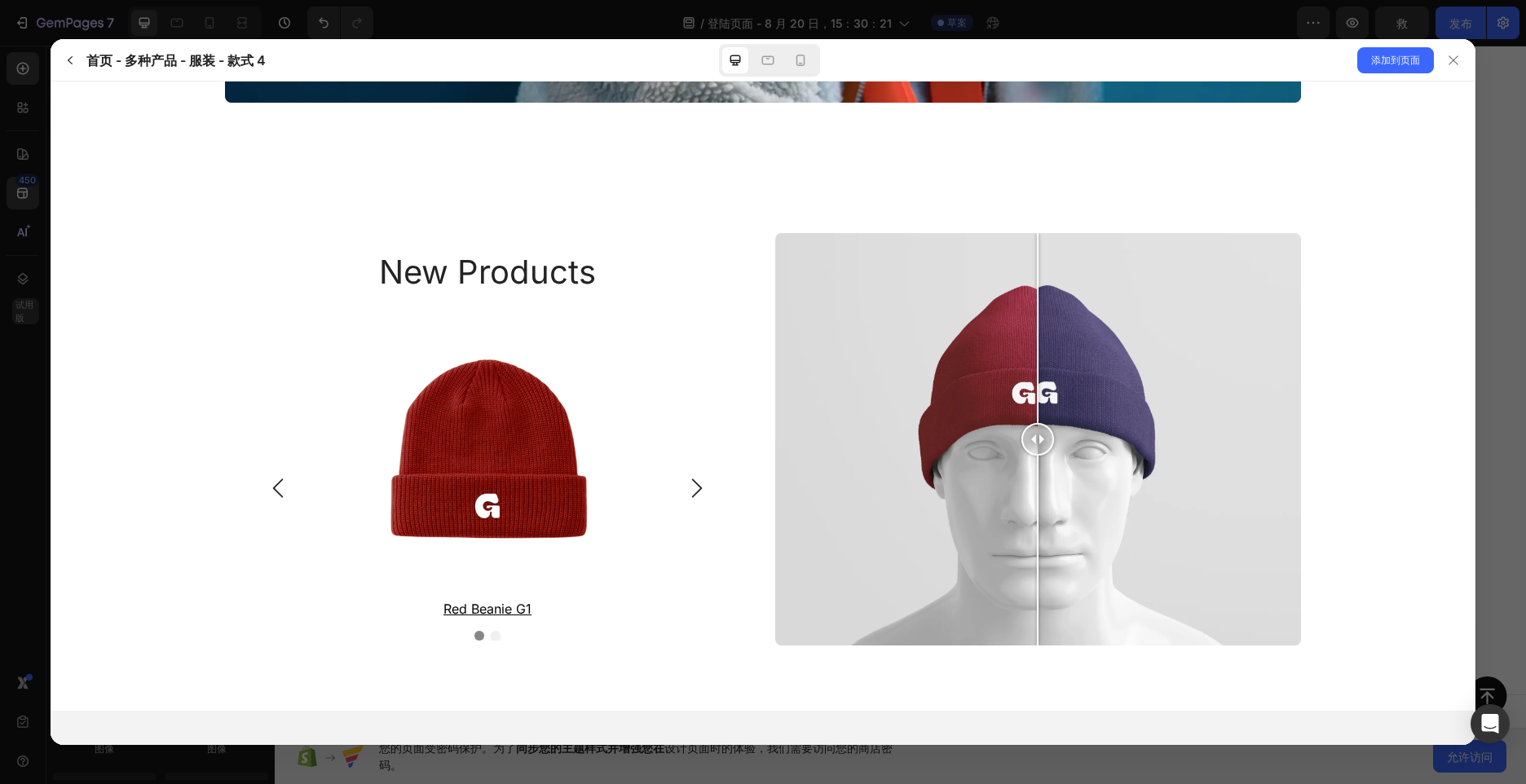
scroll to position [2607, 0]
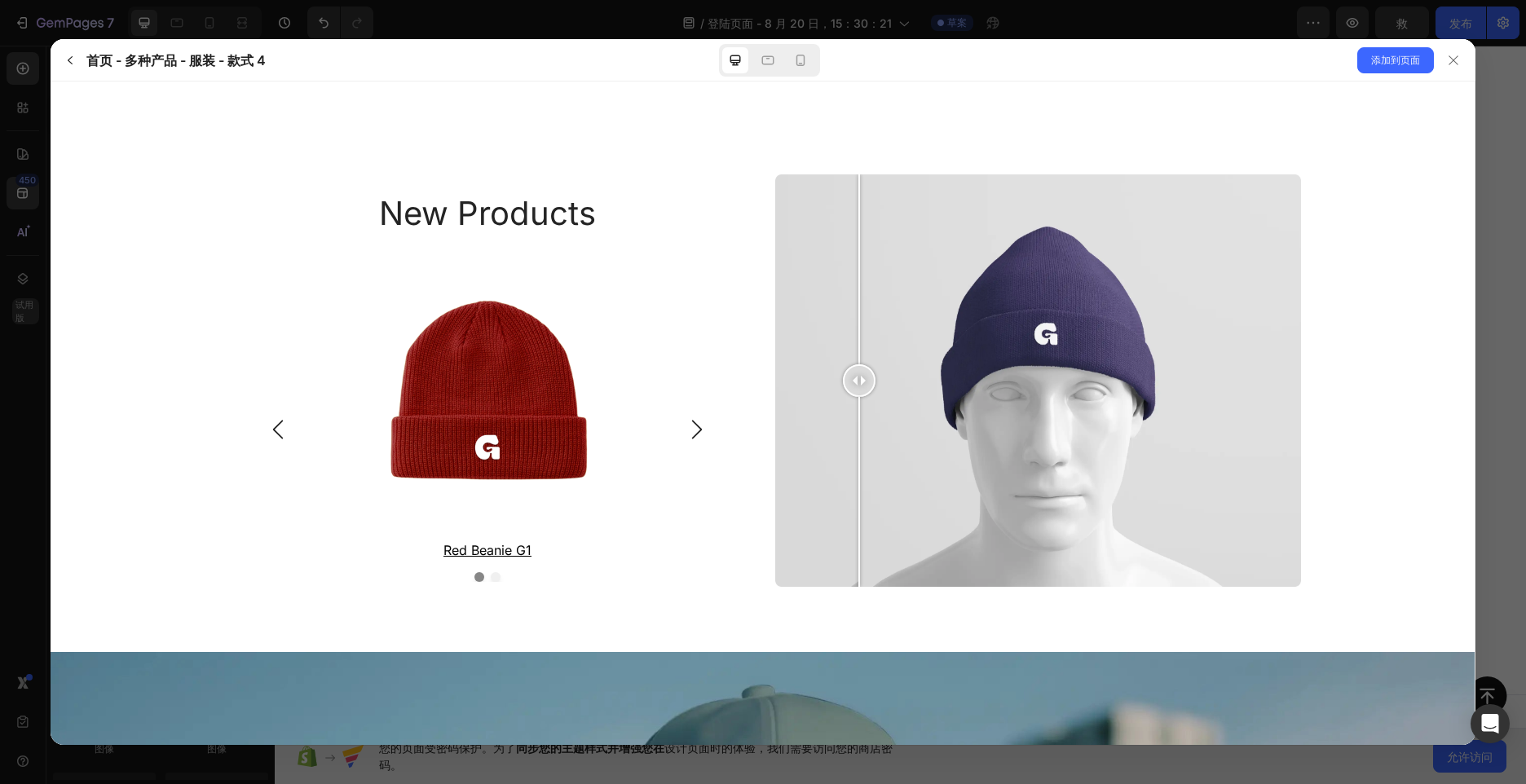
drag, startPoint x: 1036, startPoint y: 363, endPoint x: 1264, endPoint y: 392, distance: 229.8
click at [875, 392] on div at bounding box center [859, 380] width 32 height 413
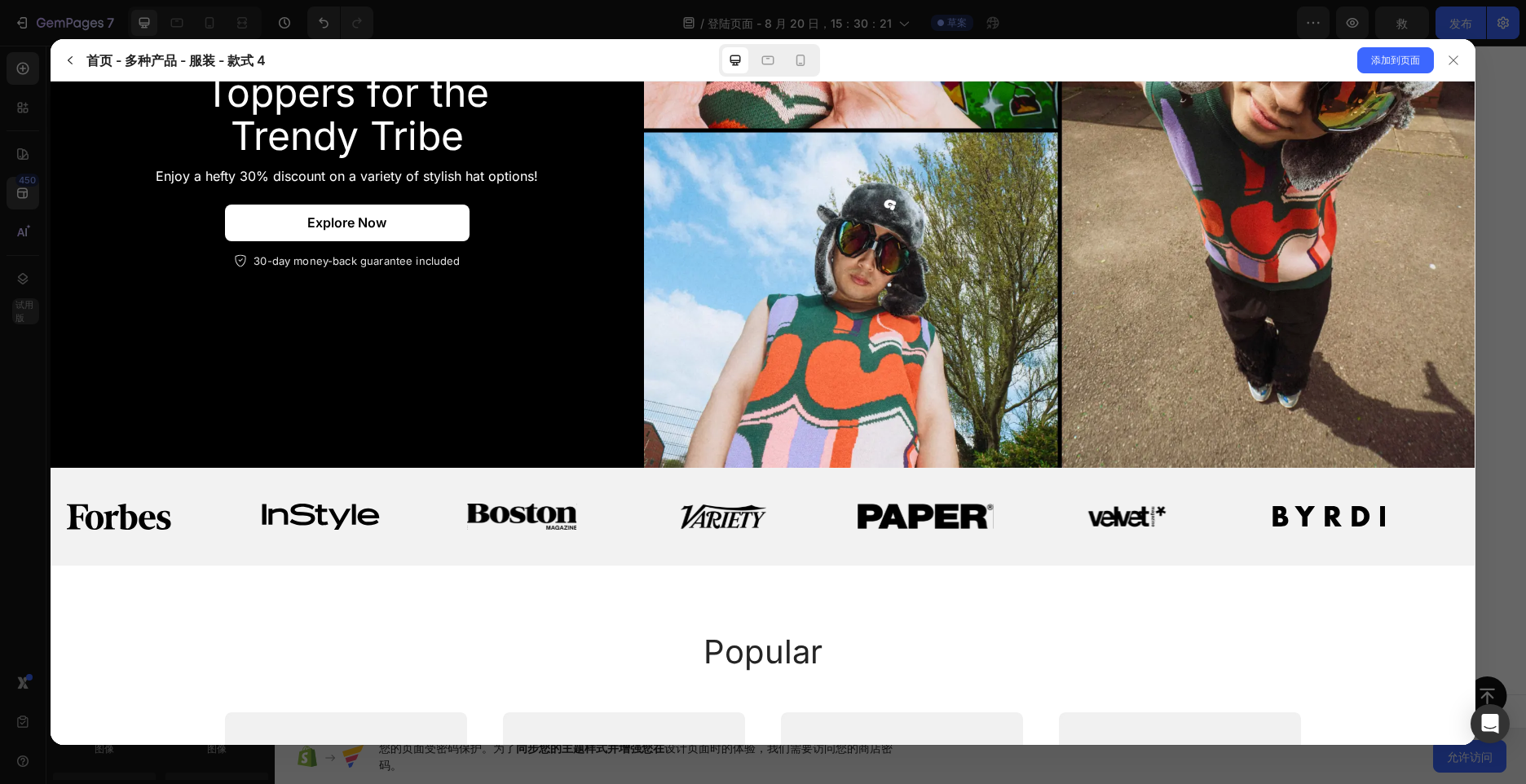
scroll to position [245, 0]
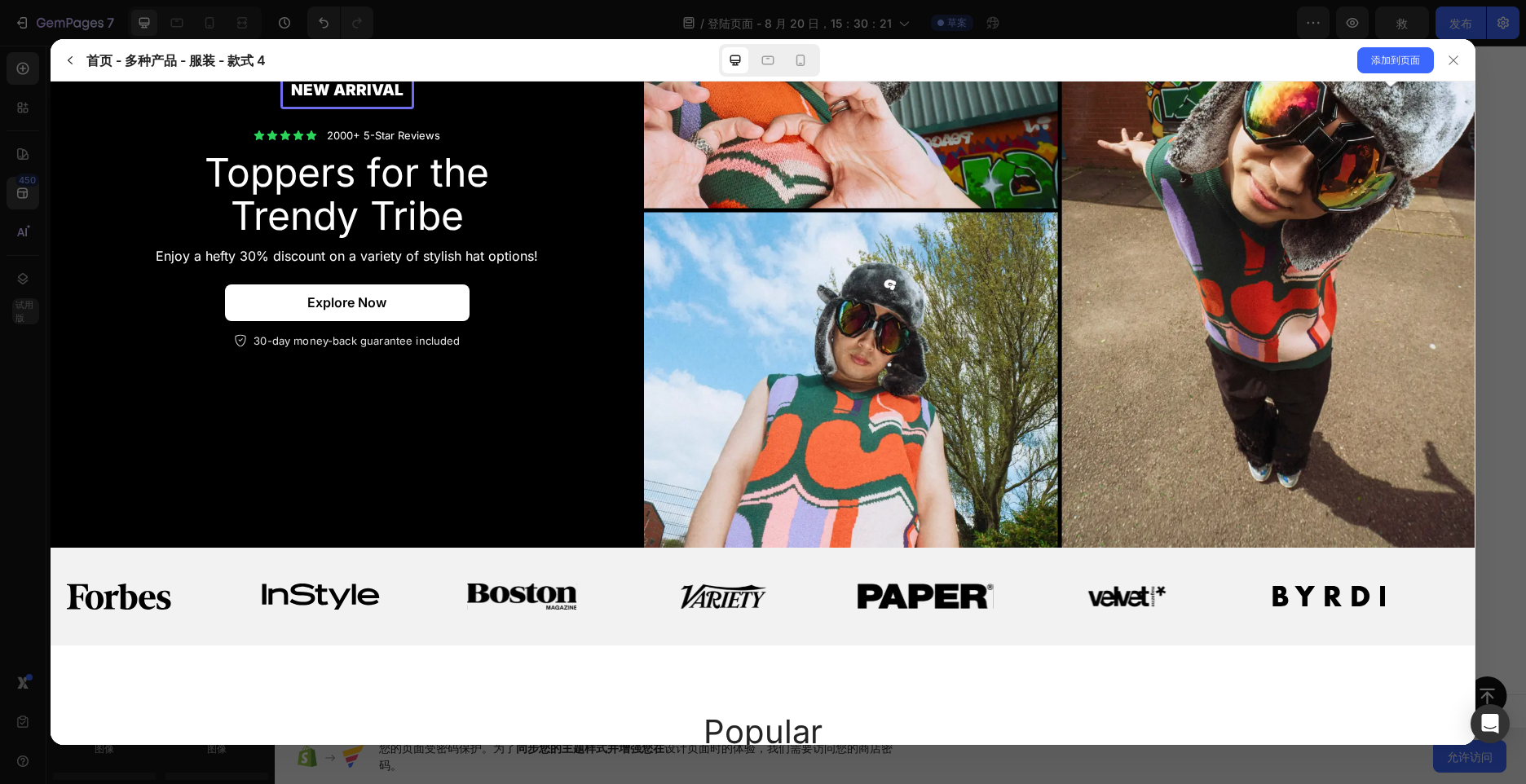
click at [350, 299] on p "explore now" at bounding box center [346, 303] width 79 height 17
click at [1454, 59] on icon at bounding box center [1453, 59] width 9 height 9
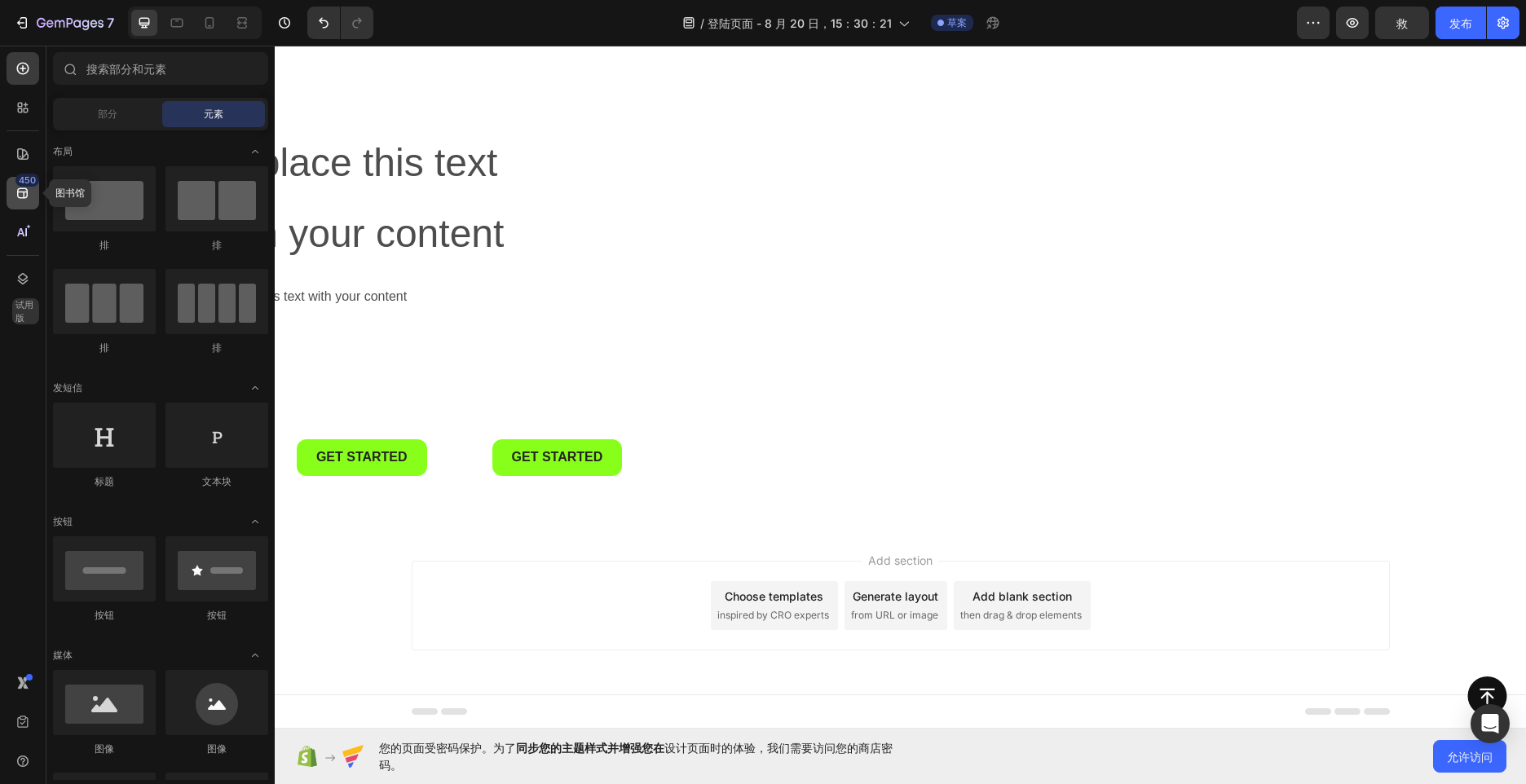
click at [21, 183] on div "450" at bounding box center [27, 180] width 24 height 13
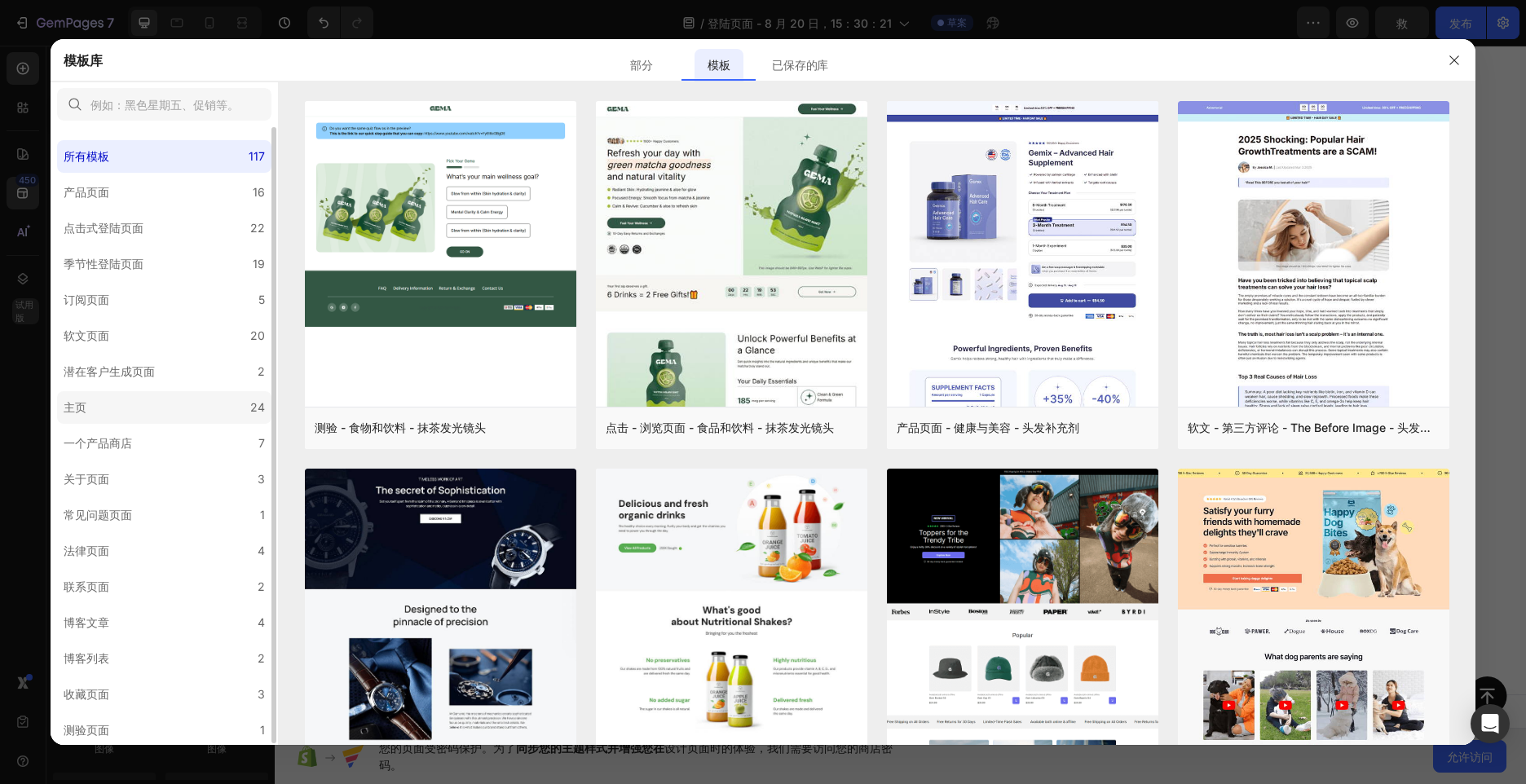
click at [141, 412] on label "主页 24" at bounding box center [164, 406] width 214 height 32
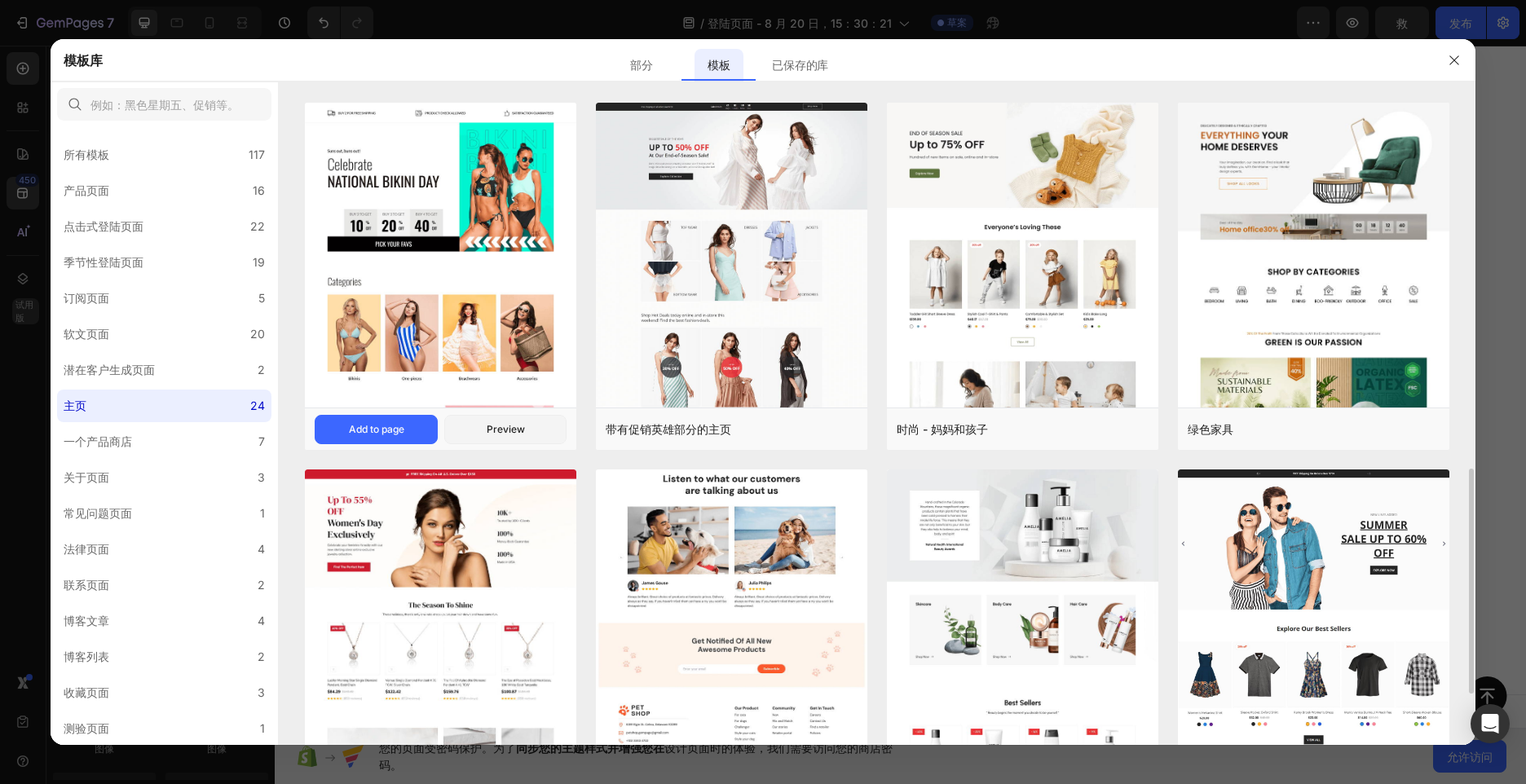
scroll to position [652, 0]
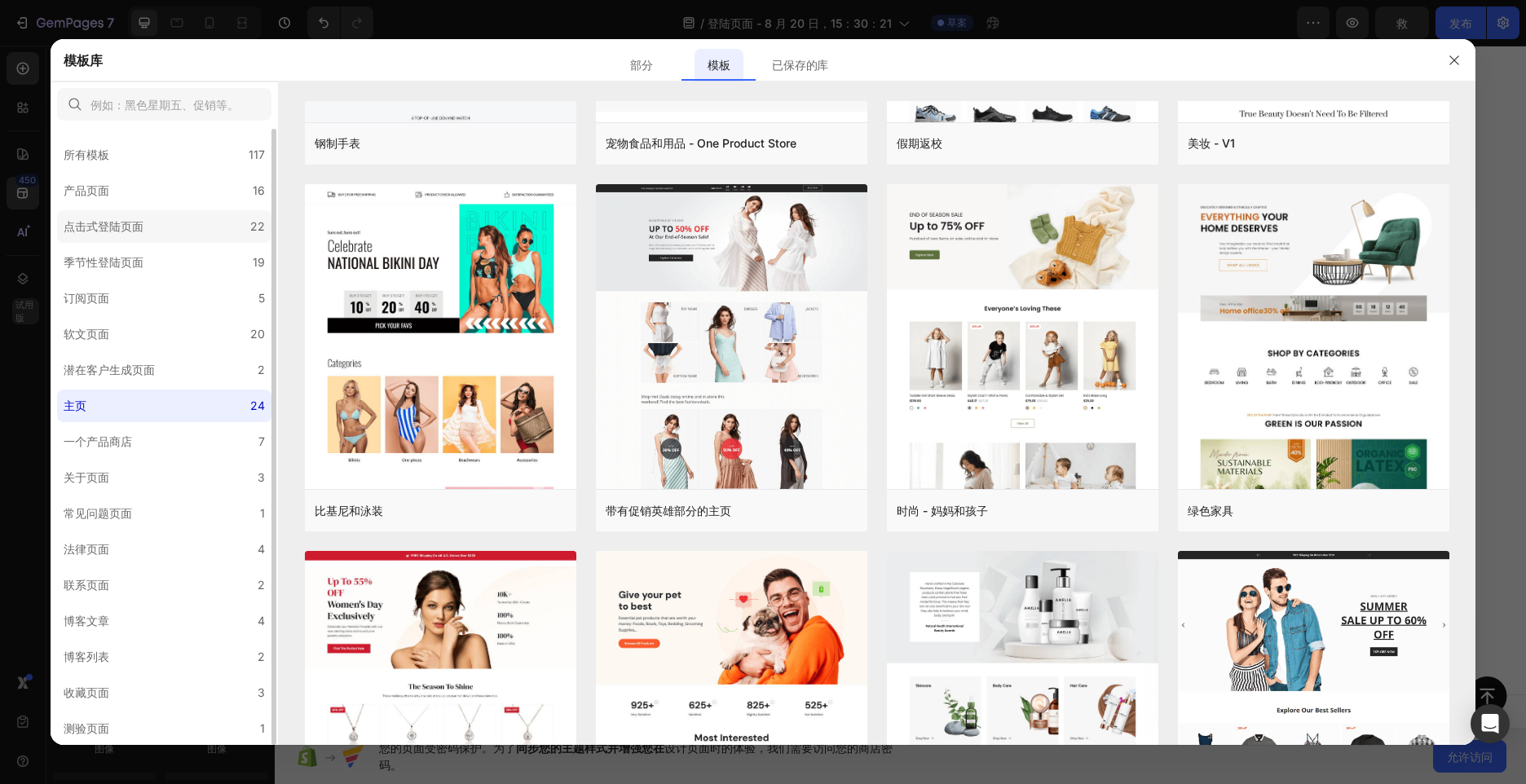
click at [158, 222] on label "点击式登陆页面 22" at bounding box center [164, 226] width 214 height 32
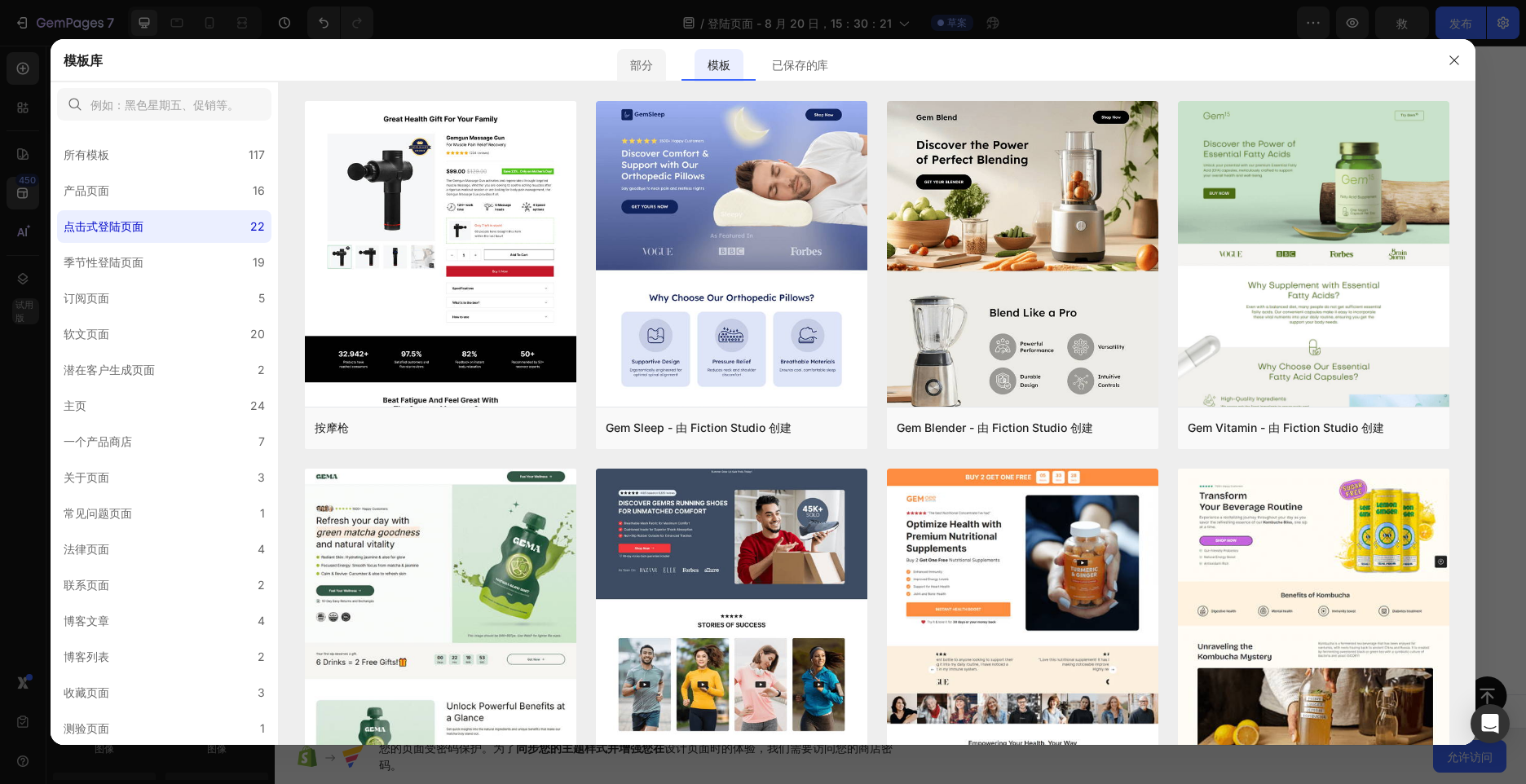
click at [643, 68] on div "部分" at bounding box center [641, 65] width 48 height 32
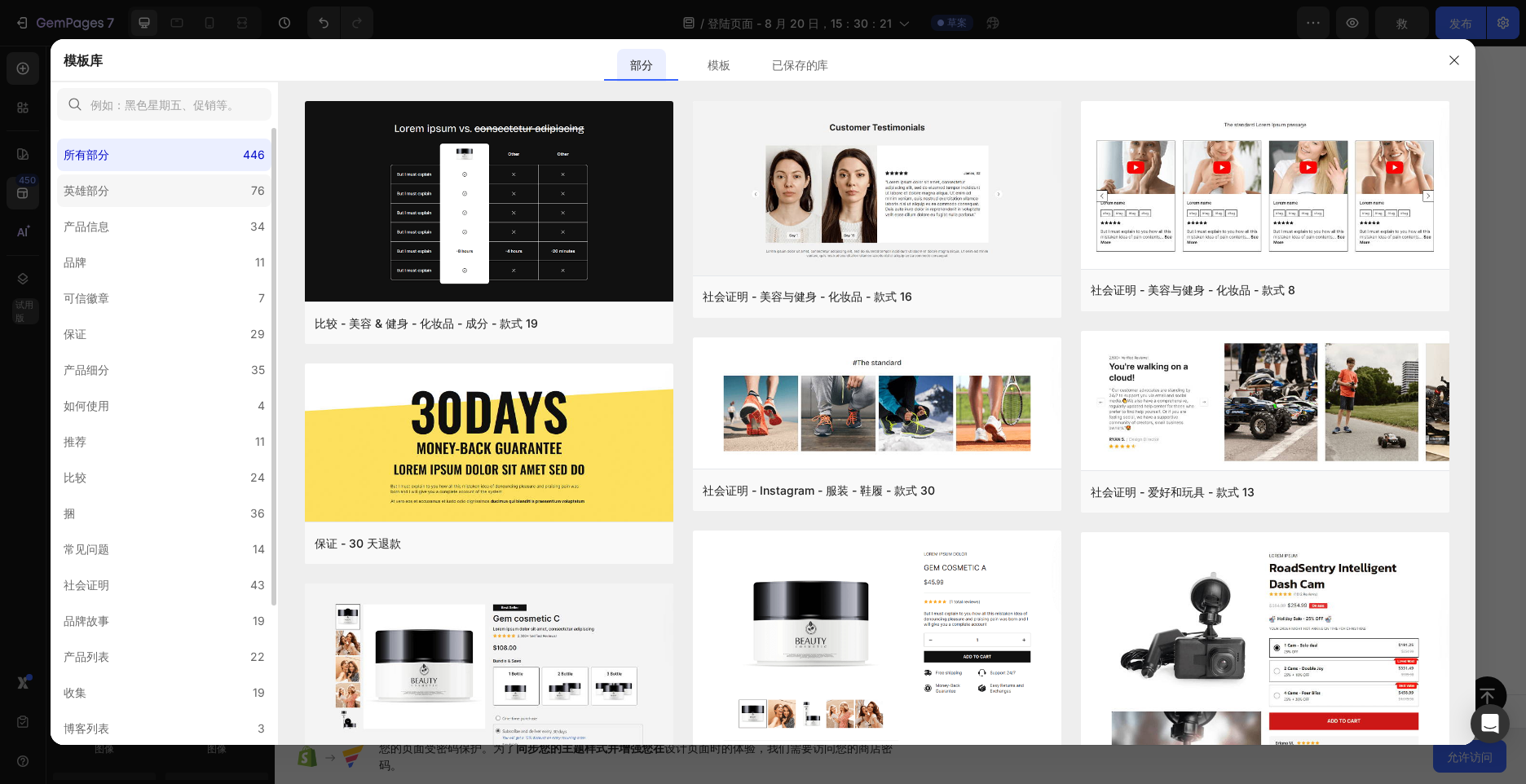
click at [121, 177] on label "英雄部分 76" at bounding box center [164, 190] width 214 height 32
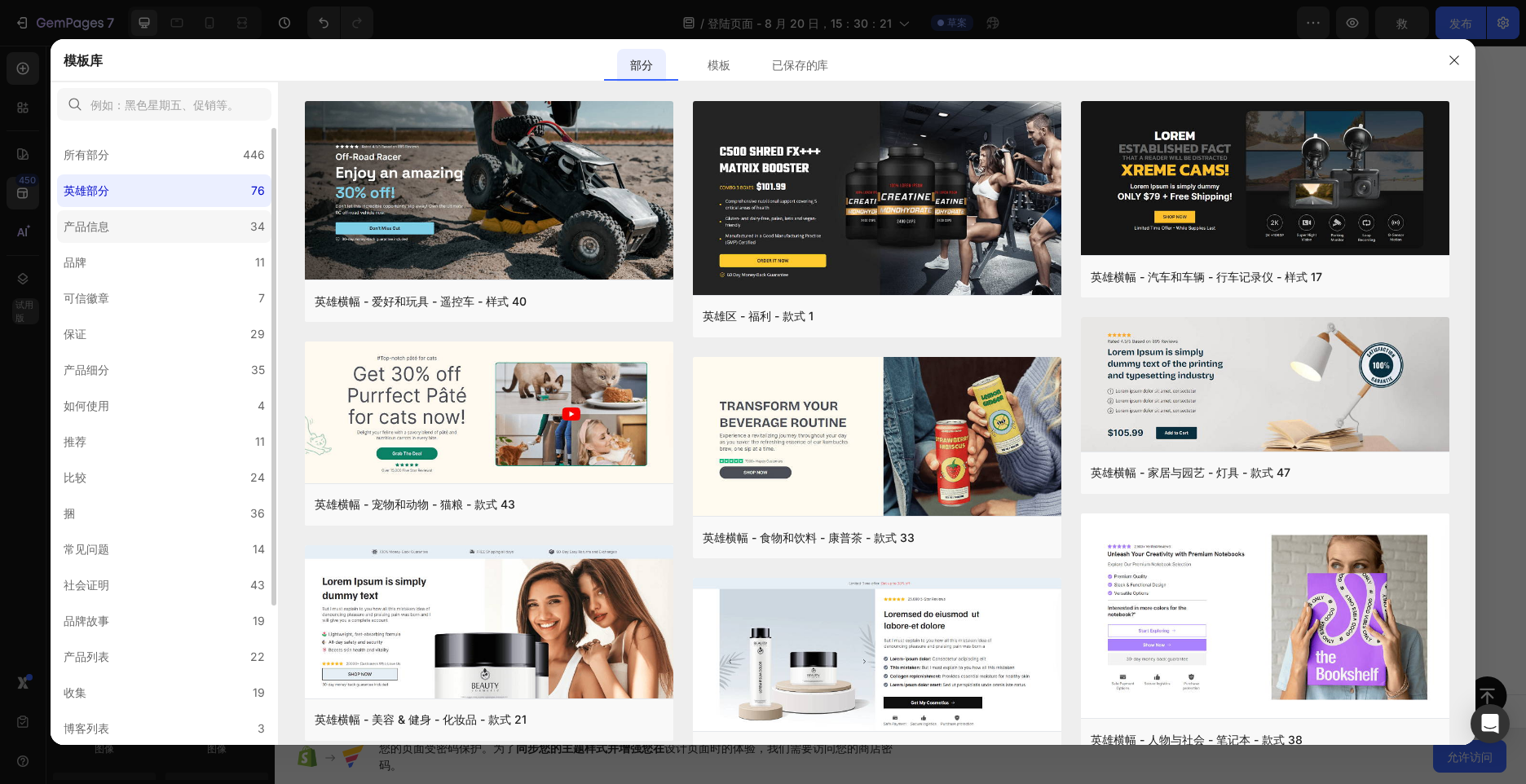
click at [115, 227] on div "产品信息" at bounding box center [90, 226] width 52 height 19
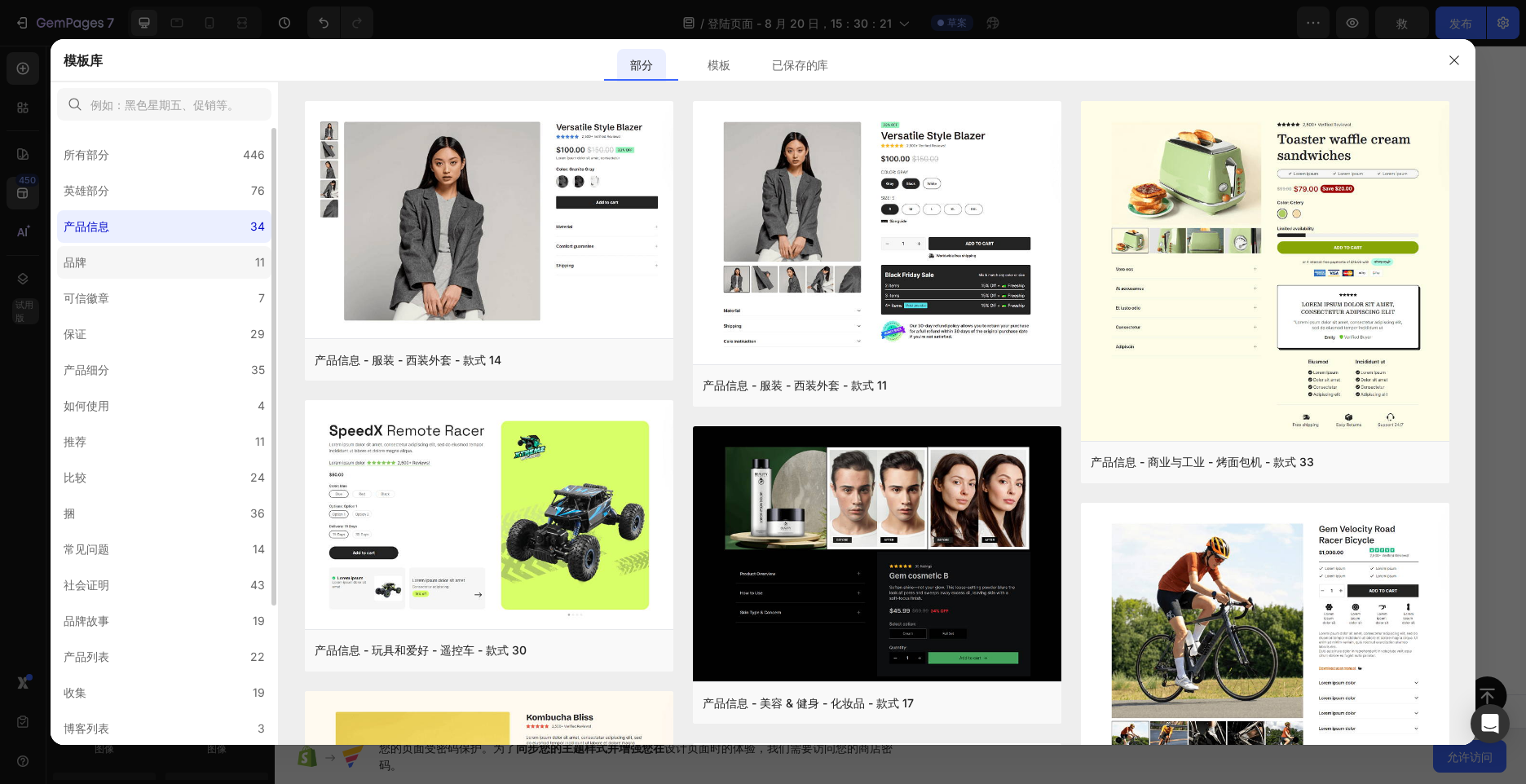
click at [101, 254] on label "品牌 11" at bounding box center [164, 262] width 214 height 32
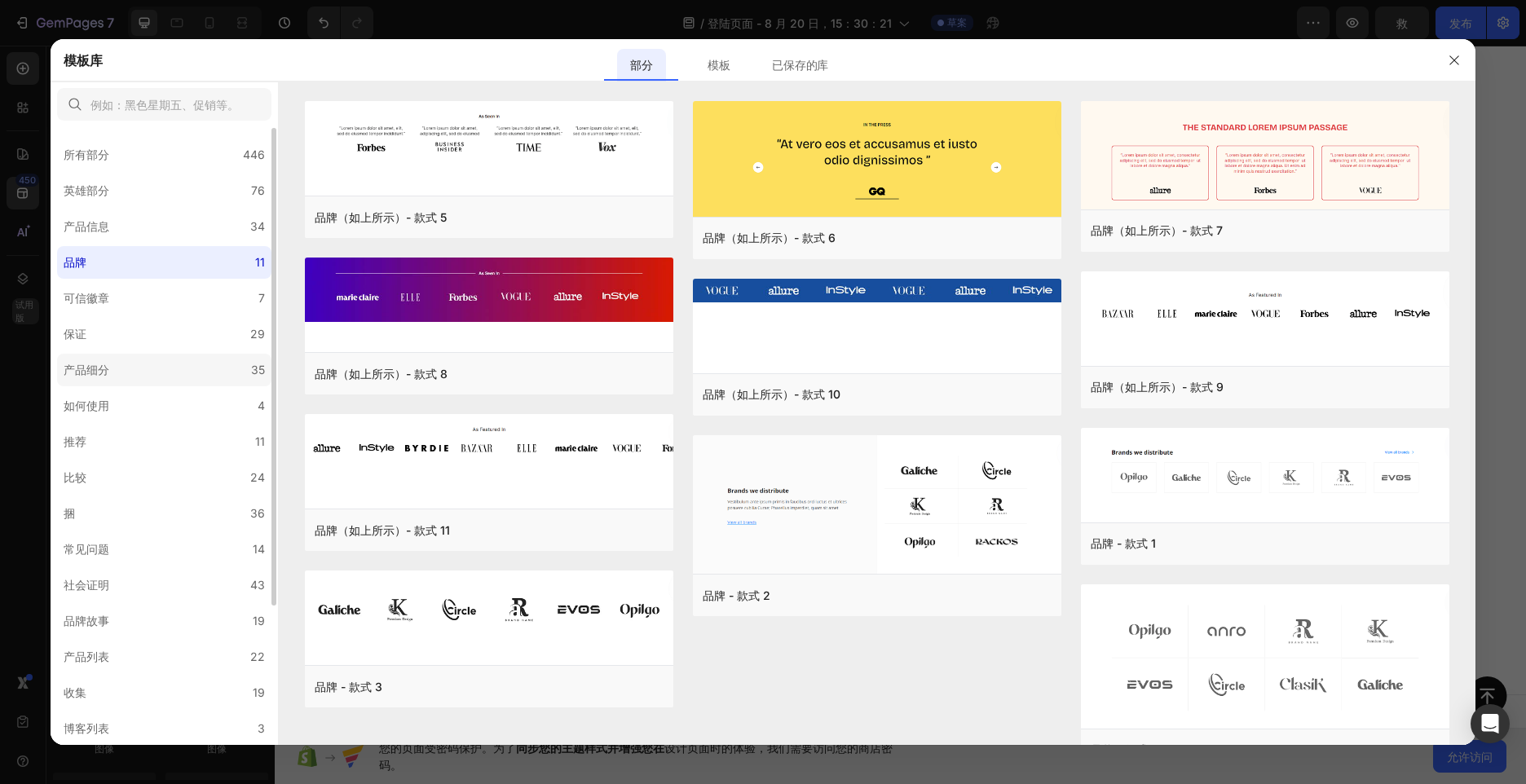
click at [107, 366] on div "产品细分" at bounding box center [87, 370] width 45 height 19
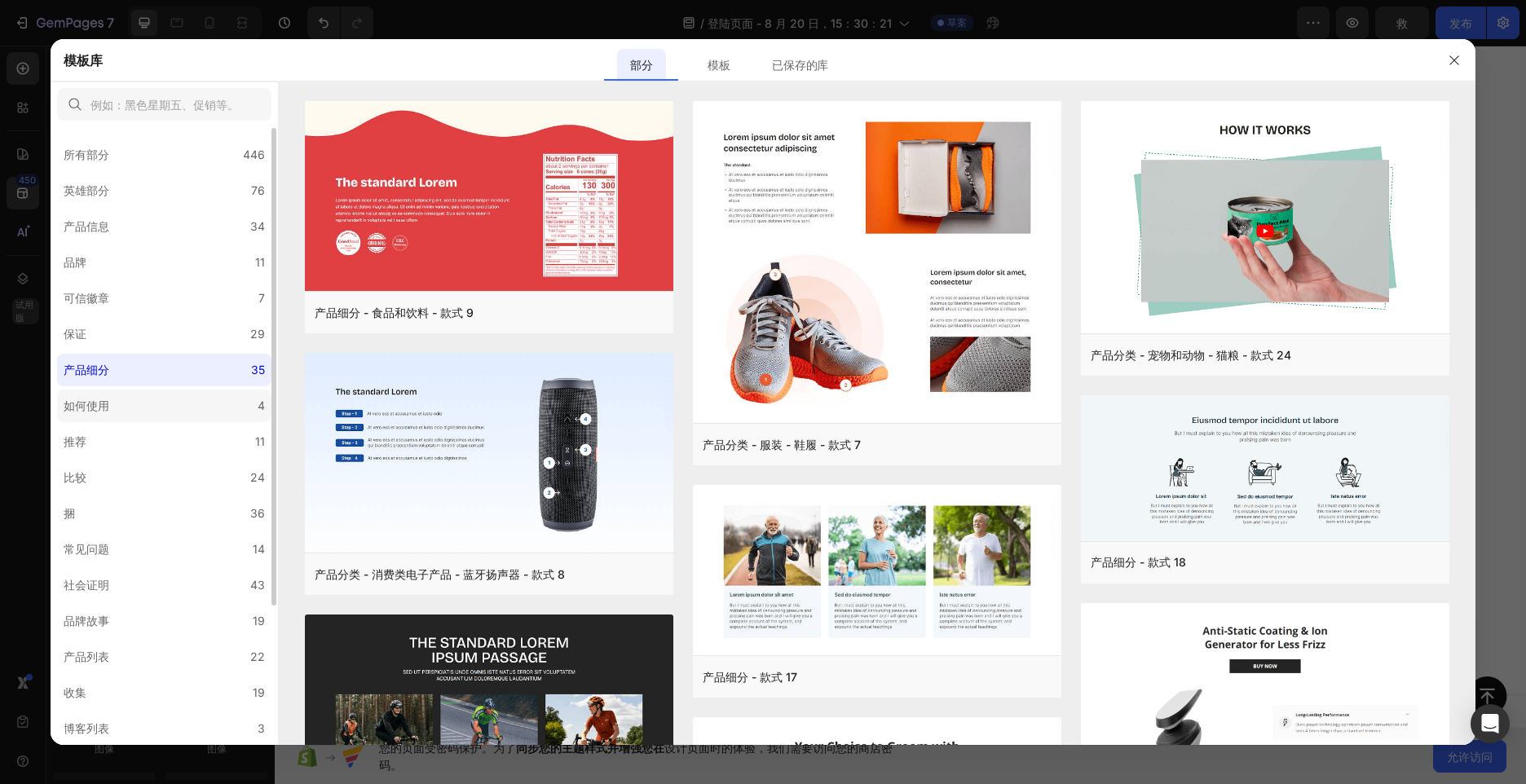
click at [148, 397] on label "如何使用 4" at bounding box center [164, 406] width 214 height 32
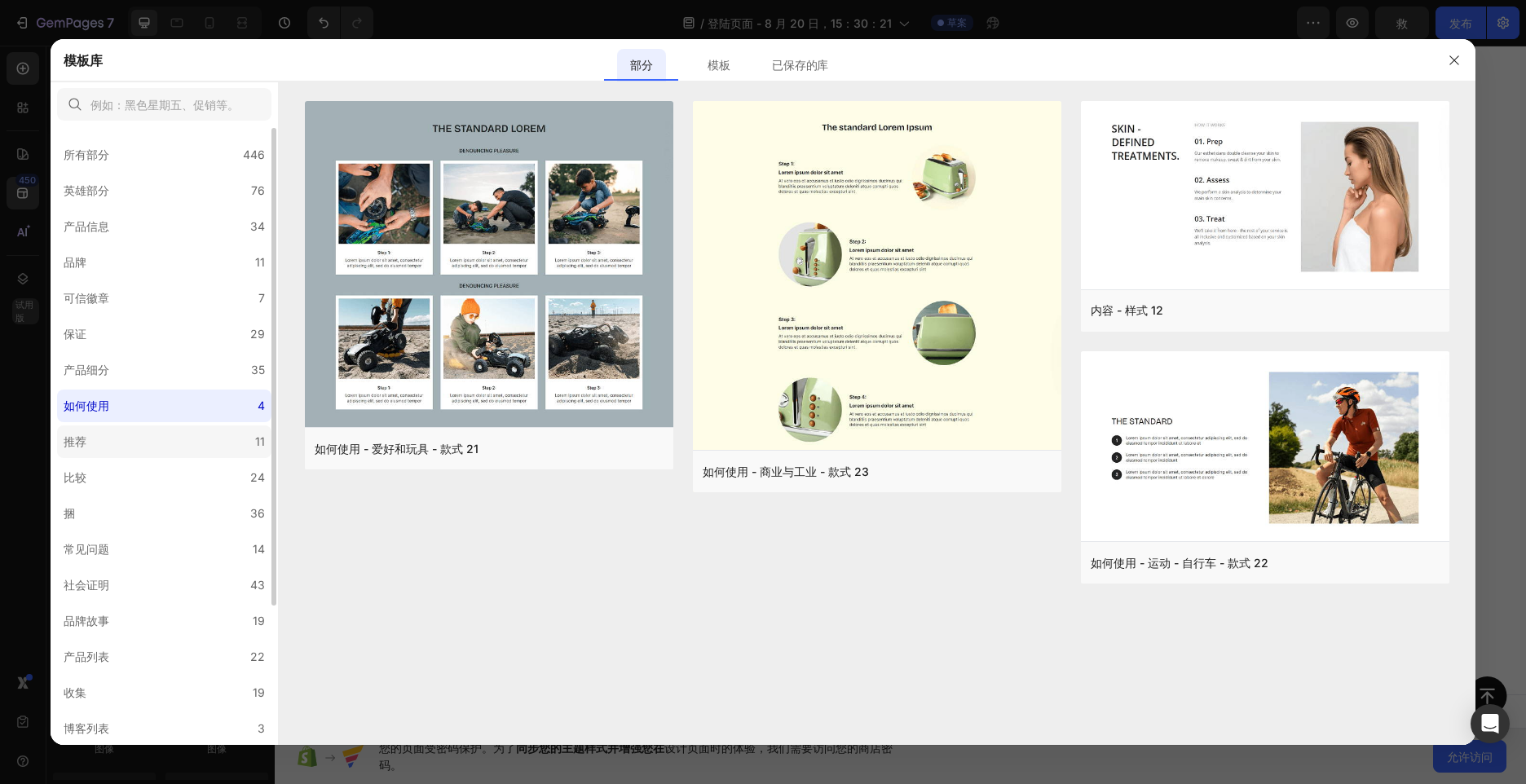
click at [139, 431] on label "推荐 11" at bounding box center [164, 441] width 214 height 32
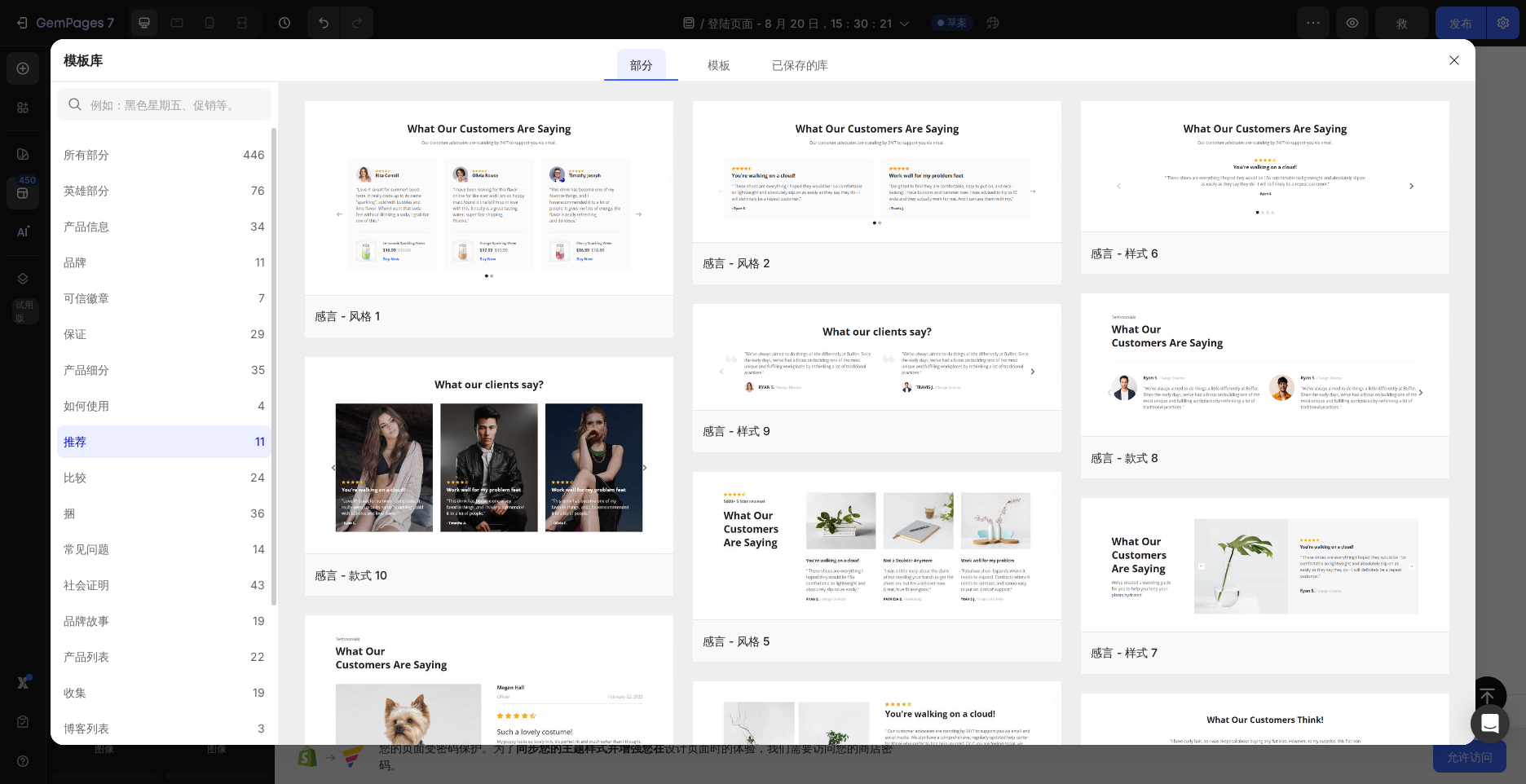
scroll to position [83, 0]
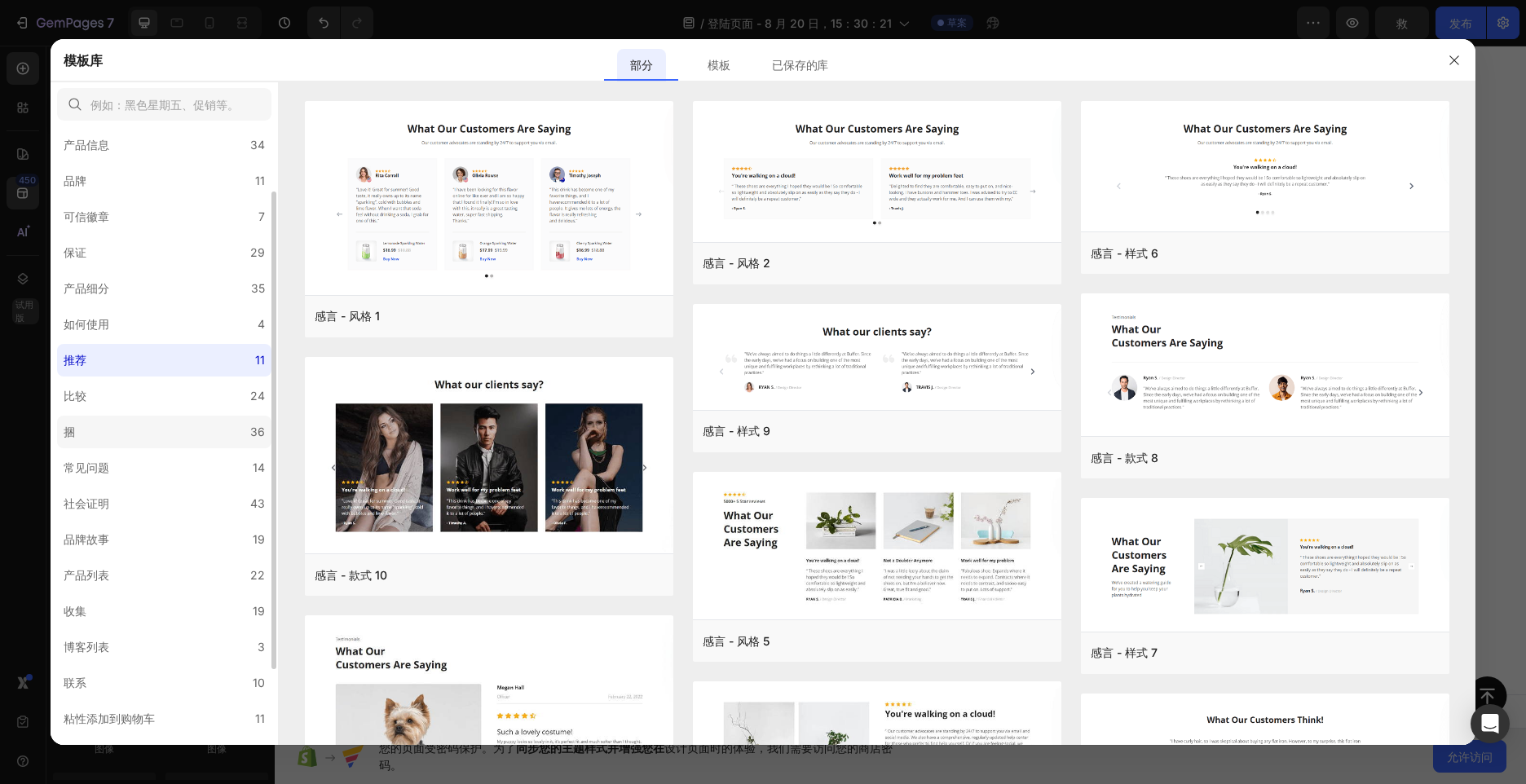
click at [172, 422] on label "捆 36" at bounding box center [164, 431] width 214 height 32
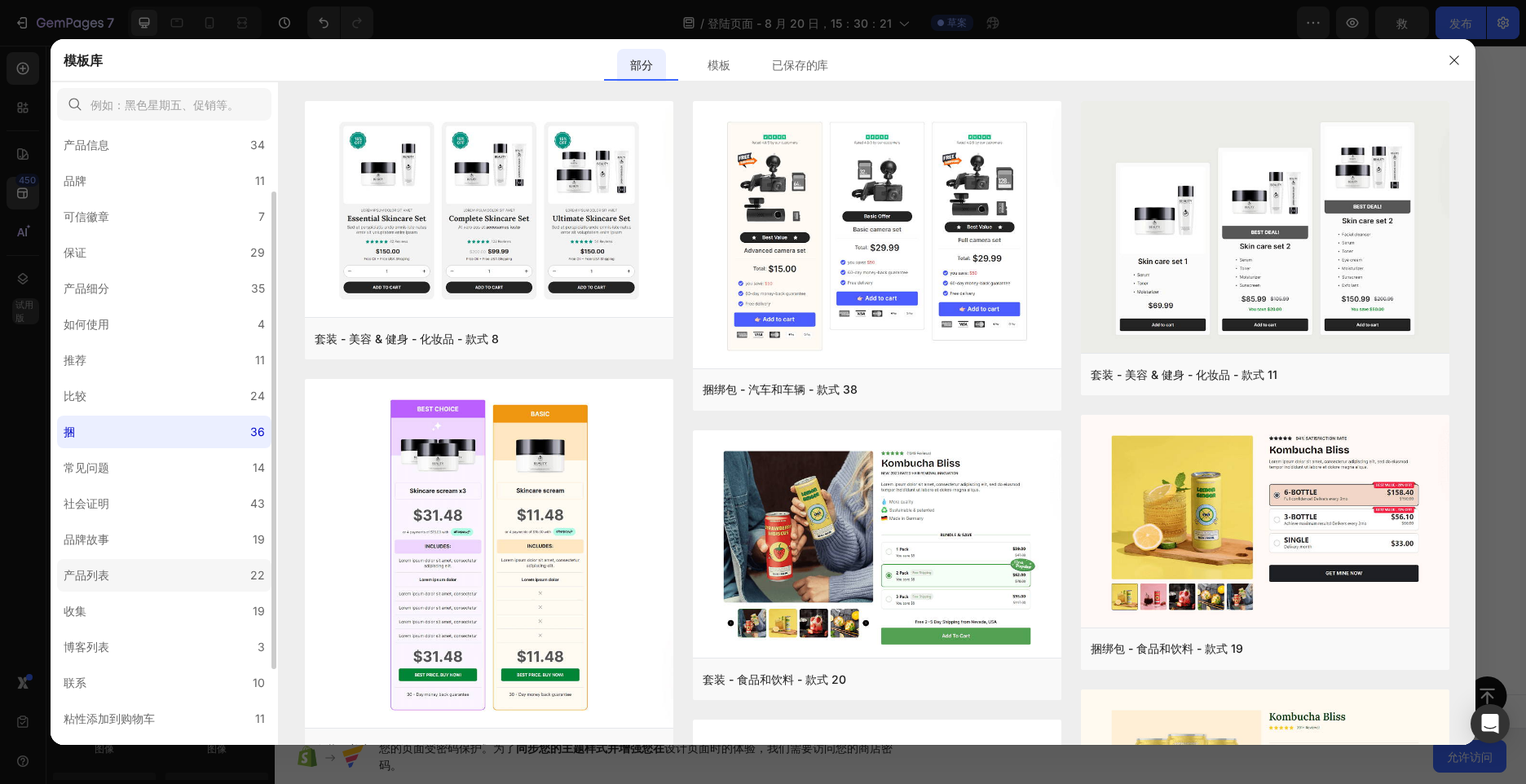
click at [176, 569] on label "产品列表 22" at bounding box center [164, 574] width 214 height 32
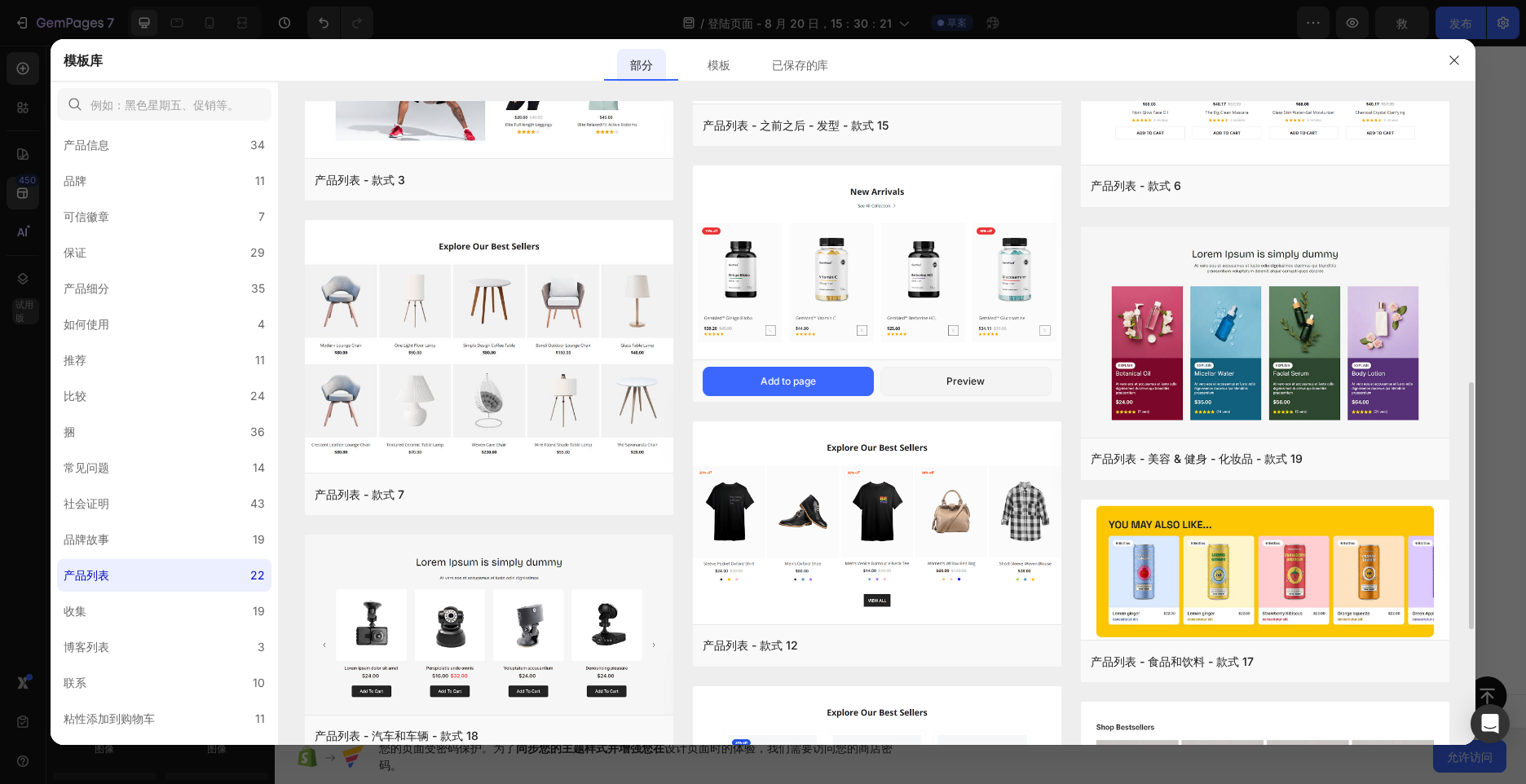
scroll to position [815, 0]
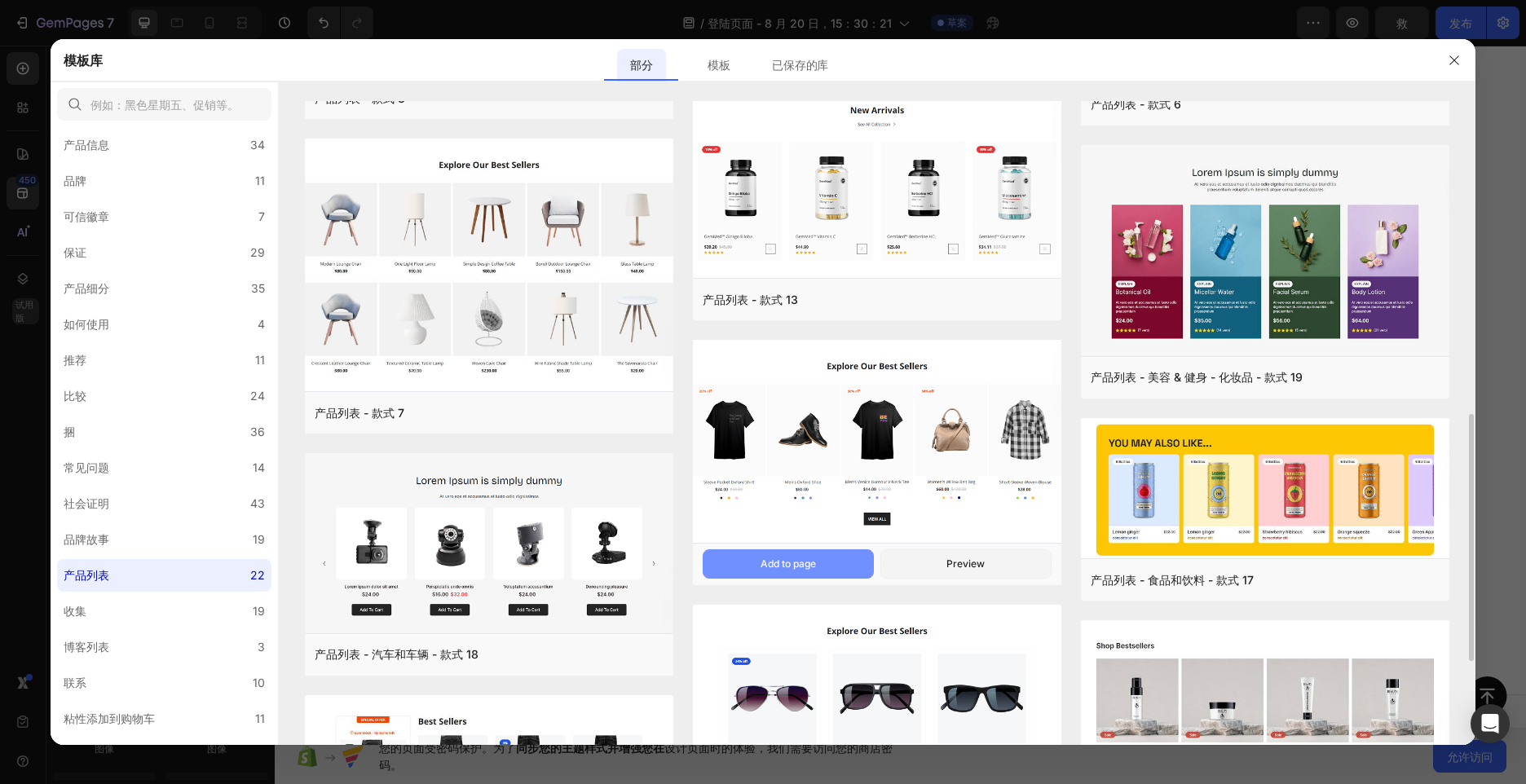
click at [819, 563] on button "Add to page" at bounding box center [789, 564] width 171 height 30
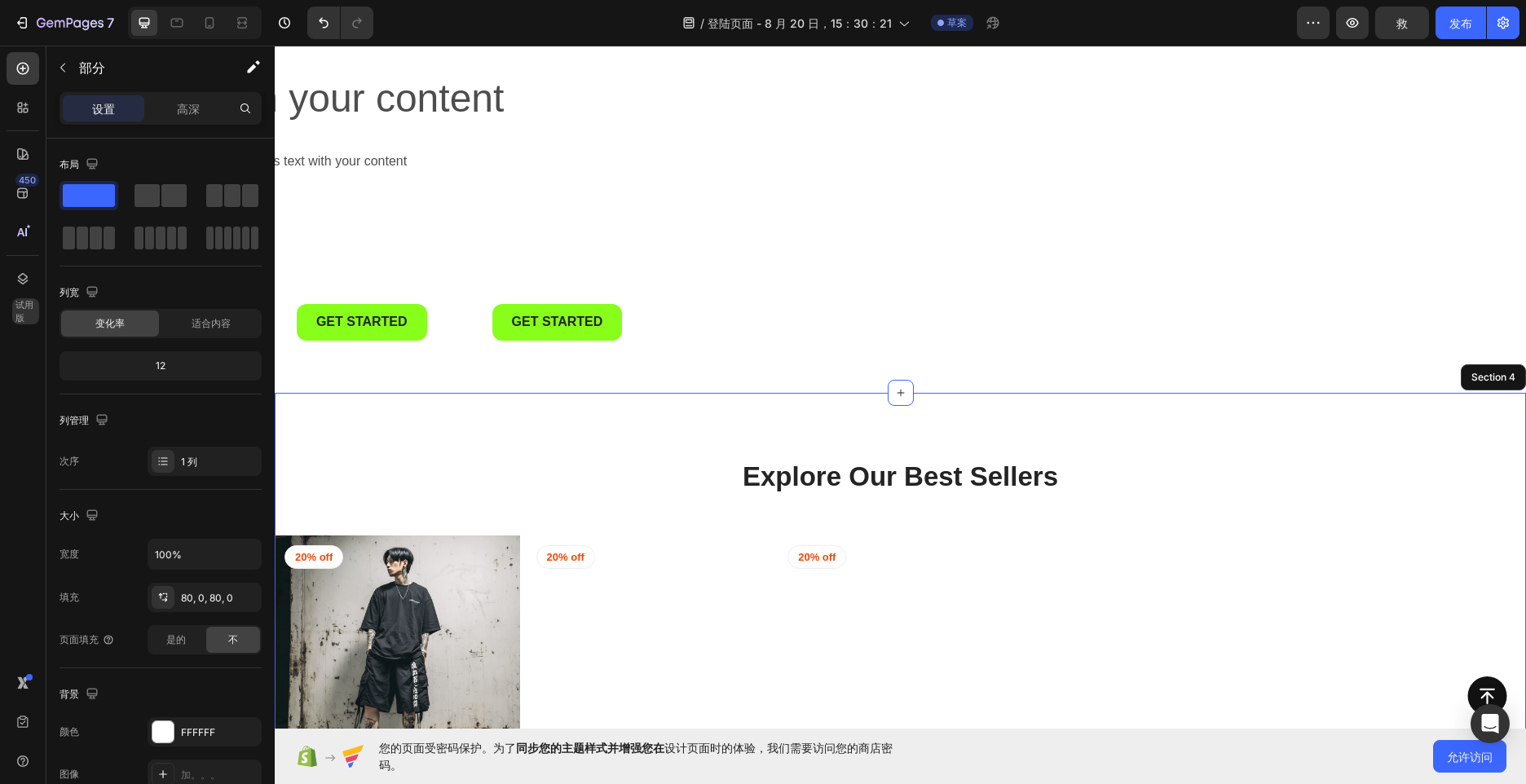
scroll to position [330, 0]
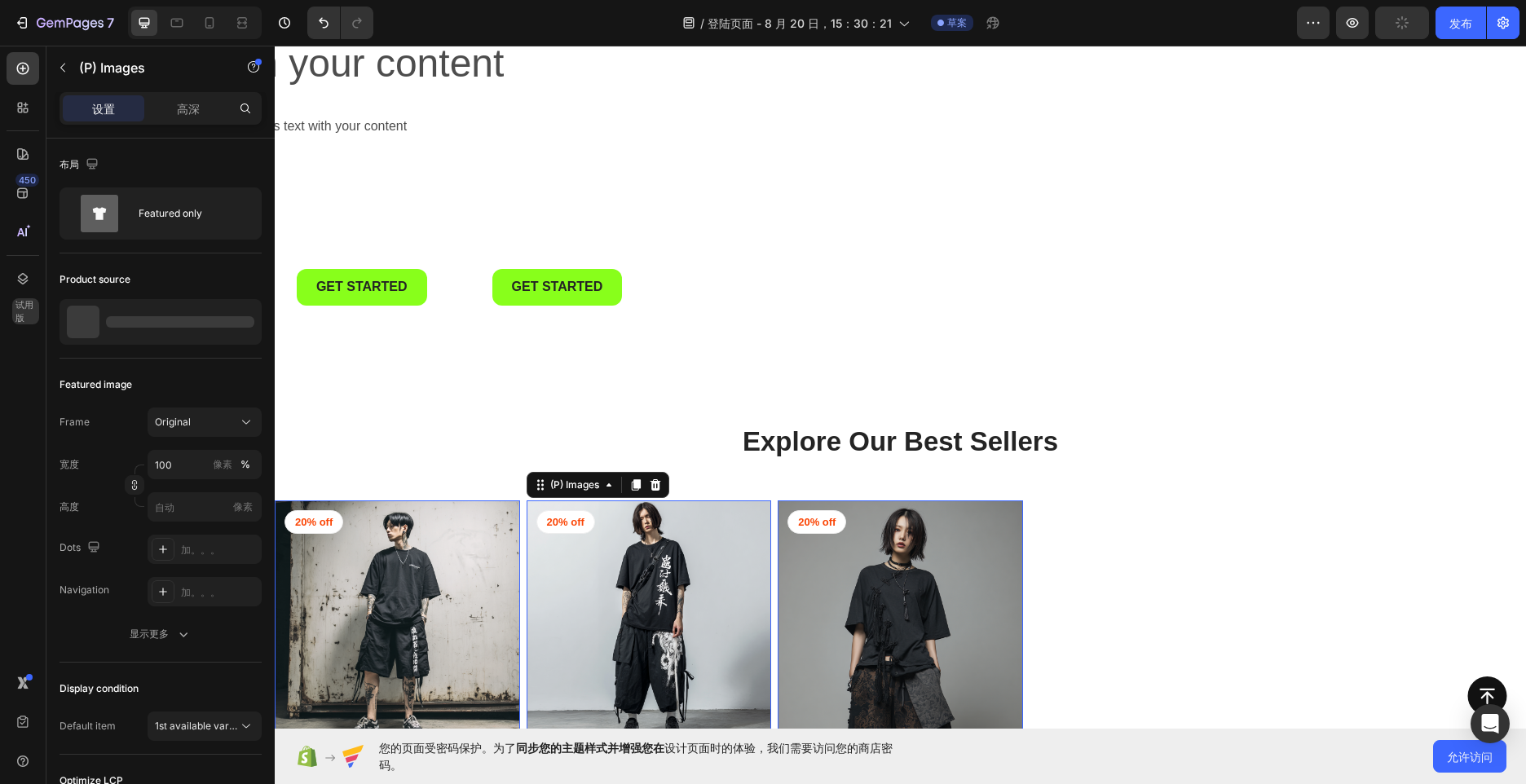
click at [649, 552] on img at bounding box center [649, 622] width 246 height 246
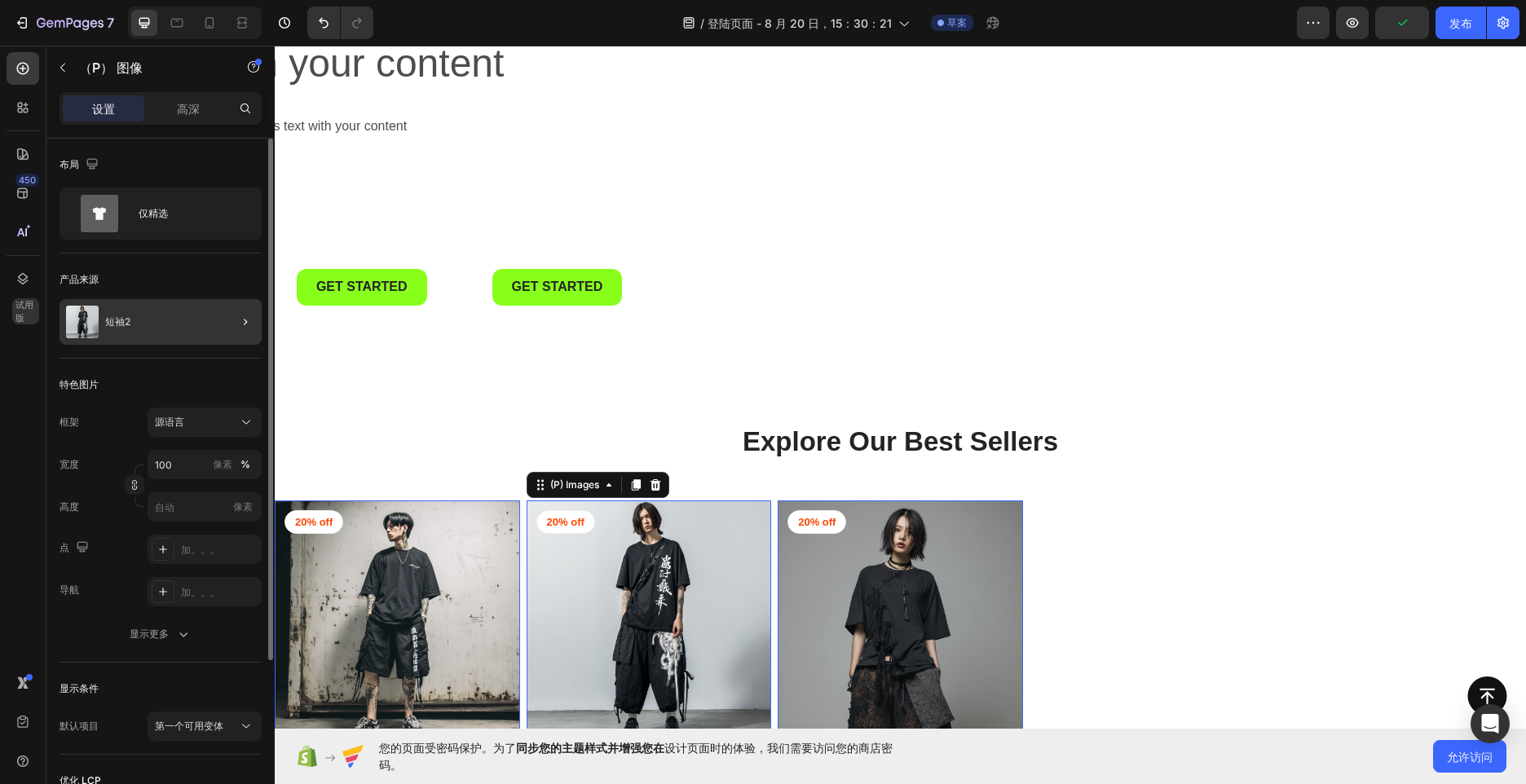
click at [230, 306] on div at bounding box center [239, 322] width 45 height 45
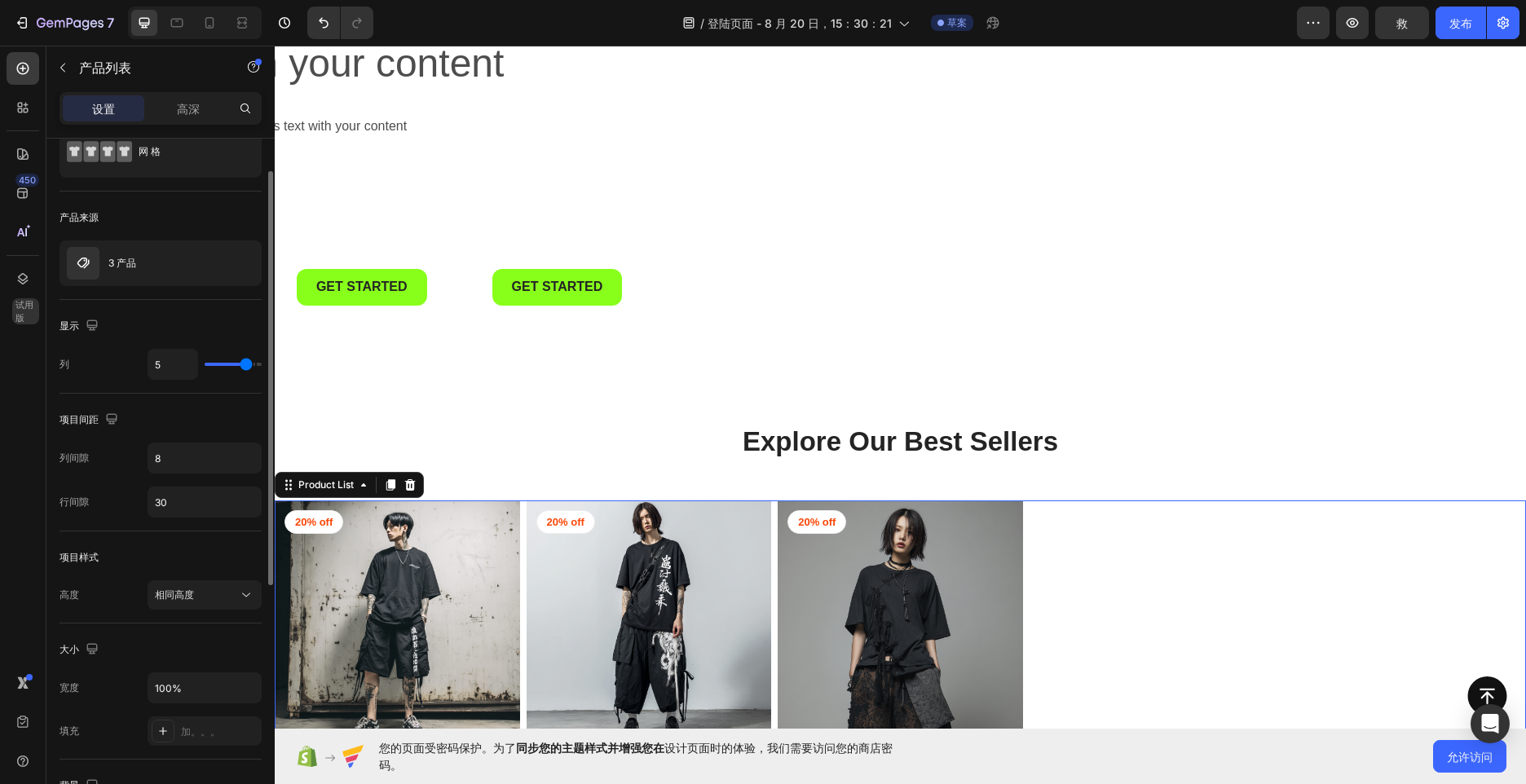
scroll to position [0, 0]
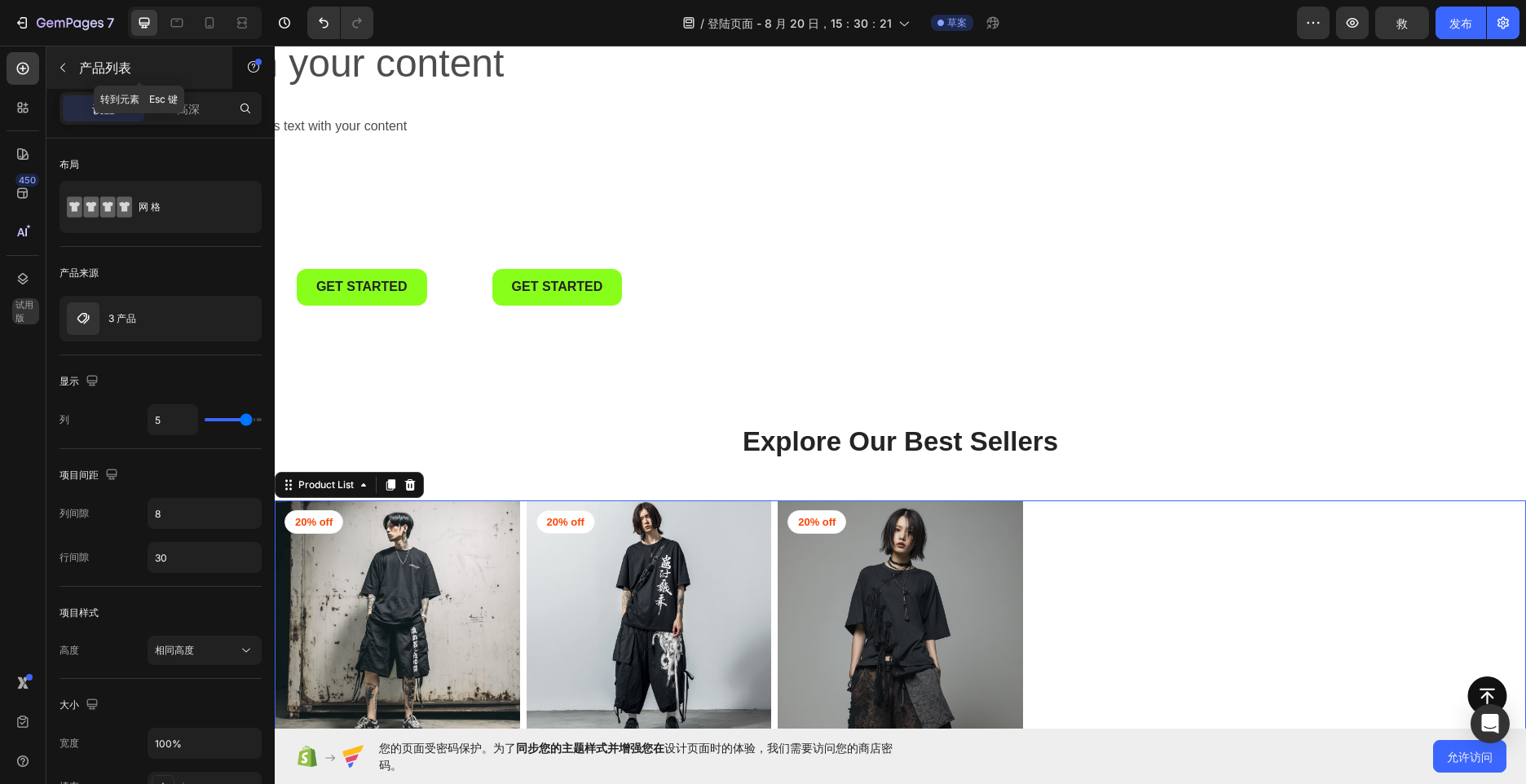
click at [61, 66] on icon "button" at bounding box center [63, 68] width 5 height 9
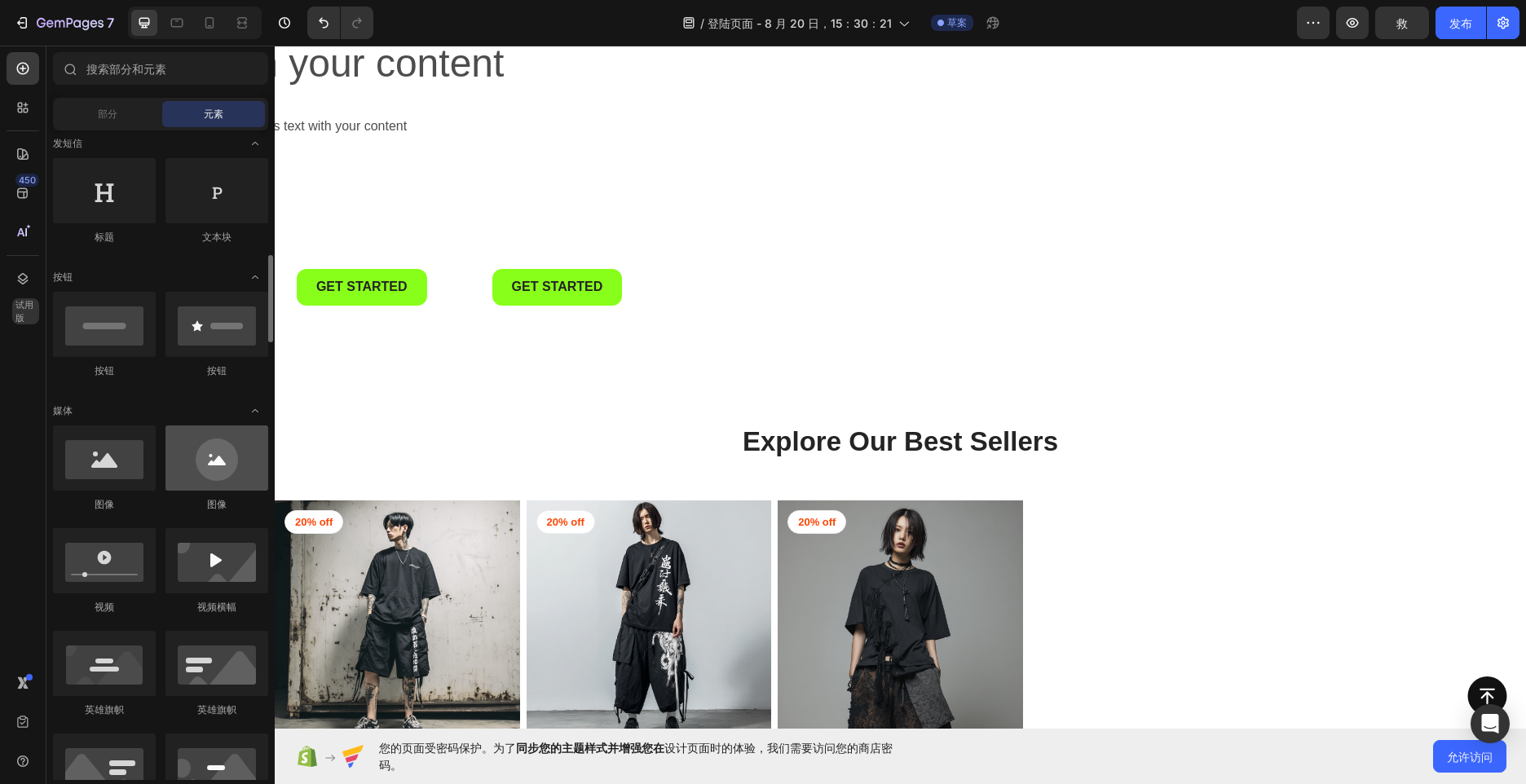
scroll to position [326, 0]
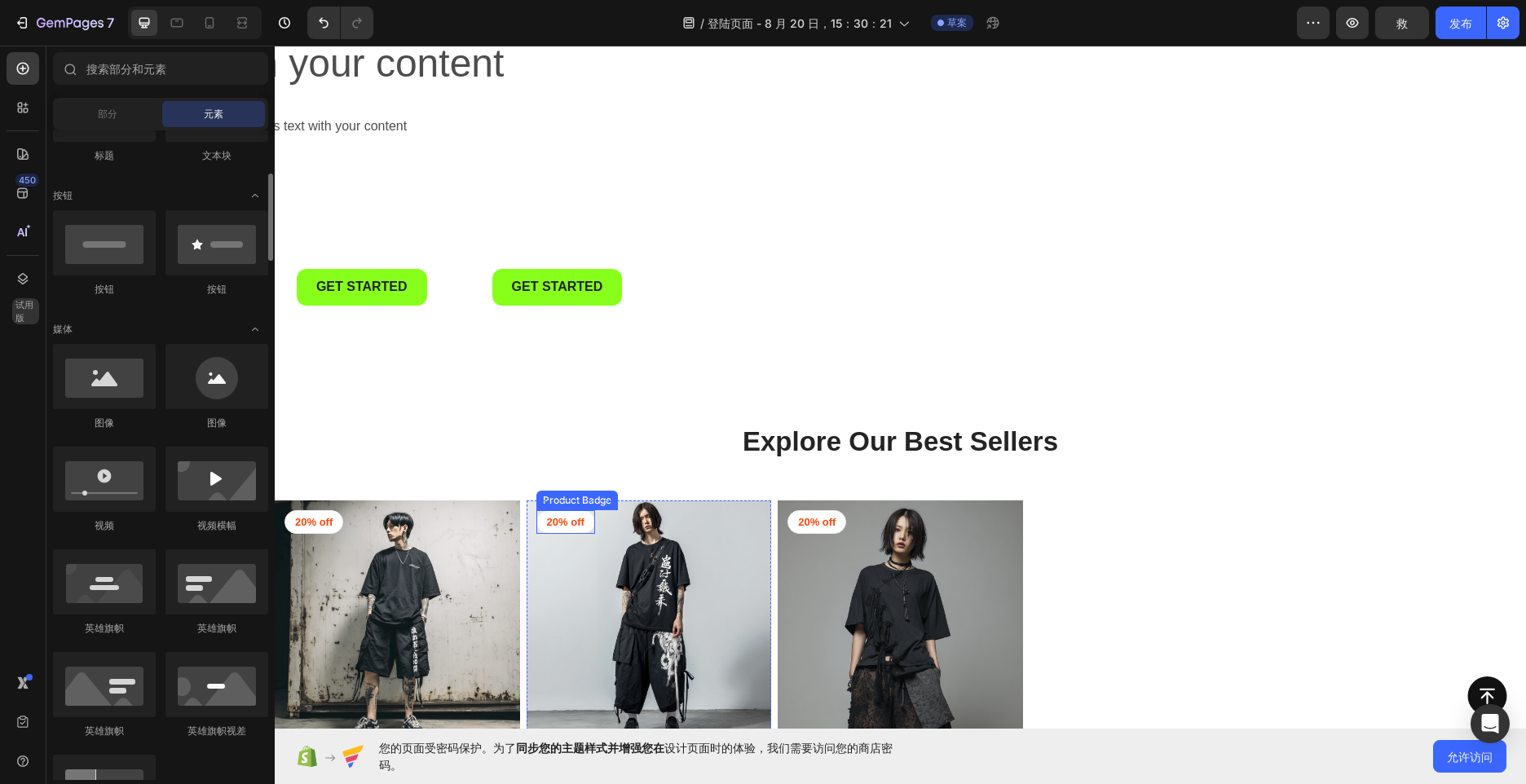
click at [611, 541] on img at bounding box center [649, 622] width 246 height 246
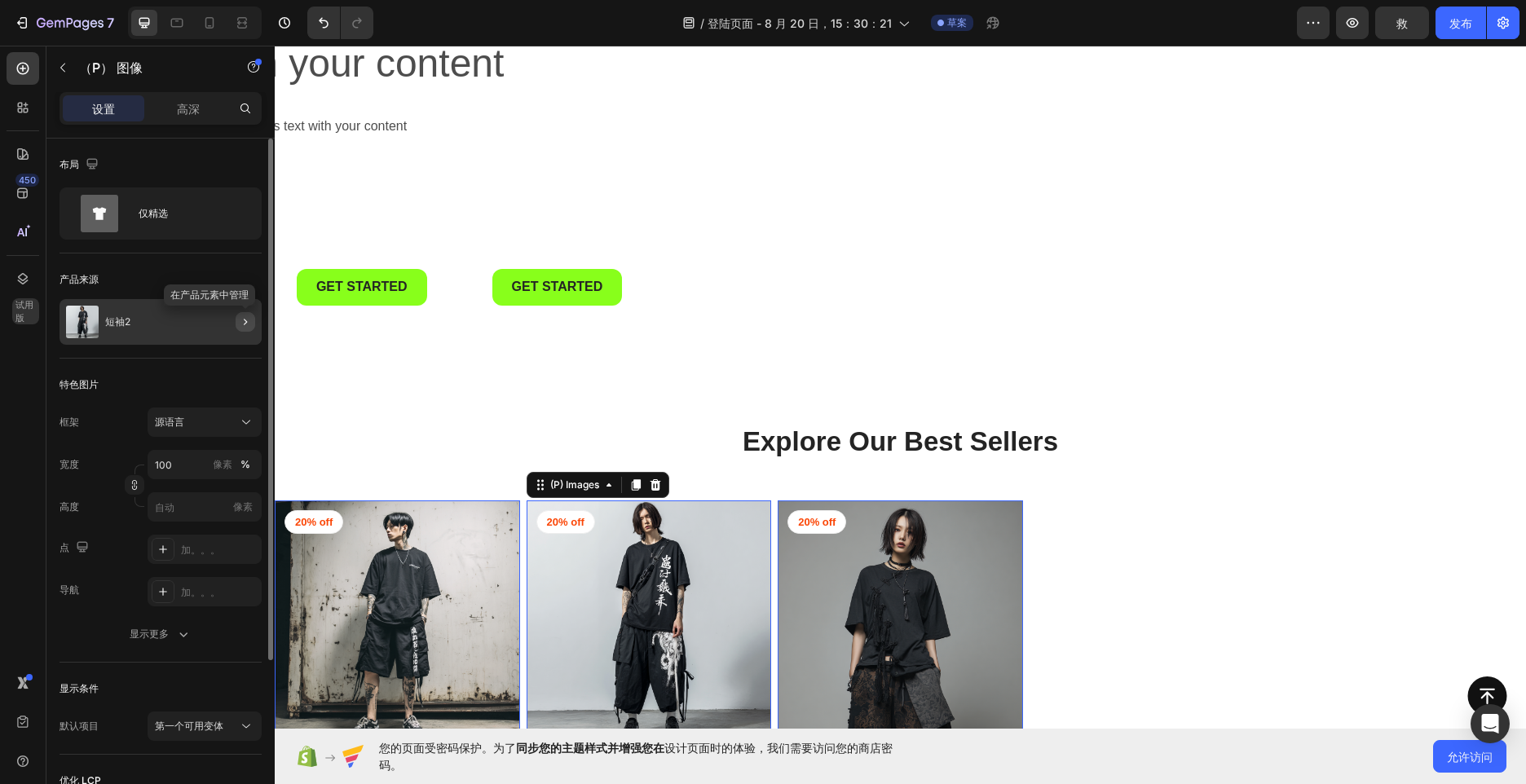
click at [248, 317] on icon "button" at bounding box center [245, 322] width 13 height 13
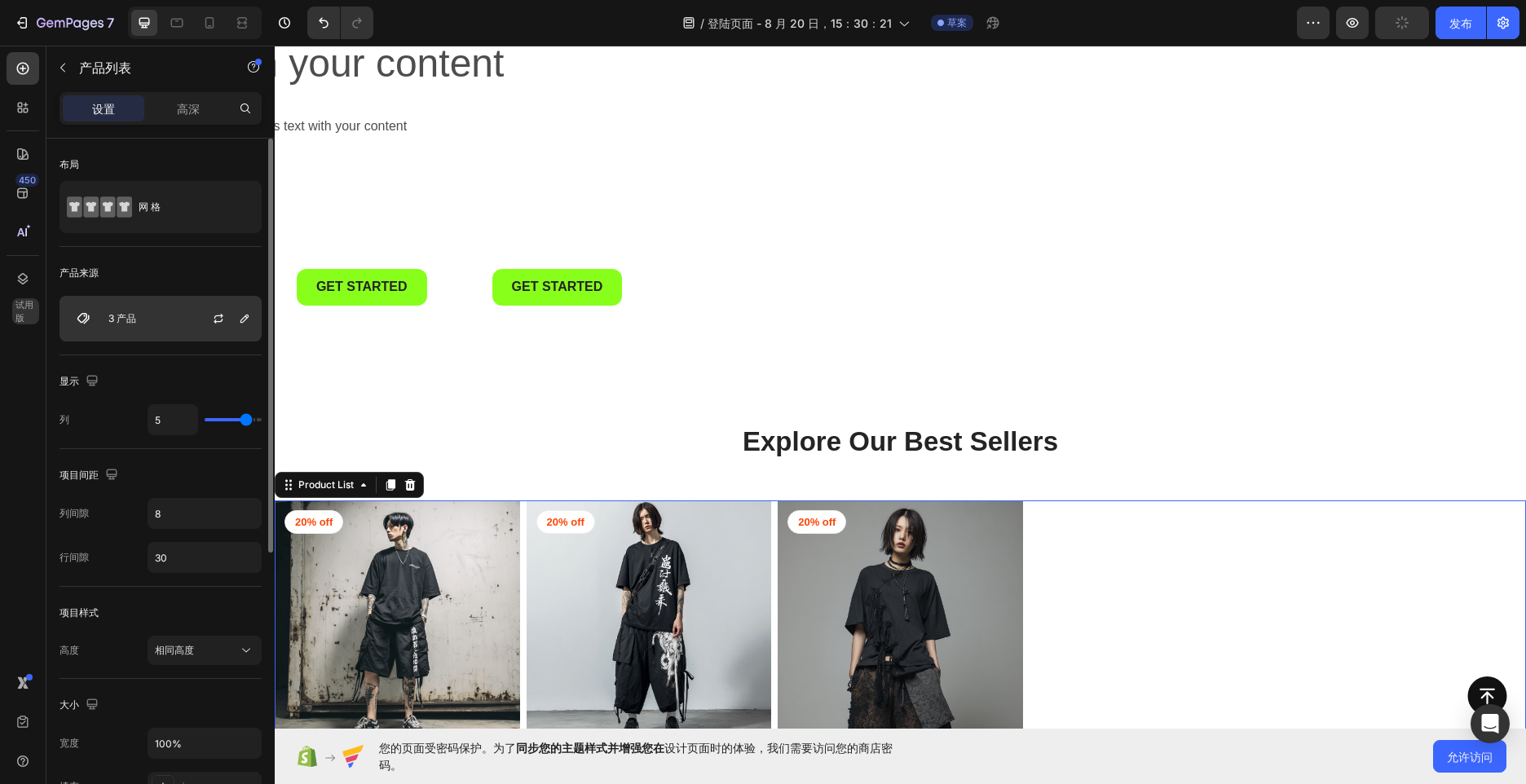
click at [167, 303] on div "3 产品" at bounding box center [160, 318] width 202 height 45
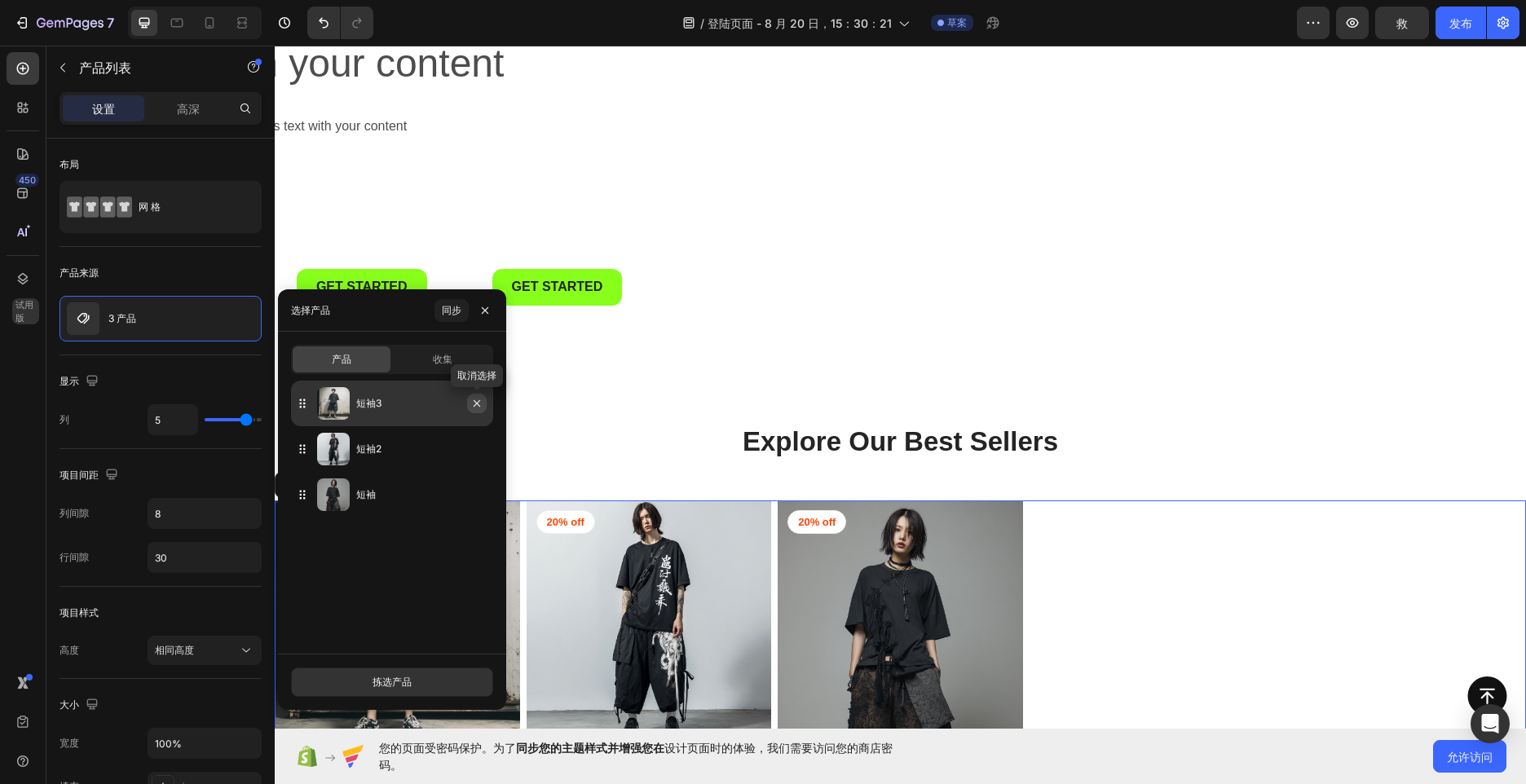
click at [472, 404] on icon "button" at bounding box center [477, 403] width 13 height 13
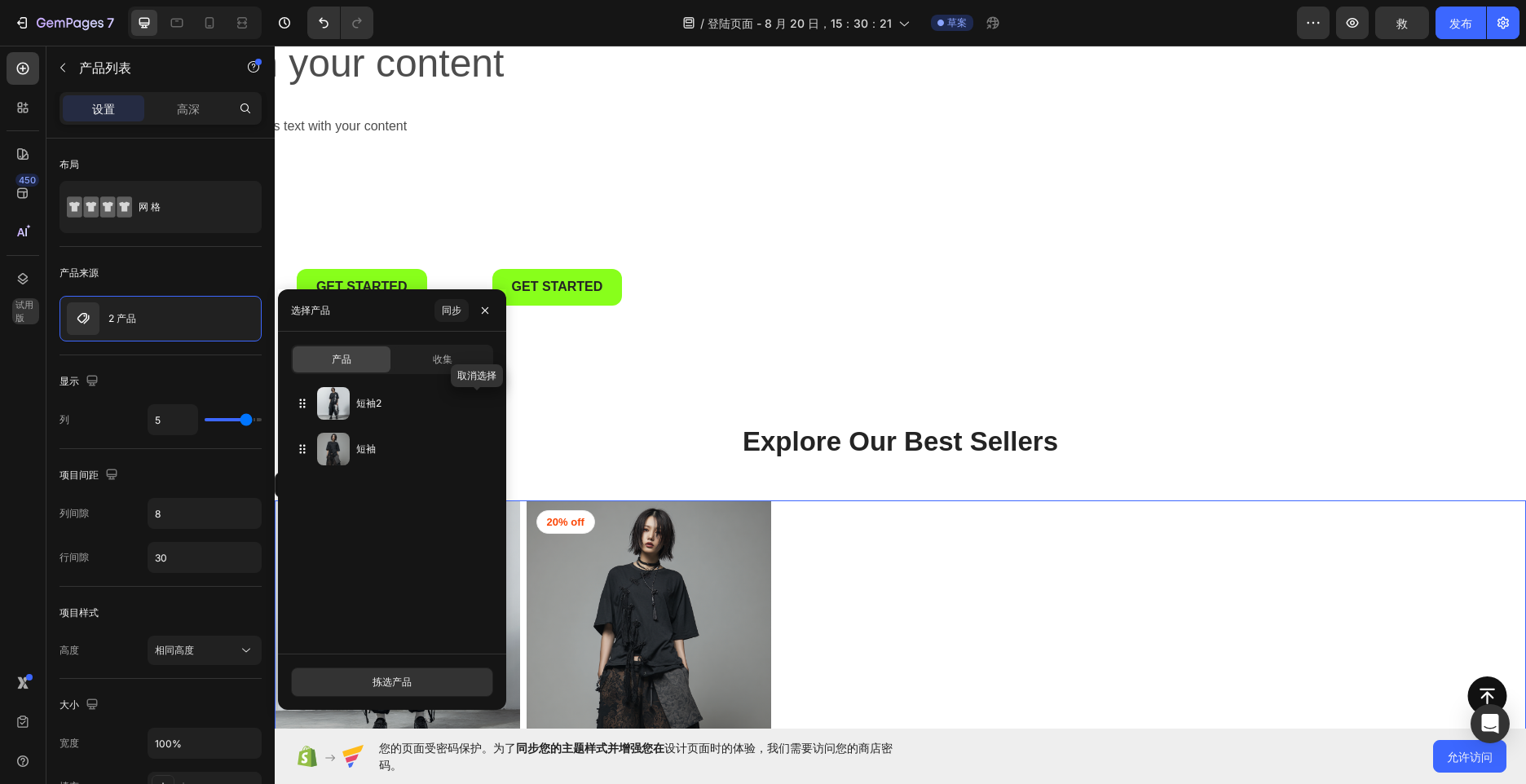
click at [0, 0] on icon "button" at bounding box center [0, 0] width 0 height 0
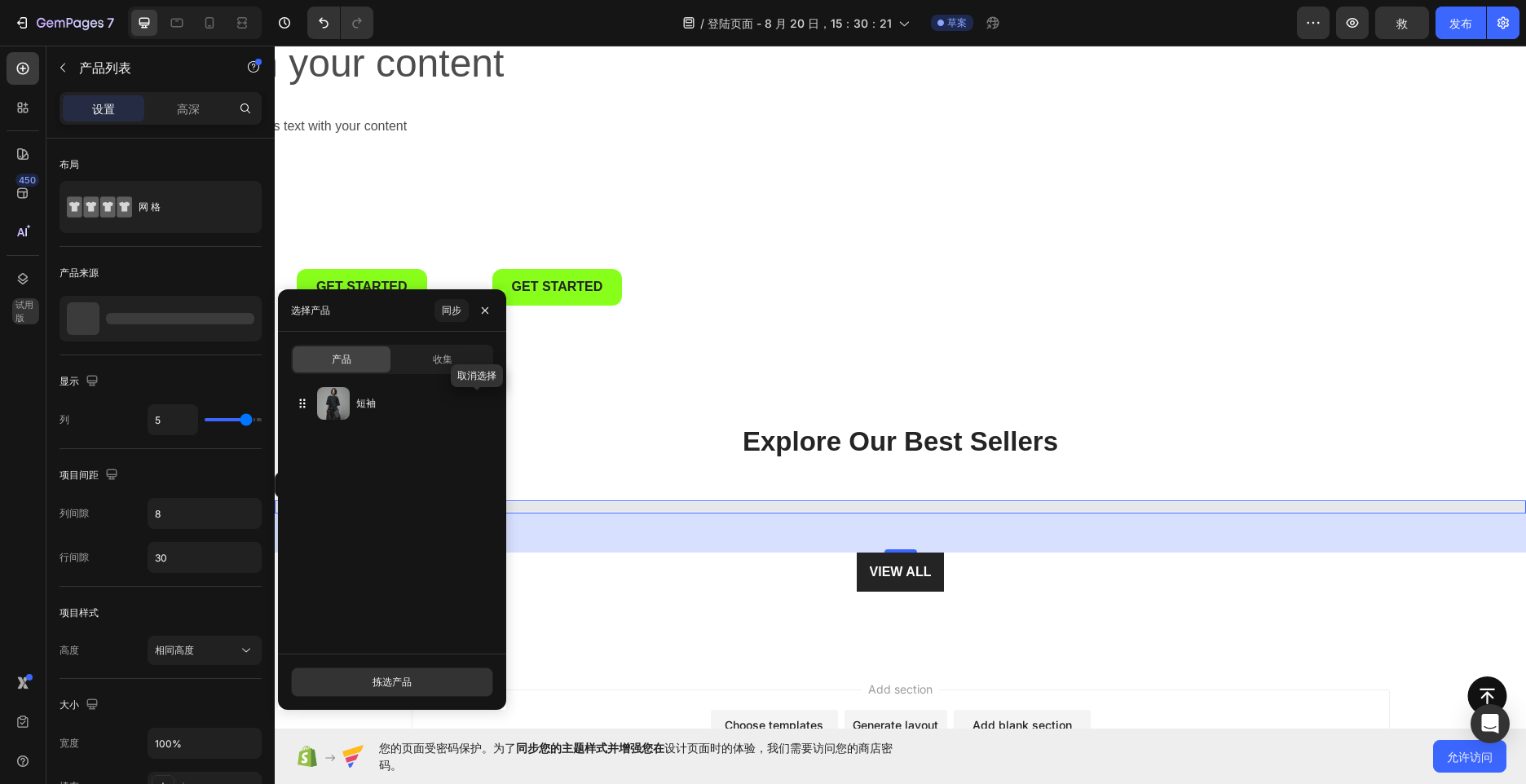
click at [0, 0] on icon "button" at bounding box center [0, 0] width 0 height 0
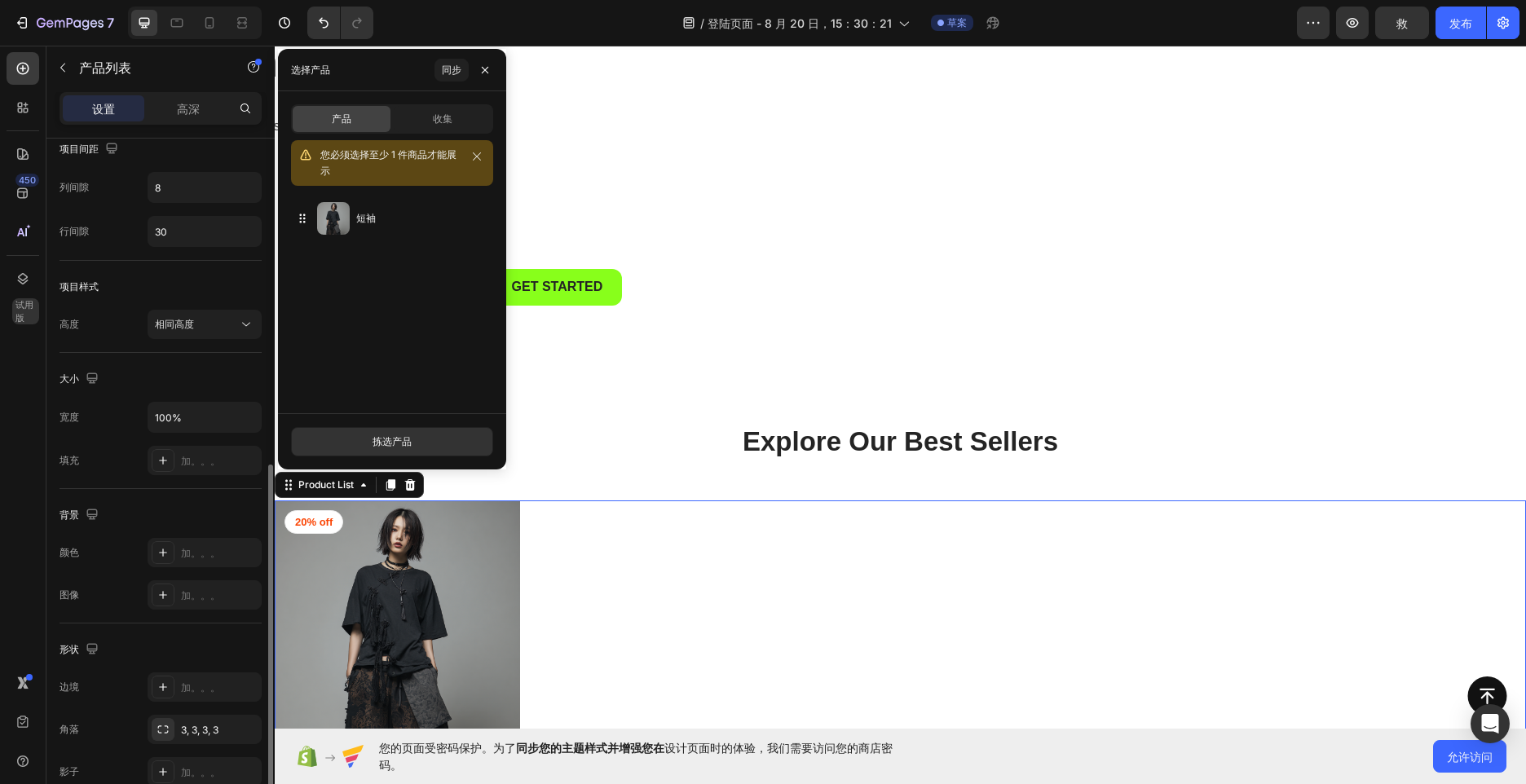
scroll to position [462, 0]
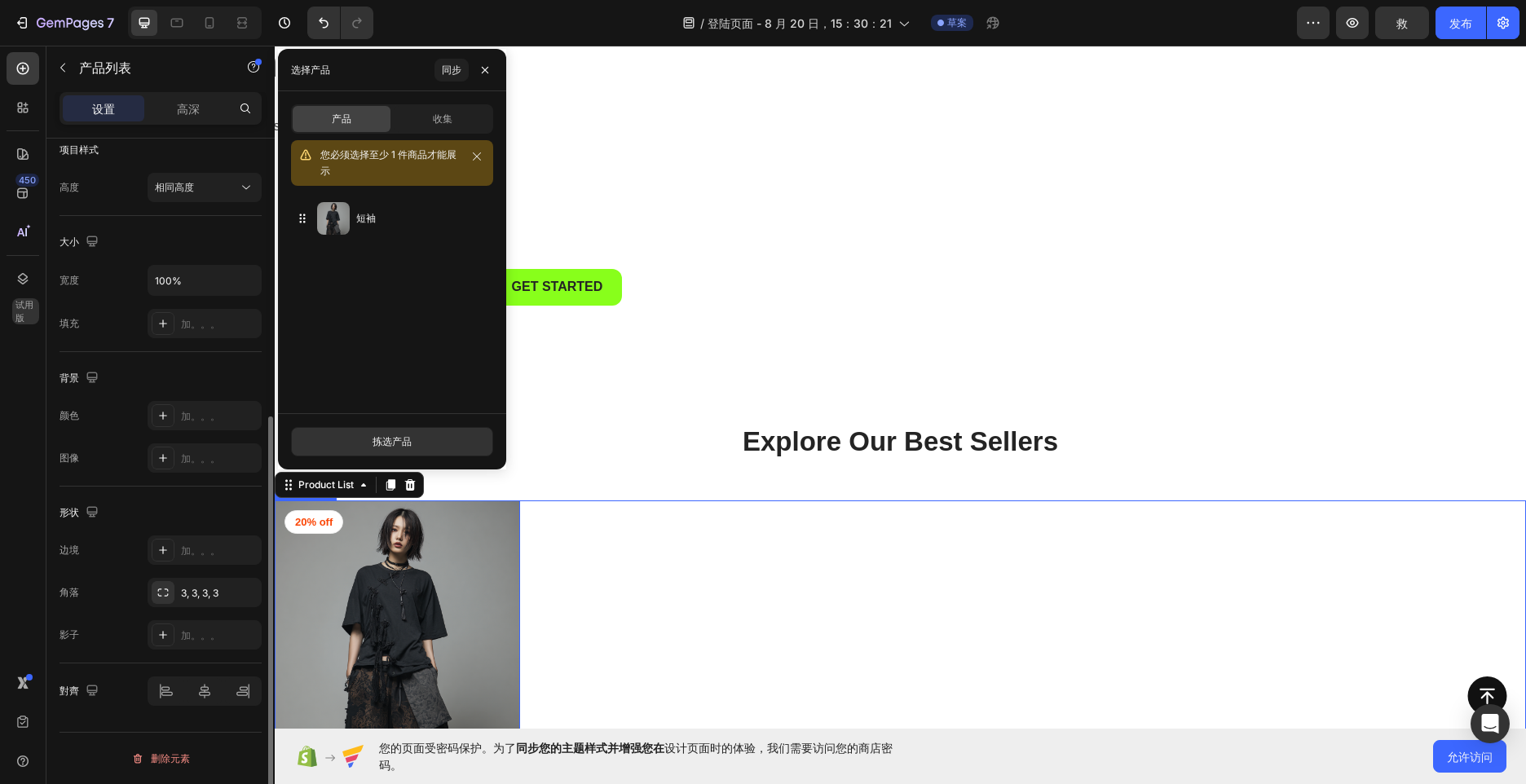
click at [428, 550] on img at bounding box center [397, 622] width 246 height 246
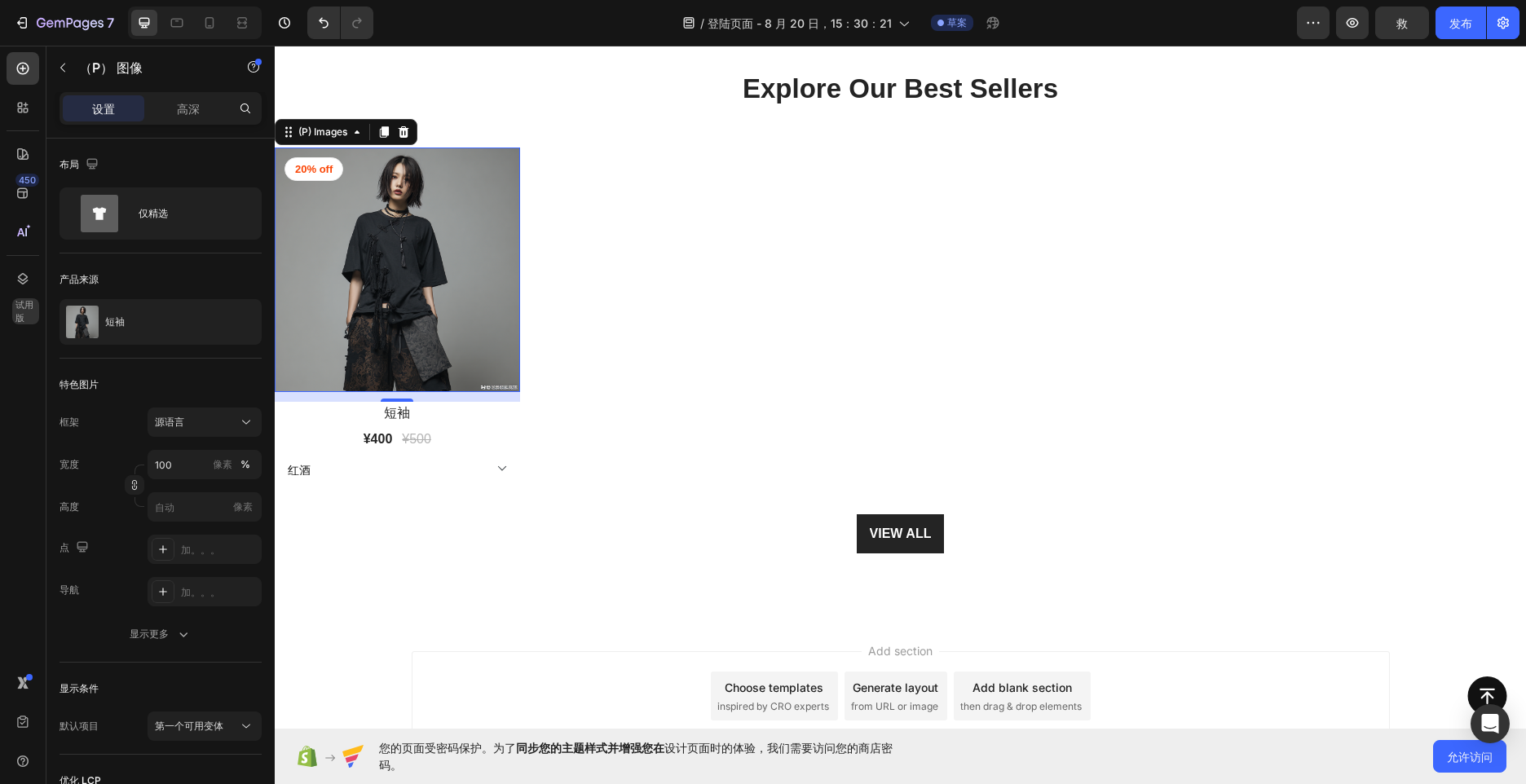
scroll to position [330, 0]
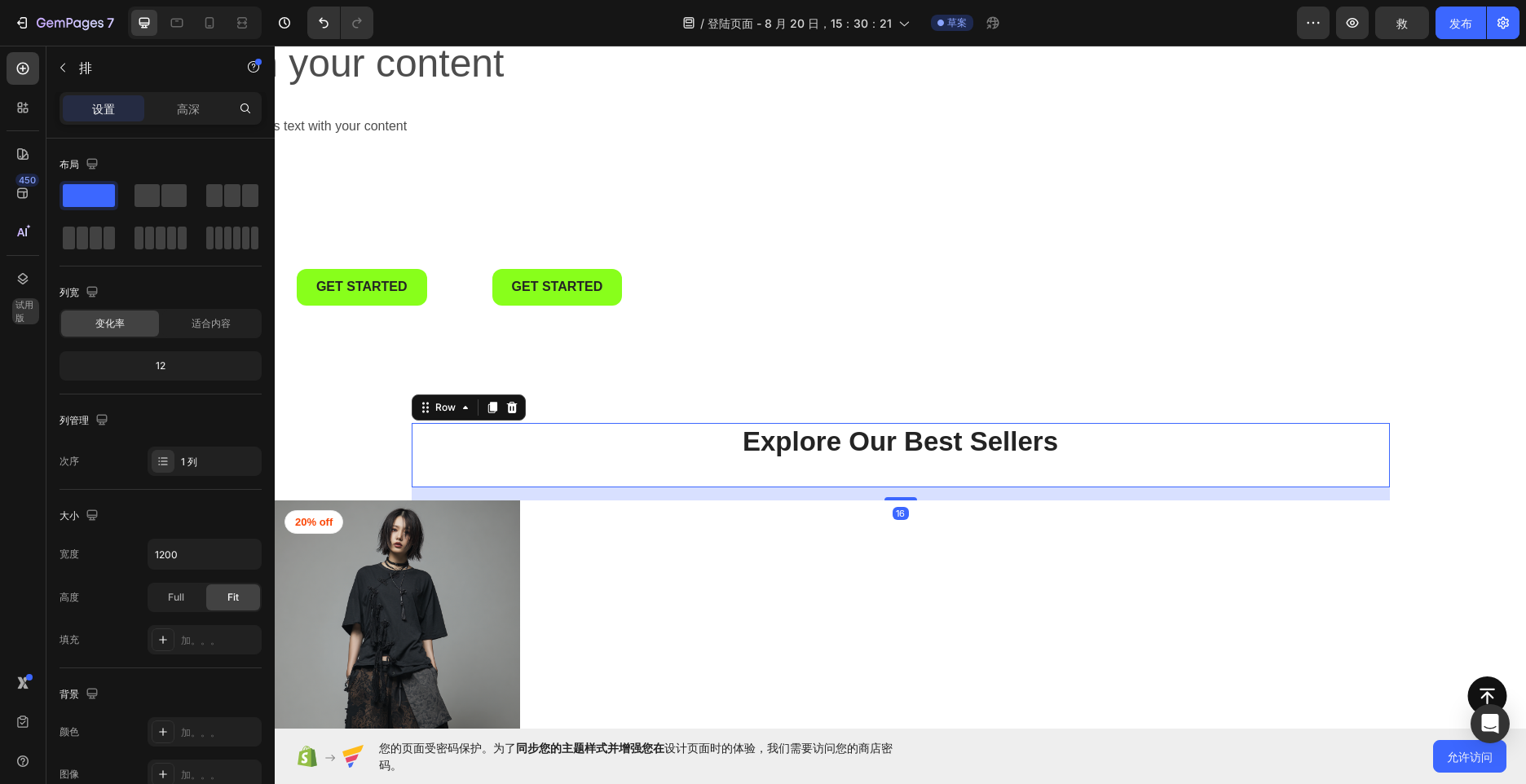
click at [539, 470] on div "Explore Our Best Sellers Heading" at bounding box center [901, 455] width 979 height 65
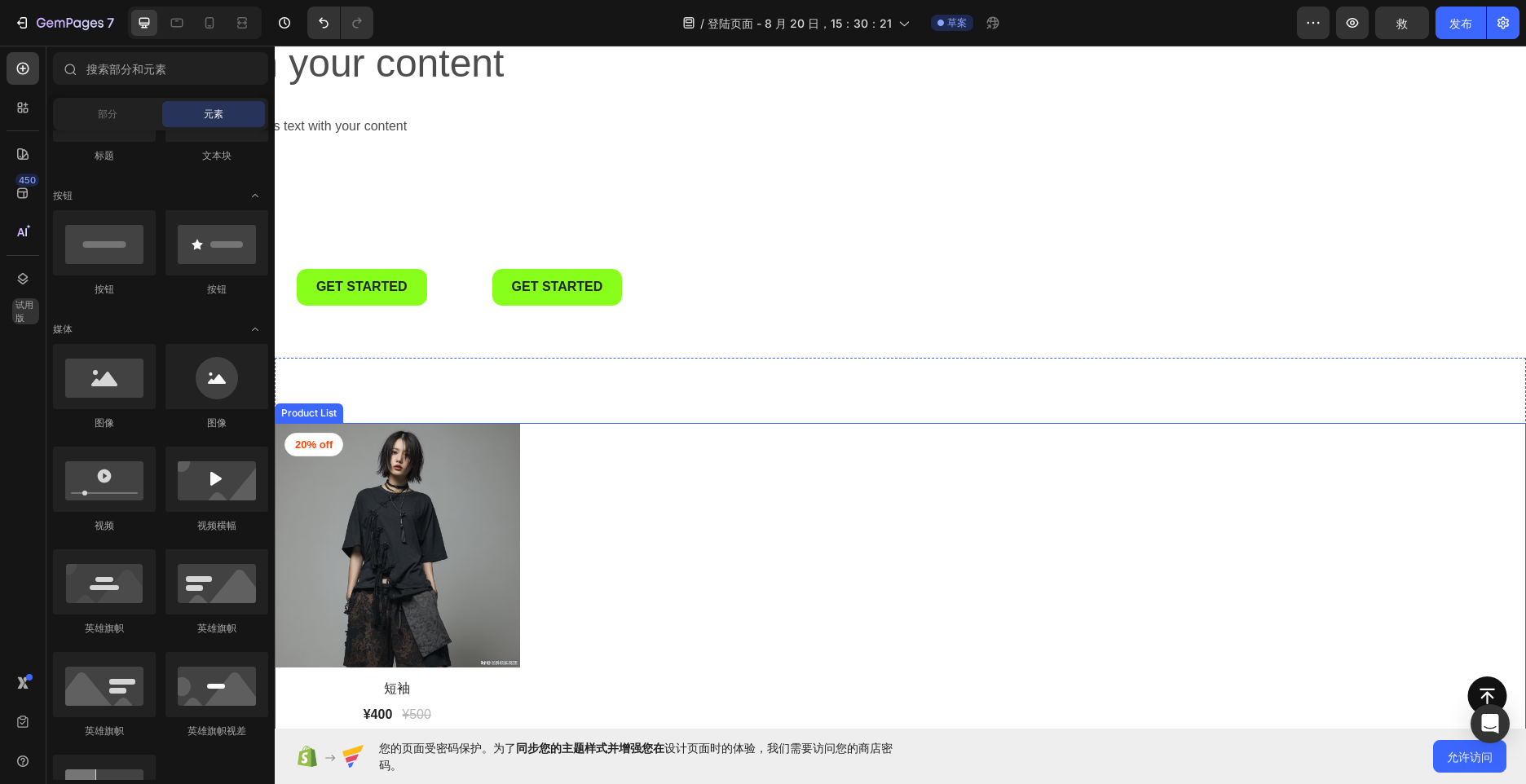
click at [619, 491] on div "(P) Images 20% off Product Badge Row 短袖 (P) Title ¥400 (P) Price (P) Price ¥500…" at bounding box center [900, 587] width 1251 height 329
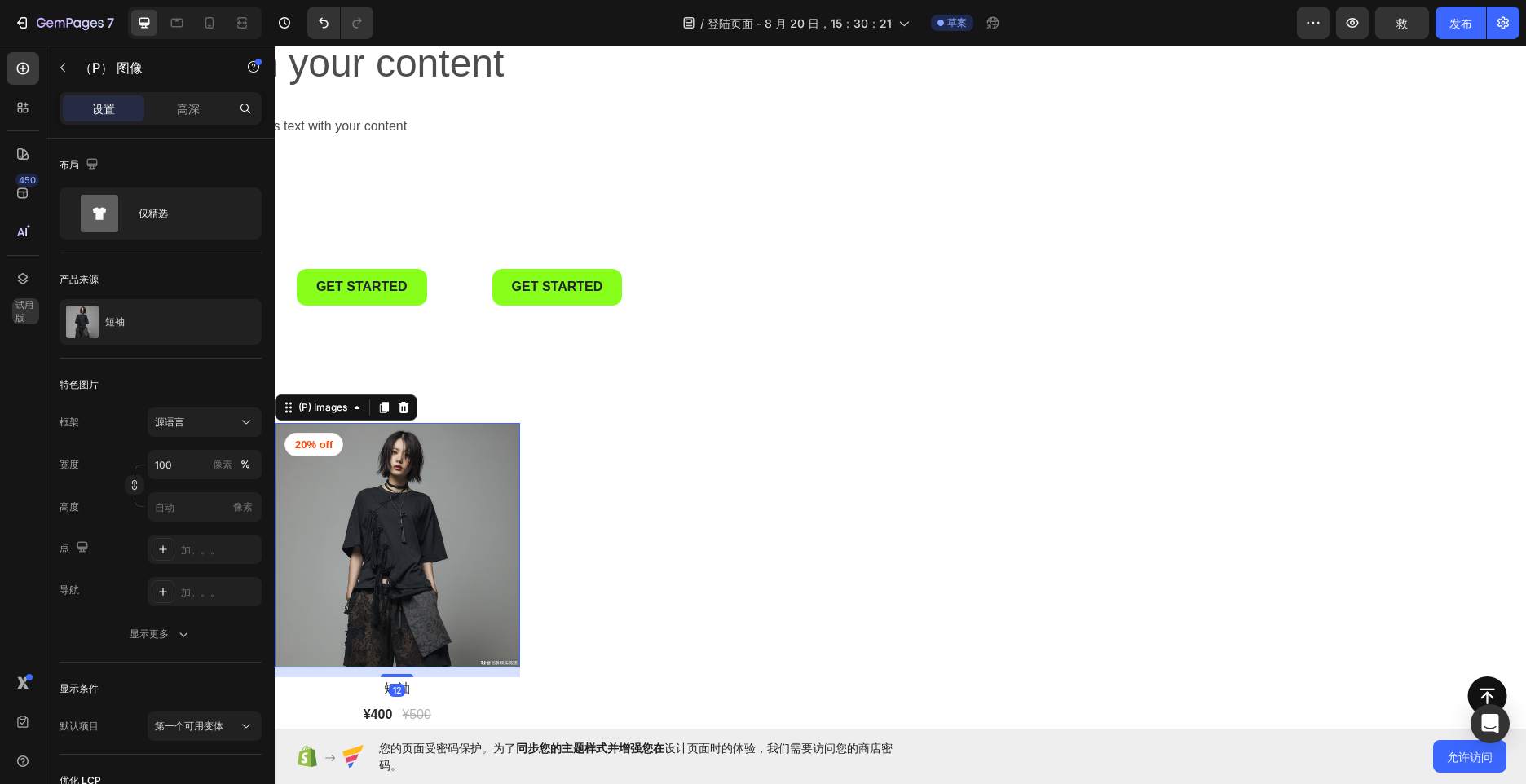
click at [458, 471] on img at bounding box center [397, 545] width 246 height 246
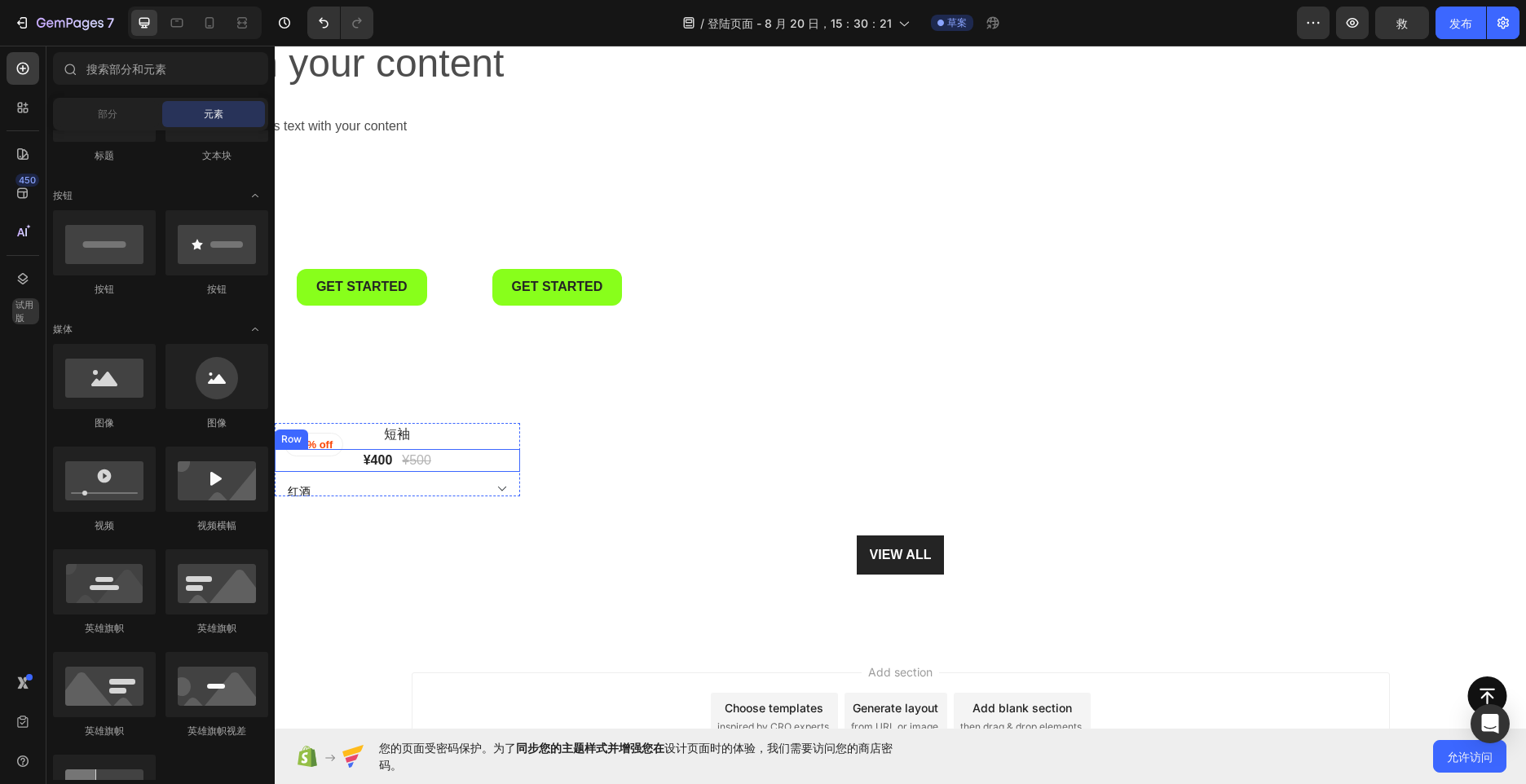
click at [463, 437] on h2 "短袖" at bounding box center [397, 434] width 246 height 23
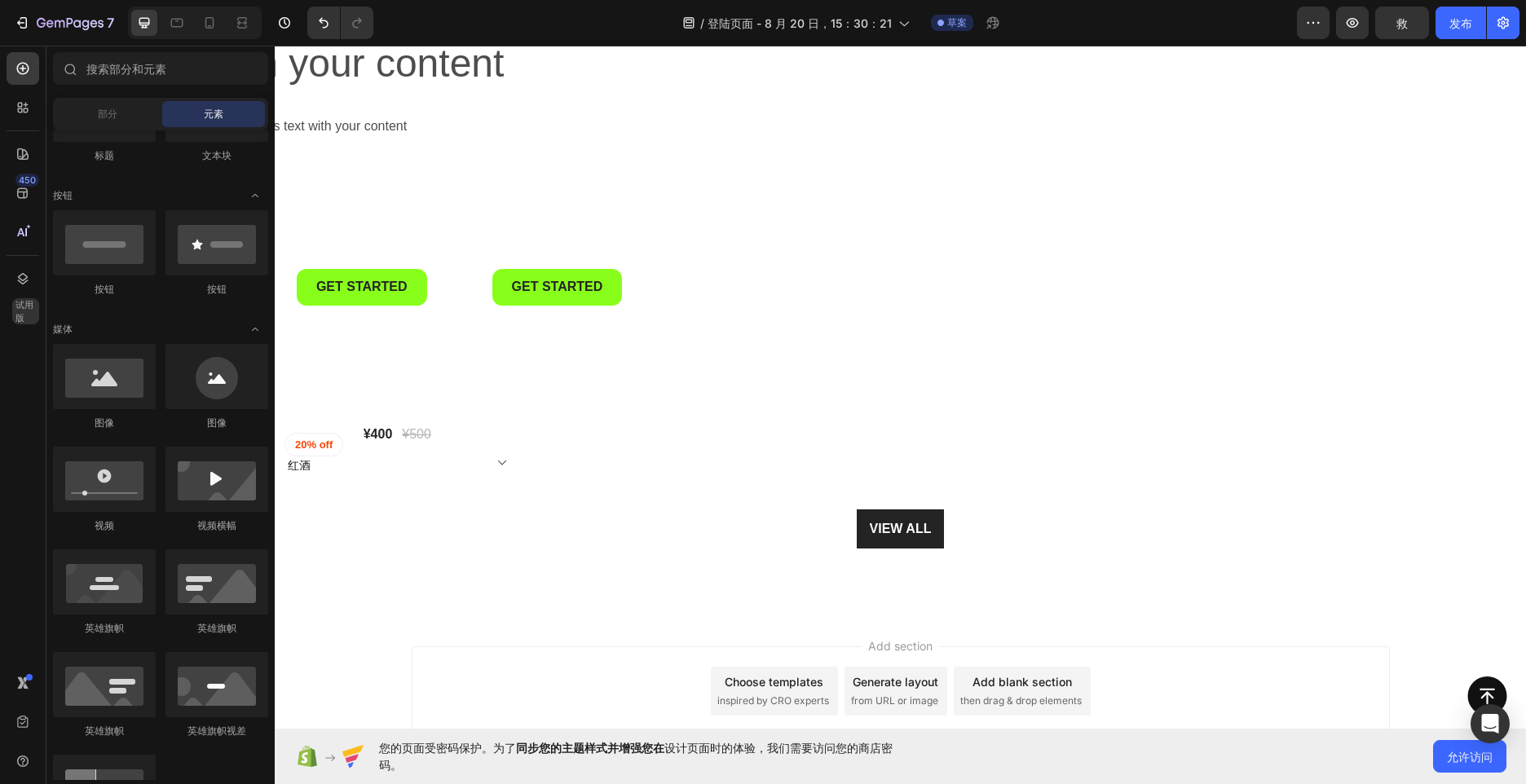
click at [463, 437] on div "¥400 (P) Price (P) Price ¥500 (P) Price (P) Price Row" at bounding box center [397, 434] width 246 height 23
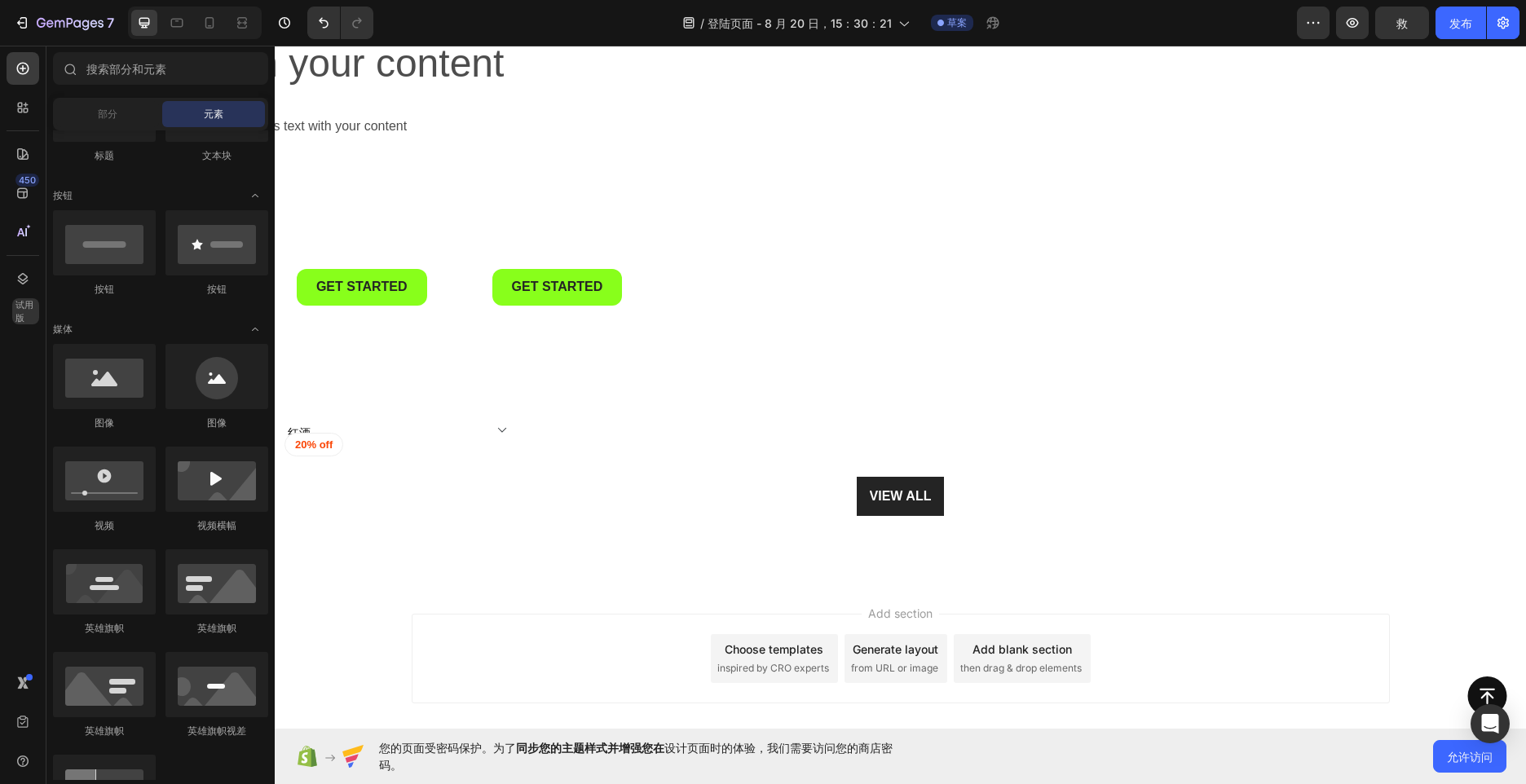
click at [496, 437] on select "红酒 紫色 粉红色 白 黑色" at bounding box center [397, 430] width 246 height 15
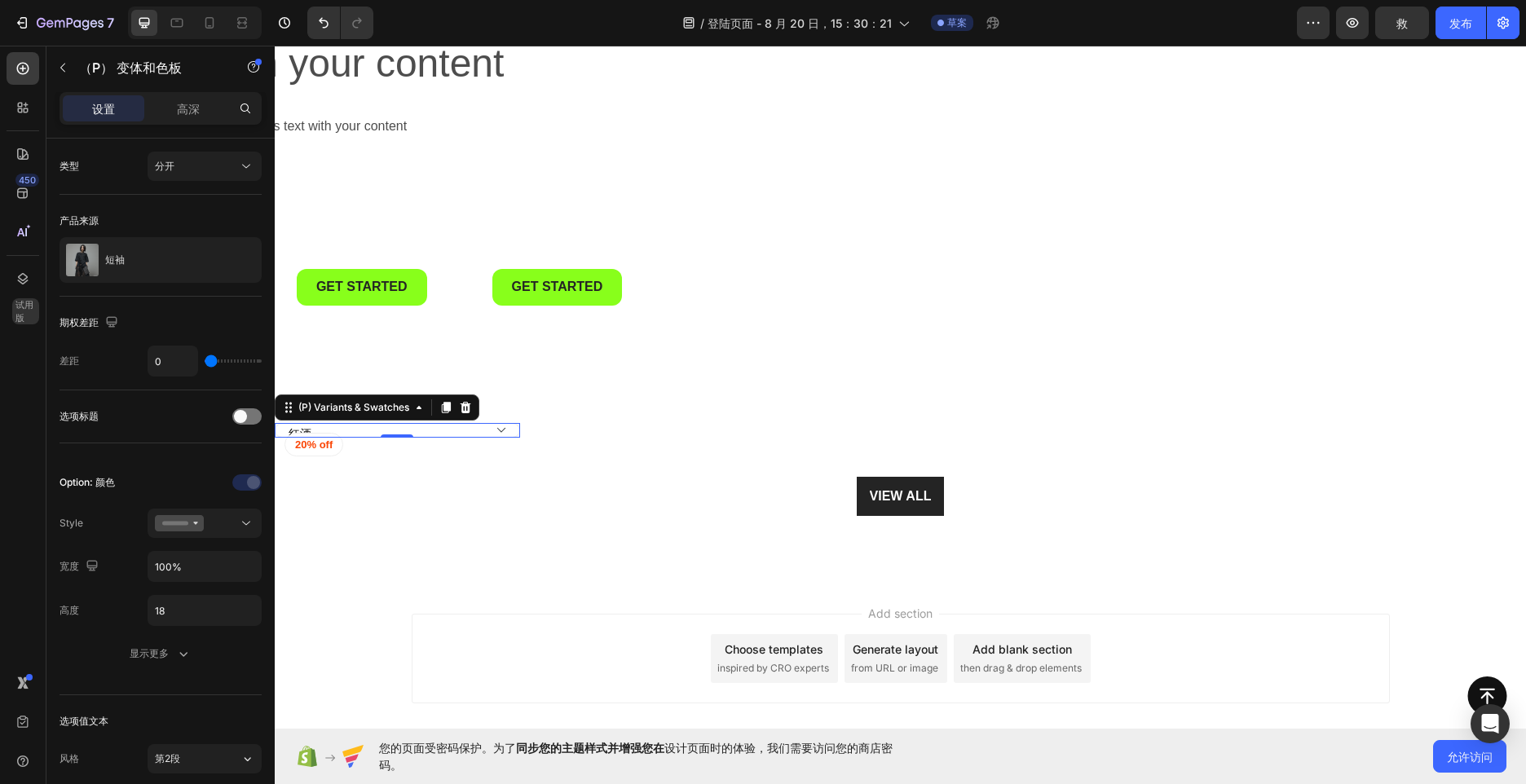
click at [468, 436] on select "红酒 紫色 粉红色 白 黑色" at bounding box center [397, 430] width 246 height 15
click at [460, 410] on icon at bounding box center [465, 407] width 13 height 13
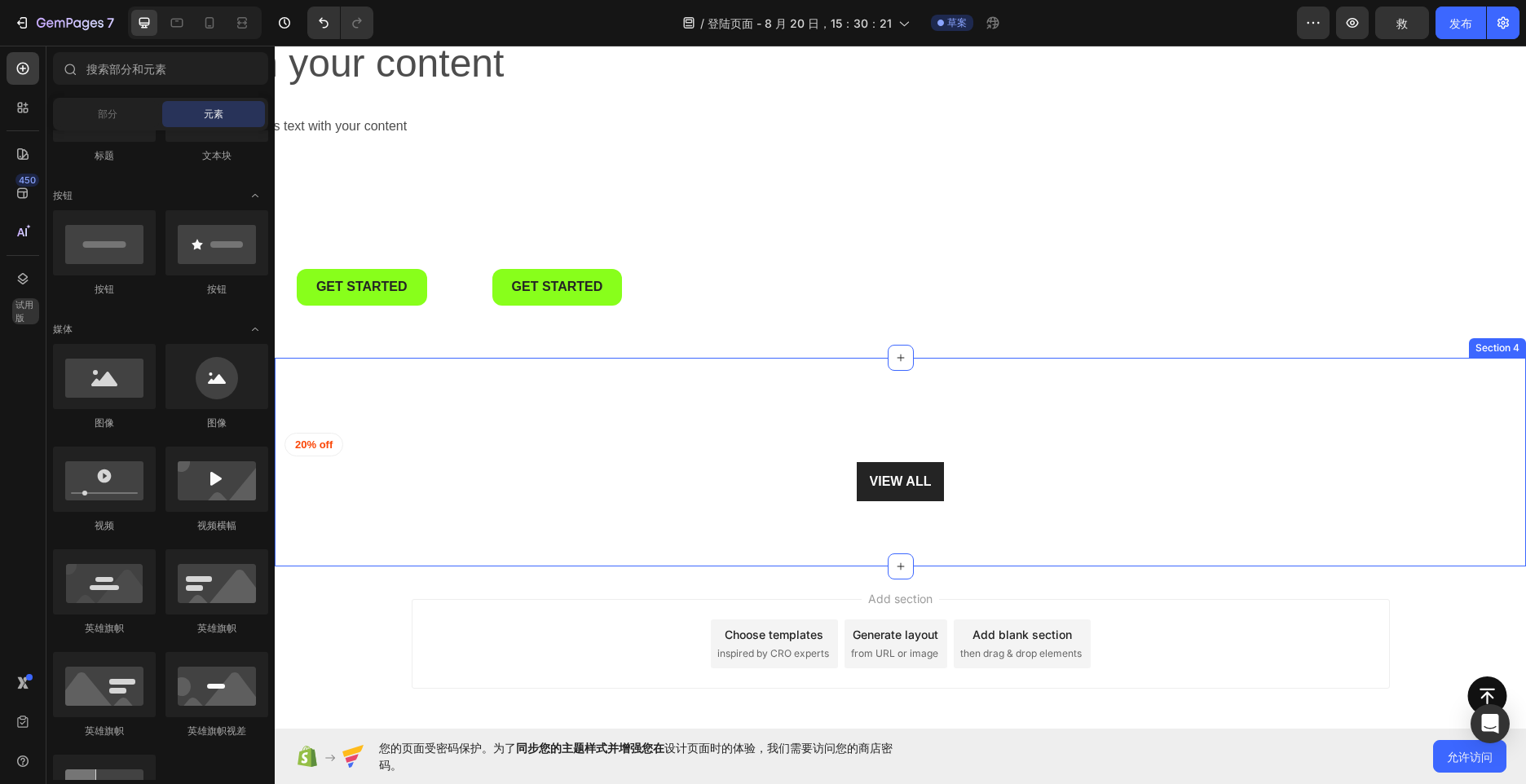
click at [316, 443] on pre "20% off" at bounding box center [313, 445] width 57 height 23
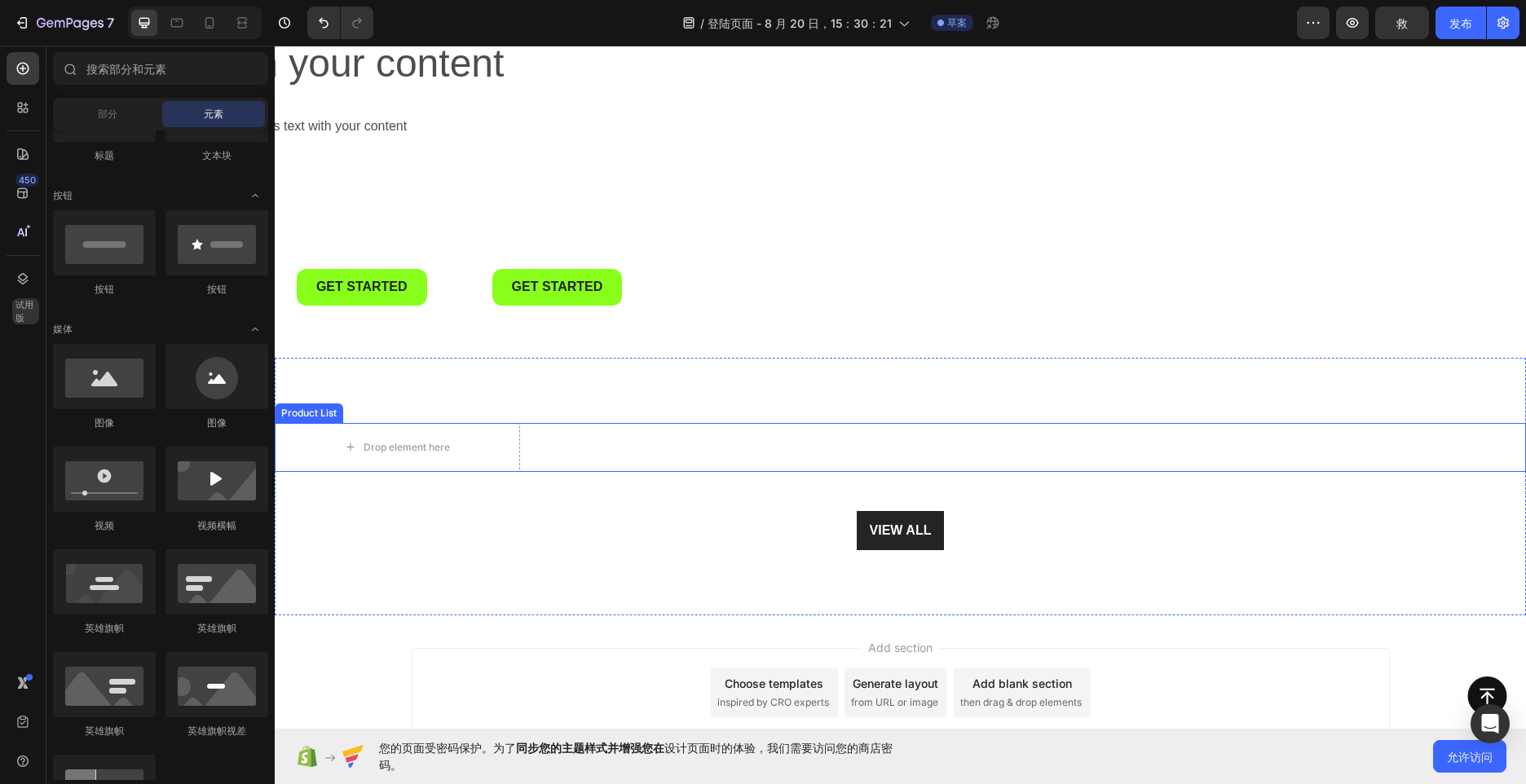
click at [604, 448] on div "Drop element here Row Row Product List" at bounding box center [900, 448] width 1251 height 49
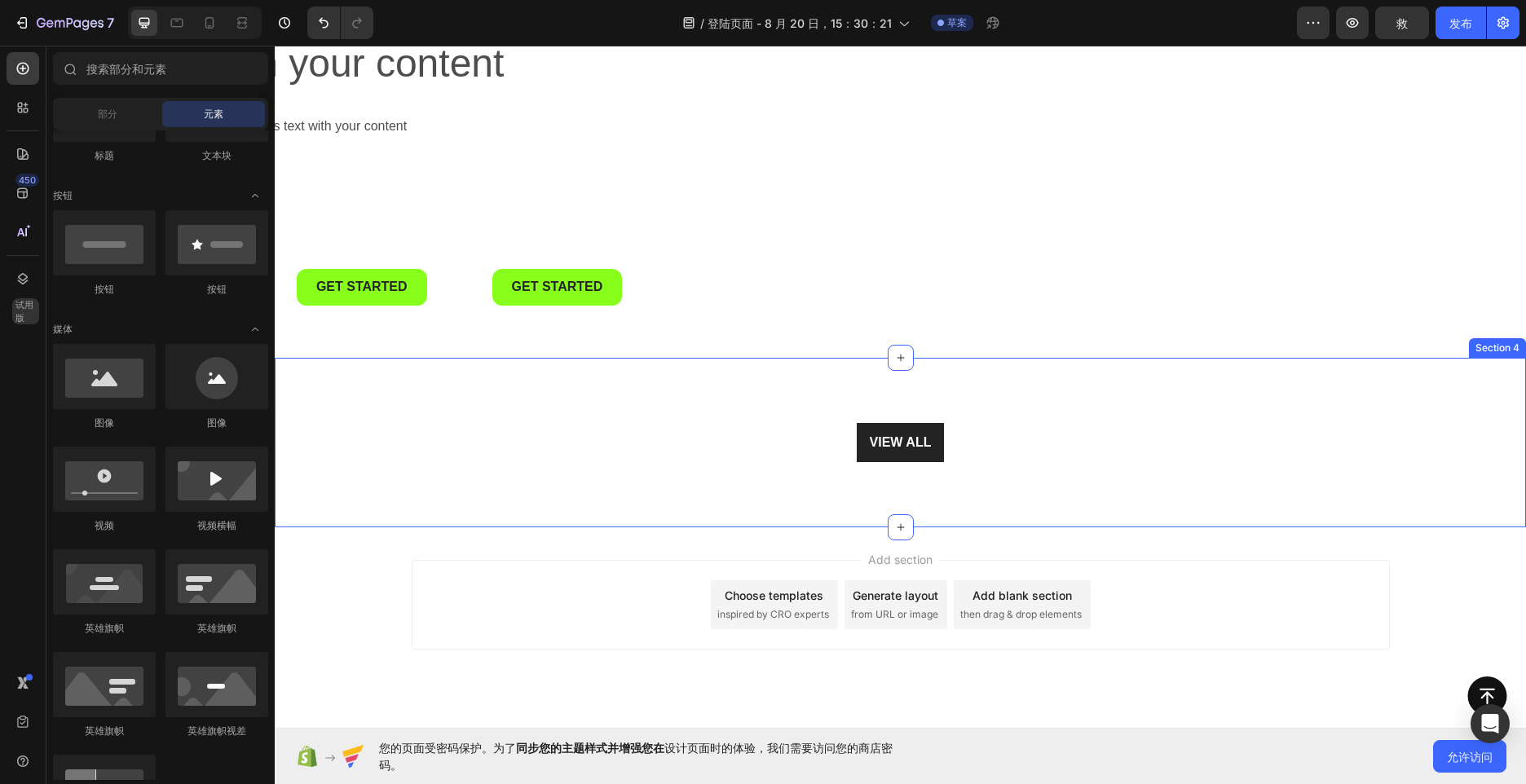
click at [765, 480] on div "VIEW ALL Button Section 4" at bounding box center [900, 442] width 1251 height 170
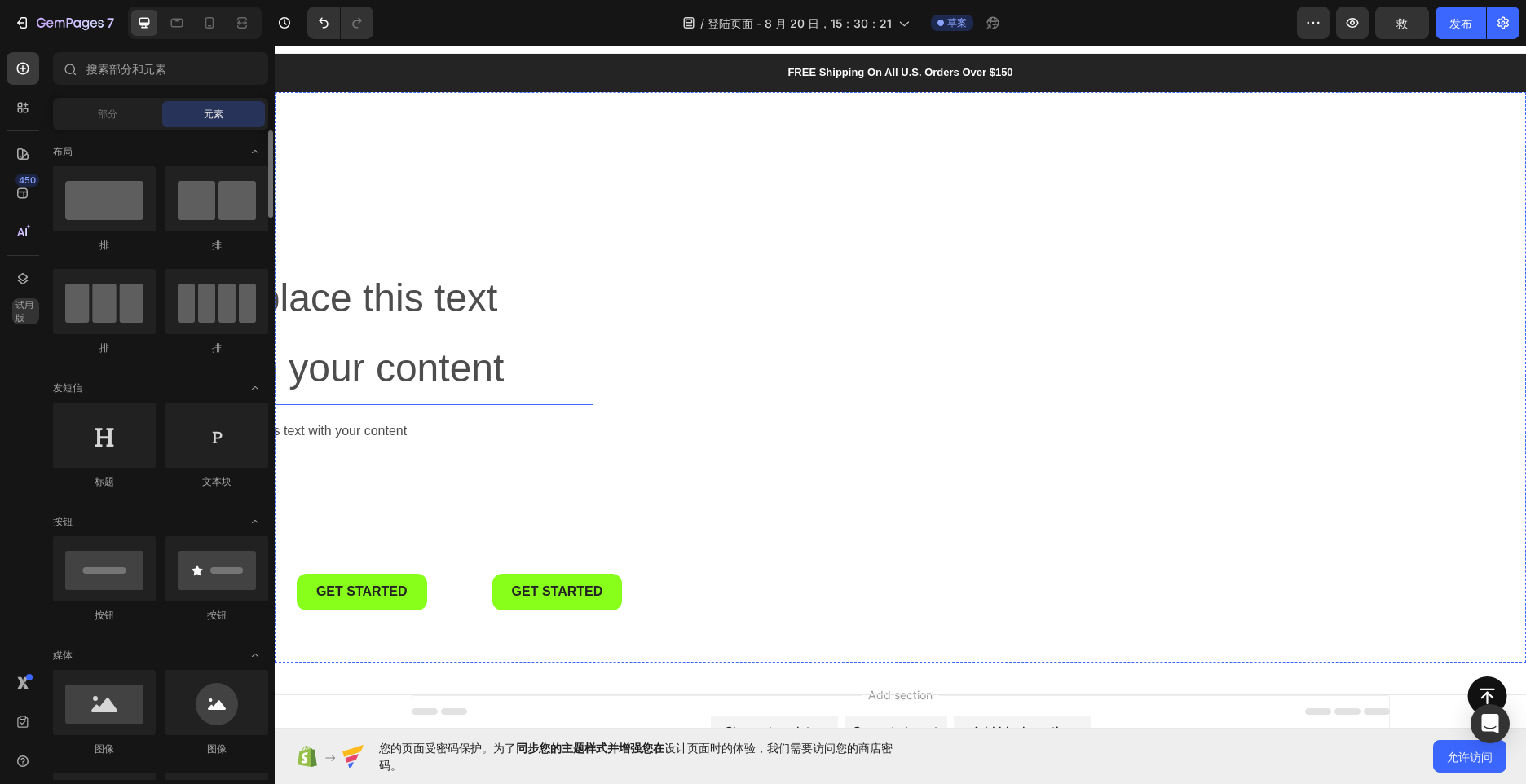
scroll to position [0, 0]
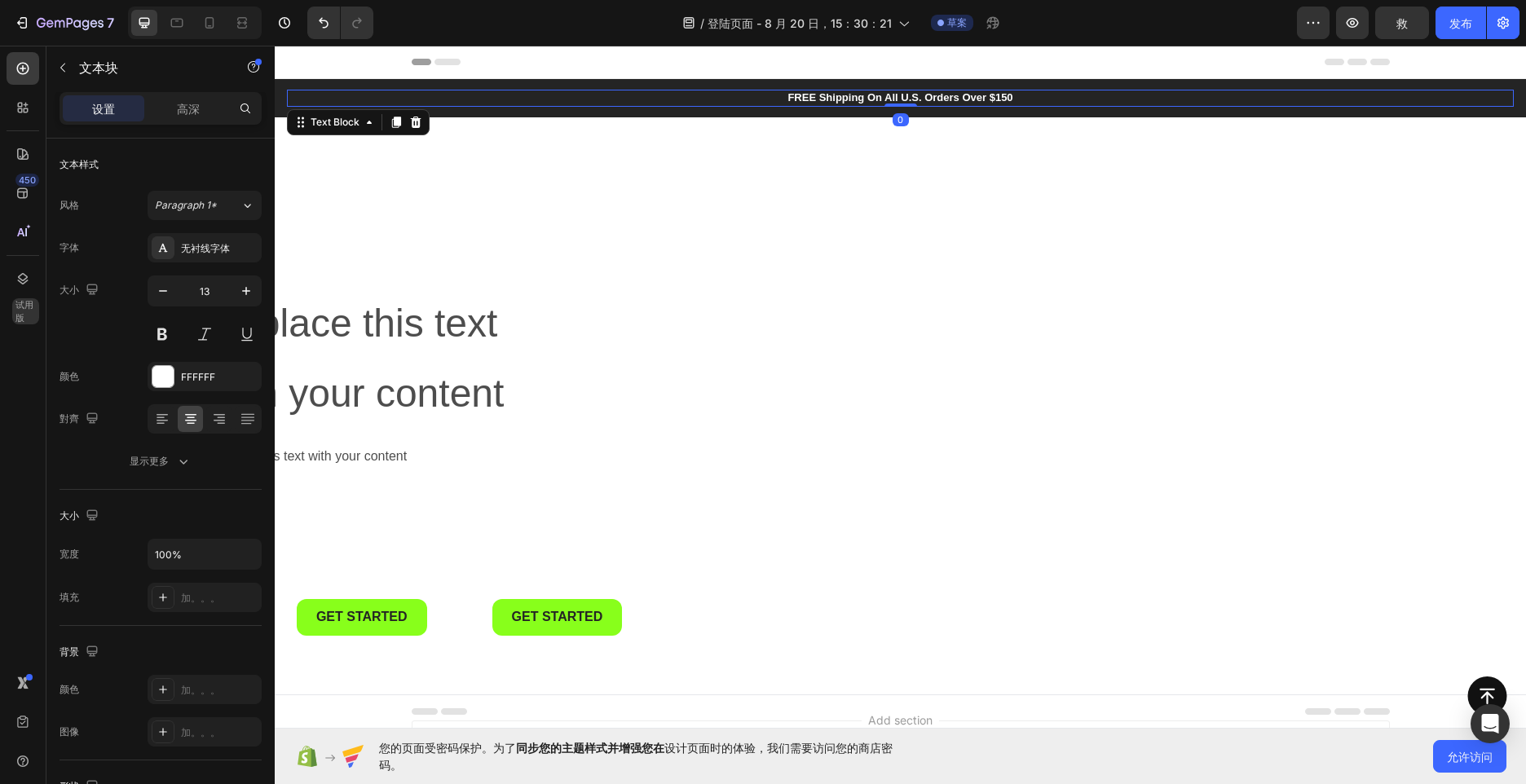
click at [813, 104] on p "FREE Shipping On All U.S. Orders Over $150" at bounding box center [900, 98] width 1223 height 14
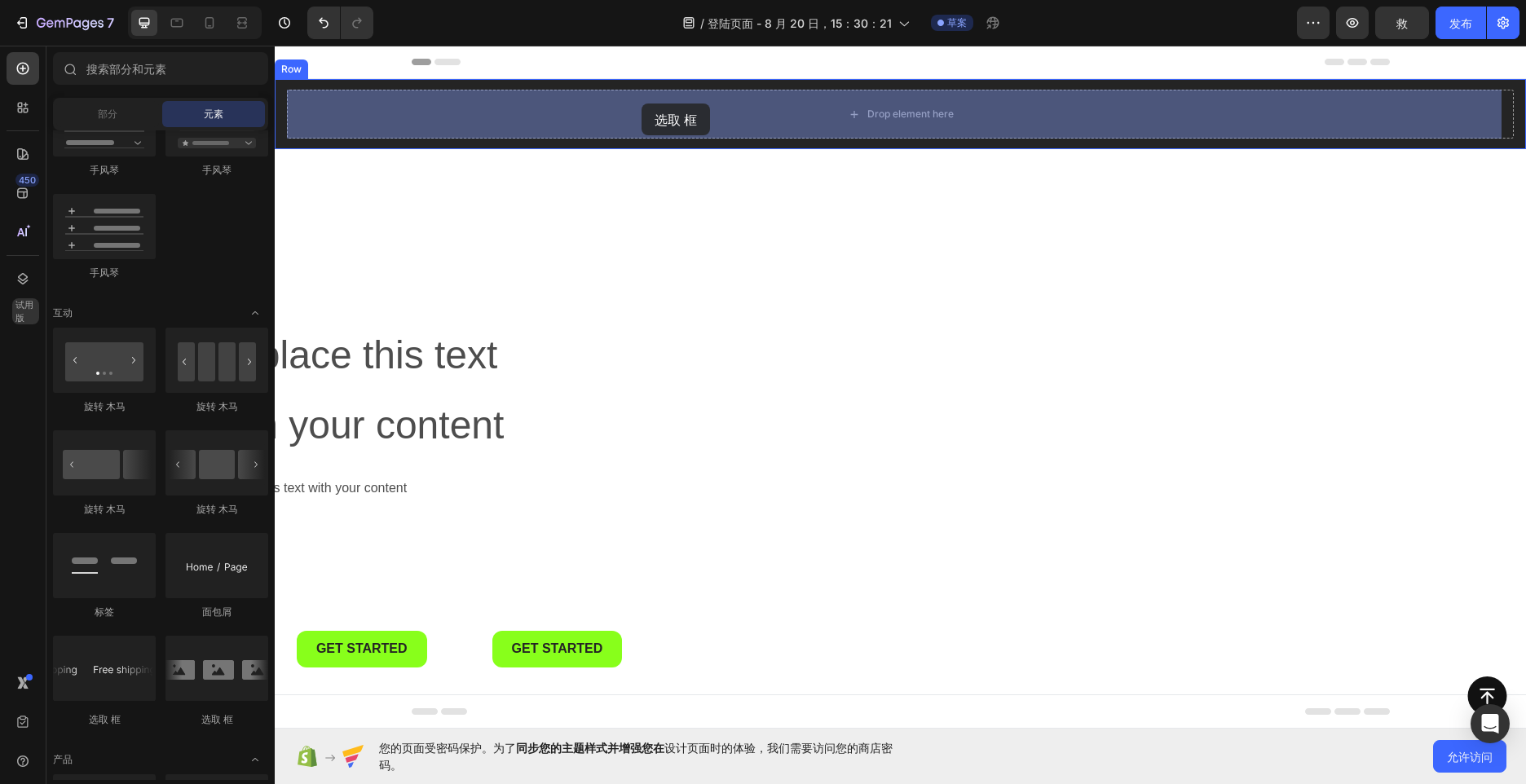
drag, startPoint x: 378, startPoint y: 710, endPoint x: 642, endPoint y: 103, distance: 661.9
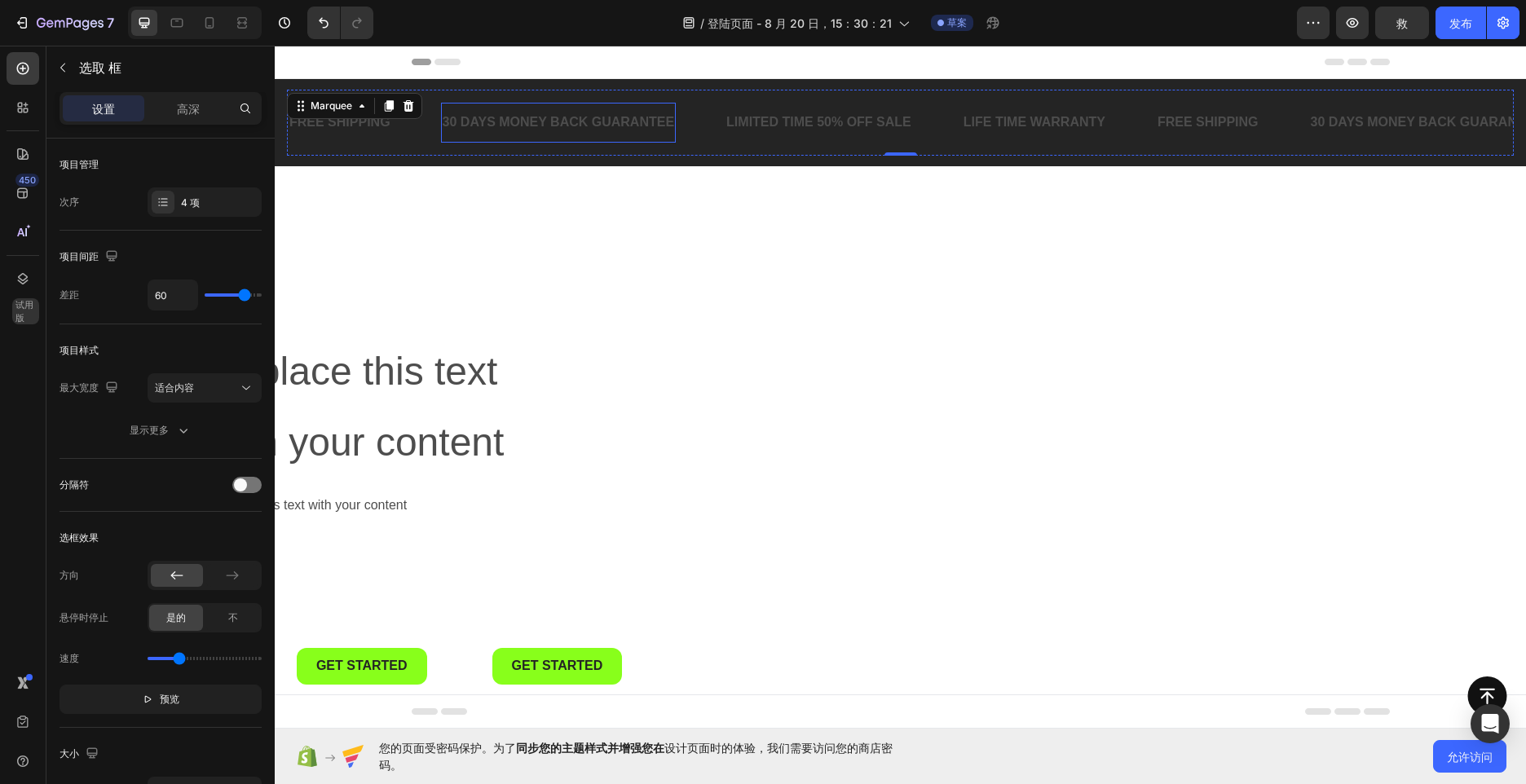
click at [511, 126] on div "30 DAYS MONEY BACK GUARANTEE" at bounding box center [558, 122] width 235 height 27
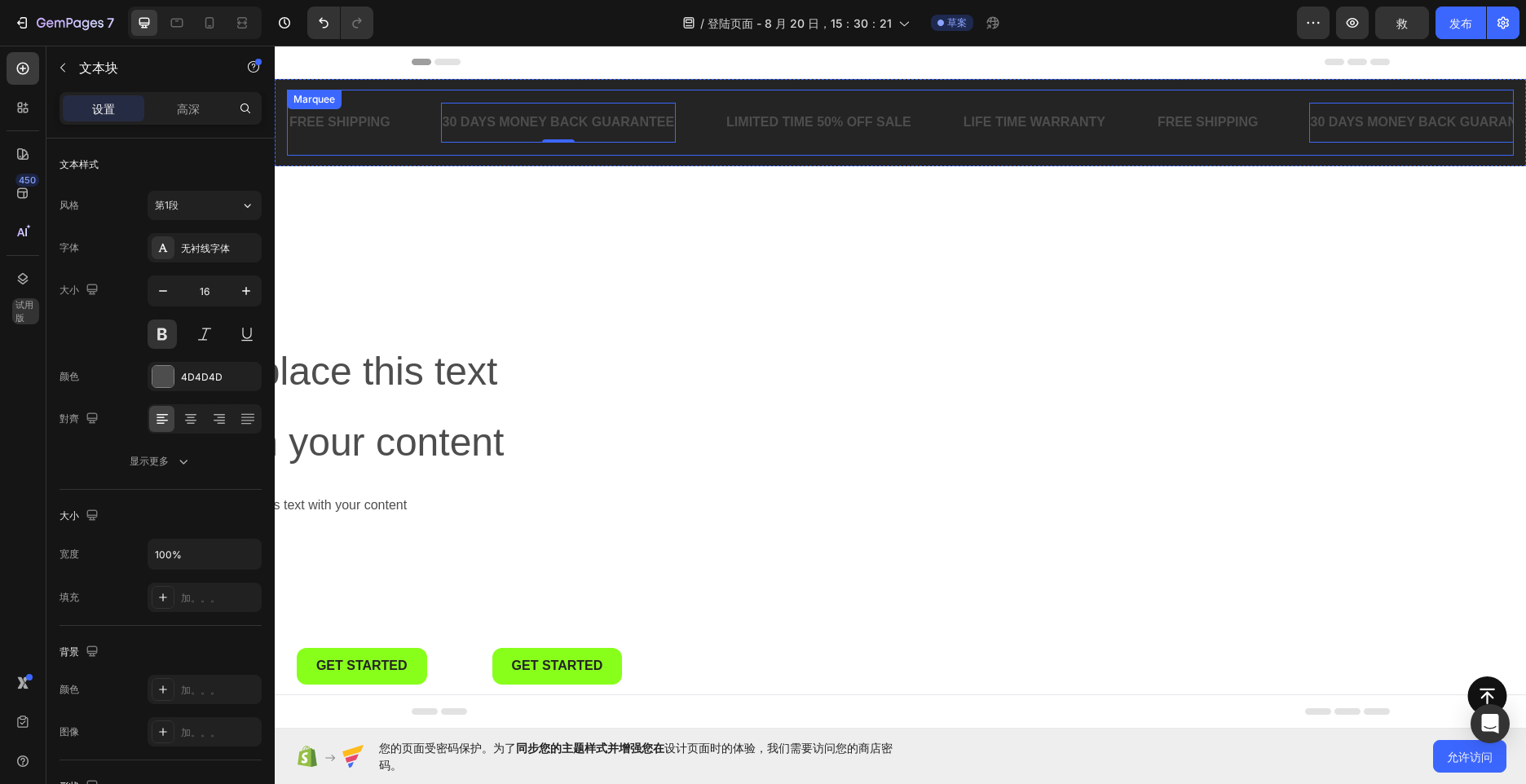
click at [694, 142] on div "30 DAYS MONEY BACK GUARANTEE Text Block 0" at bounding box center [582, 122] width 284 height 40
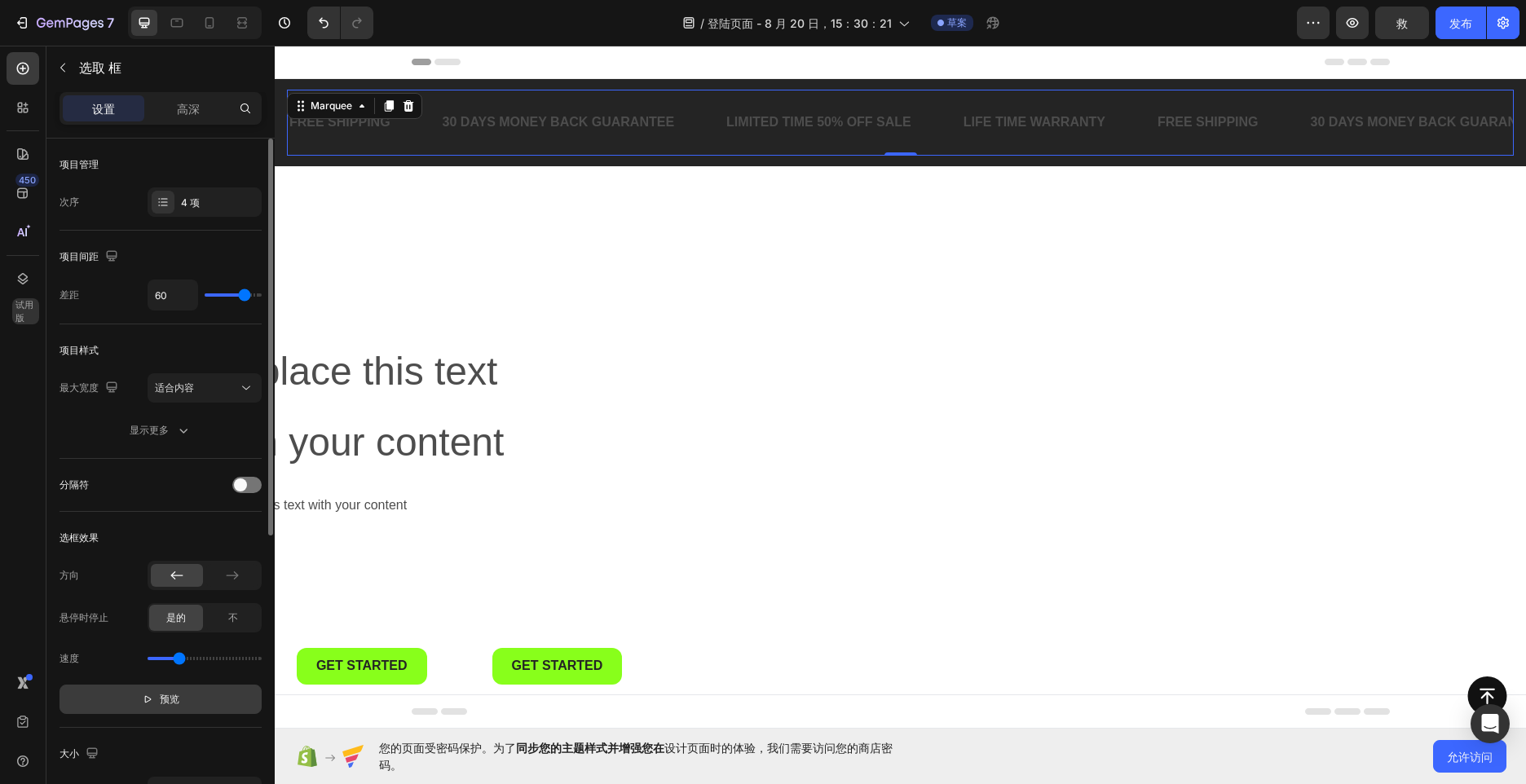
click at [193, 697] on button "预览" at bounding box center [160, 699] width 202 height 30
click at [192, 692] on button "暂停" at bounding box center [160, 699] width 202 height 30
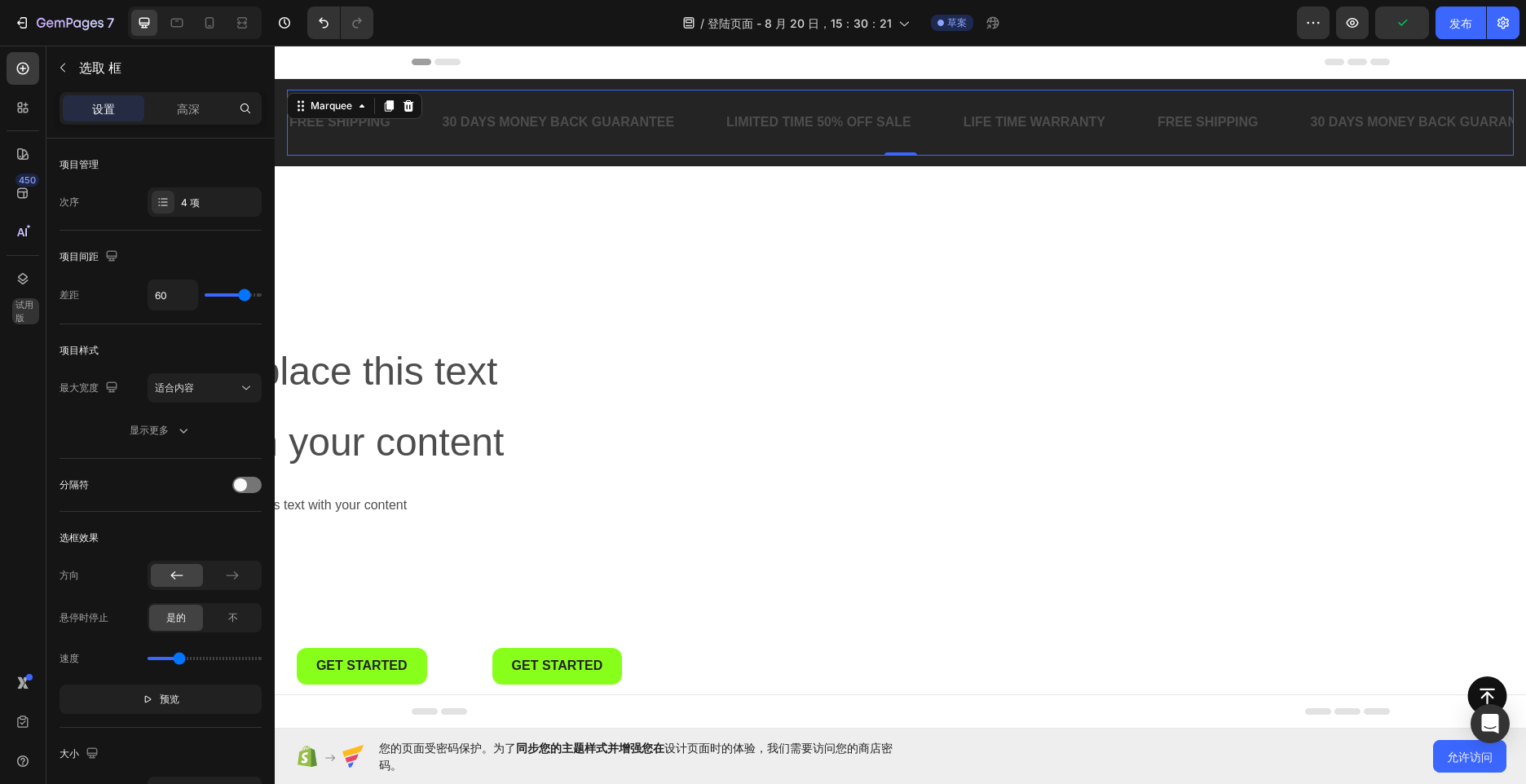
click at [613, 59] on div "Header" at bounding box center [901, 61] width 979 height 32
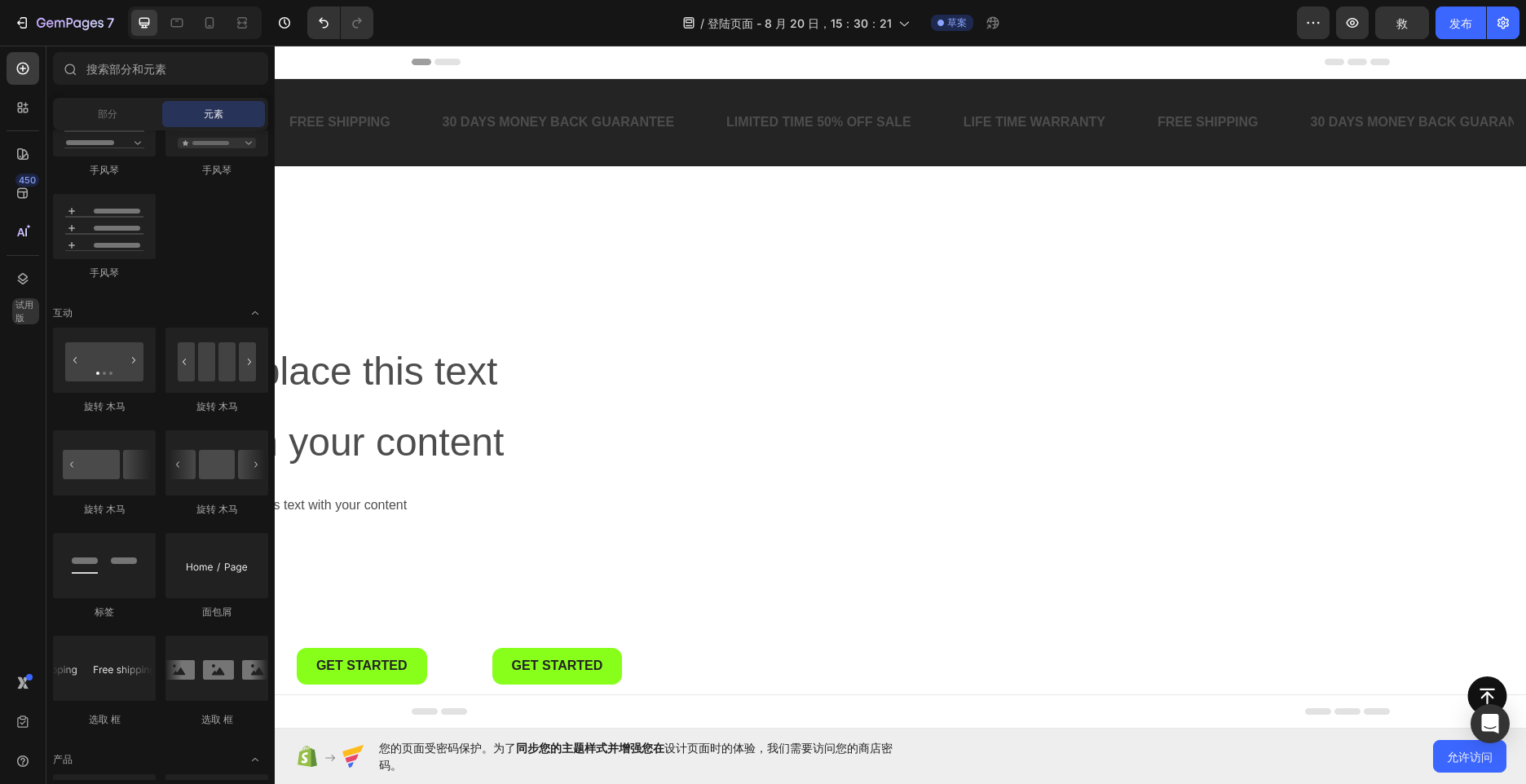
click at [494, 60] on div "Header" at bounding box center [901, 61] width 979 height 32
click at [132, 125] on div "部分" at bounding box center [107, 114] width 102 height 26
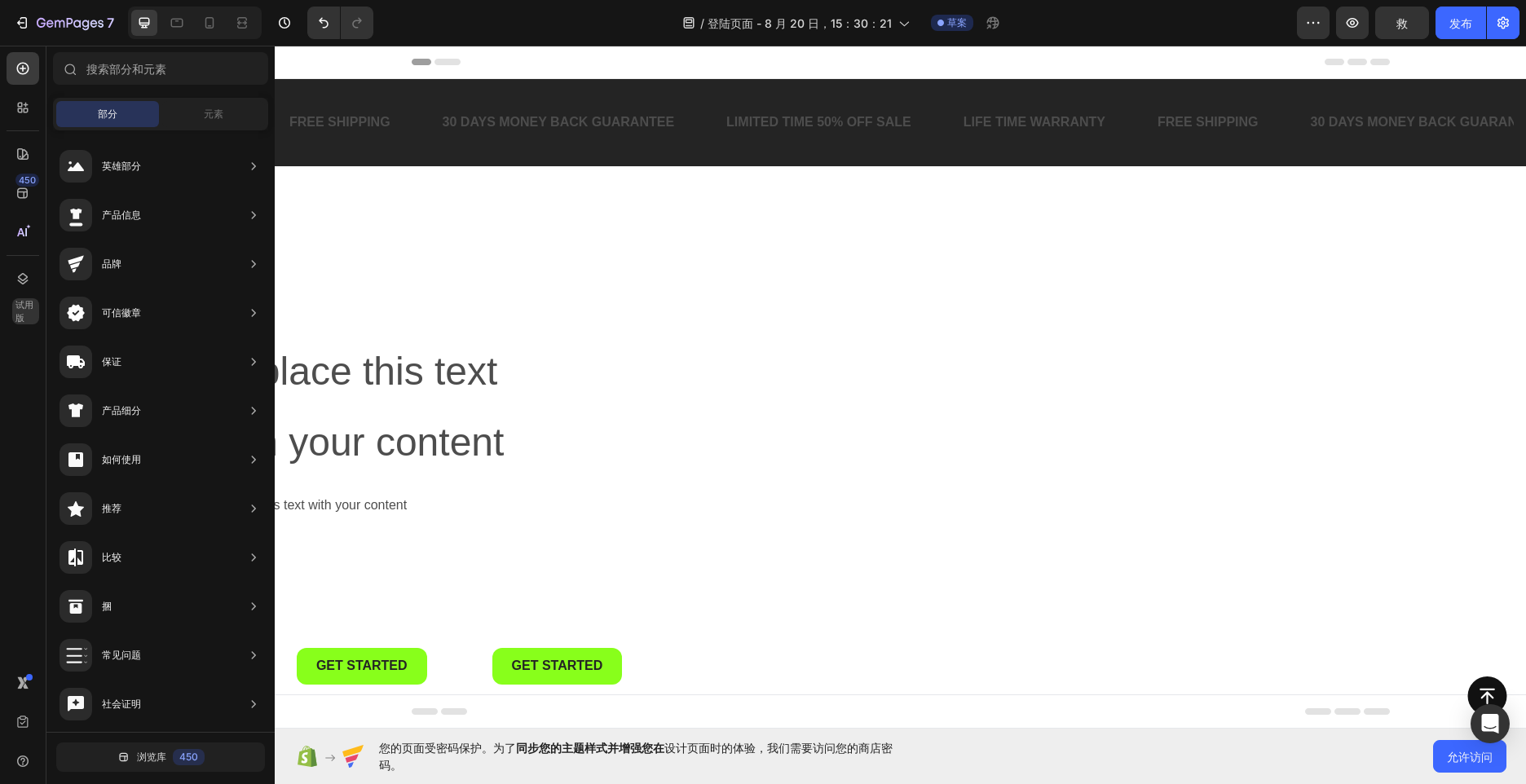
click at [539, 59] on div "Header" at bounding box center [901, 61] width 979 height 32
click at [219, 110] on span "元素" at bounding box center [213, 114] width 19 height 15
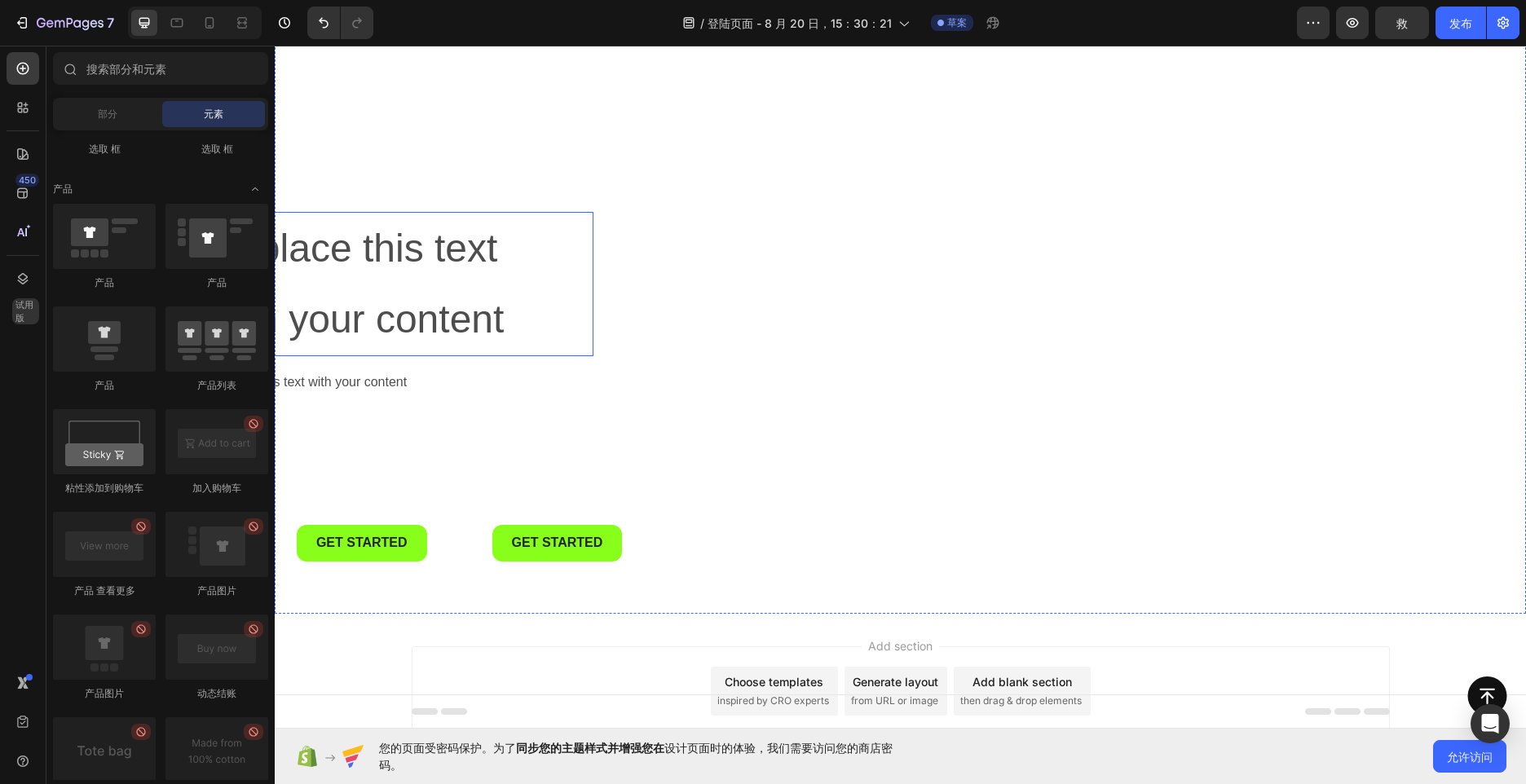
scroll to position [209, 0]
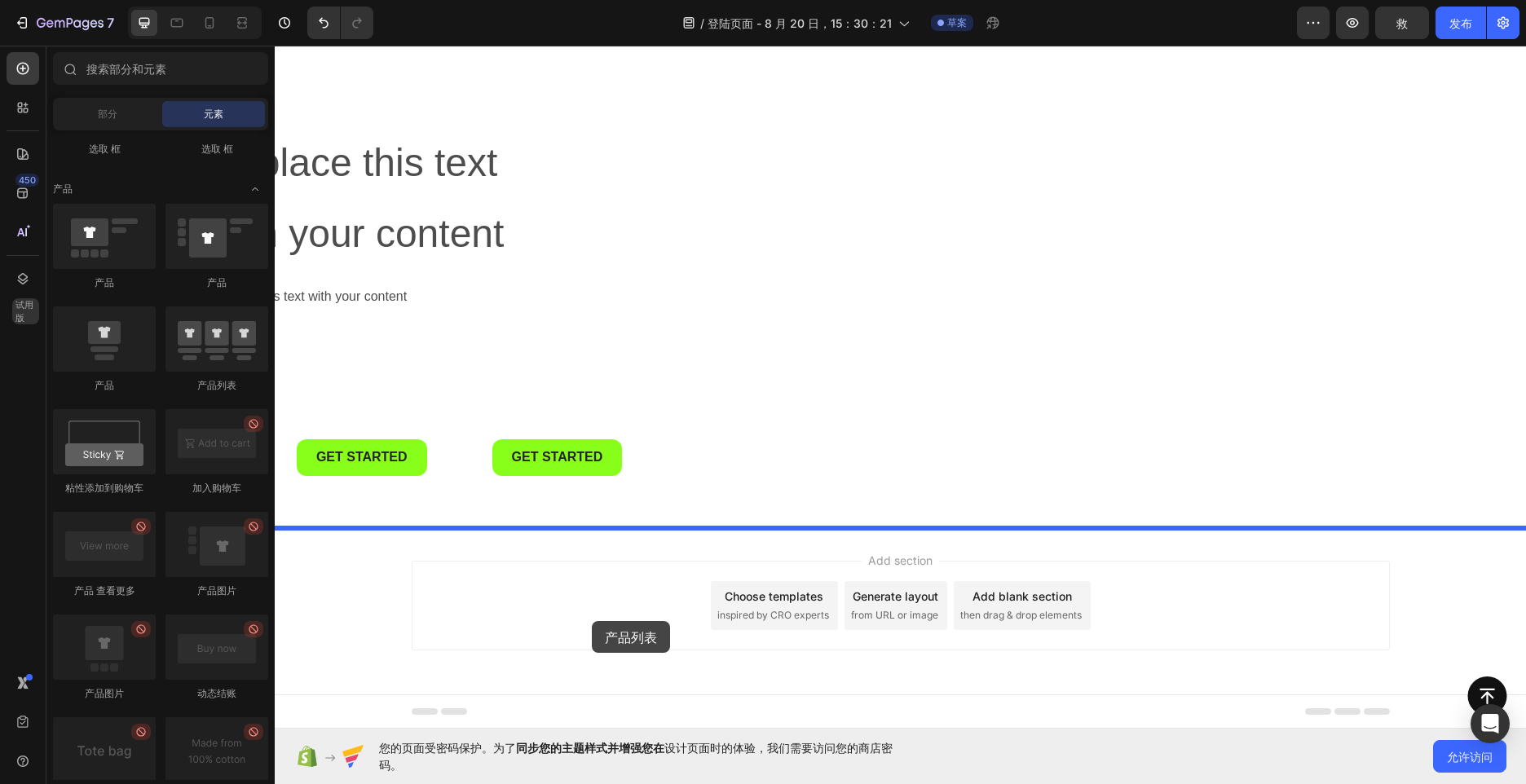
drag, startPoint x: 470, startPoint y: 374, endPoint x: 592, endPoint y: 621, distance: 275.5
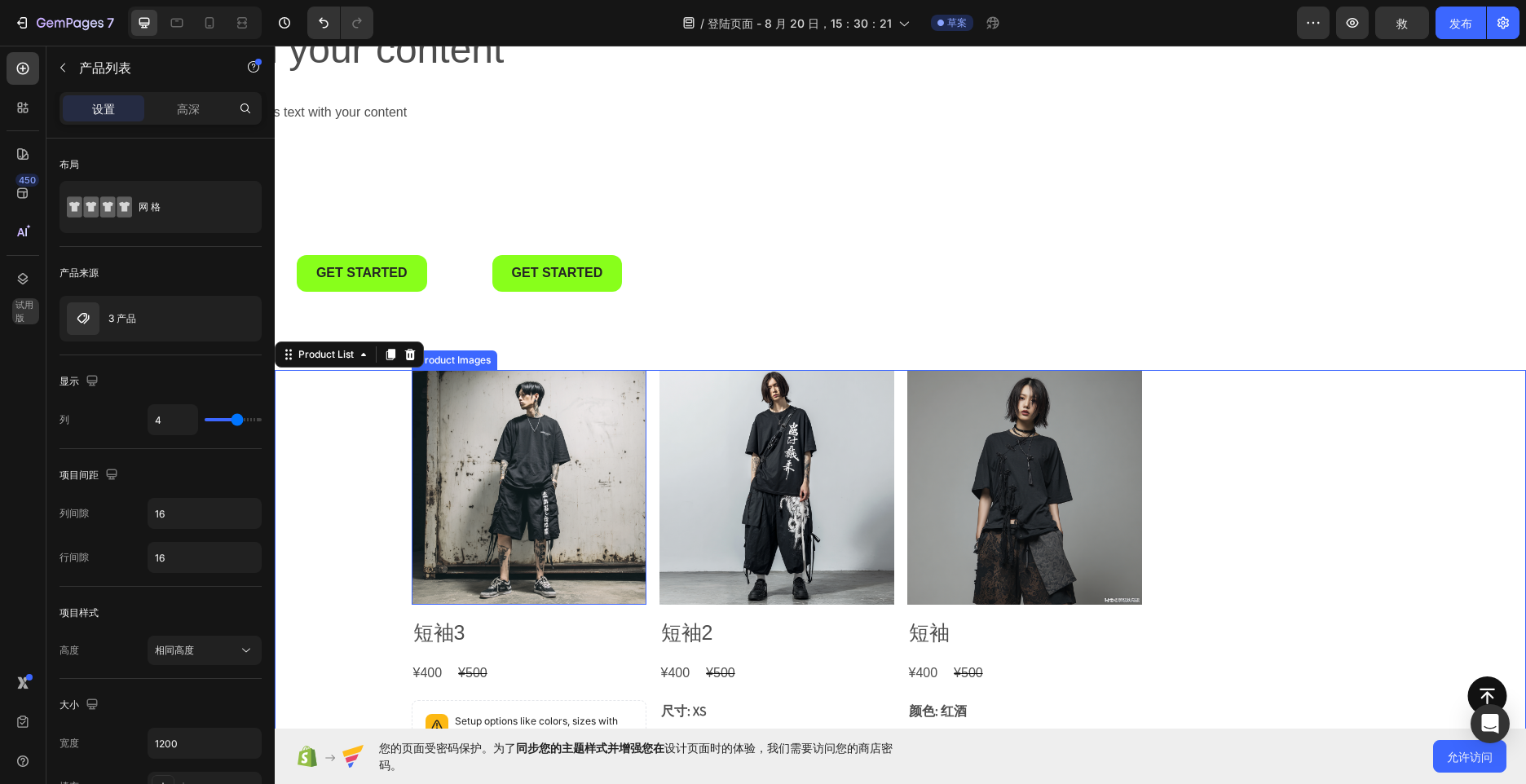
scroll to position [453, 0]
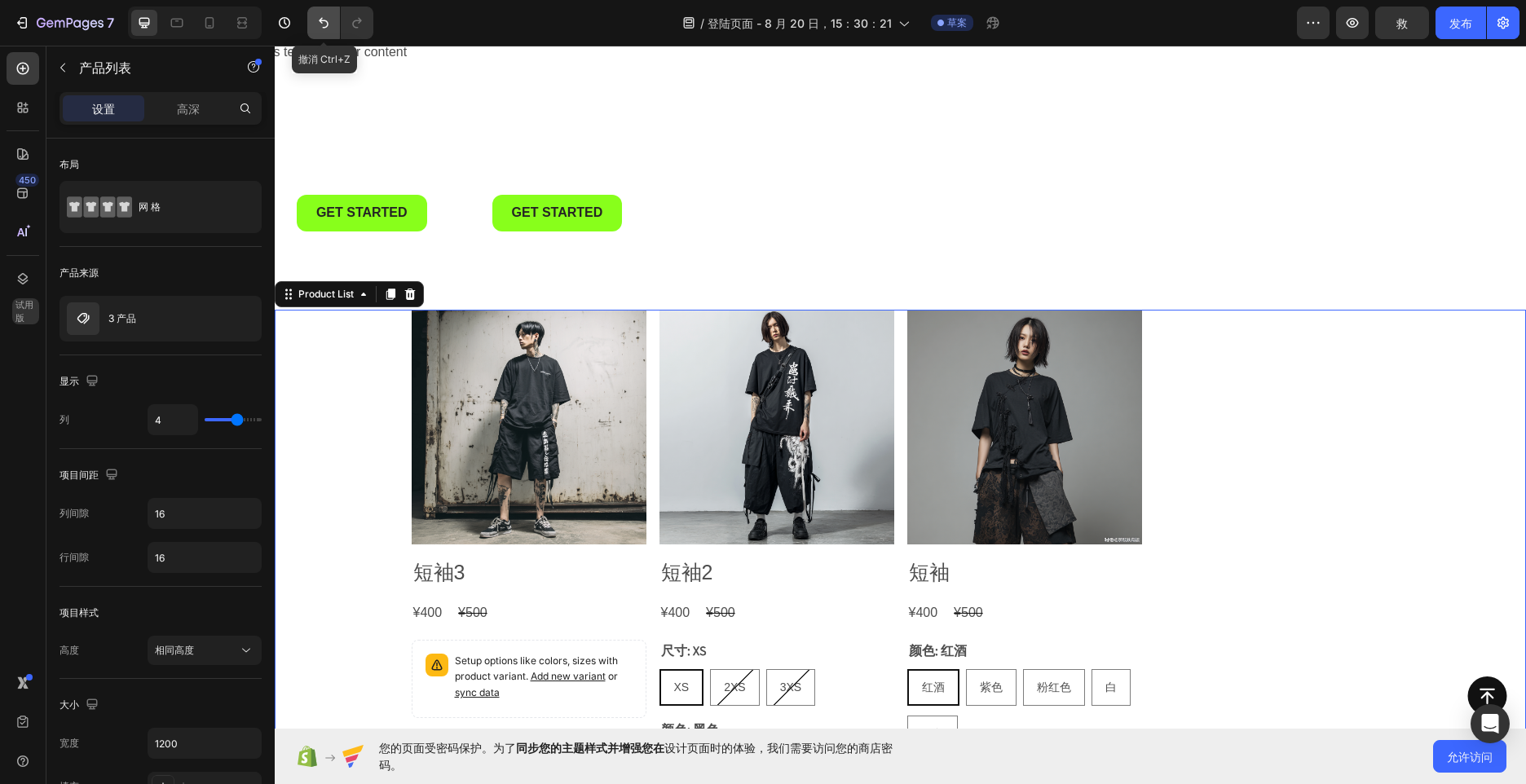
click at [316, 29] on icon "撤消/重做" at bounding box center [324, 23] width 17 height 17
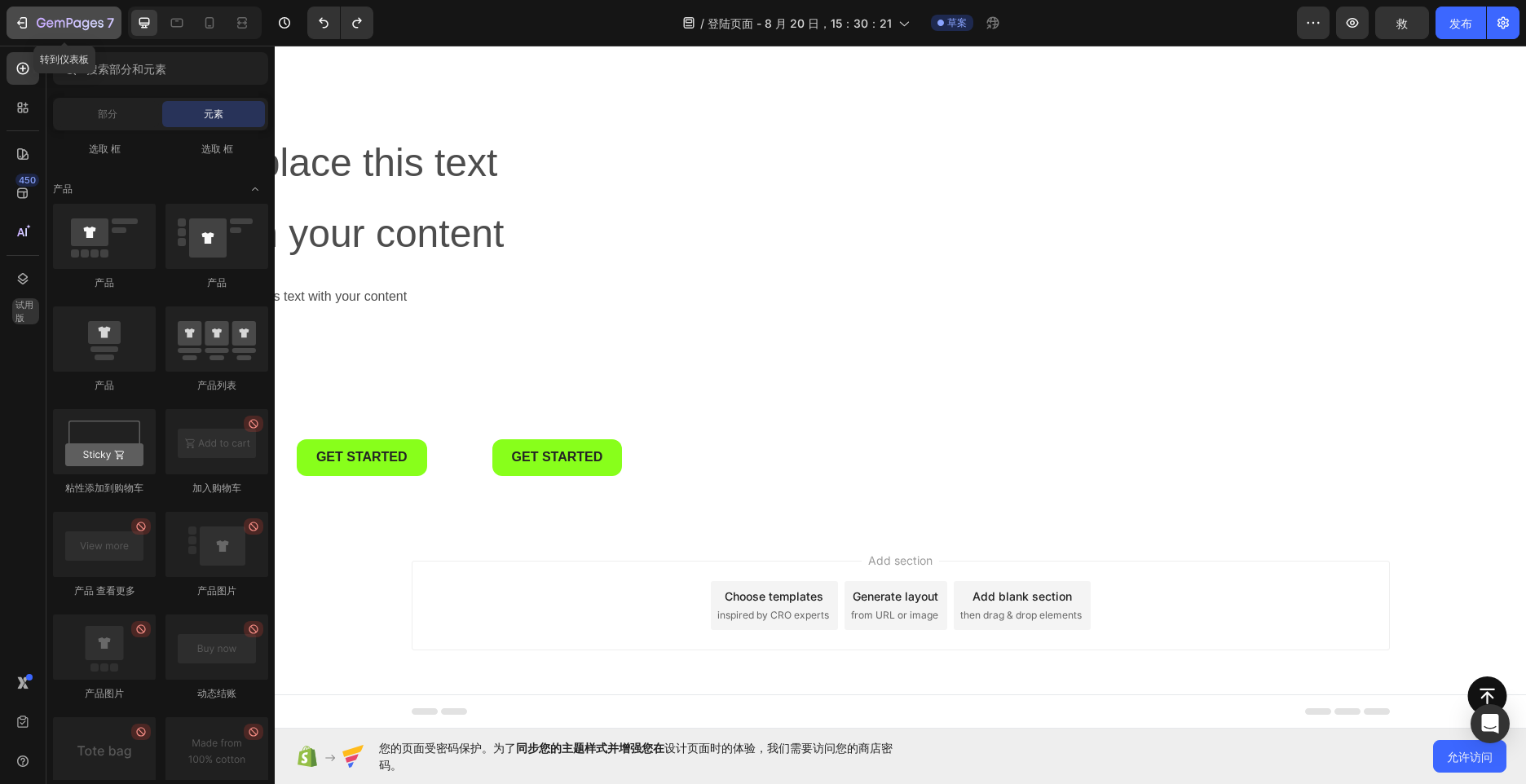
click at [81, 18] on icon "button" at bounding box center [70, 24] width 66 height 14
